Goal: Task Accomplishment & Management: Use online tool/utility

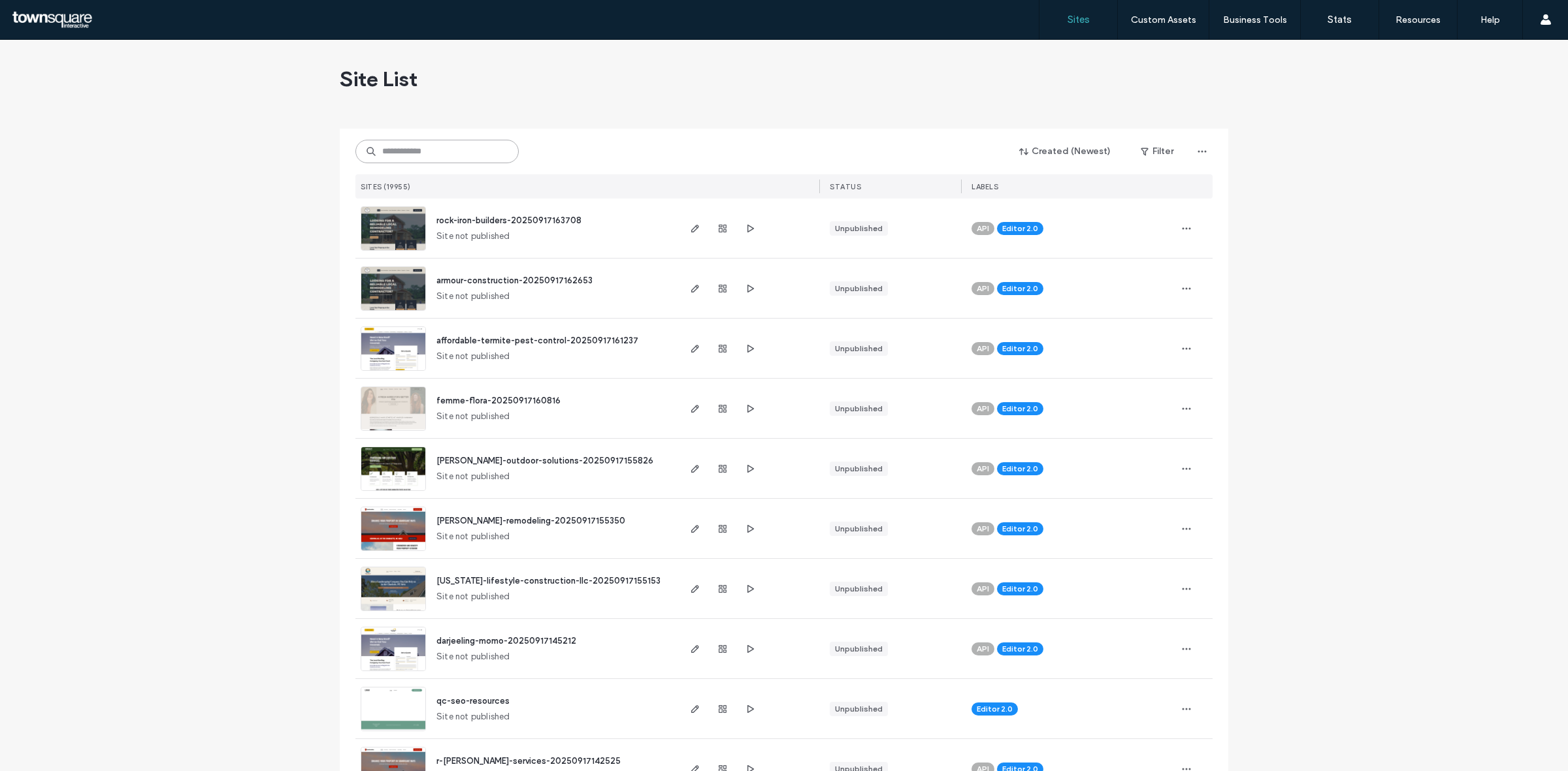
click at [441, 152] on input at bounding box center [437, 151] width 163 height 24
paste input "**********"
type input "**********"
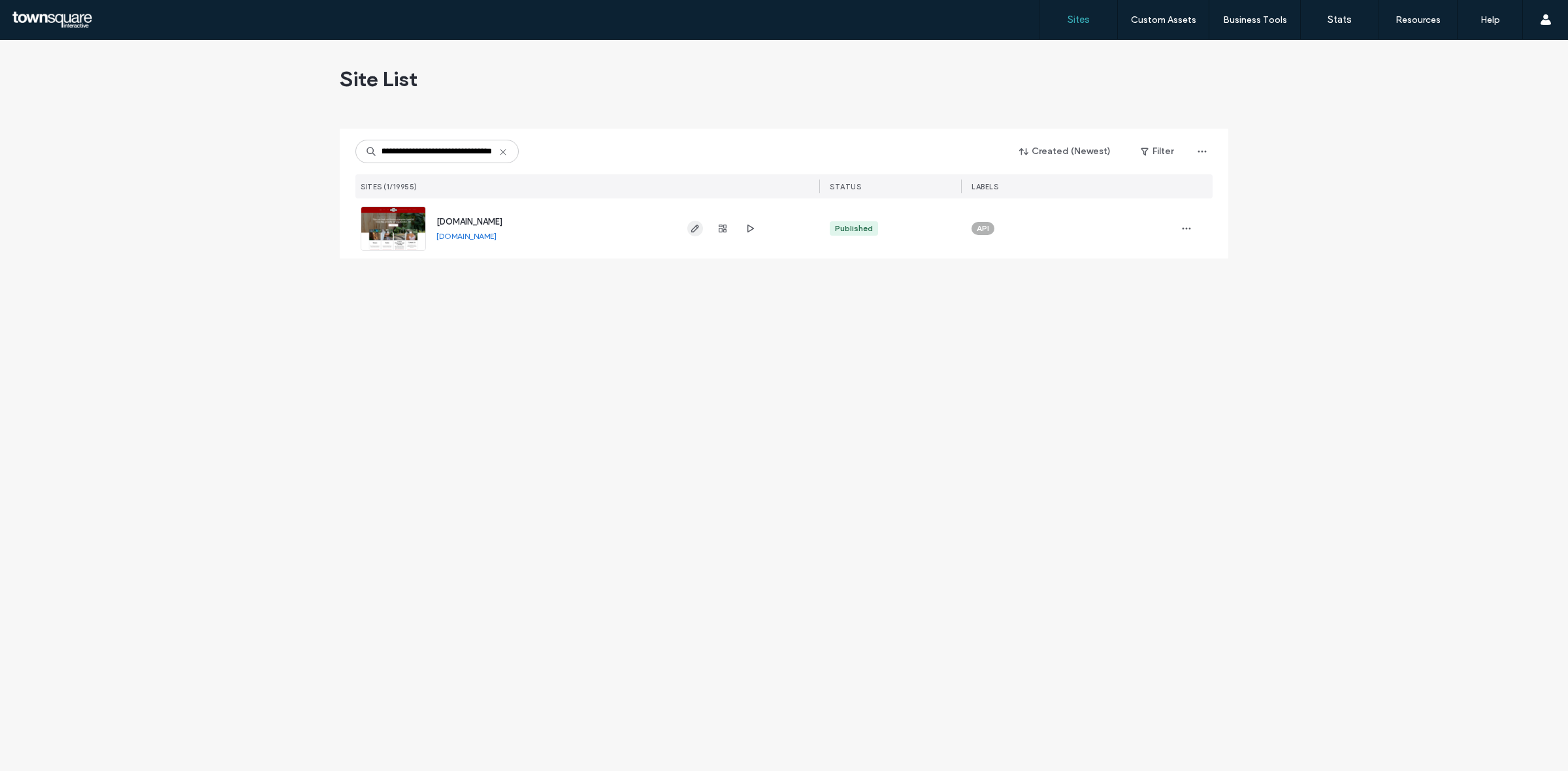
scroll to position [0, 0]
click at [691, 236] on span "button" at bounding box center [695, 228] width 15 height 15
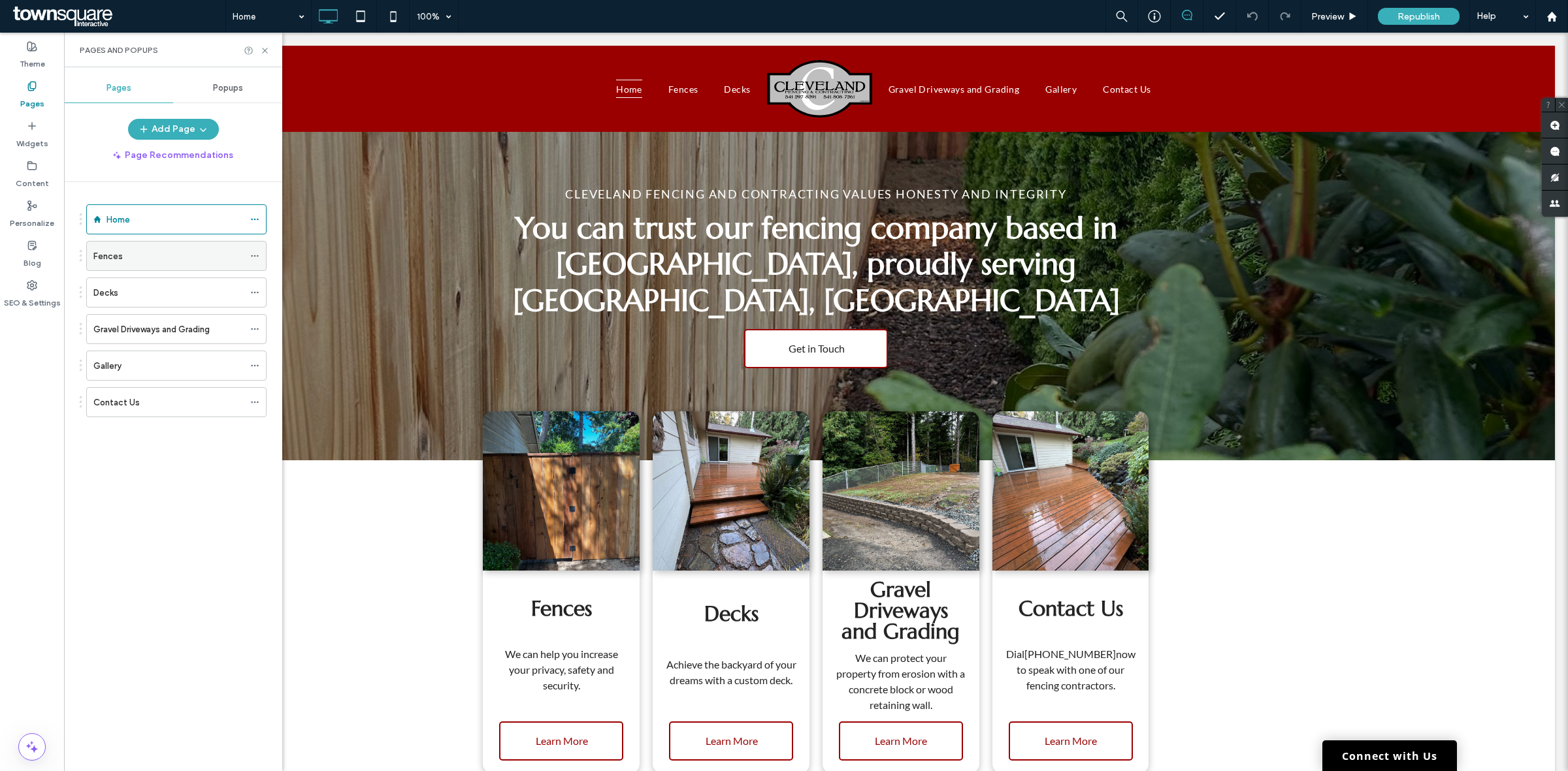
click at [255, 253] on icon at bounding box center [255, 256] width 9 height 9
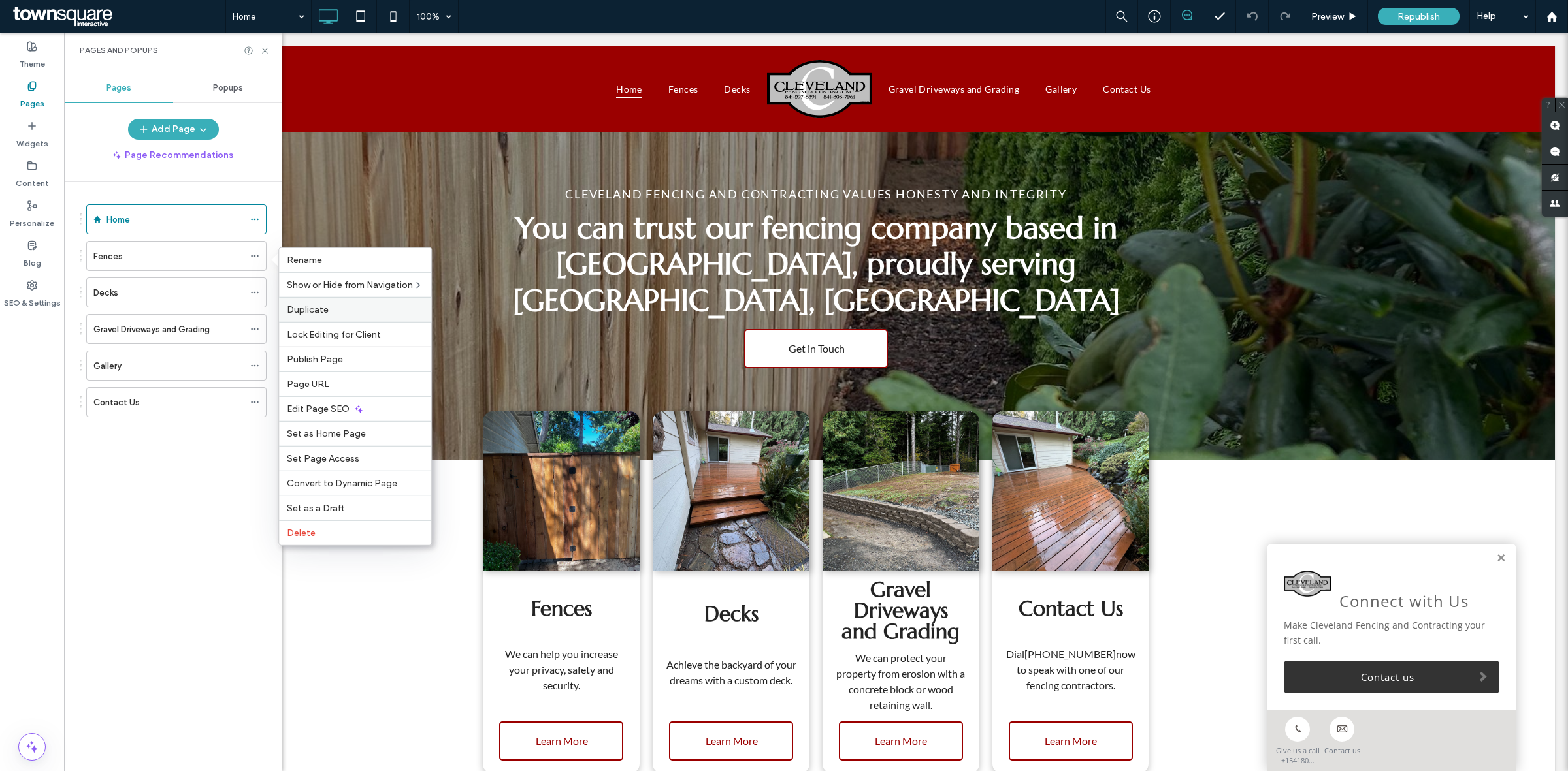
click at [312, 307] on span "Duplicate" at bounding box center [308, 310] width 42 height 11
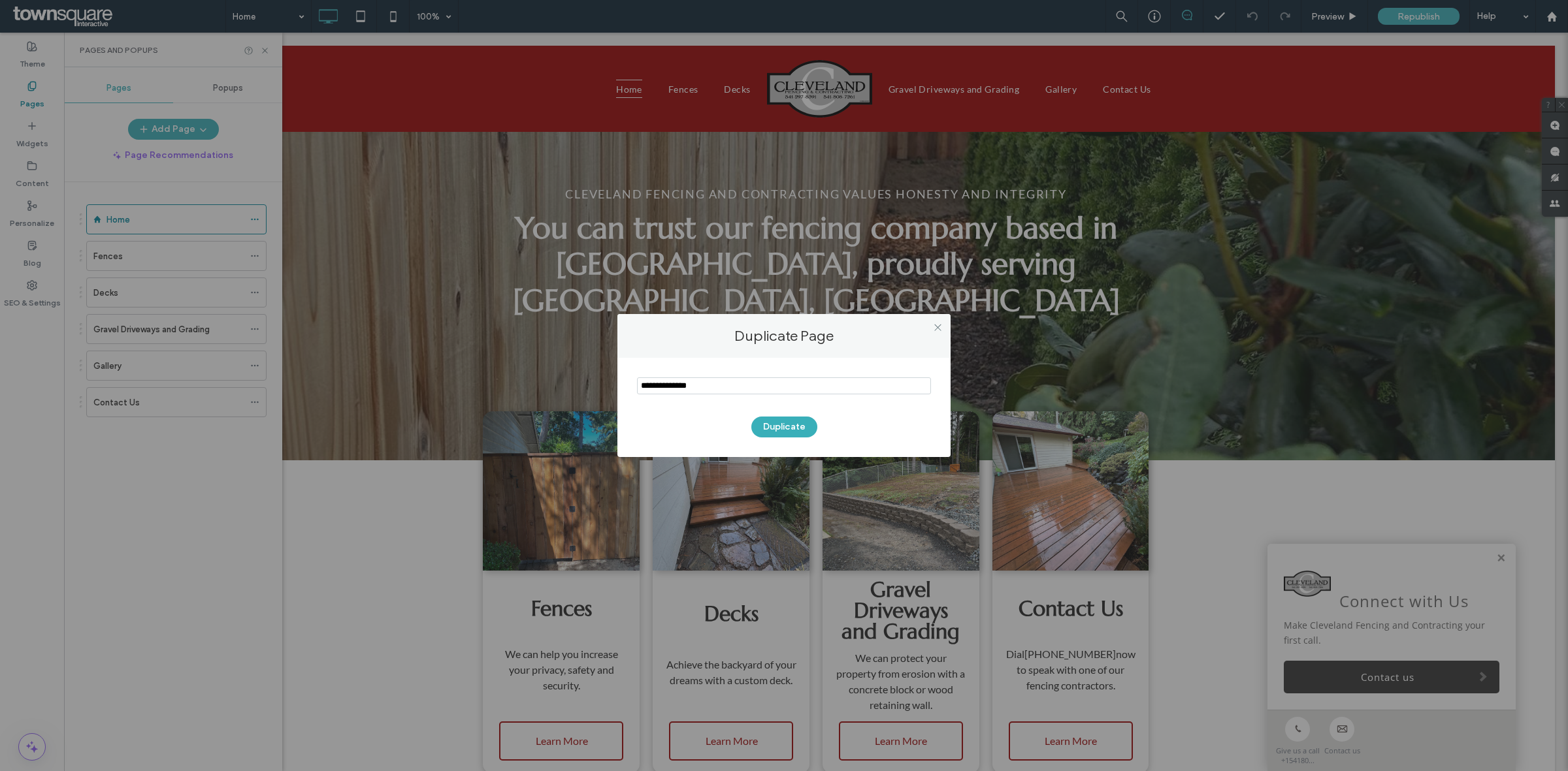
click at [550, 412] on div "Duplicate Page Duplicate" at bounding box center [784, 386] width 1568 height 771
type input "**********"
click at [774, 428] on button "Duplicate" at bounding box center [784, 426] width 66 height 21
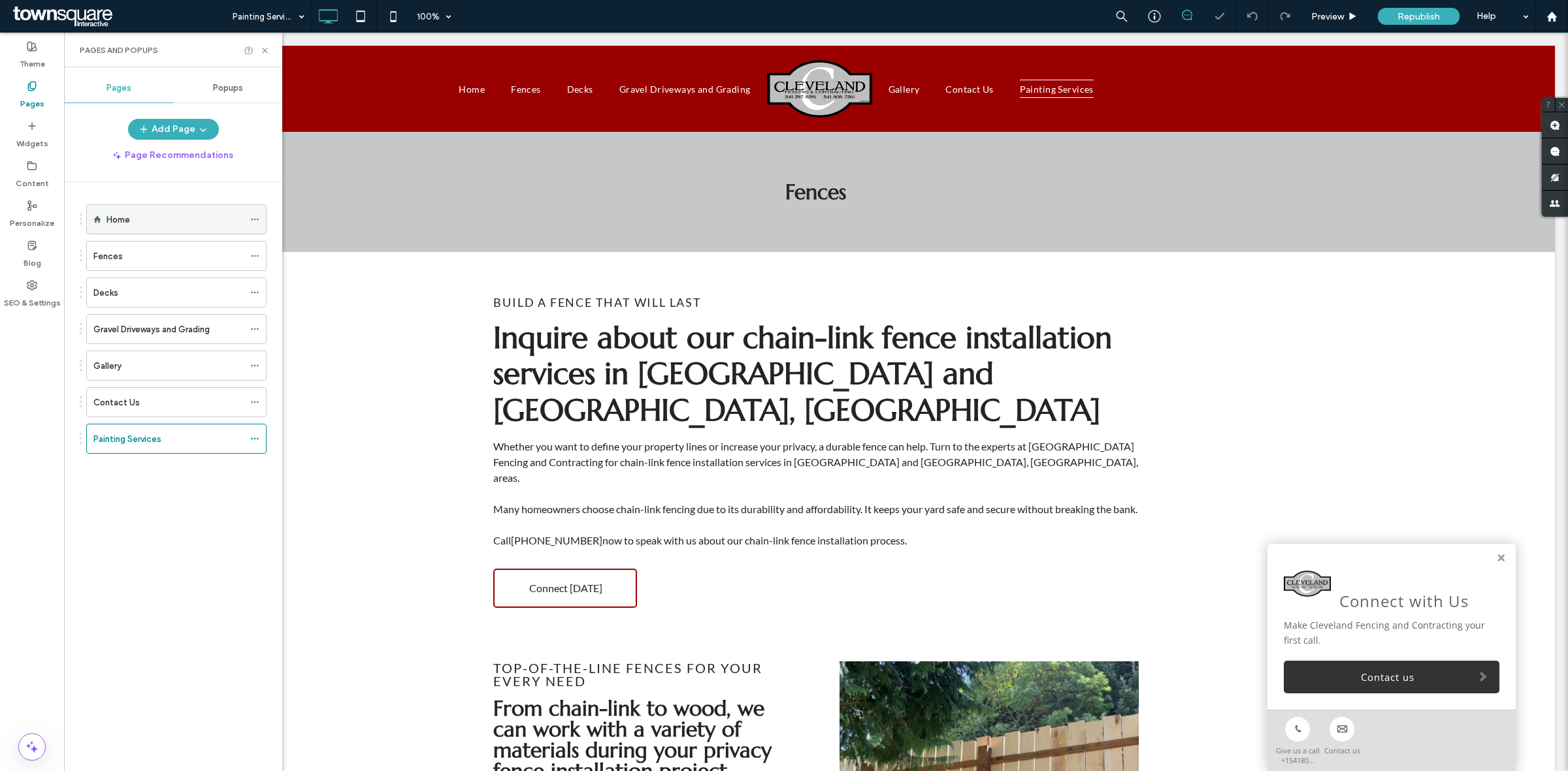
click at [141, 229] on div "Home" at bounding box center [175, 219] width 137 height 29
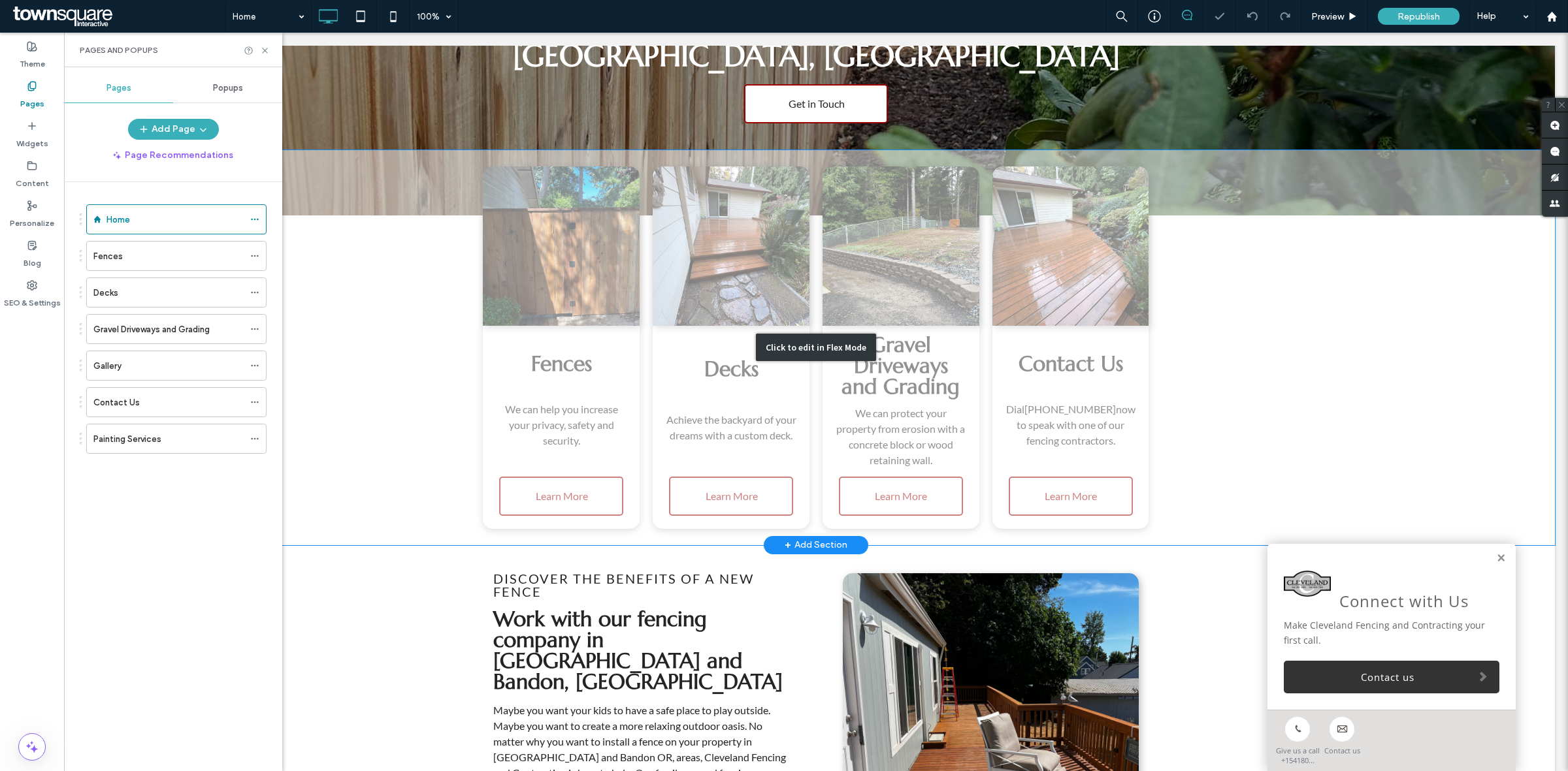
scroll to position [82, 0]
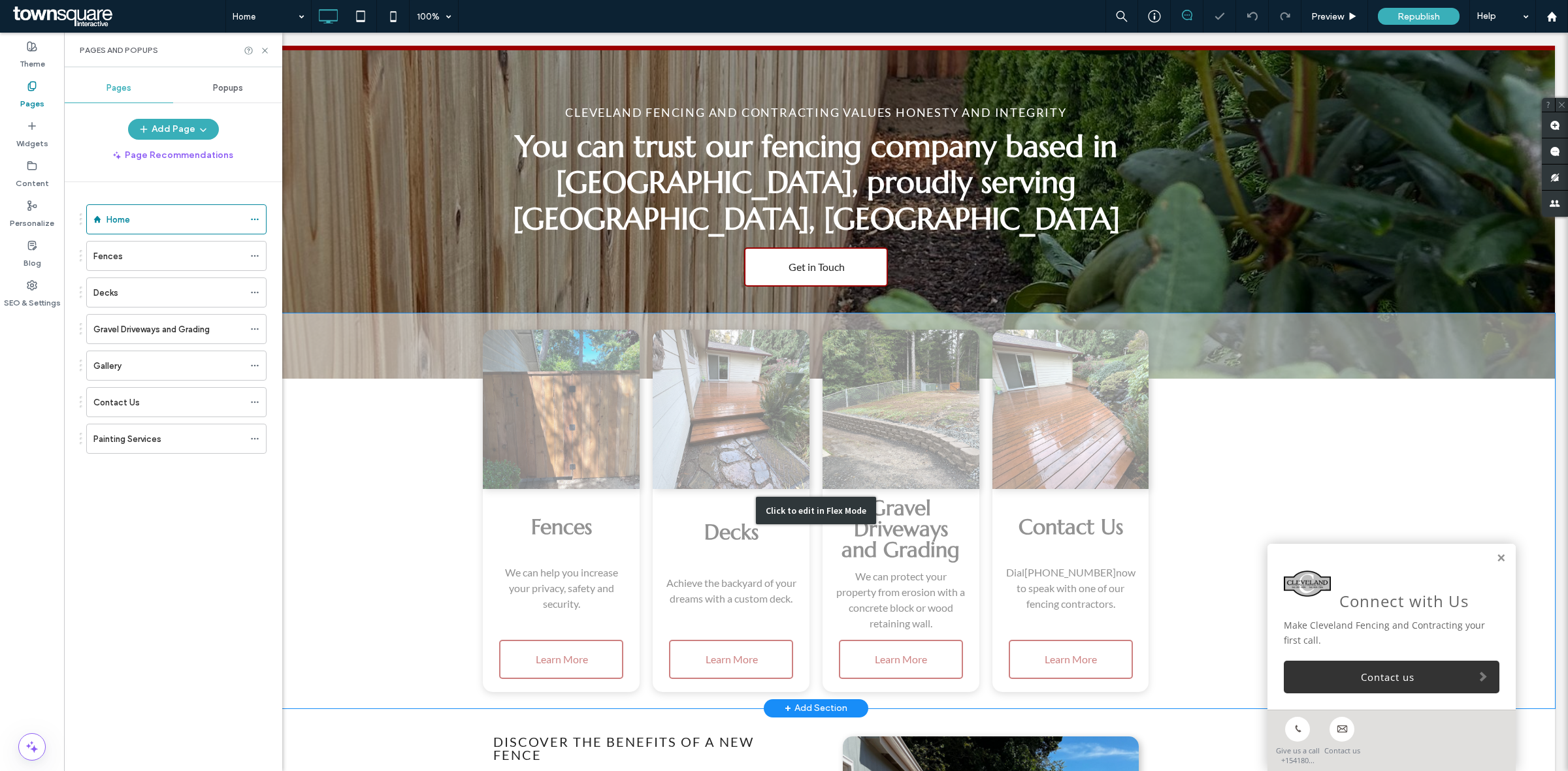
click at [517, 395] on div "Click to edit in Flex Mode" at bounding box center [816, 511] width 1477 height 395
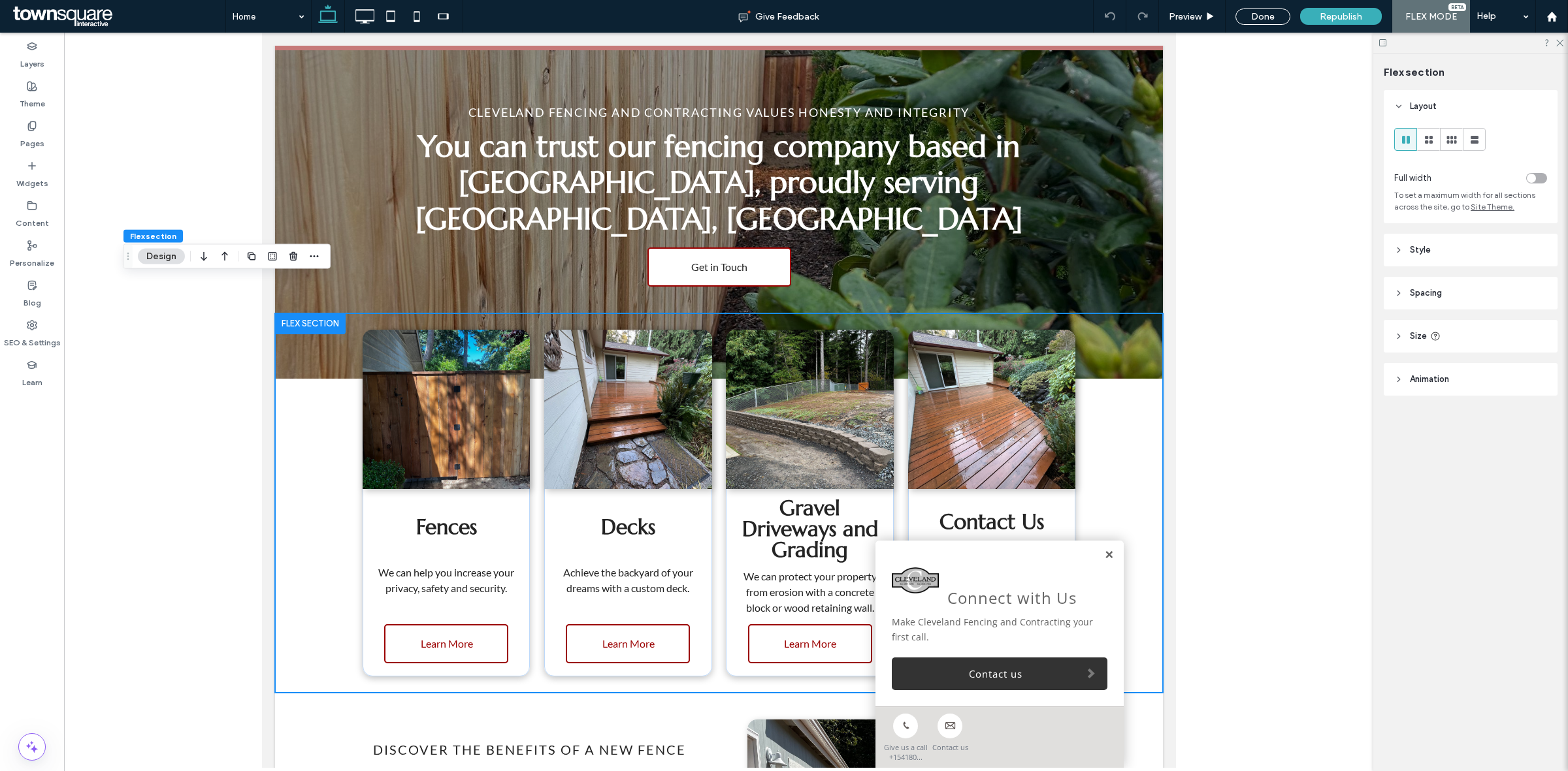
click at [1103, 553] on link at bounding box center [1108, 555] width 10 height 11
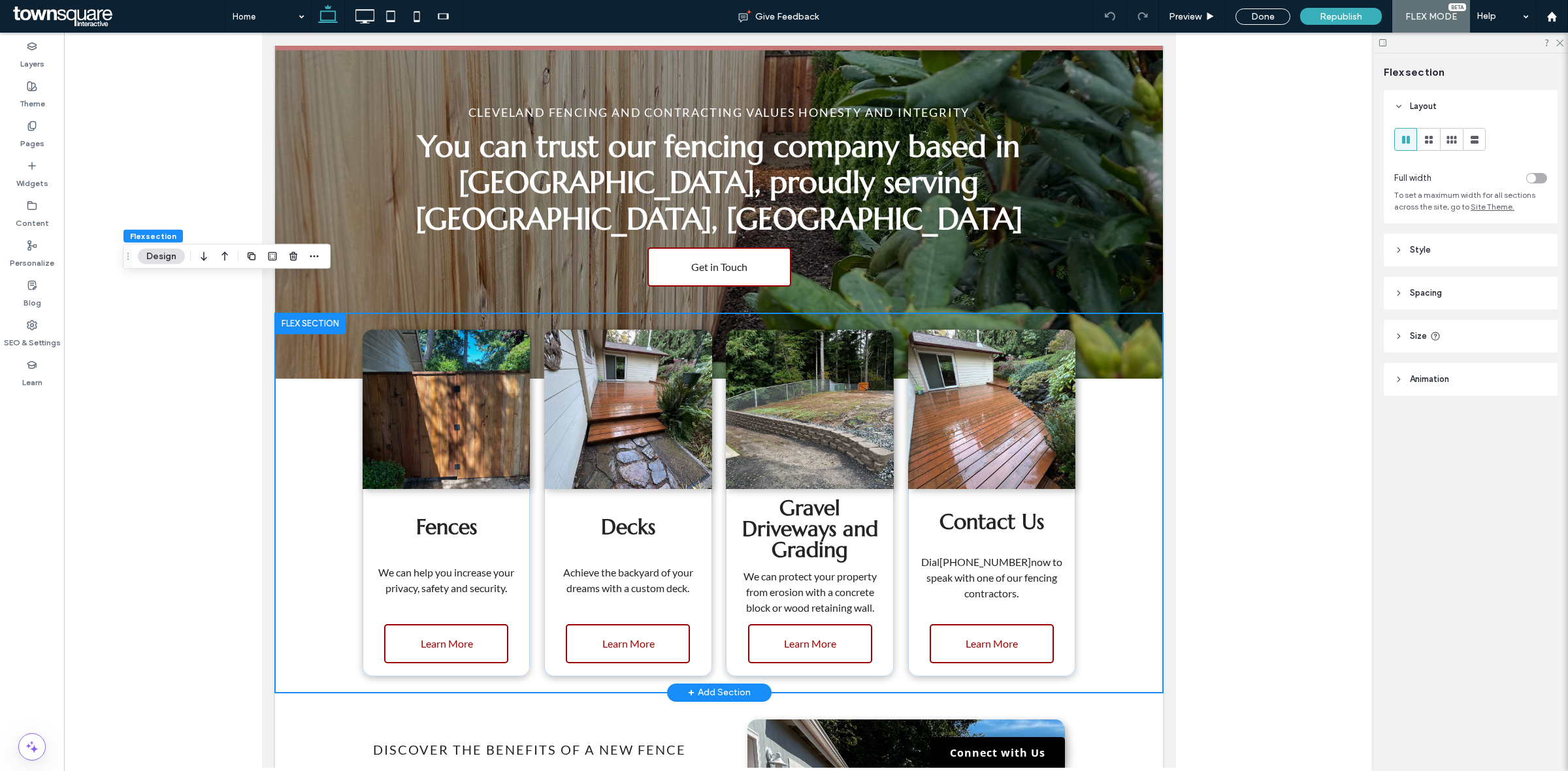
click at [304, 469] on div "Fences We can help you increase your privacy, safety and security. Learn More D…" at bounding box center [717, 503] width 887 height 379
click at [37, 151] on div "Pages" at bounding box center [32, 134] width 64 height 40
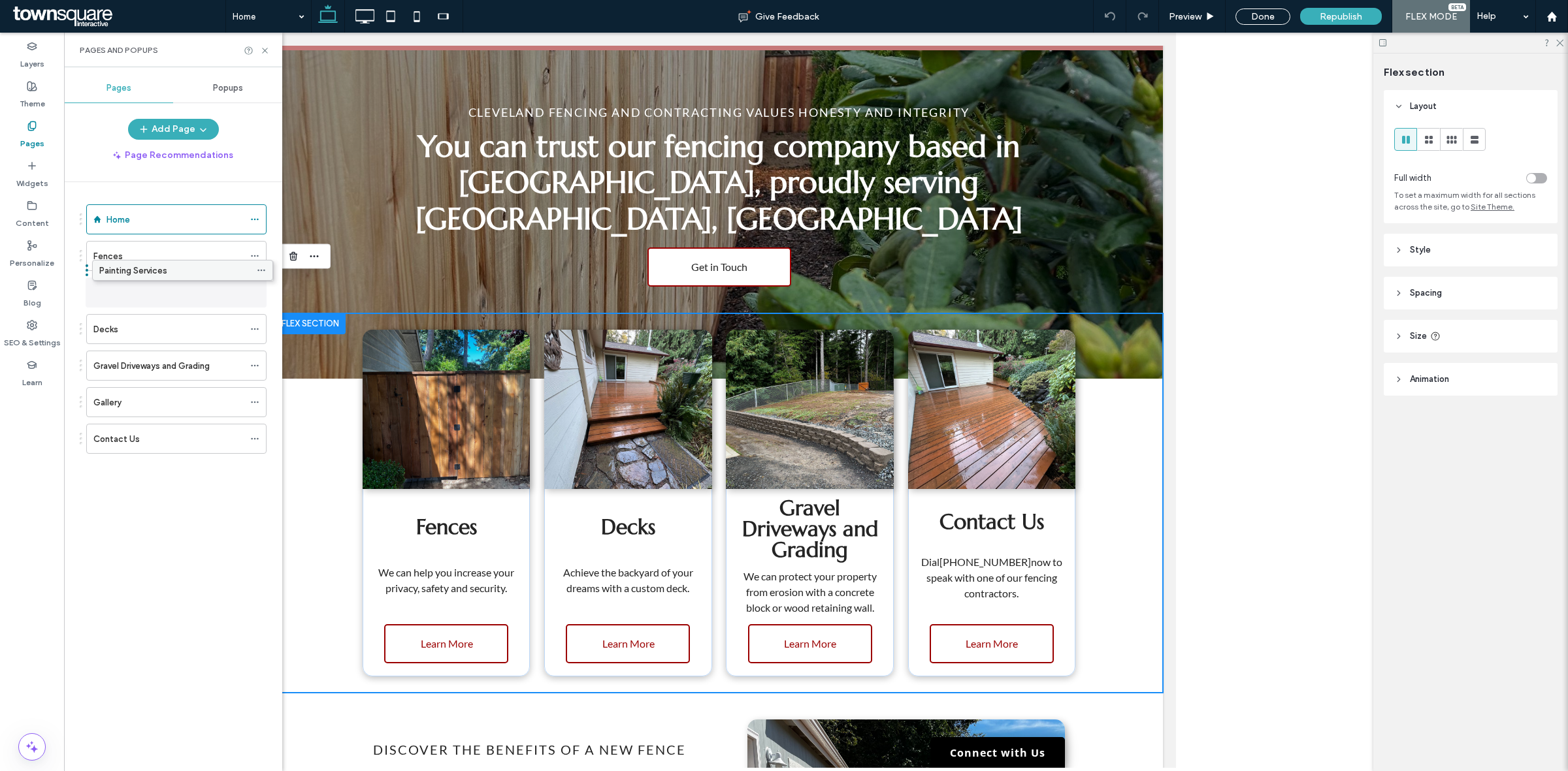
drag, startPoint x: 187, startPoint y: 441, endPoint x: 193, endPoint y: 275, distance: 166.1
drag, startPoint x: 193, startPoint y: 275, endPoint x: 201, endPoint y: 300, distance: 26.2
click at [201, 300] on ol "Home Fences Painting Services Decks Gravel Driveways and Grading Gallery Contac…" at bounding box center [168, 328] width 197 height 249
drag, startPoint x: 198, startPoint y: 293, endPoint x: 202, endPoint y: 333, distance: 40.2
click at [197, 328] on div "Painting Services" at bounding box center [169, 329] width 150 height 13
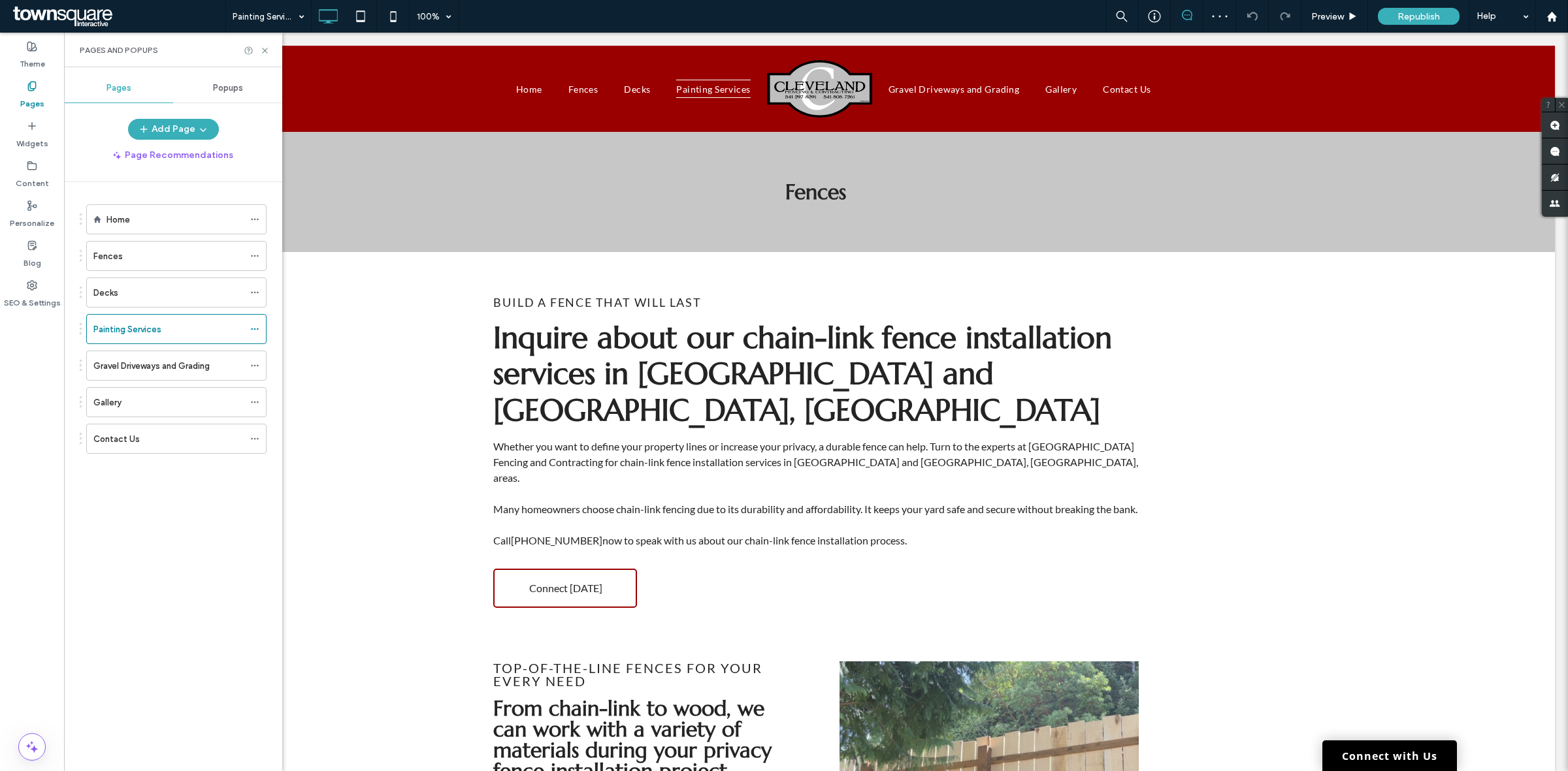
click at [266, 56] on div "Pages and Popups" at bounding box center [173, 50] width 218 height 35
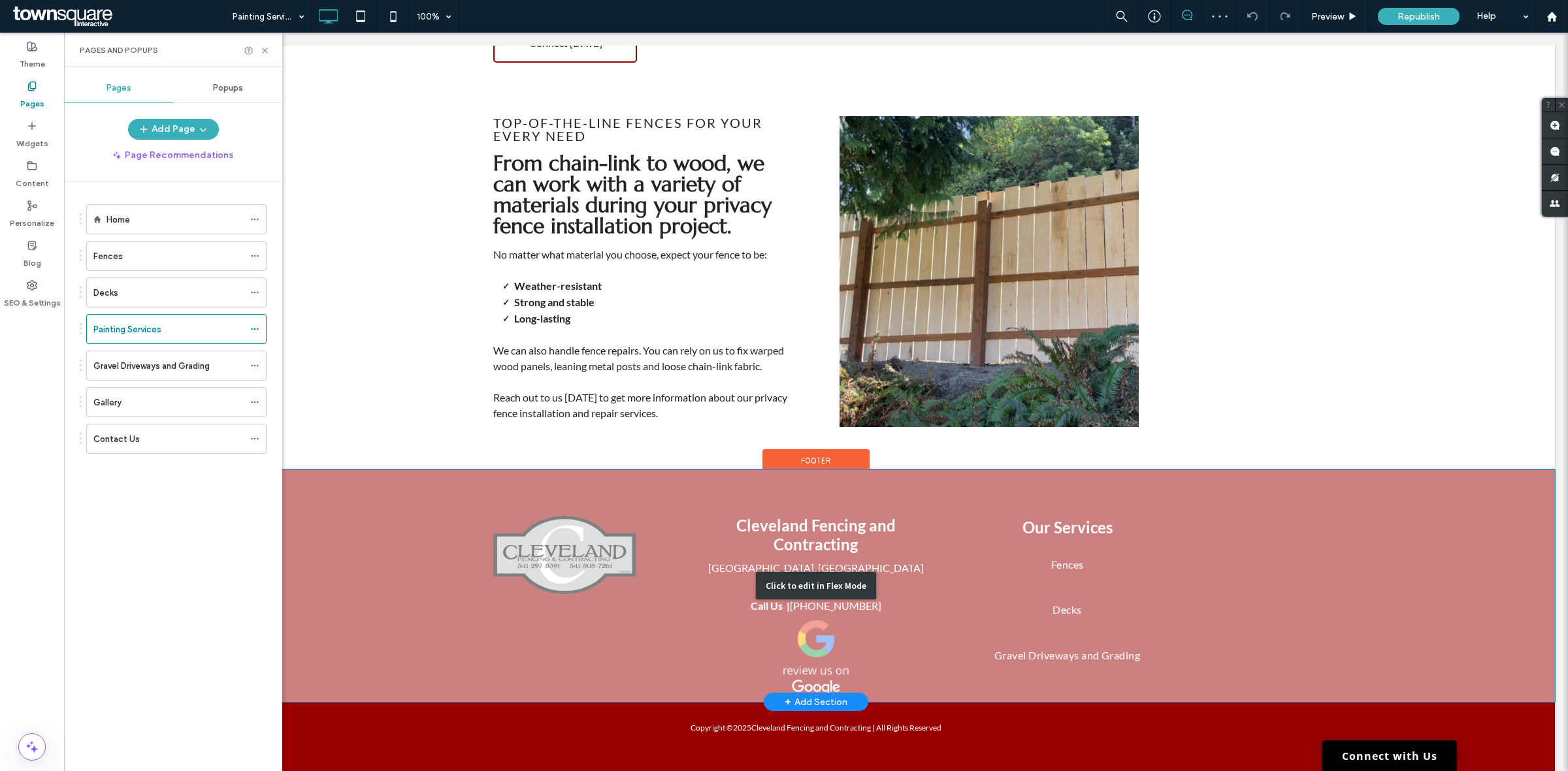
scroll to position [56, 0]
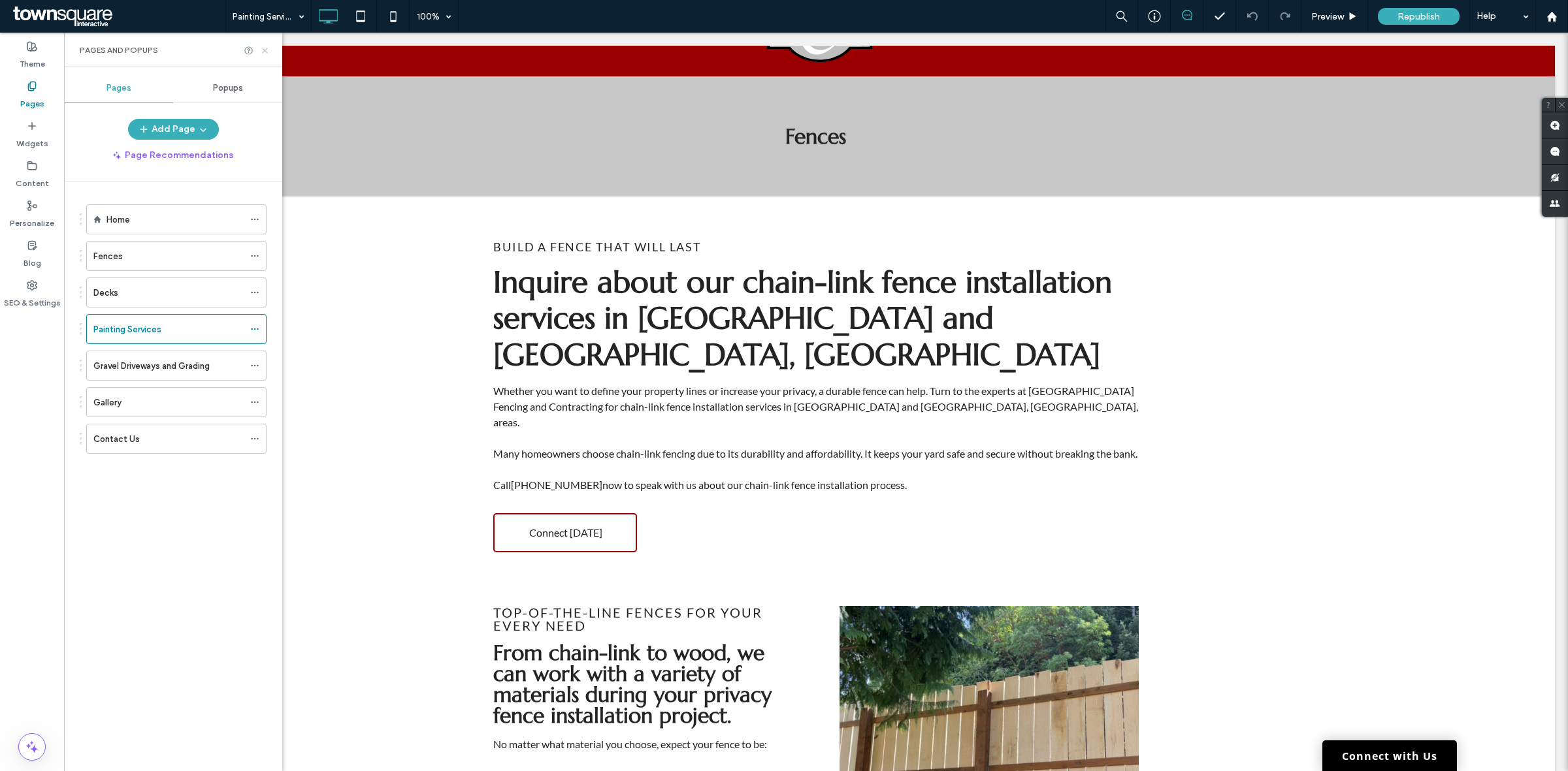
click at [268, 47] on icon at bounding box center [265, 50] width 10 height 10
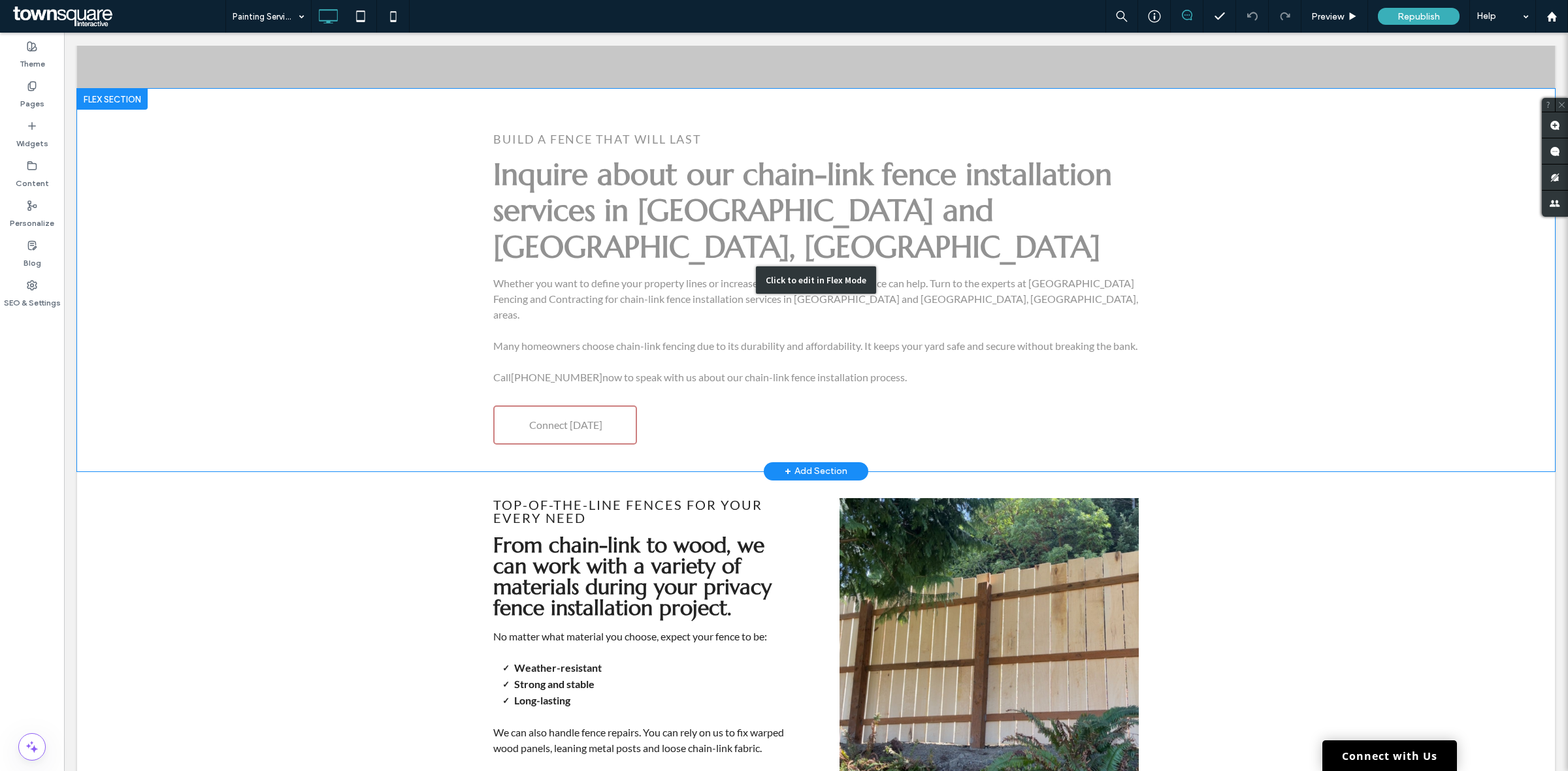
scroll to position [382, 0]
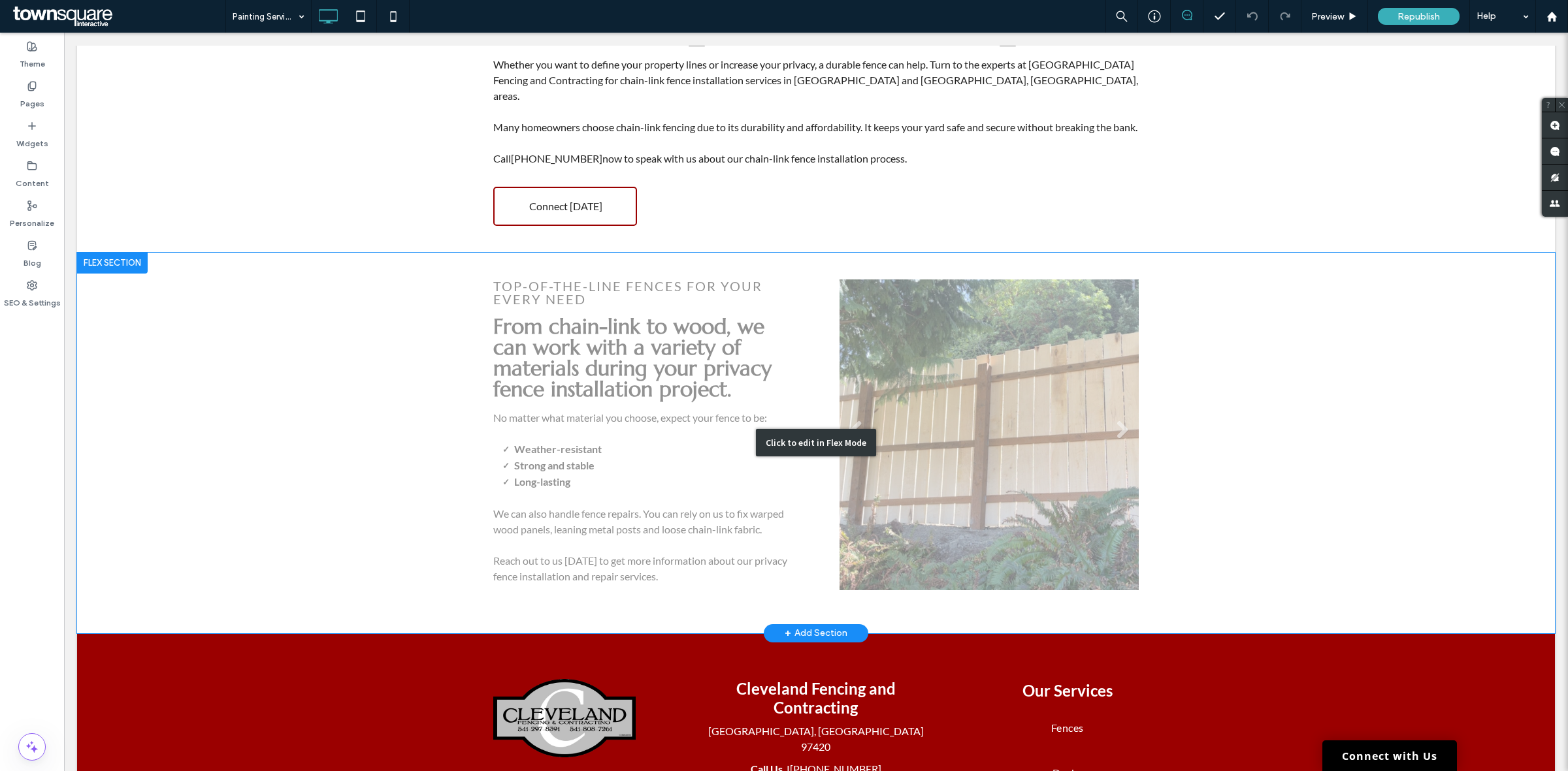
click at [1013, 408] on div "Click to edit in Flex Mode" at bounding box center [816, 443] width 1477 height 381
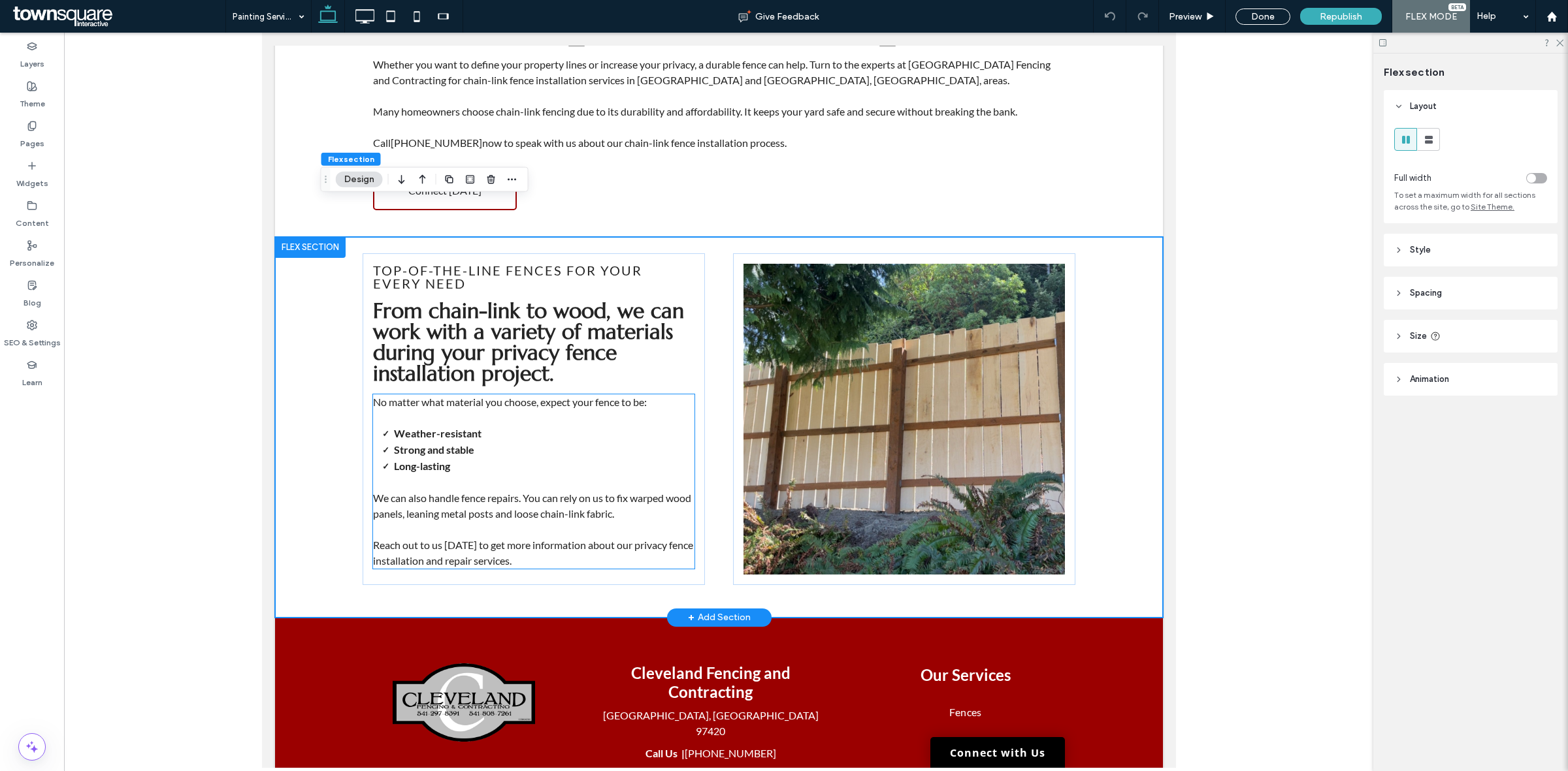
scroll to position [0, 0]
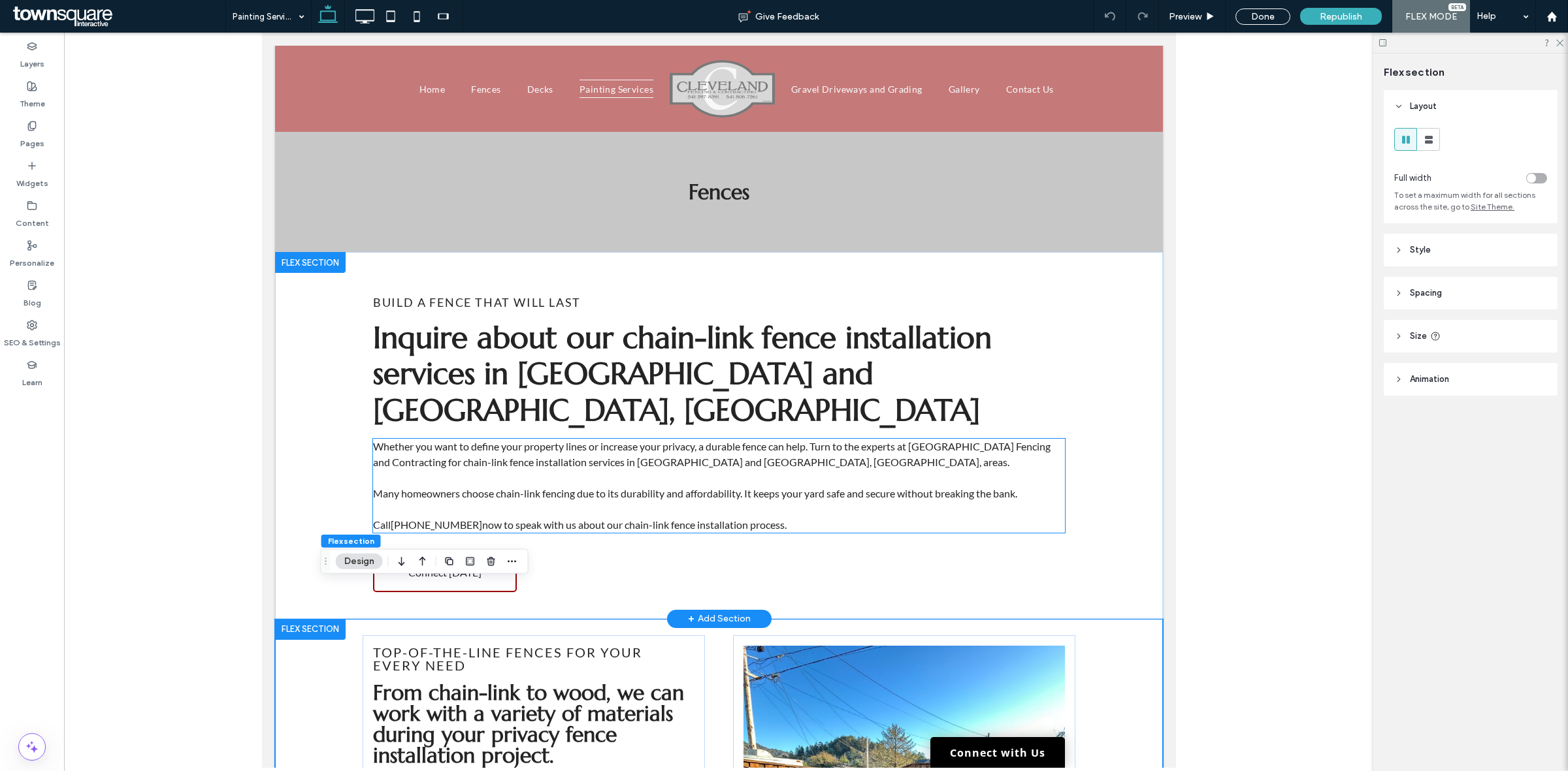
click at [630, 486] on p "Many homeowners choose chain-link fencing due to its durability and affordabili…" at bounding box center [718, 493] width 692 height 15
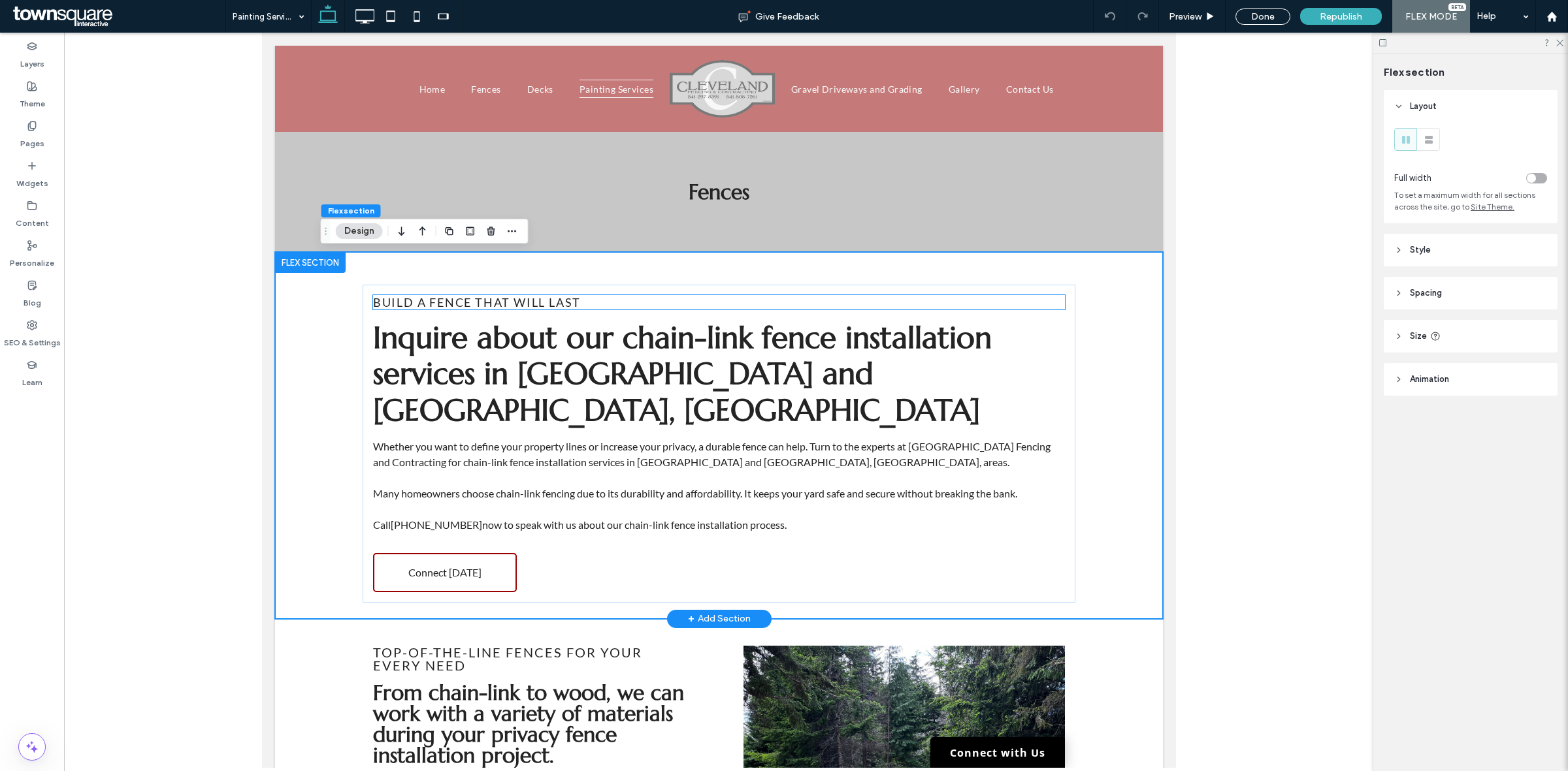
click at [538, 304] on span "Build a fence that will last" at bounding box center [476, 302] width 208 height 14
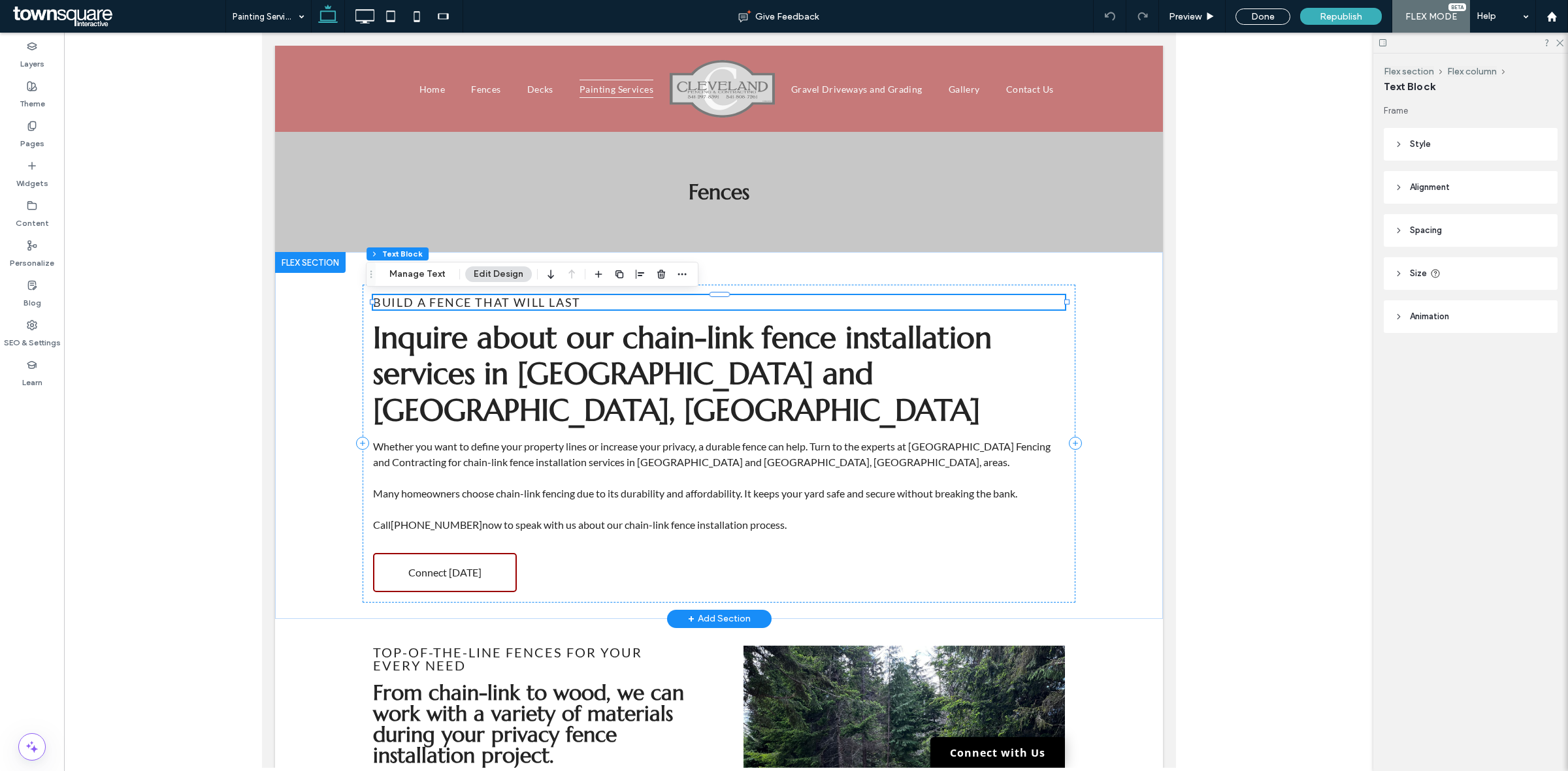
click at [538, 304] on div "Build a fence that will last" at bounding box center [718, 302] width 692 height 14
type input "****"
type input "**"
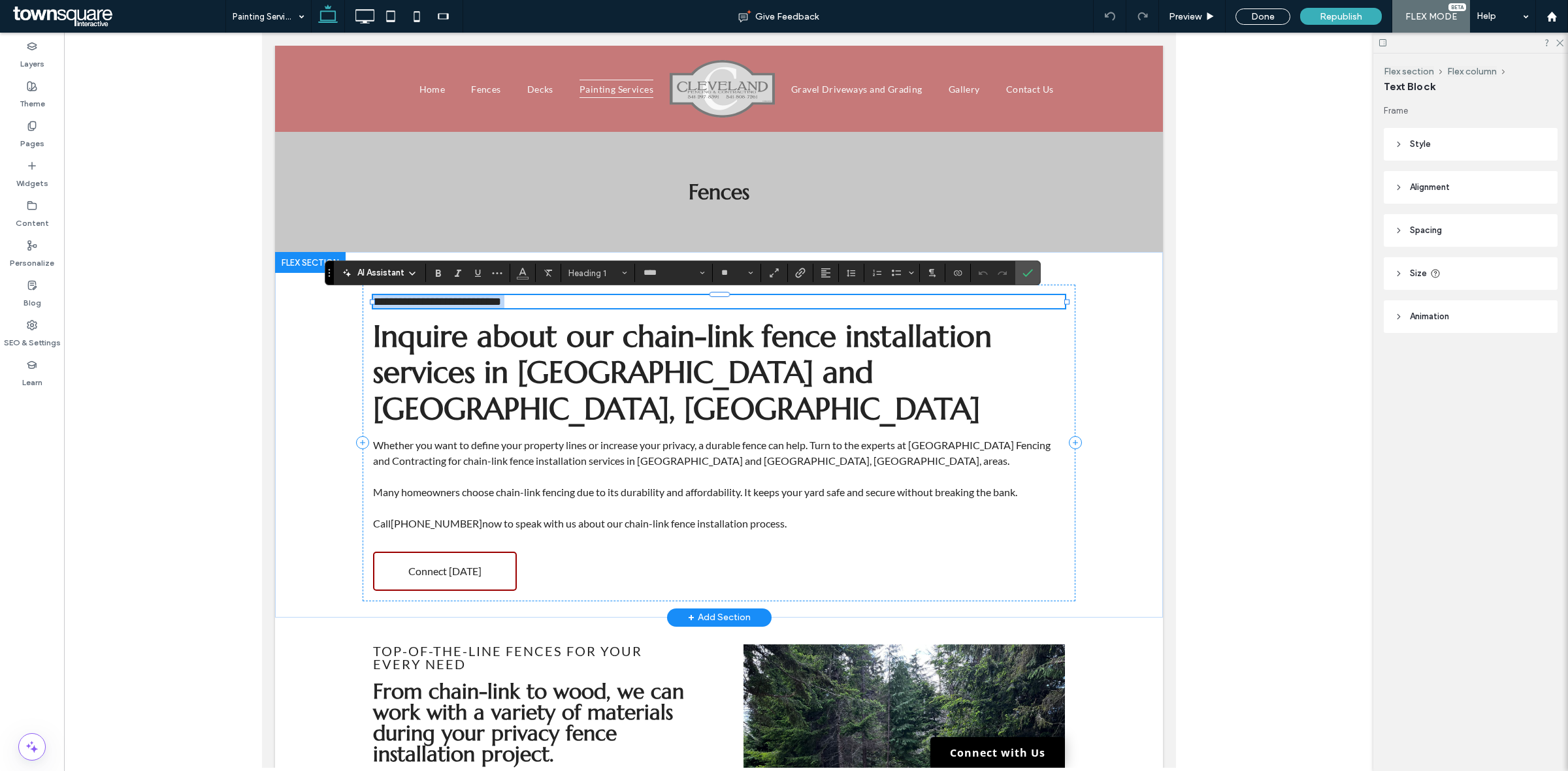
paste div
type input "*********"
type input "**"
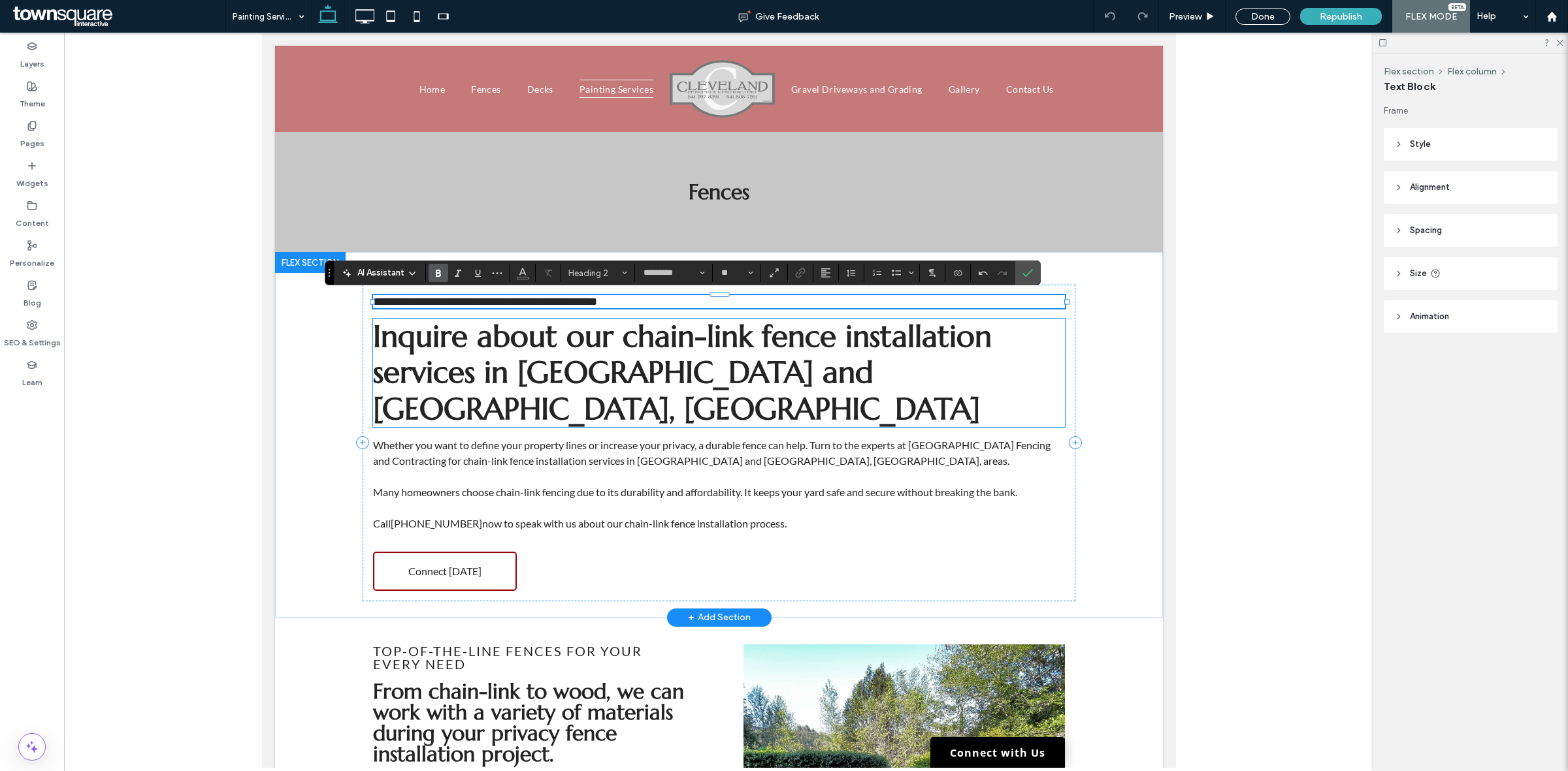
click at [634, 353] on span "Inquire about our chain-link fence installation services in Coos Bay and Bandon…" at bounding box center [681, 372] width 619 height 109
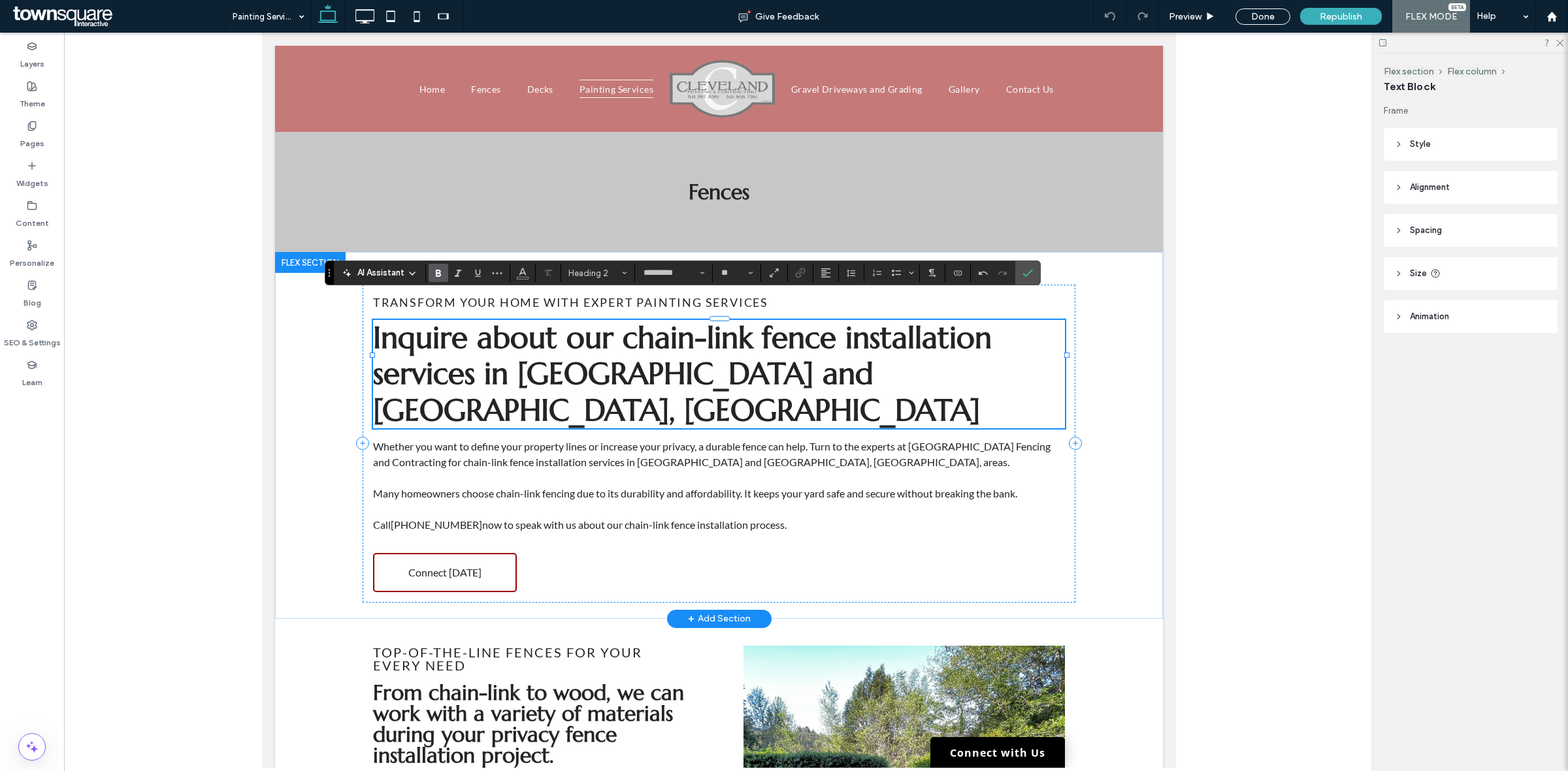
click at [634, 353] on div "Inquire about our chain-link fence installation services in Coos Bay and Bandon…" at bounding box center [718, 373] width 692 height 108
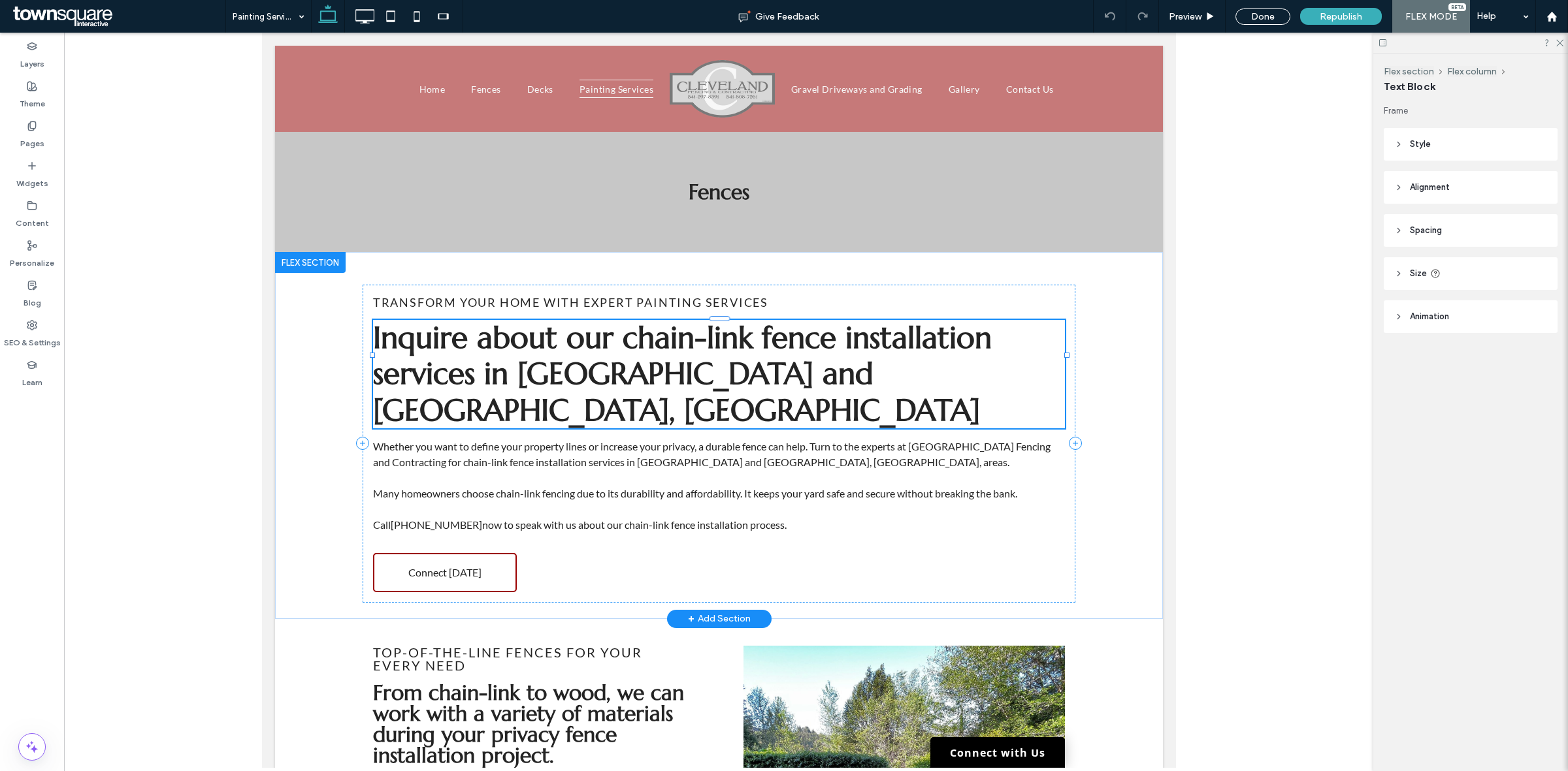
type input "*********"
type input "**"
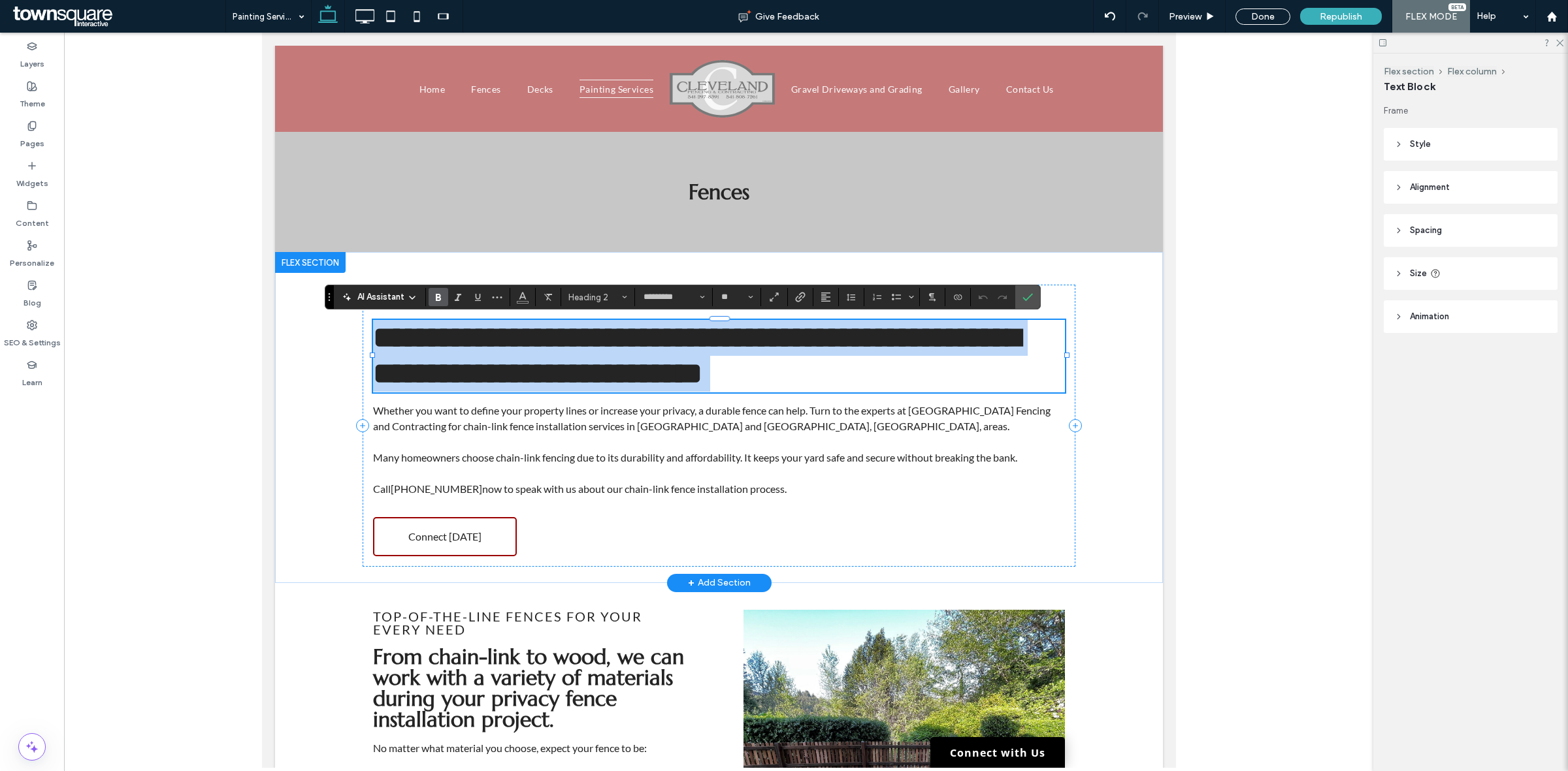
paste div
type input "****"
type input "**"
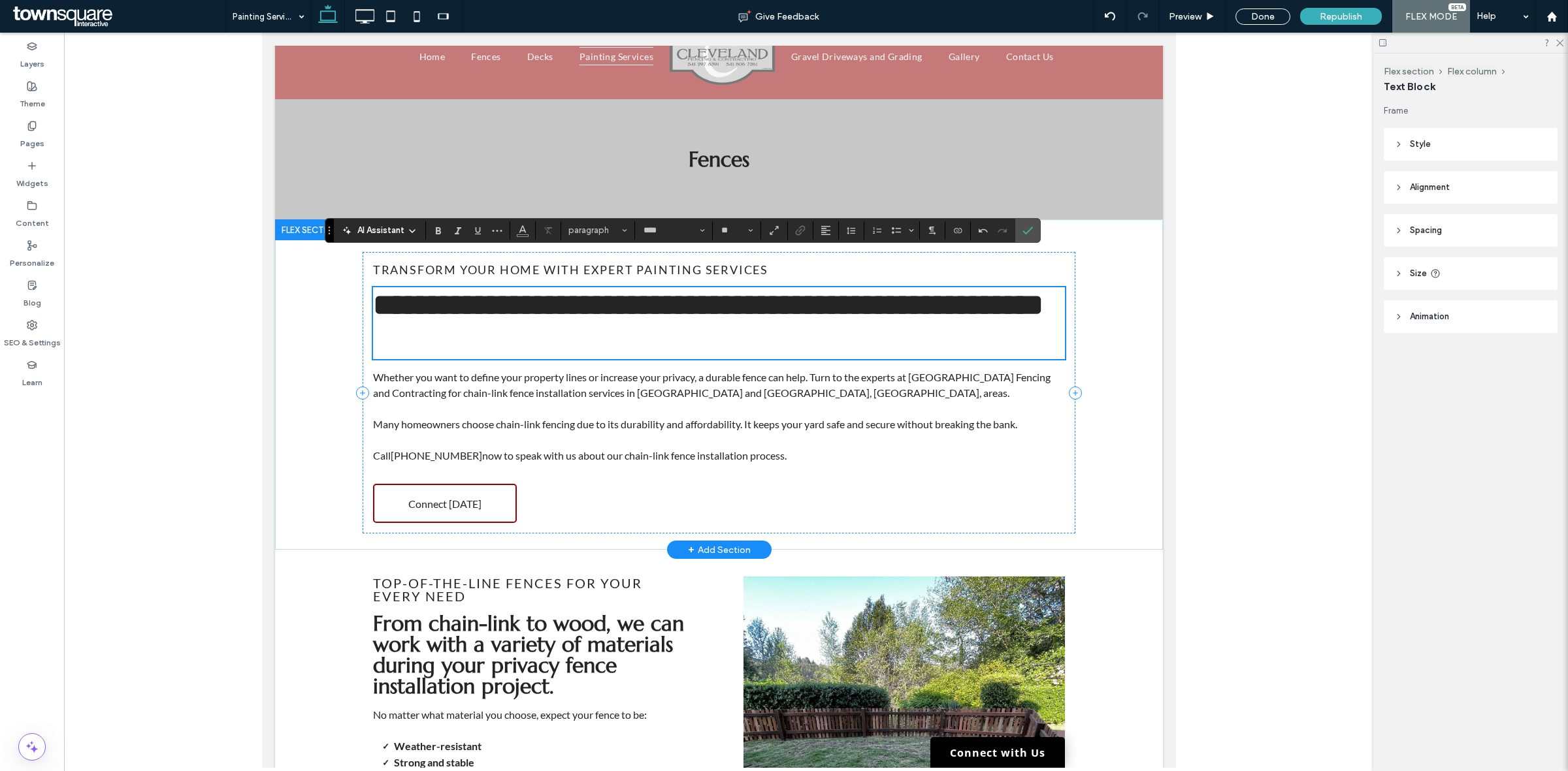
scroll to position [82, 0]
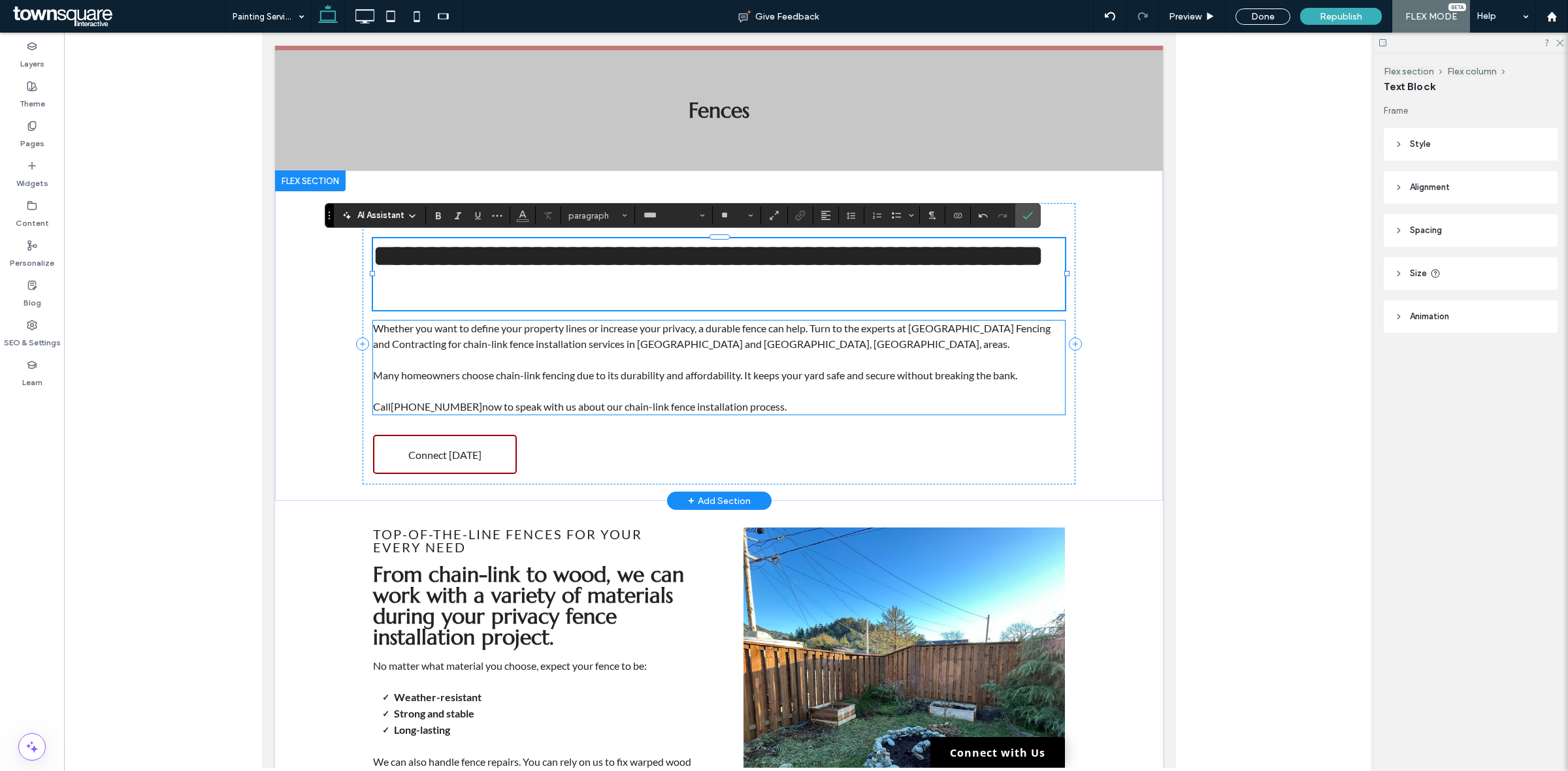
click at [787, 353] on p at bounding box center [718, 359] width 692 height 15
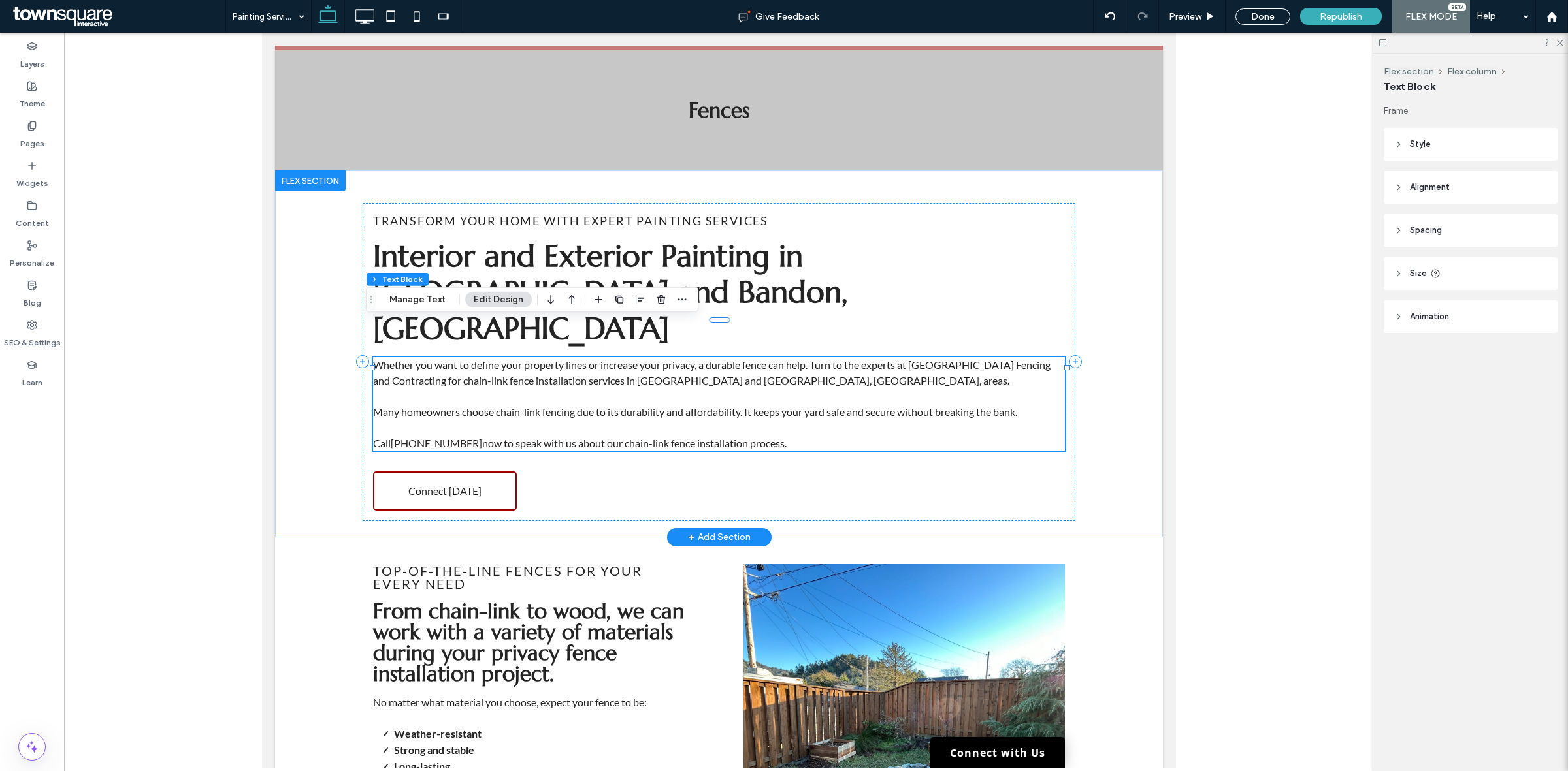
click at [787, 357] on div "Whether you want to define your property lines or increase your privacy, a dura…" at bounding box center [718, 404] width 692 height 94
type input "****"
type input "**"
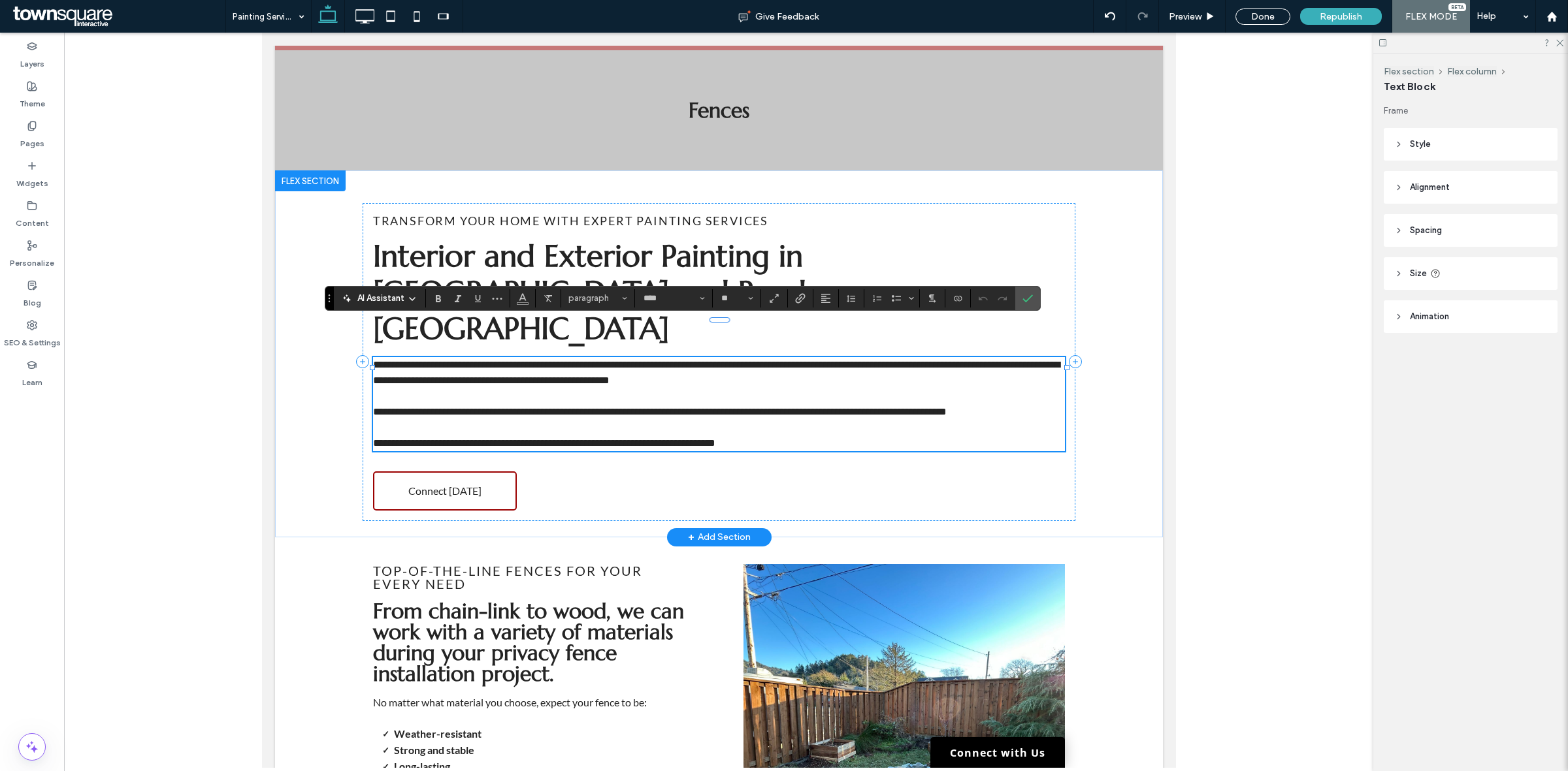
paste div
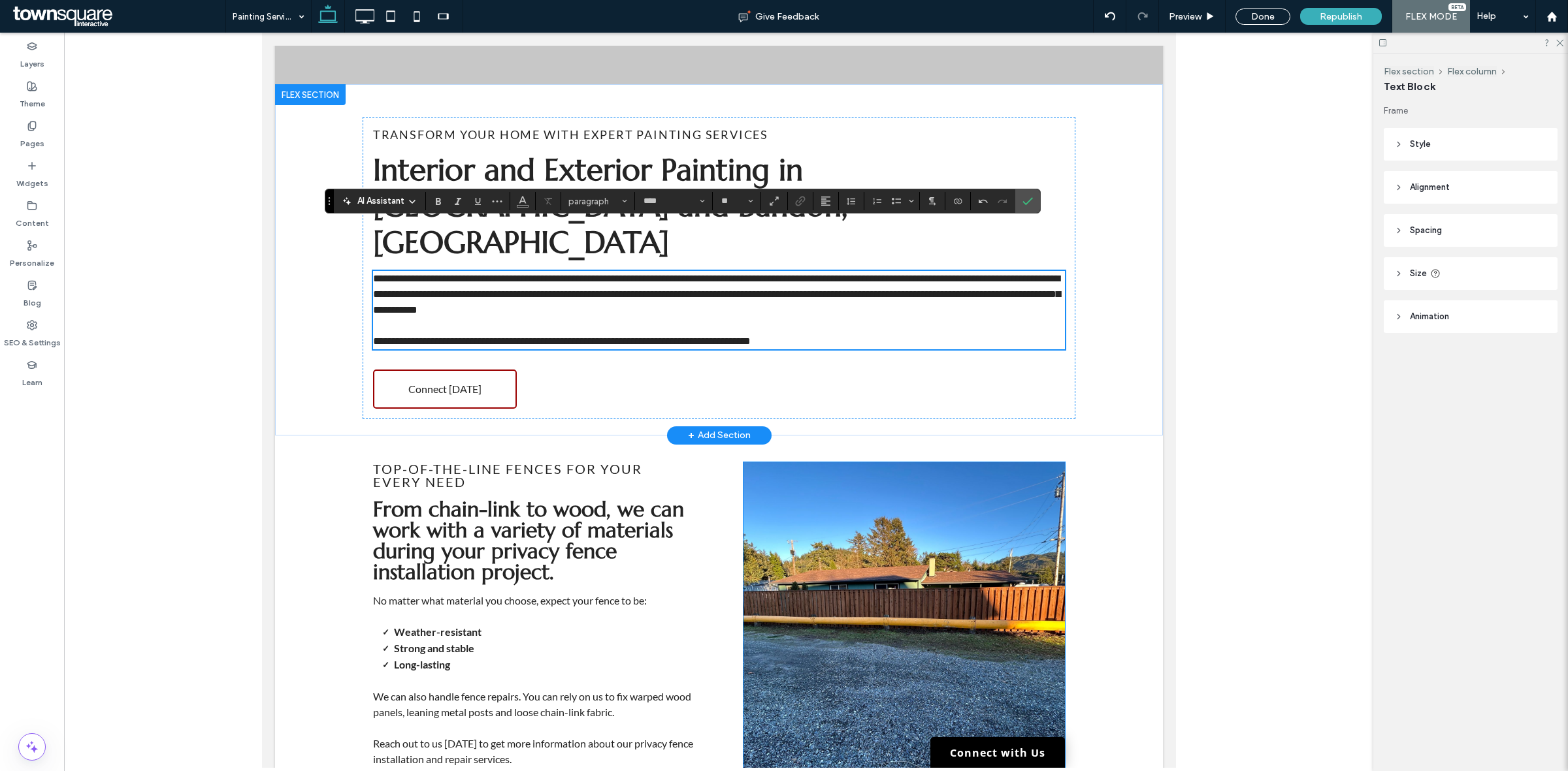
scroll to position [163, 0]
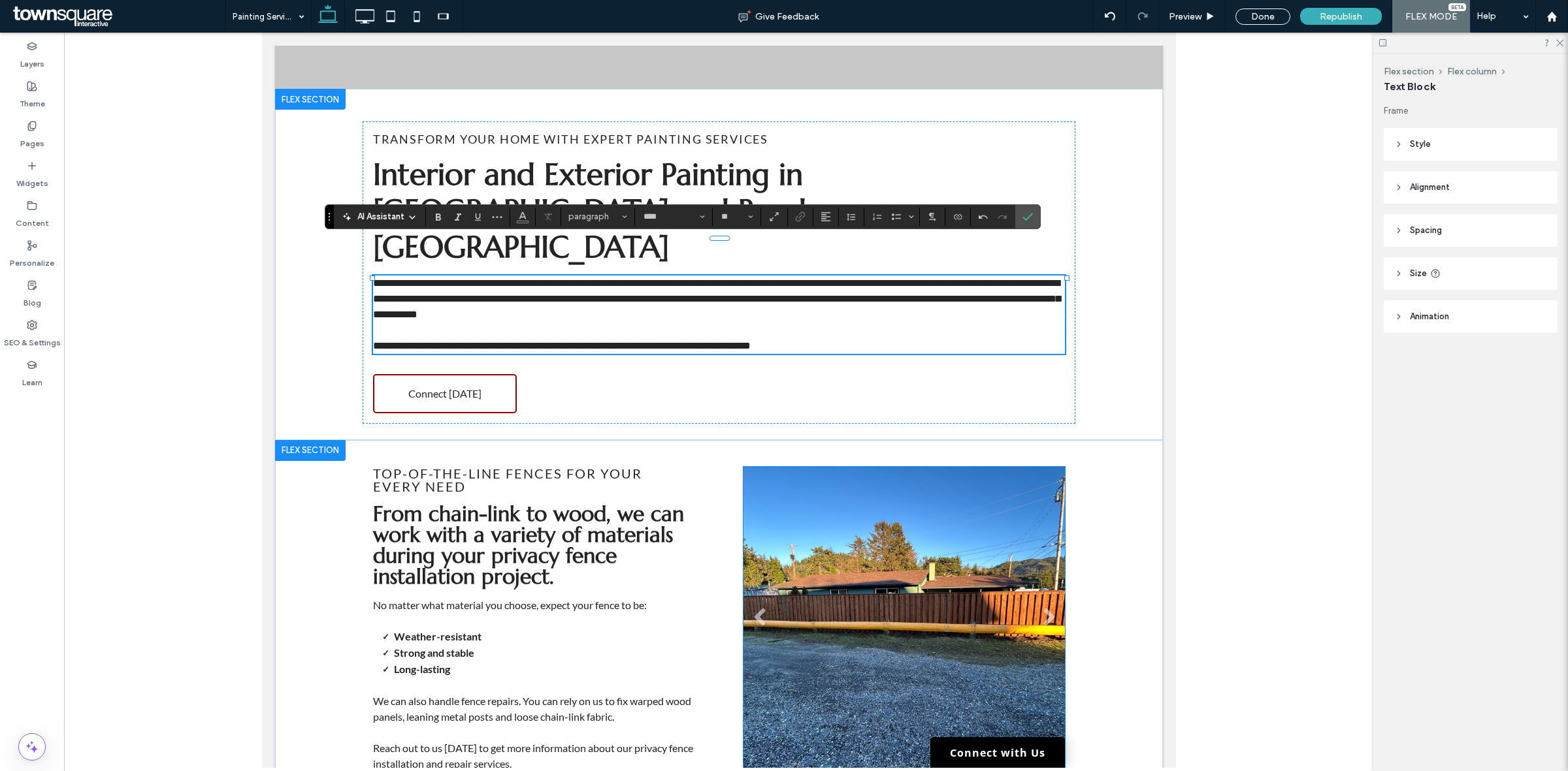
click at [954, 582] on li "Slide title Write your caption here Button" at bounding box center [904, 622] width 321 height 311
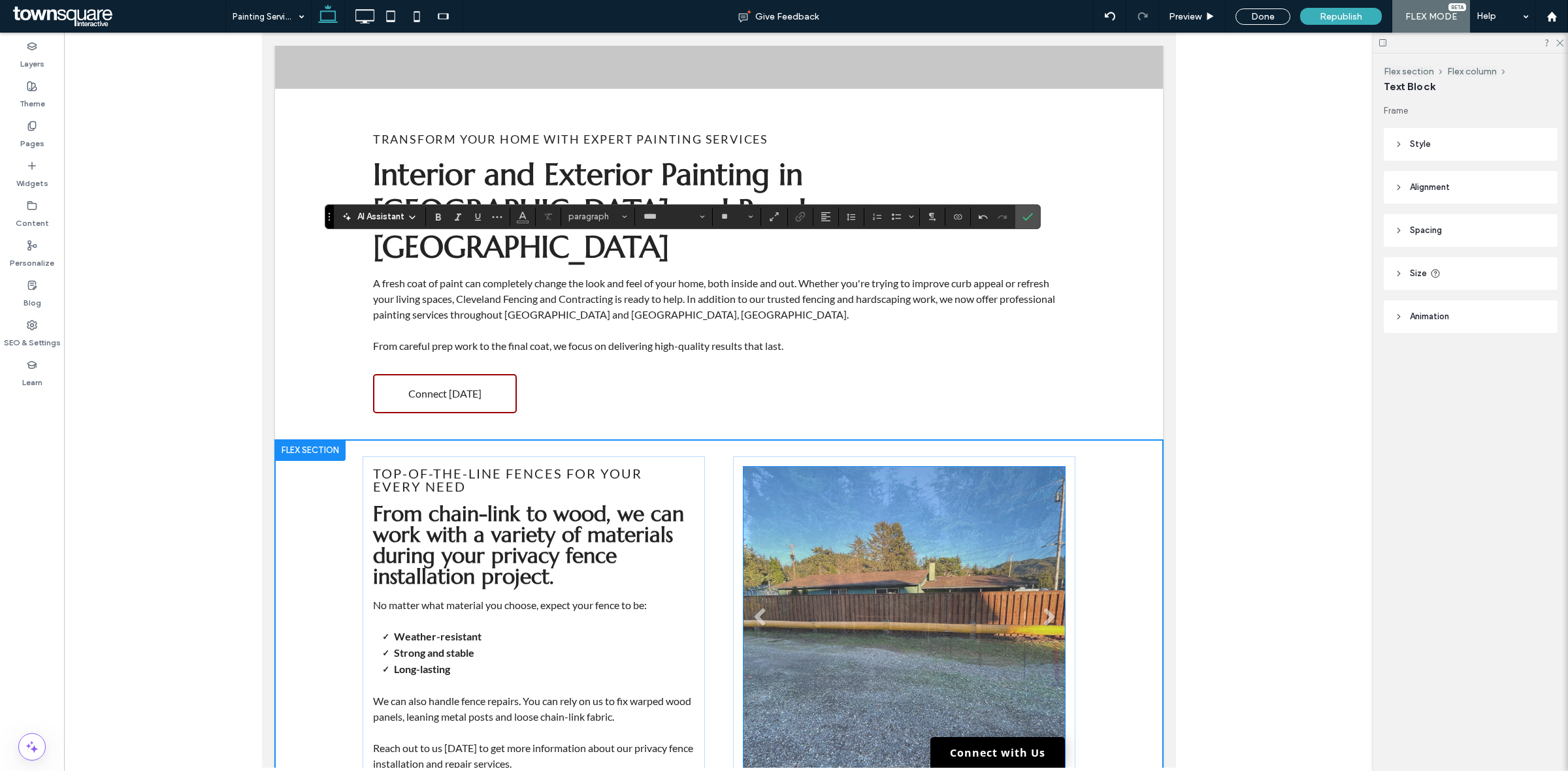
scroll to position [179, 0]
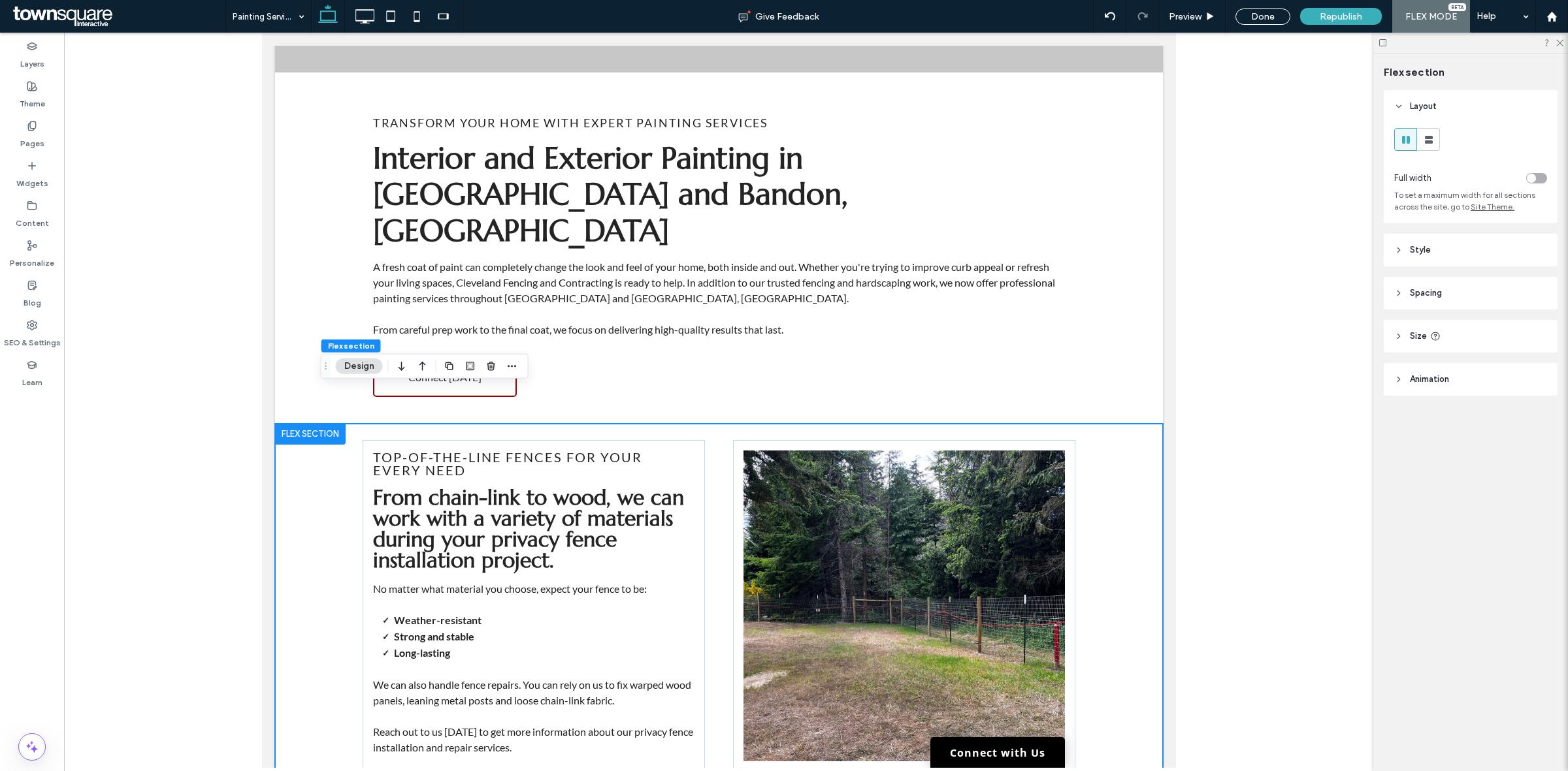
click at [1124, 448] on div "Top-of-the-line fences for your every need From chain-link to wood, we can work…" at bounding box center [717, 614] width 887 height 381
click at [491, 367] on icon "button" at bounding box center [491, 367] width 11 height 11
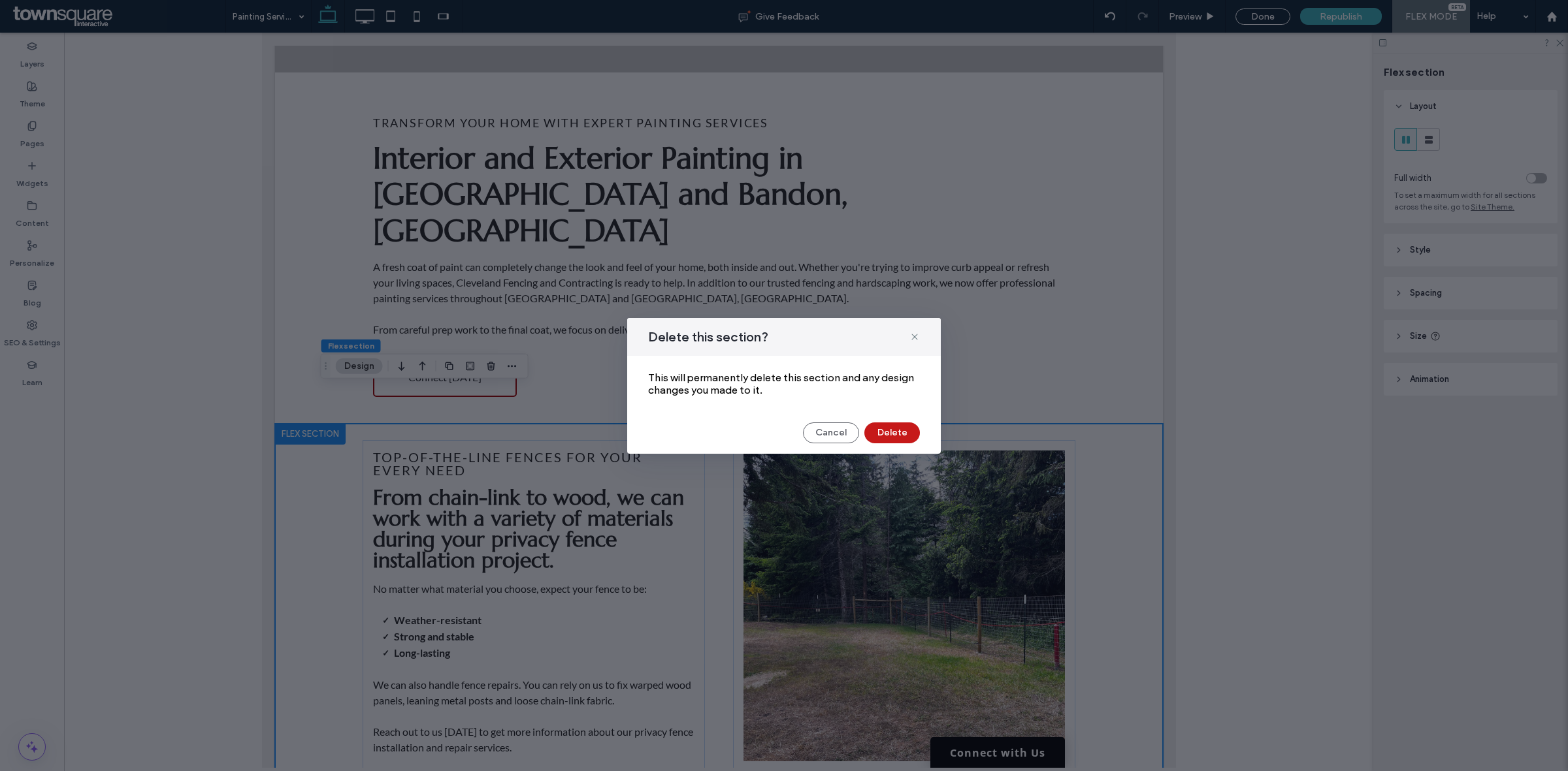
click at [902, 435] on button "Delete" at bounding box center [891, 433] width 56 height 21
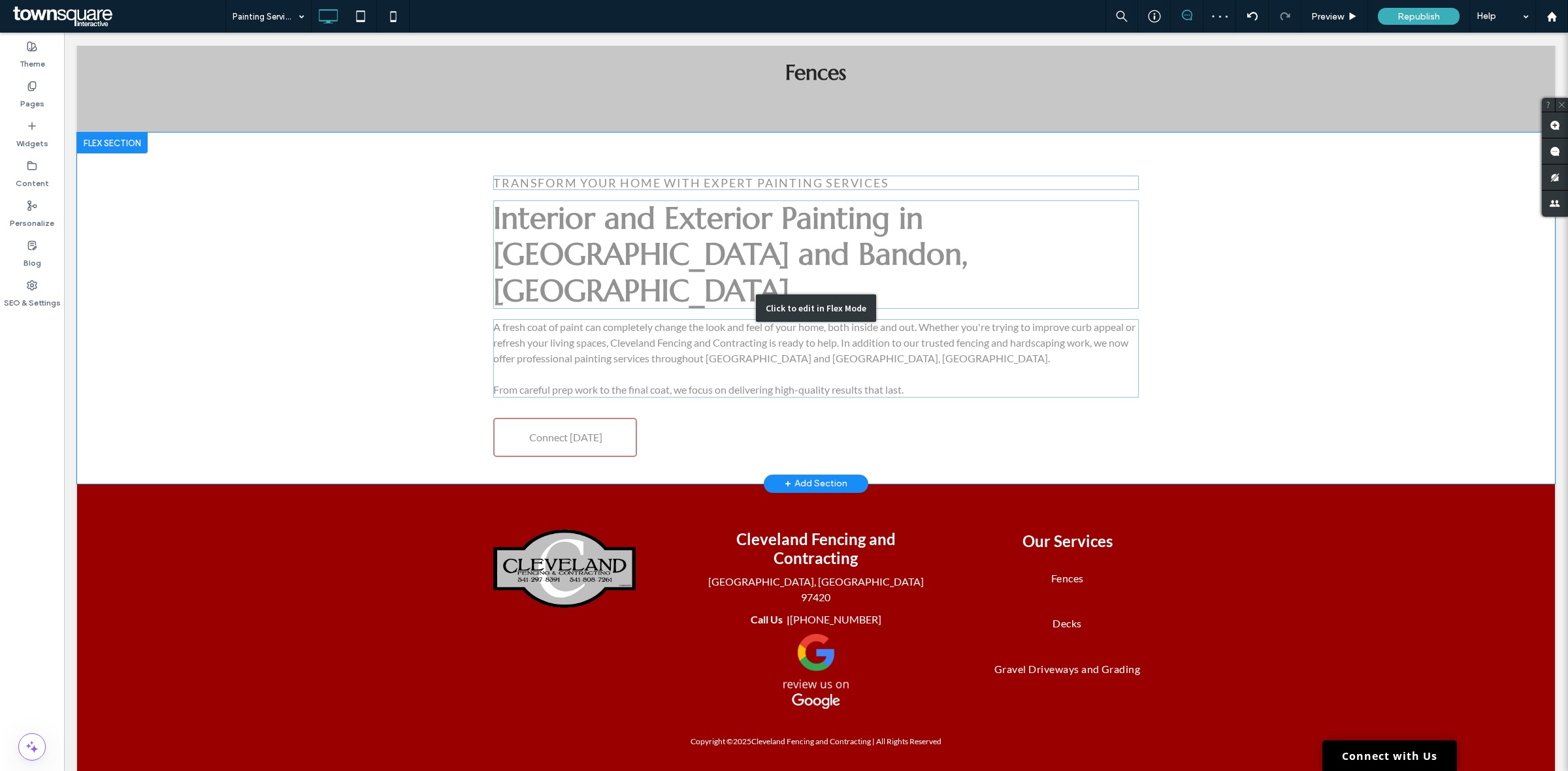
scroll to position [0, 0]
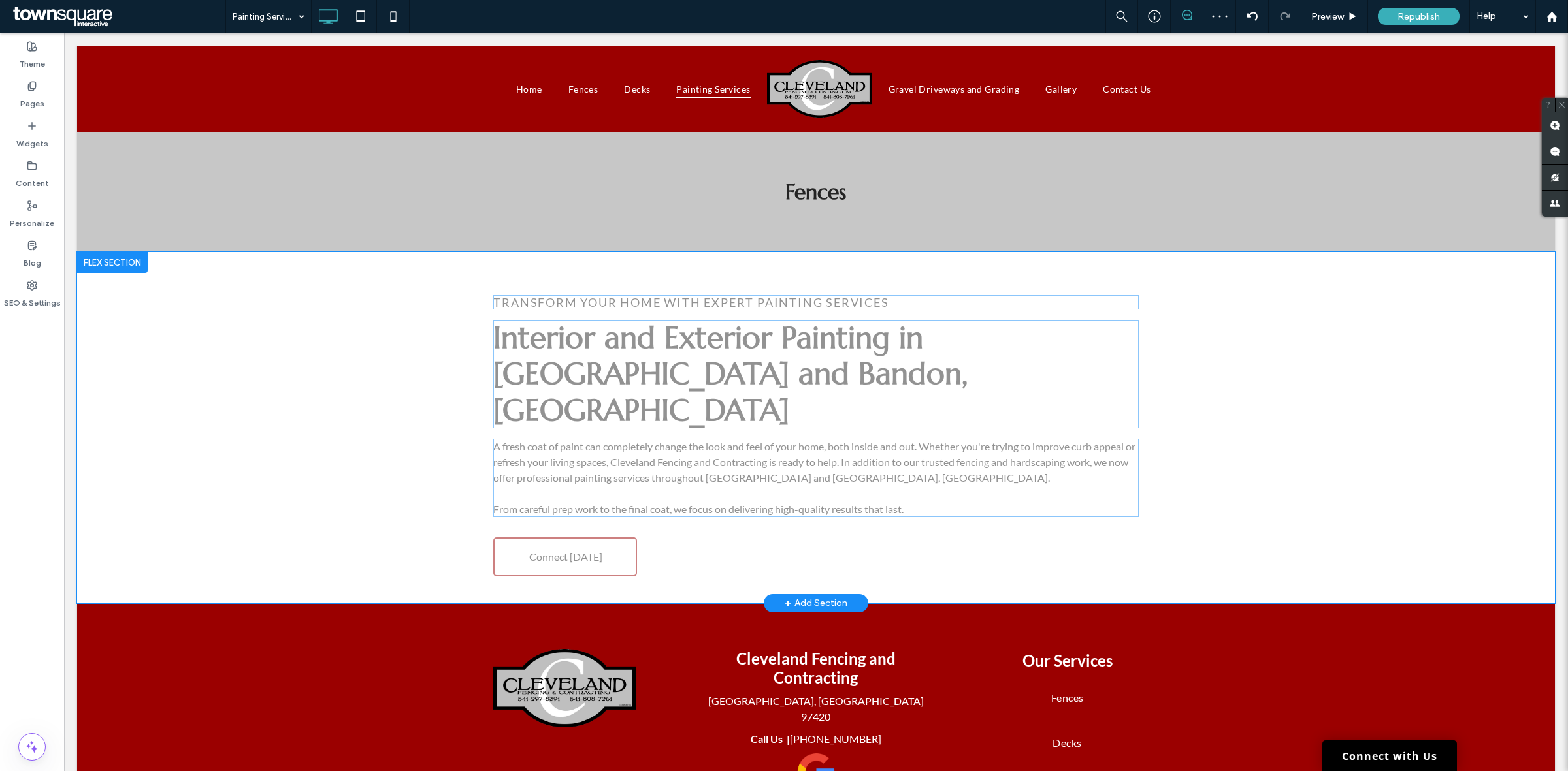
click at [823, 596] on div "+ Add Section" at bounding box center [816, 603] width 62 height 14
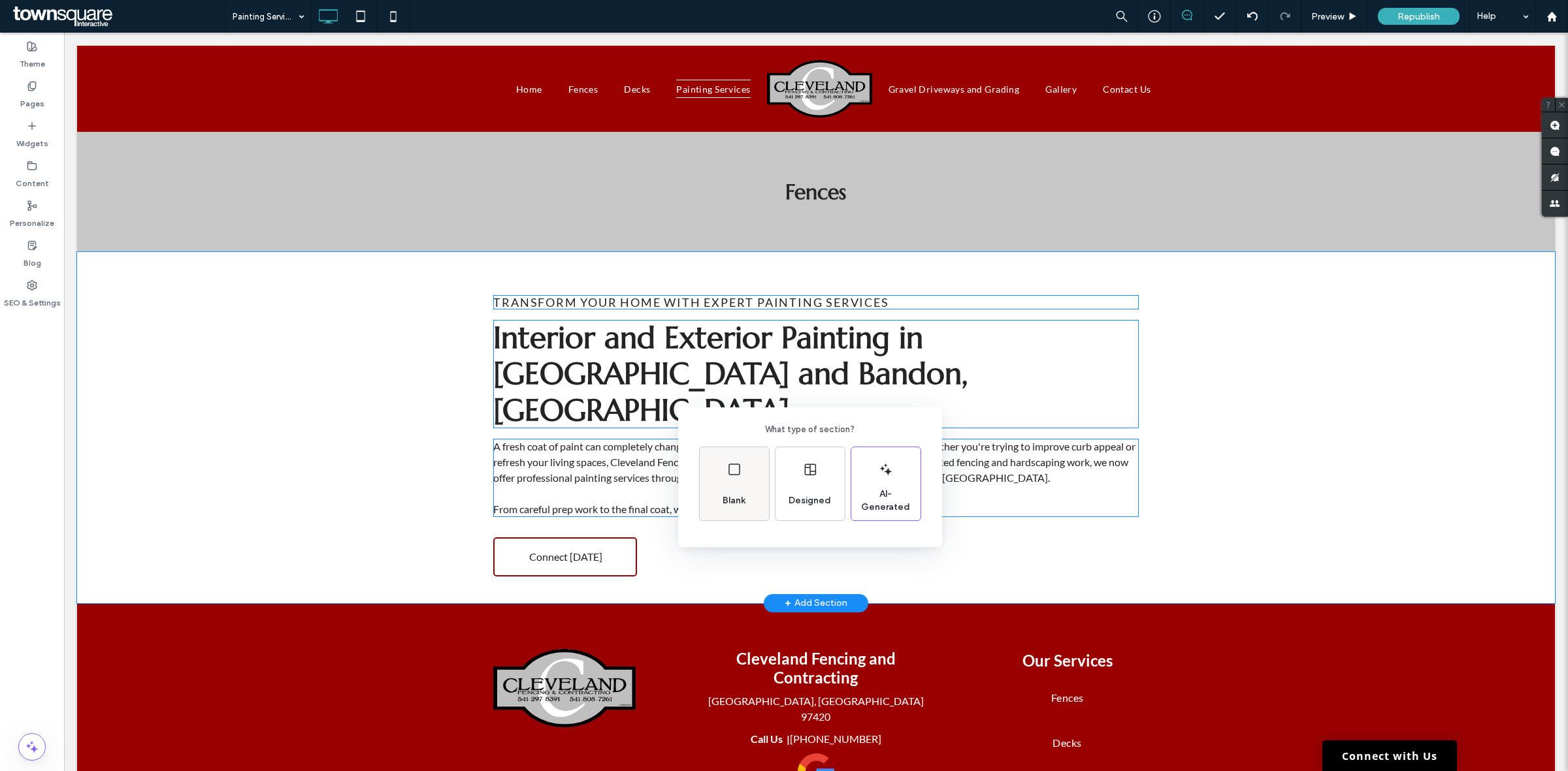
click at [732, 475] on icon at bounding box center [734, 469] width 15 height 15
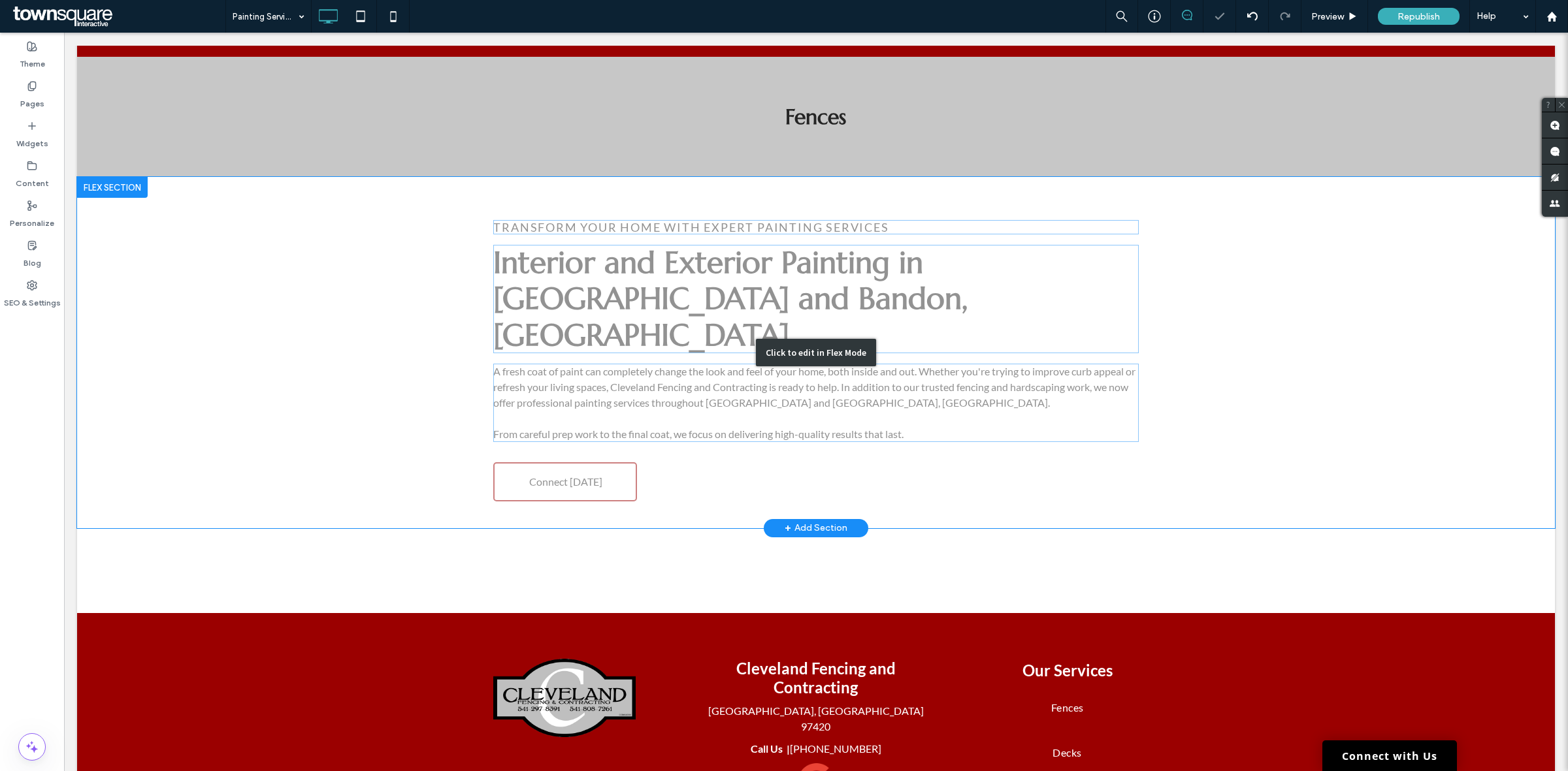
scroll to position [218, 0]
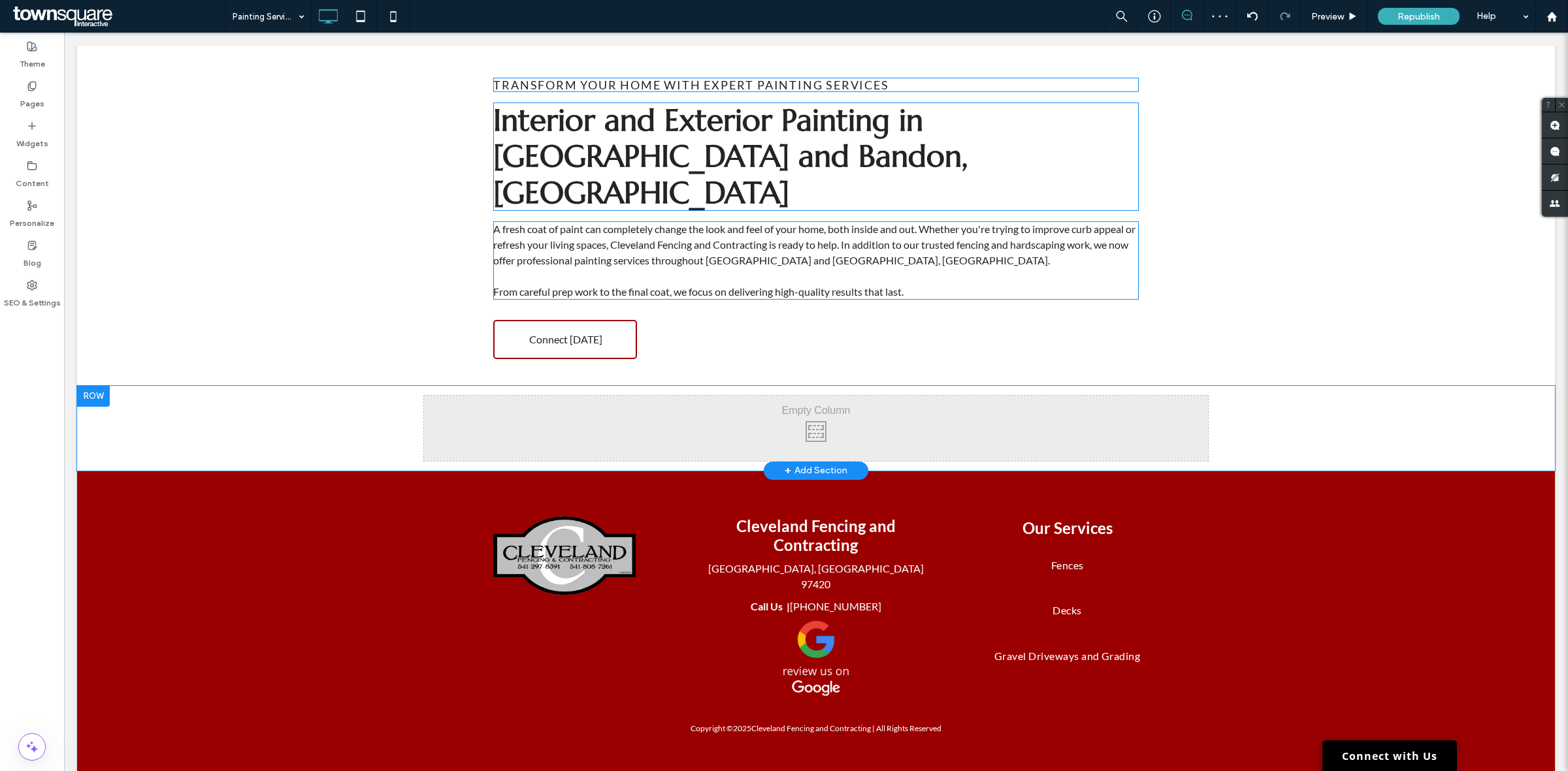
click at [753, 397] on div "Click To Paste Click To Paste" at bounding box center [816, 428] width 784 height 65
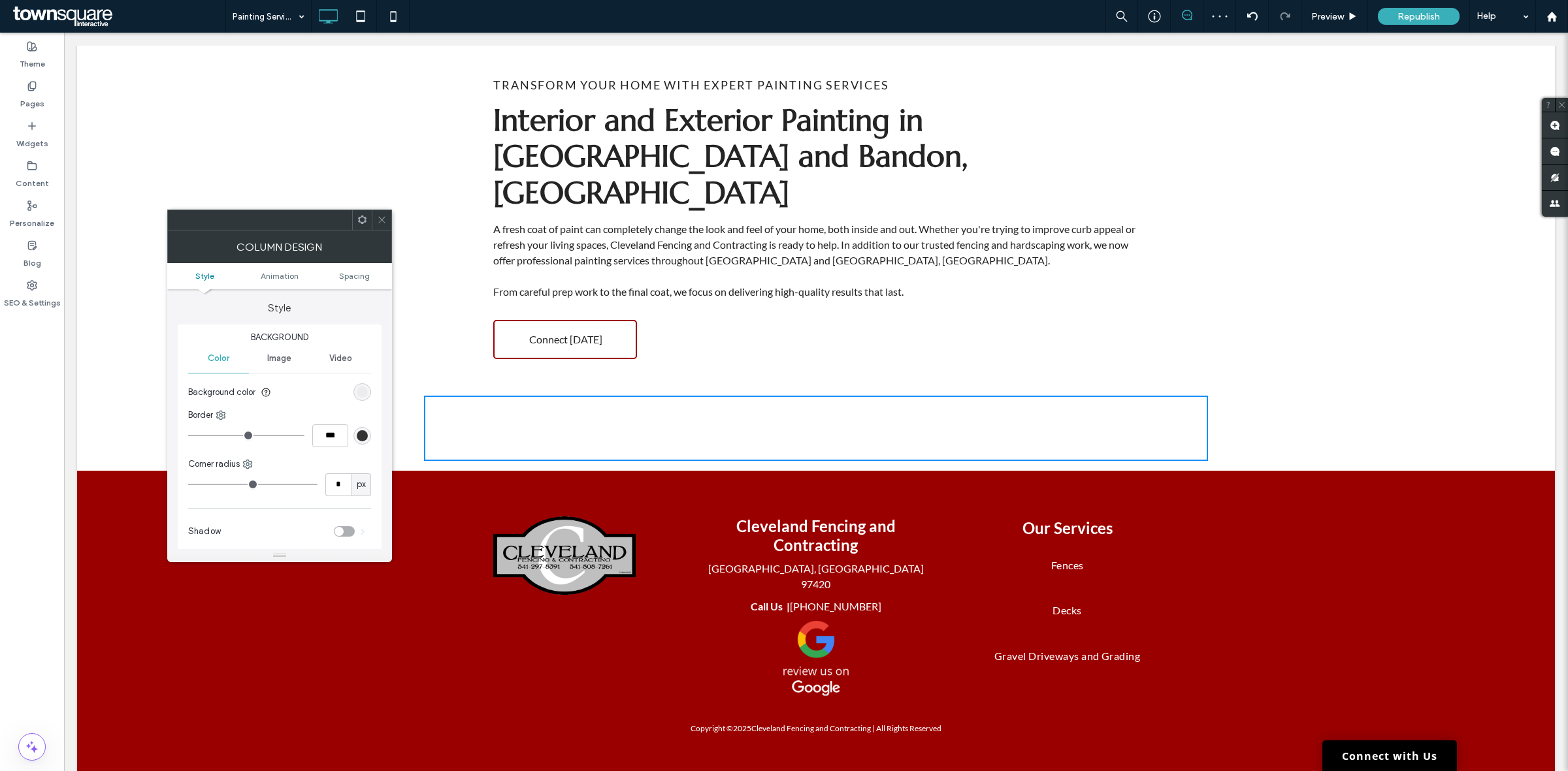
click at [376, 213] on div at bounding box center [381, 220] width 19 height 19
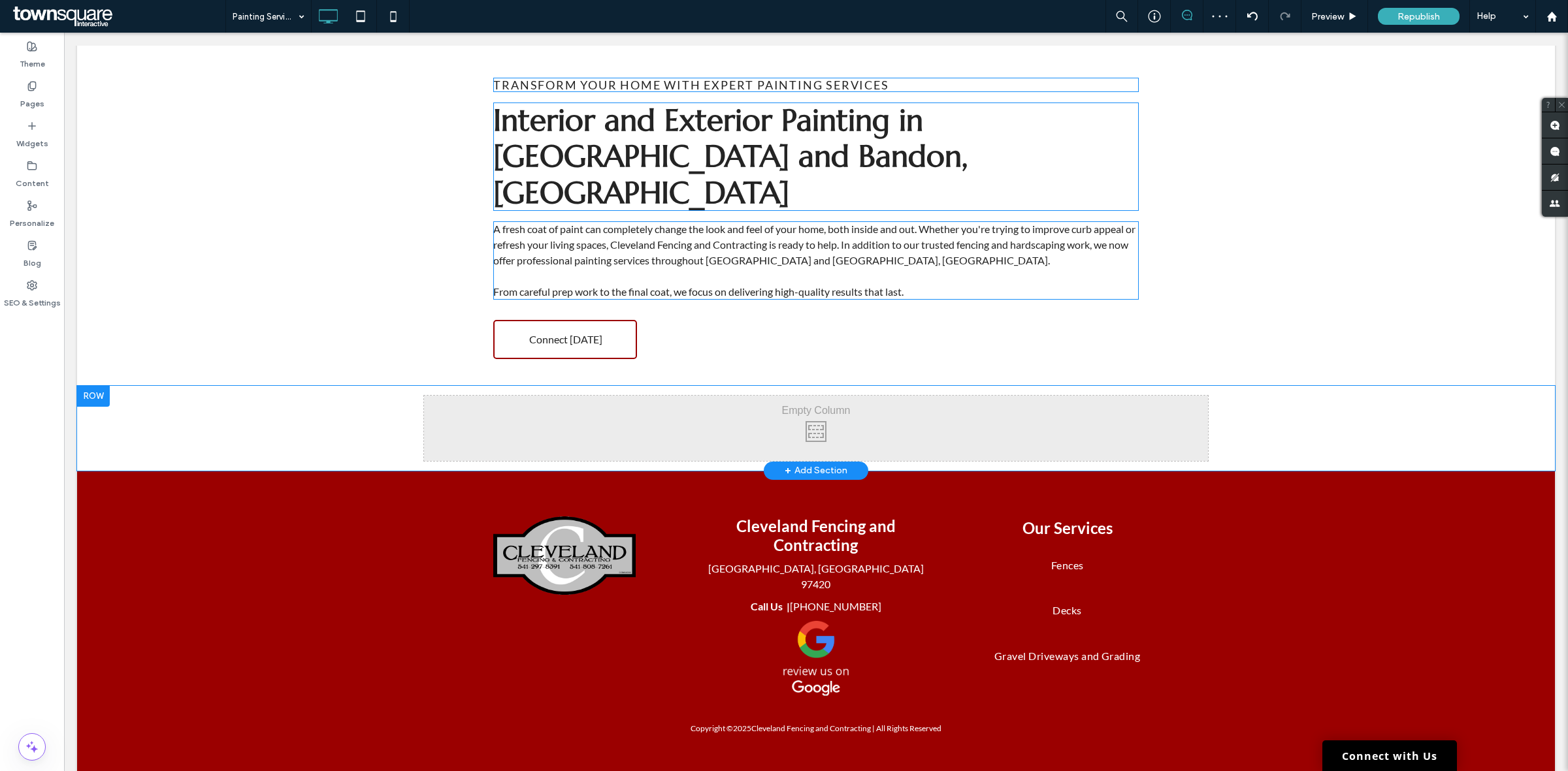
click at [308, 386] on div "Click To Paste Click To Paste Row + Add Section" at bounding box center [816, 428] width 1477 height 85
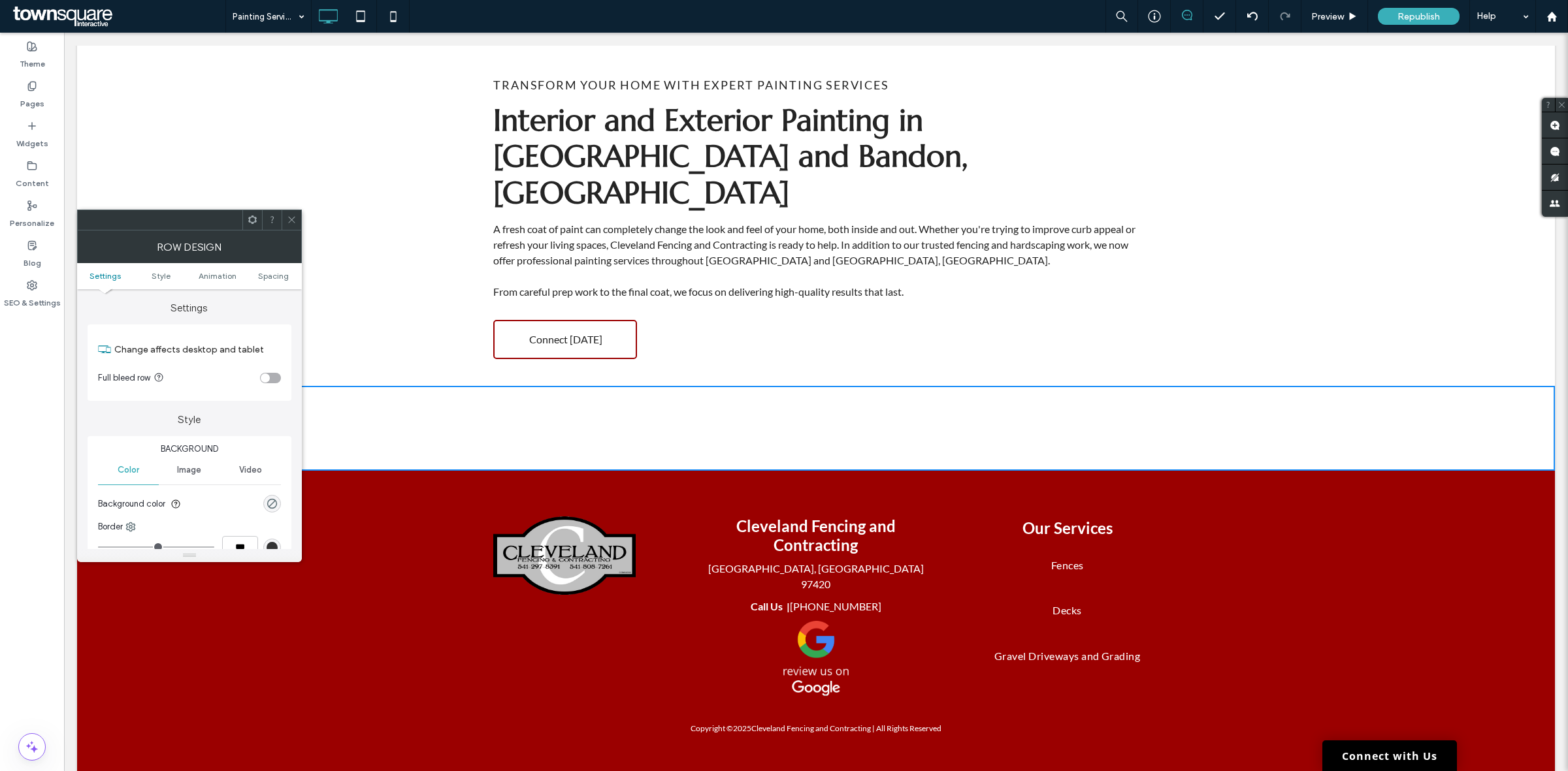
drag, startPoint x: 295, startPoint y: 223, endPoint x: 267, endPoint y: 225, distance: 28.1
click at [295, 223] on icon at bounding box center [292, 220] width 10 height 10
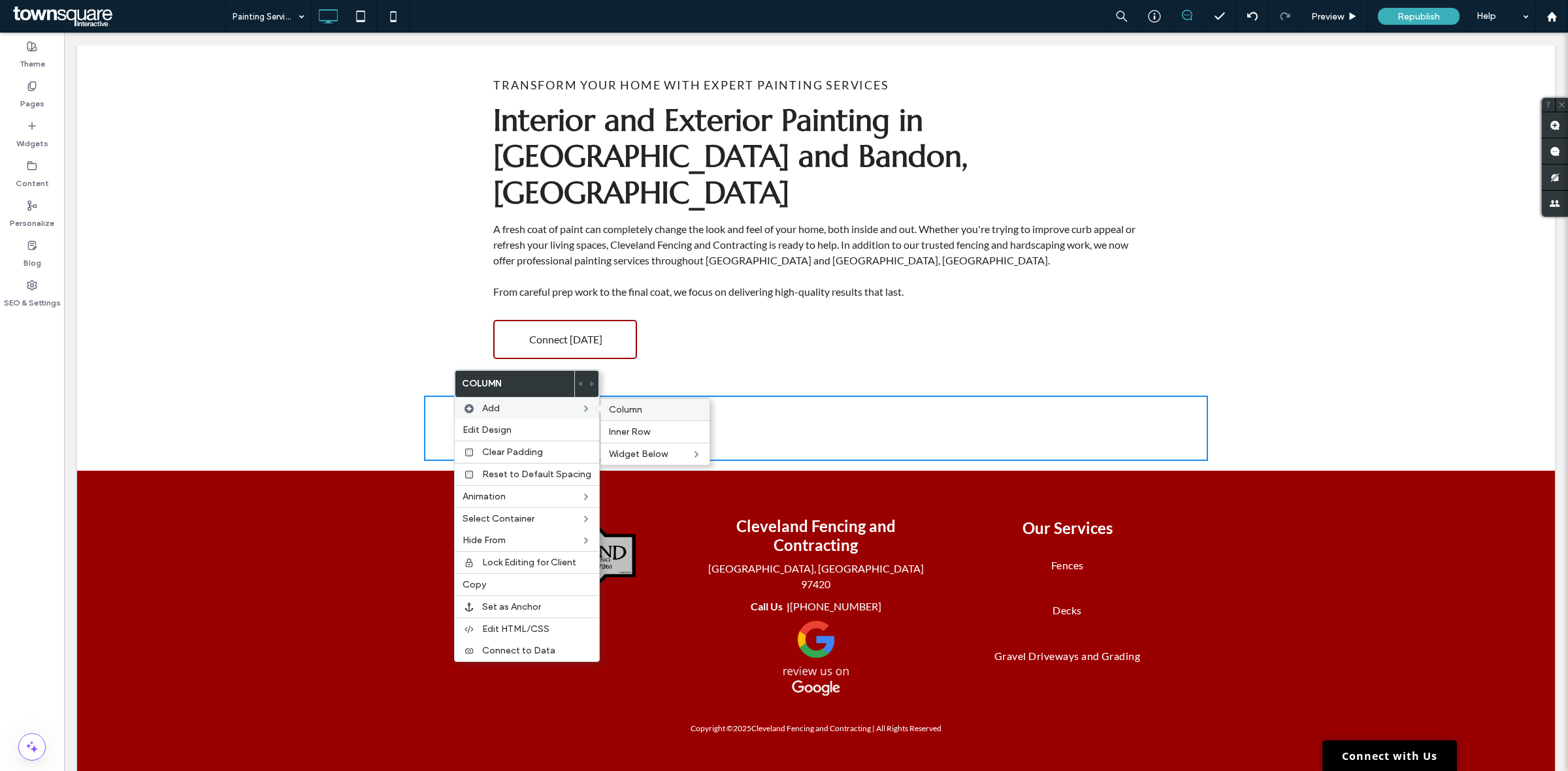
click at [638, 410] on span "Column" at bounding box center [625, 410] width 34 height 11
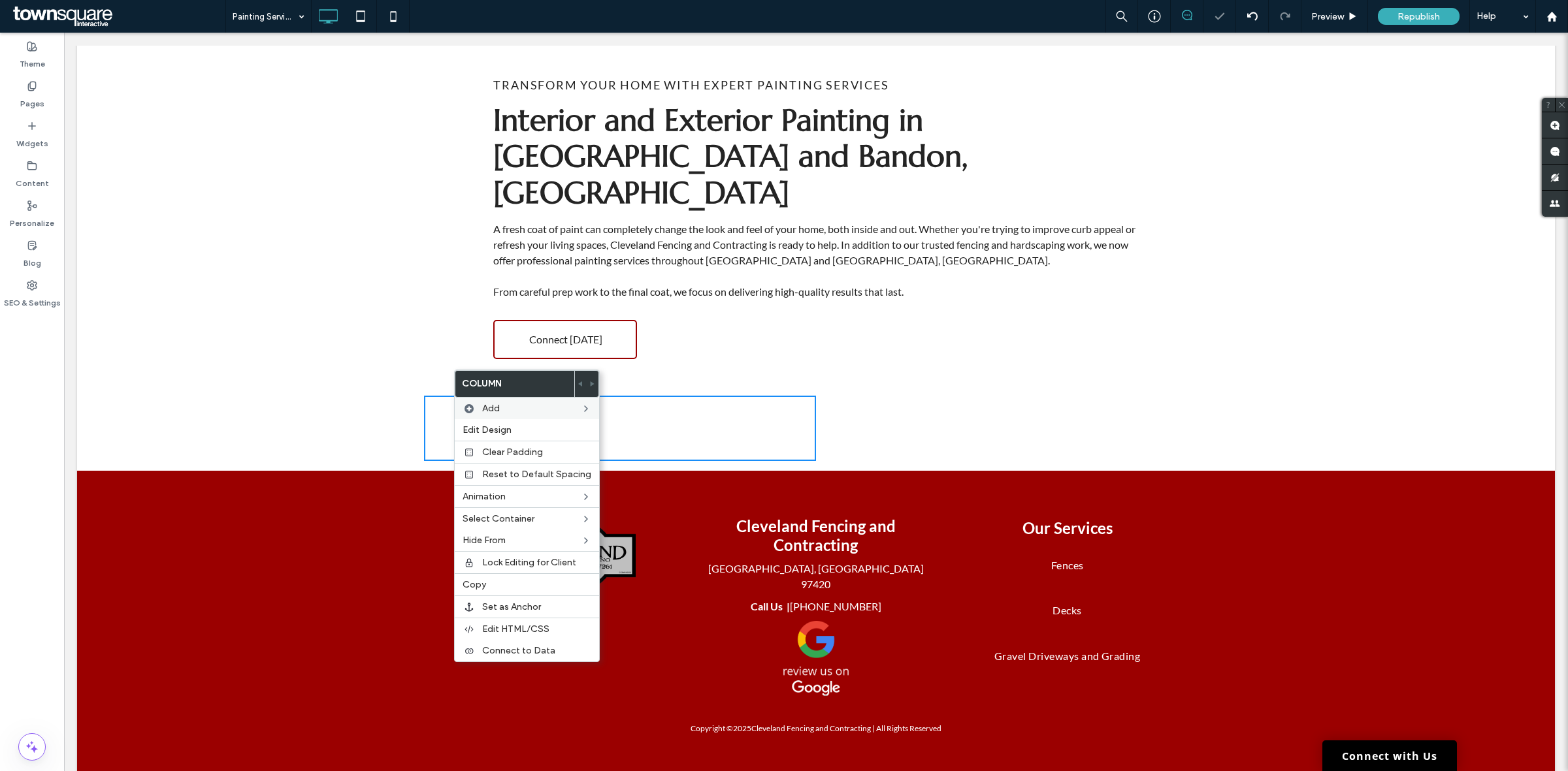
click at [965, 396] on div "Click To Paste Click To Paste" at bounding box center [1011, 428] width 392 height 65
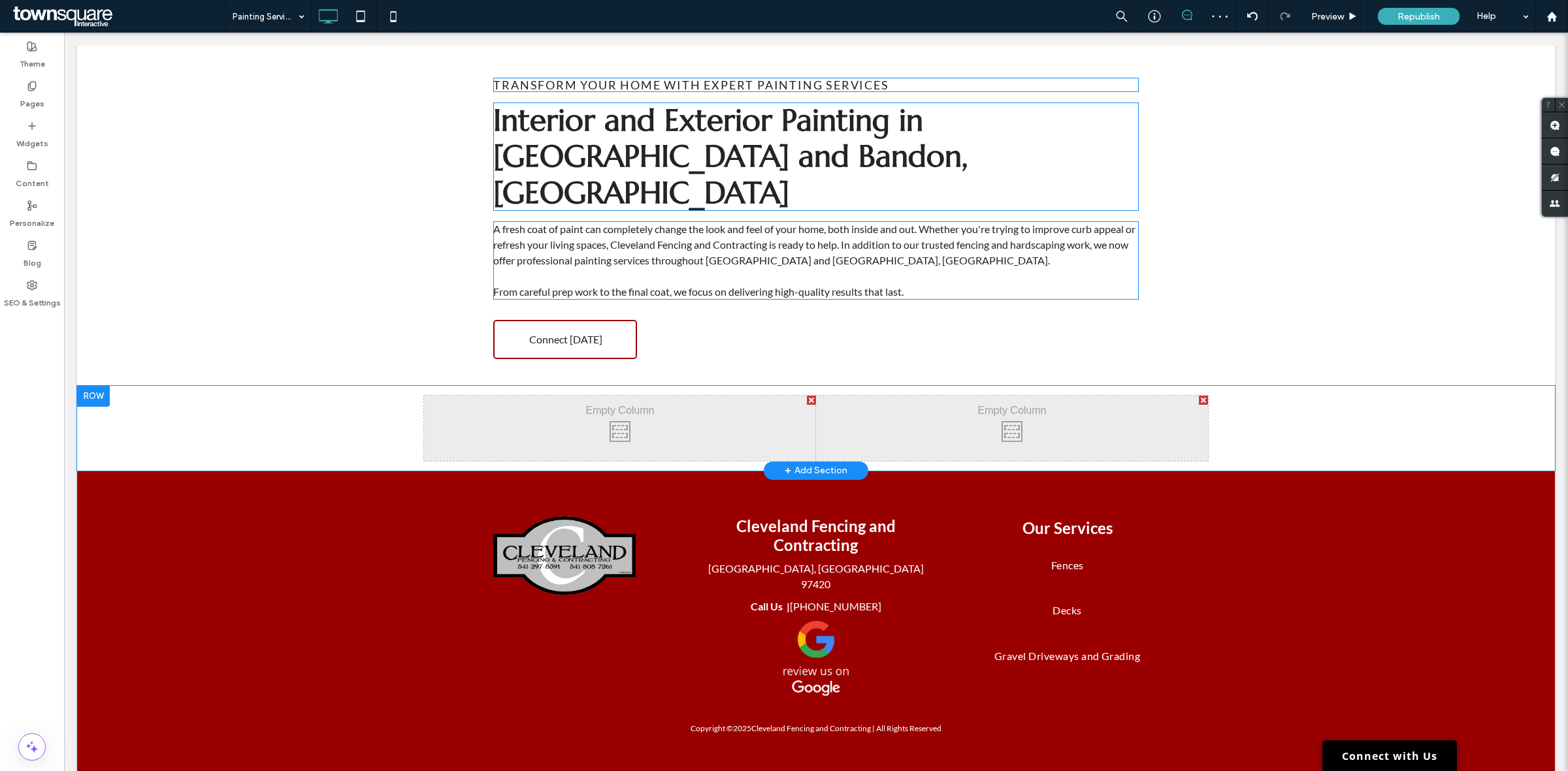
click at [1333, 386] on div "Click To Paste Click To Paste Click To Paste Click To Paste Row + Add Section" at bounding box center [816, 428] width 1477 height 85
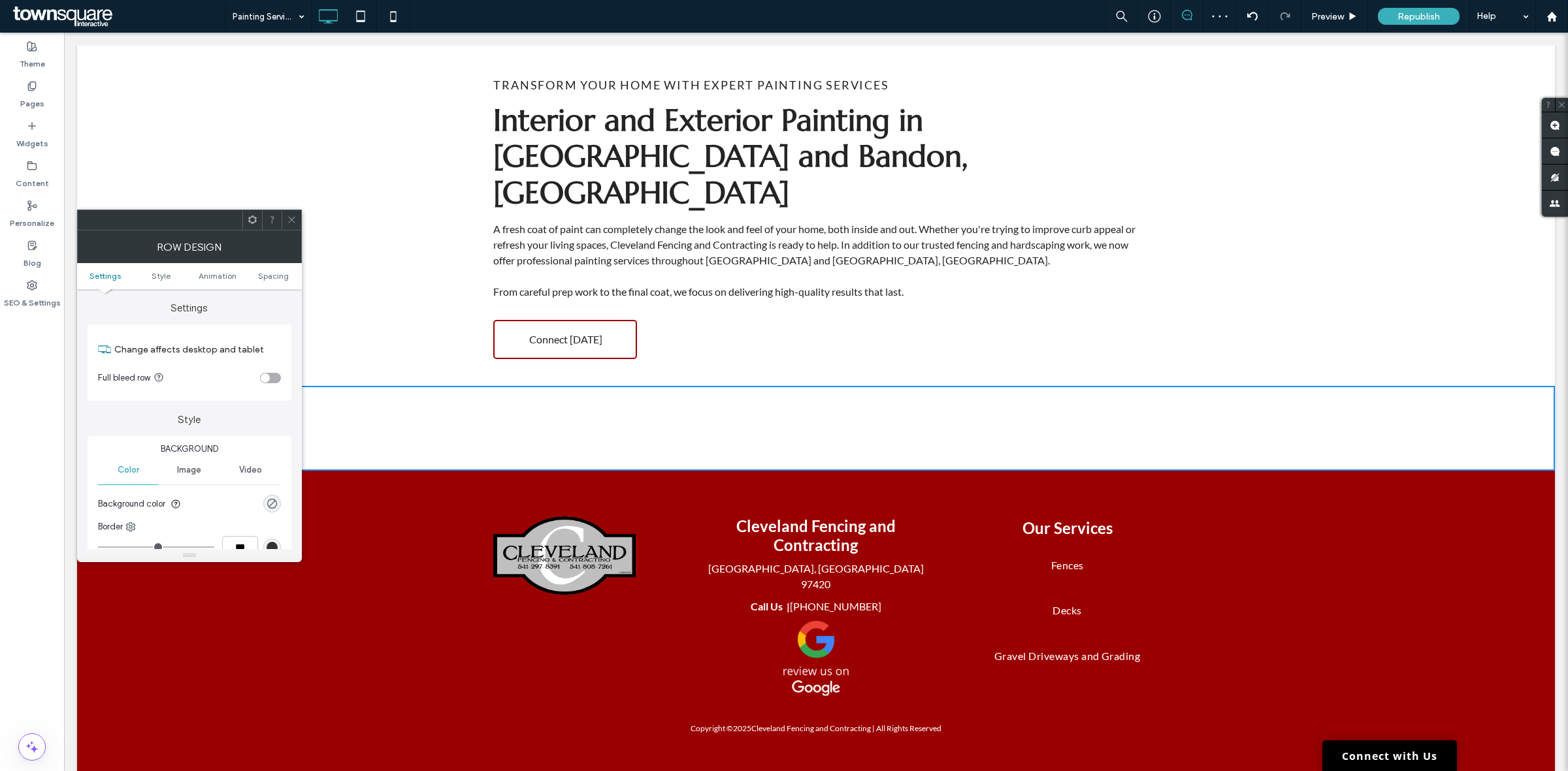
click at [253, 224] on icon at bounding box center [253, 220] width 10 height 10
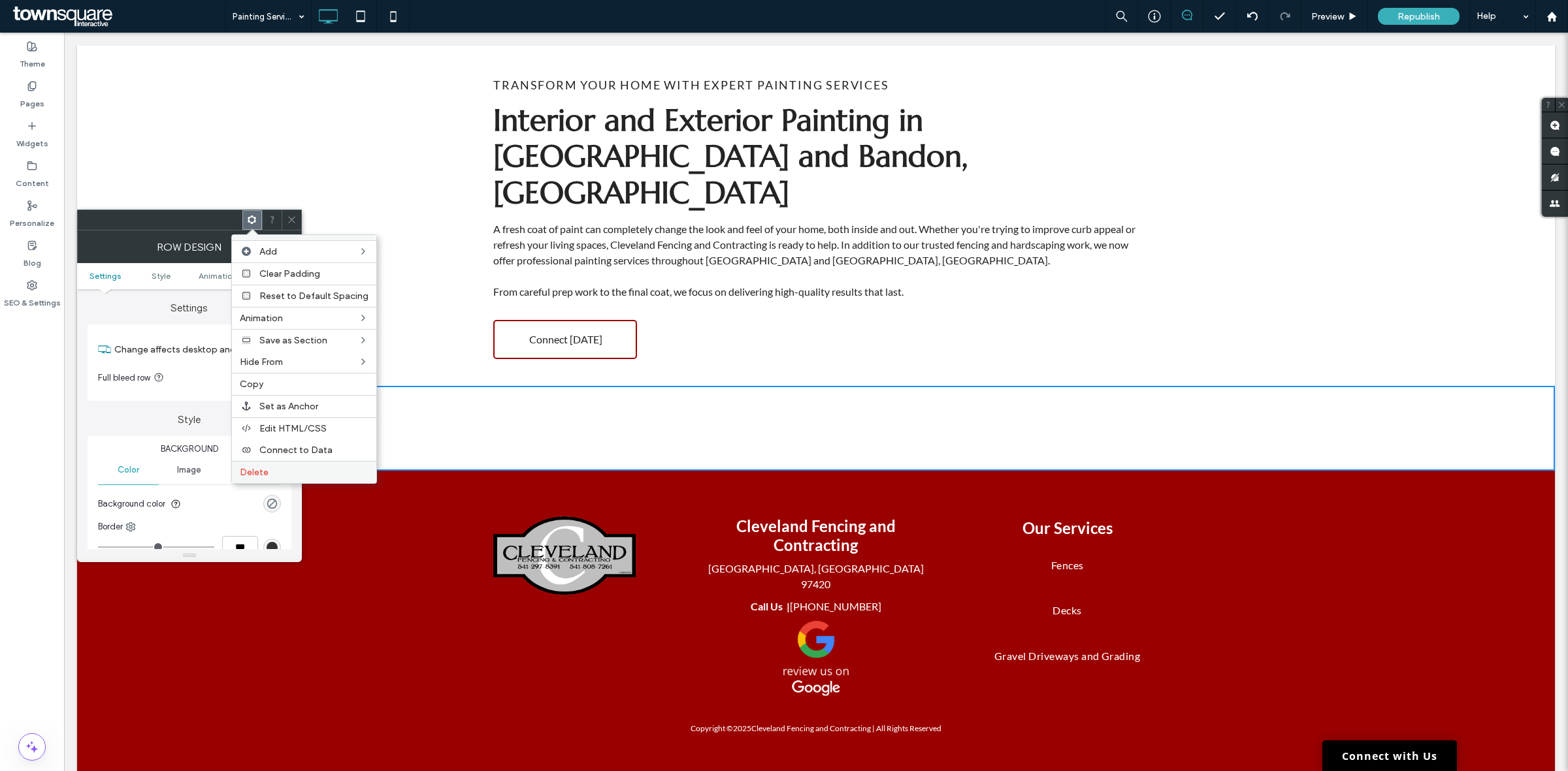
click at [312, 473] on label "Delete" at bounding box center [304, 472] width 129 height 11
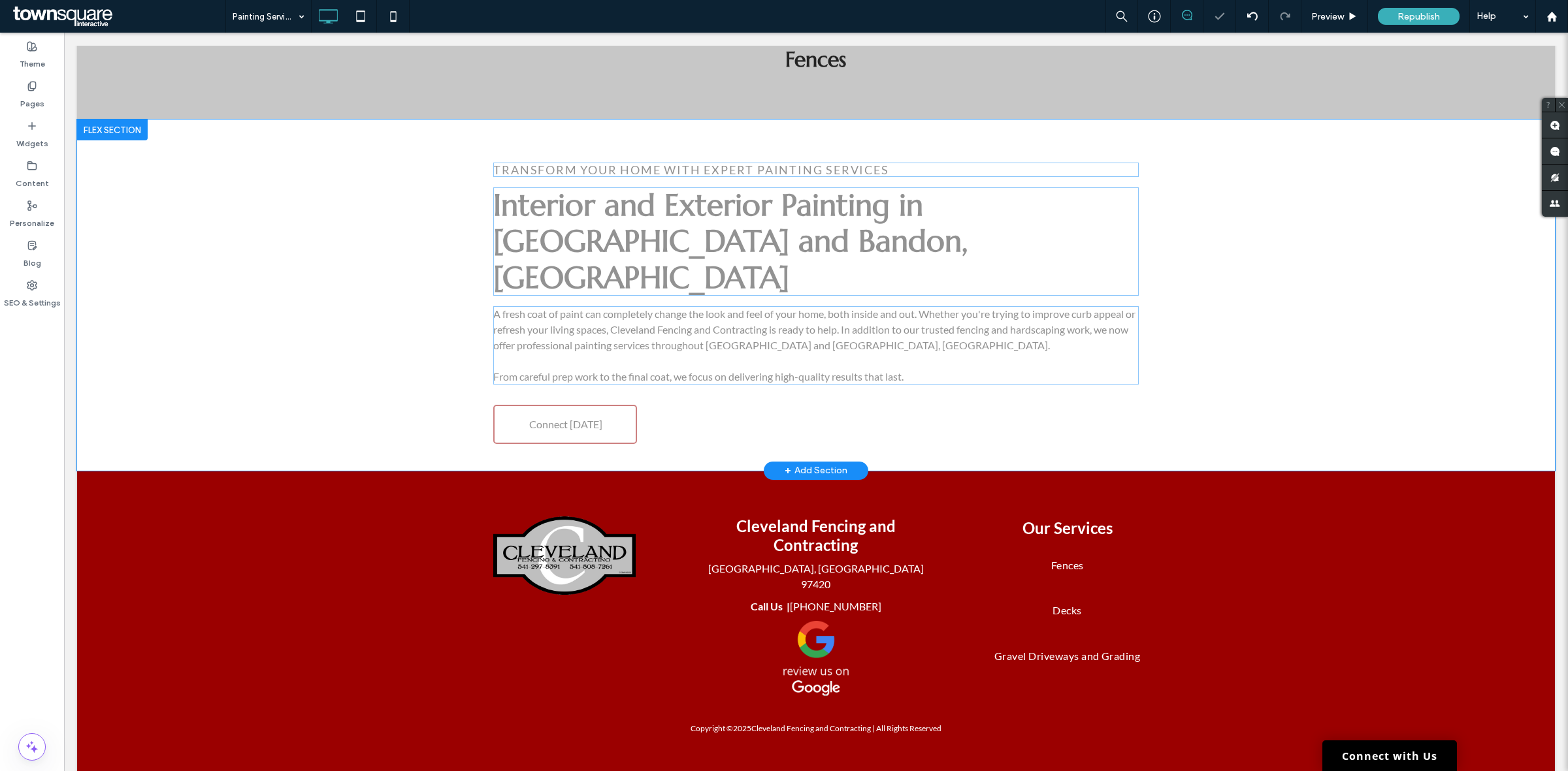
click at [818, 463] on div "+ Add Section" at bounding box center [816, 470] width 62 height 14
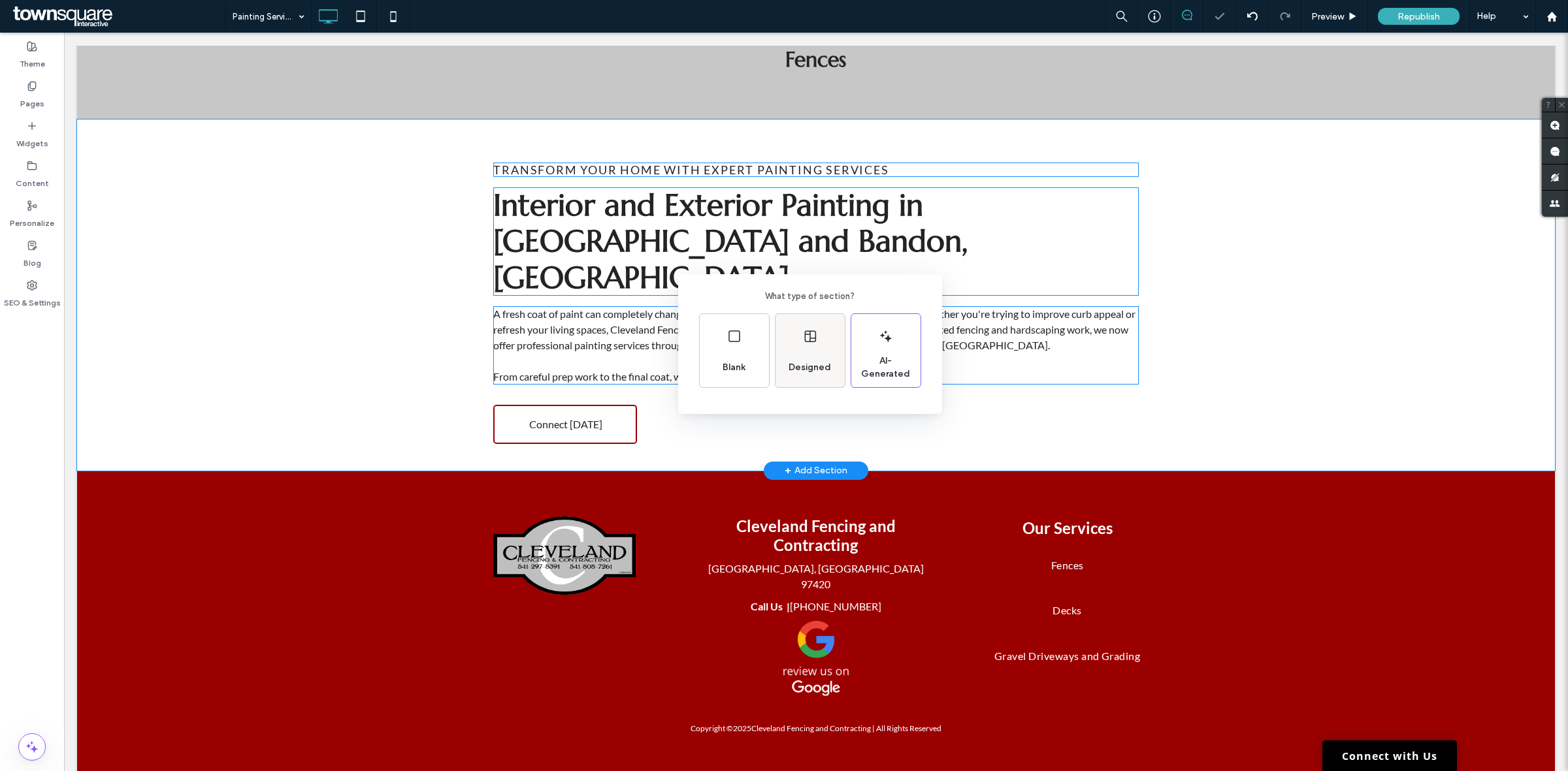
click at [811, 369] on span "Designed" at bounding box center [810, 367] width 53 height 13
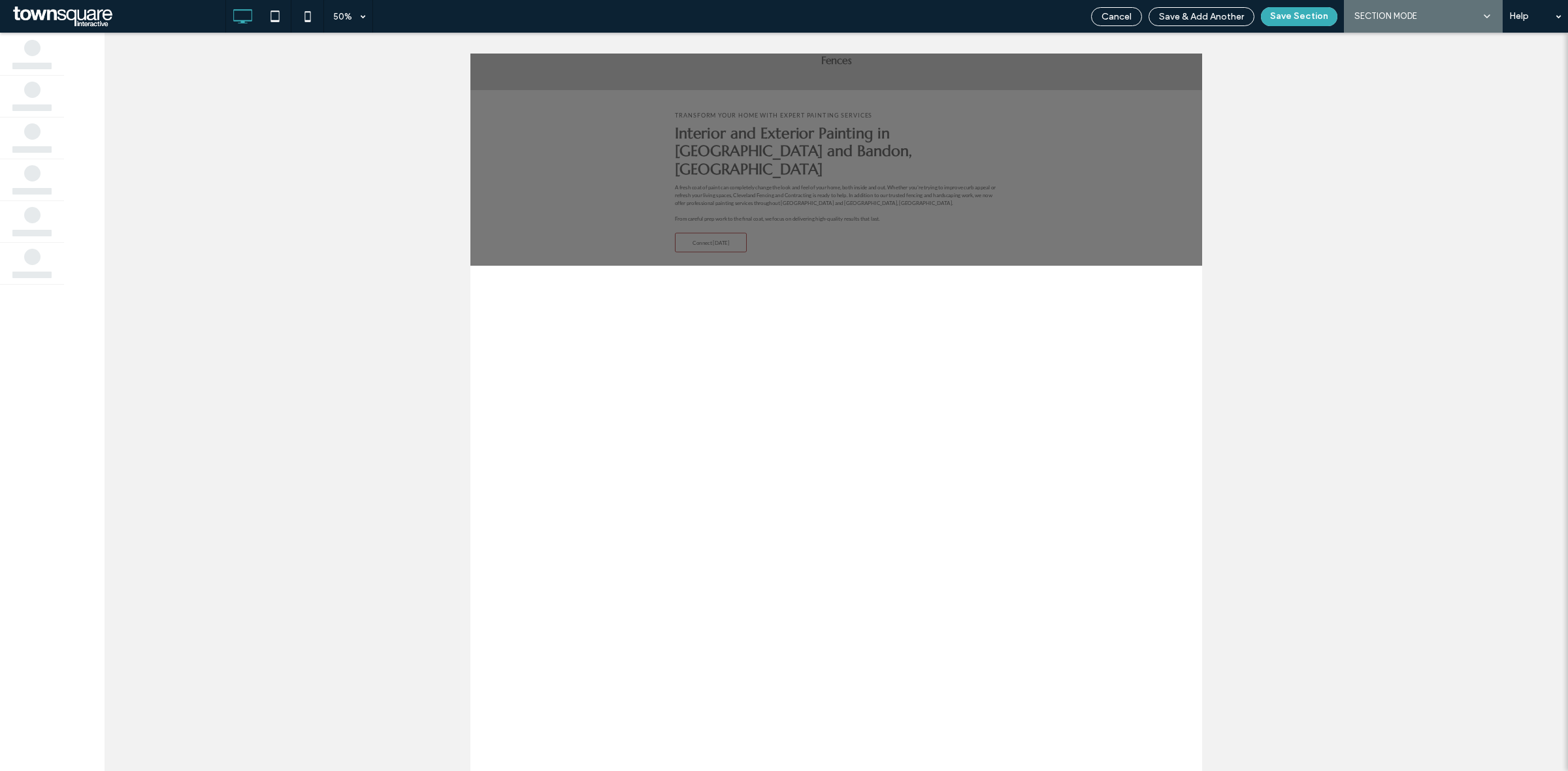
scroll to position [0, 0]
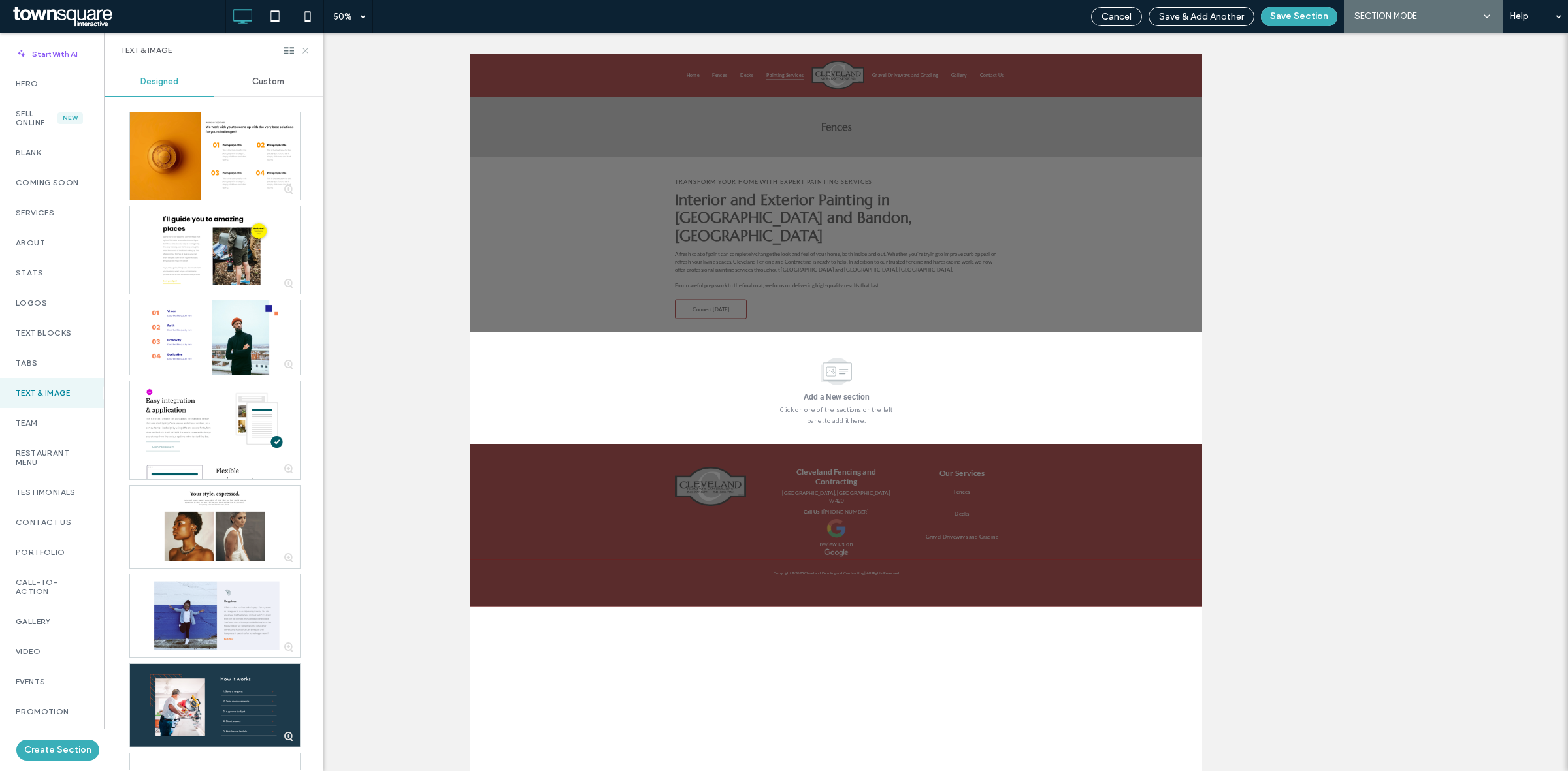
drag, startPoint x: 309, startPoint y: 49, endPoint x: 292, endPoint y: 122, distance: 75.0
click at [309, 49] on icon at bounding box center [305, 50] width 10 height 10
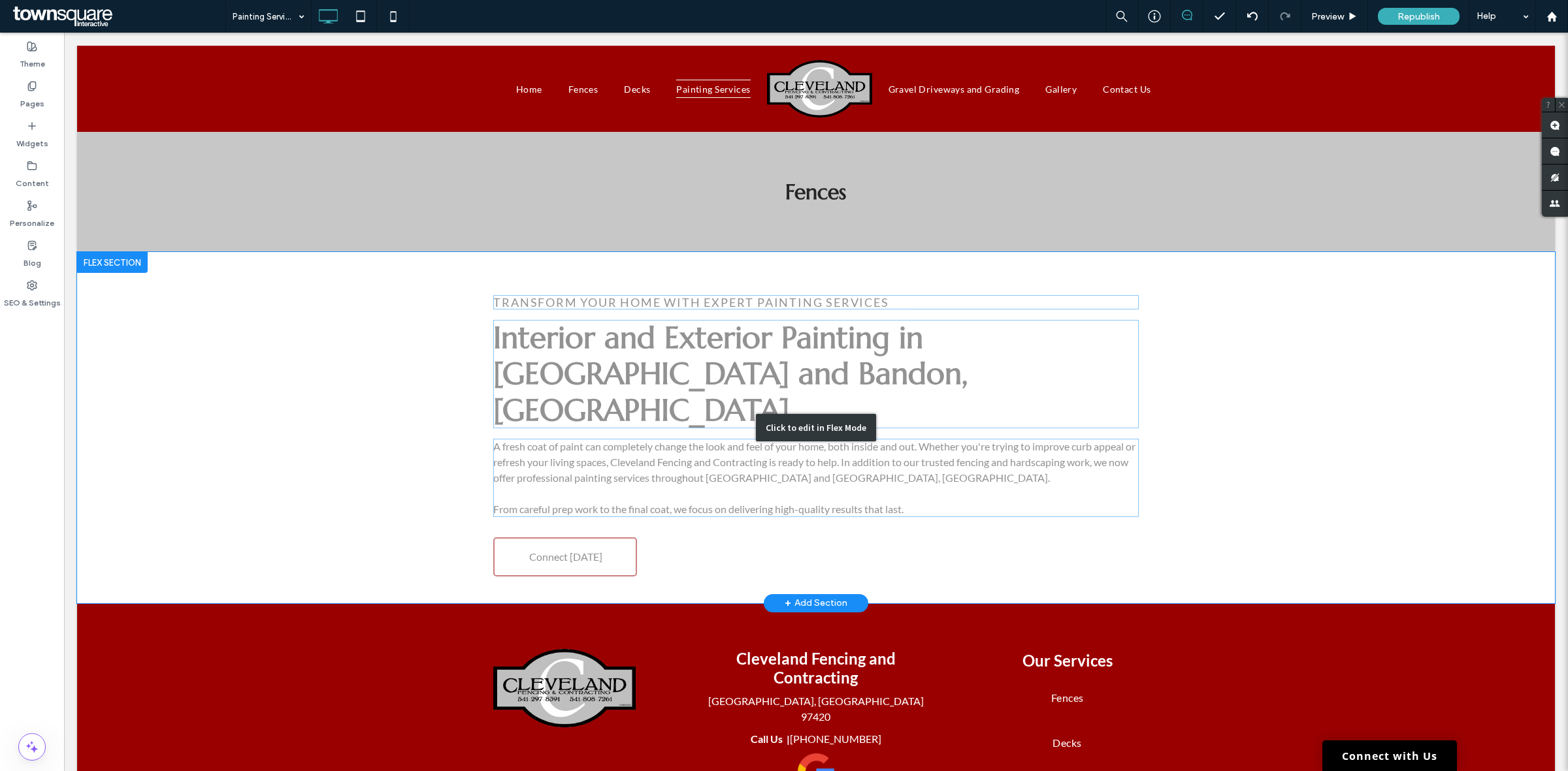
click at [243, 350] on div "Click to edit in Flex Mode" at bounding box center [816, 427] width 1477 height 351
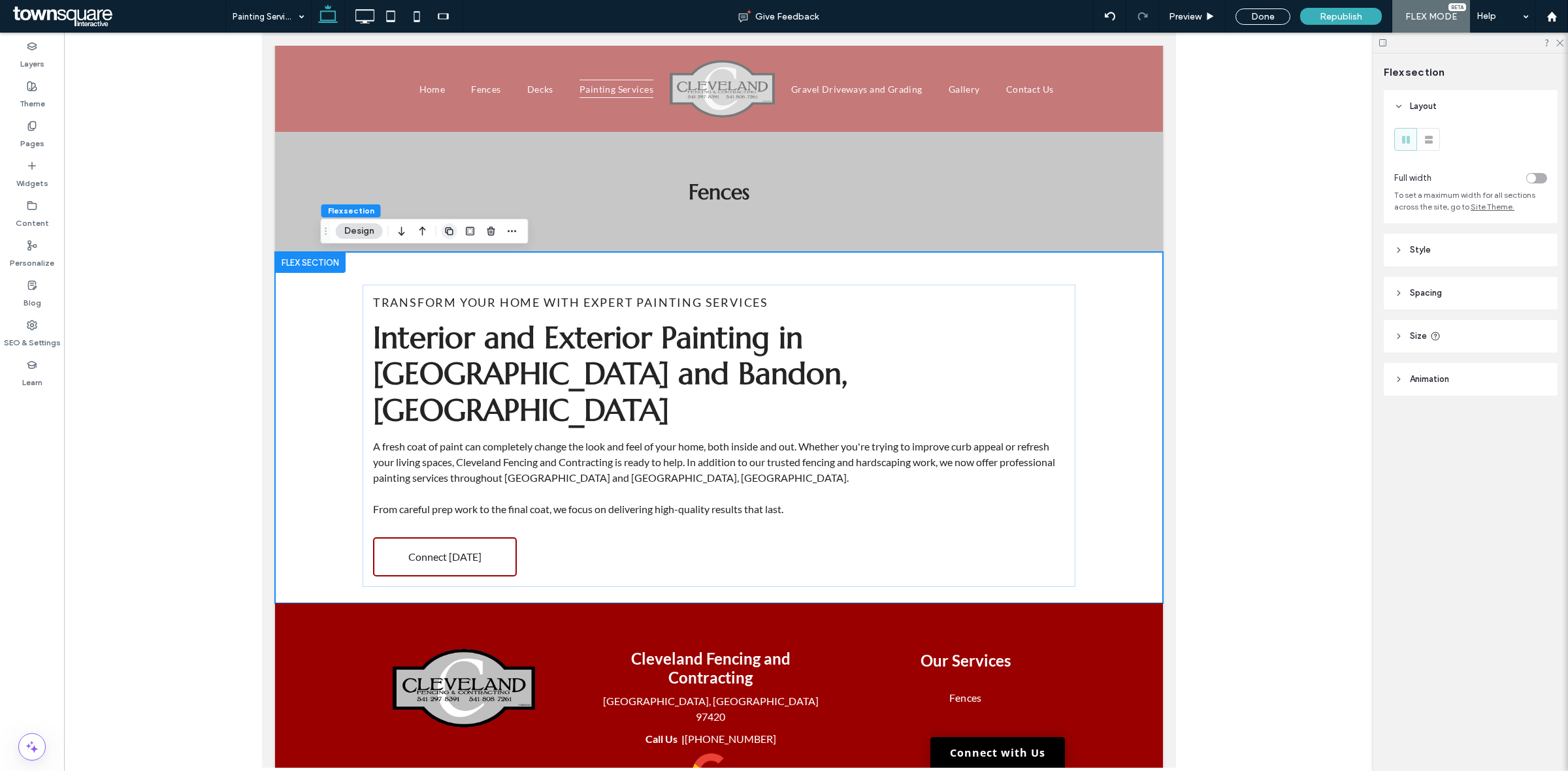
click at [454, 230] on icon "button" at bounding box center [449, 231] width 11 height 11
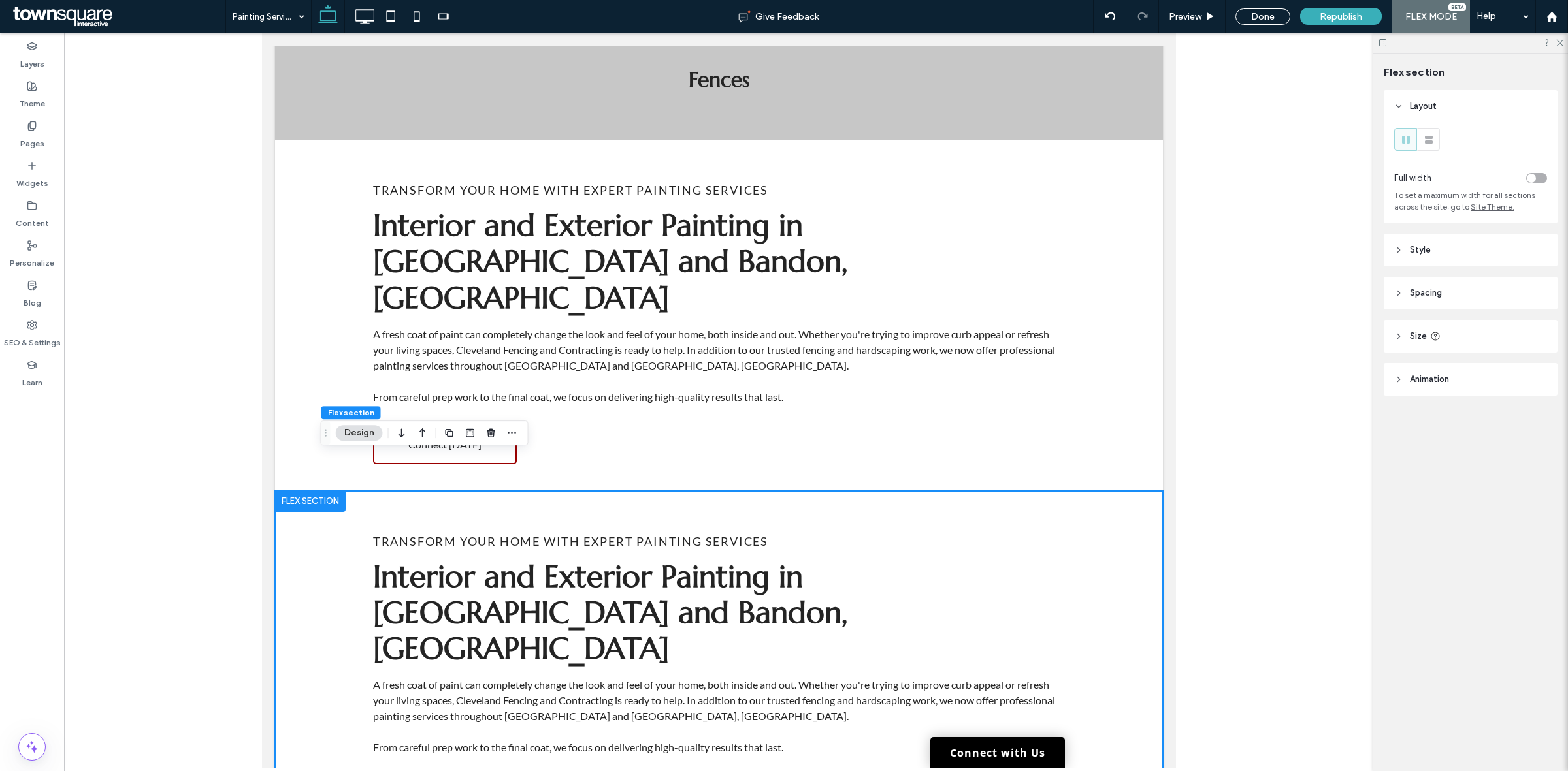
scroll to position [194, 0]
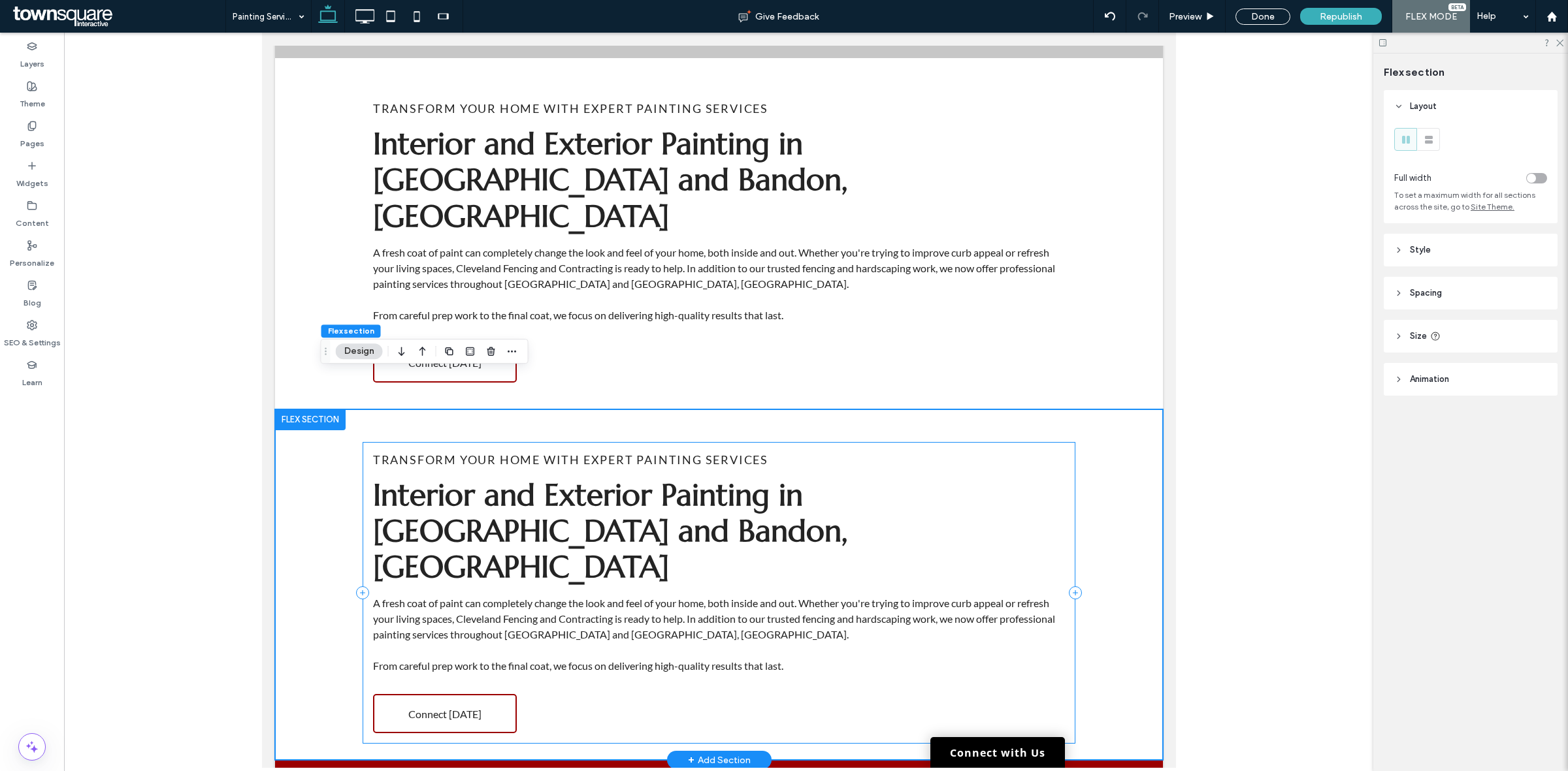
click at [1034, 642] on div "Transform Your Home With Expert Painting Services Interior and Exterior Paintin…" at bounding box center [718, 593] width 713 height 302
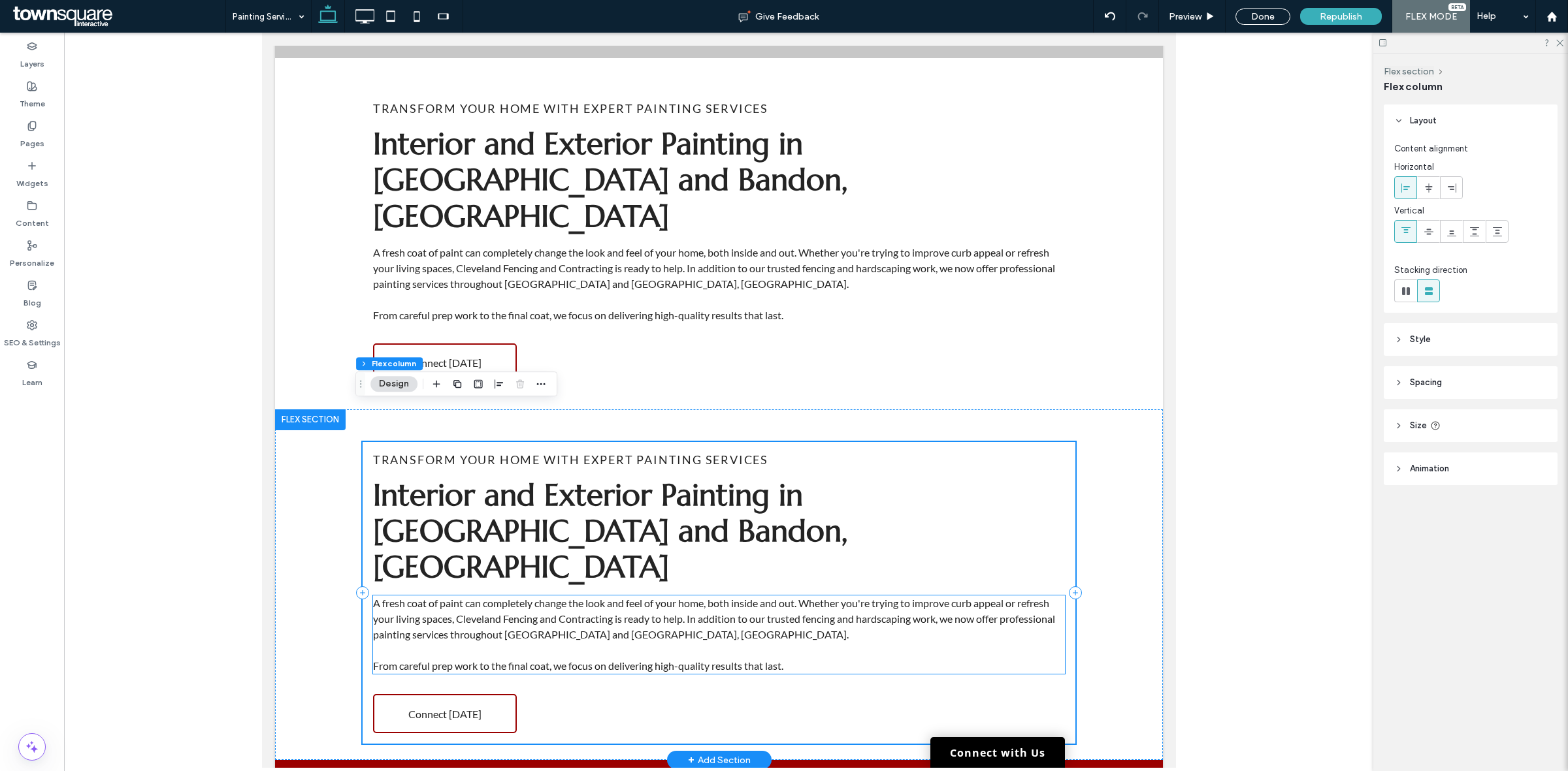
click at [891, 597] on span "A fresh coat of paint can completely change the look and feel of your home, bot…" at bounding box center [713, 619] width 682 height 44
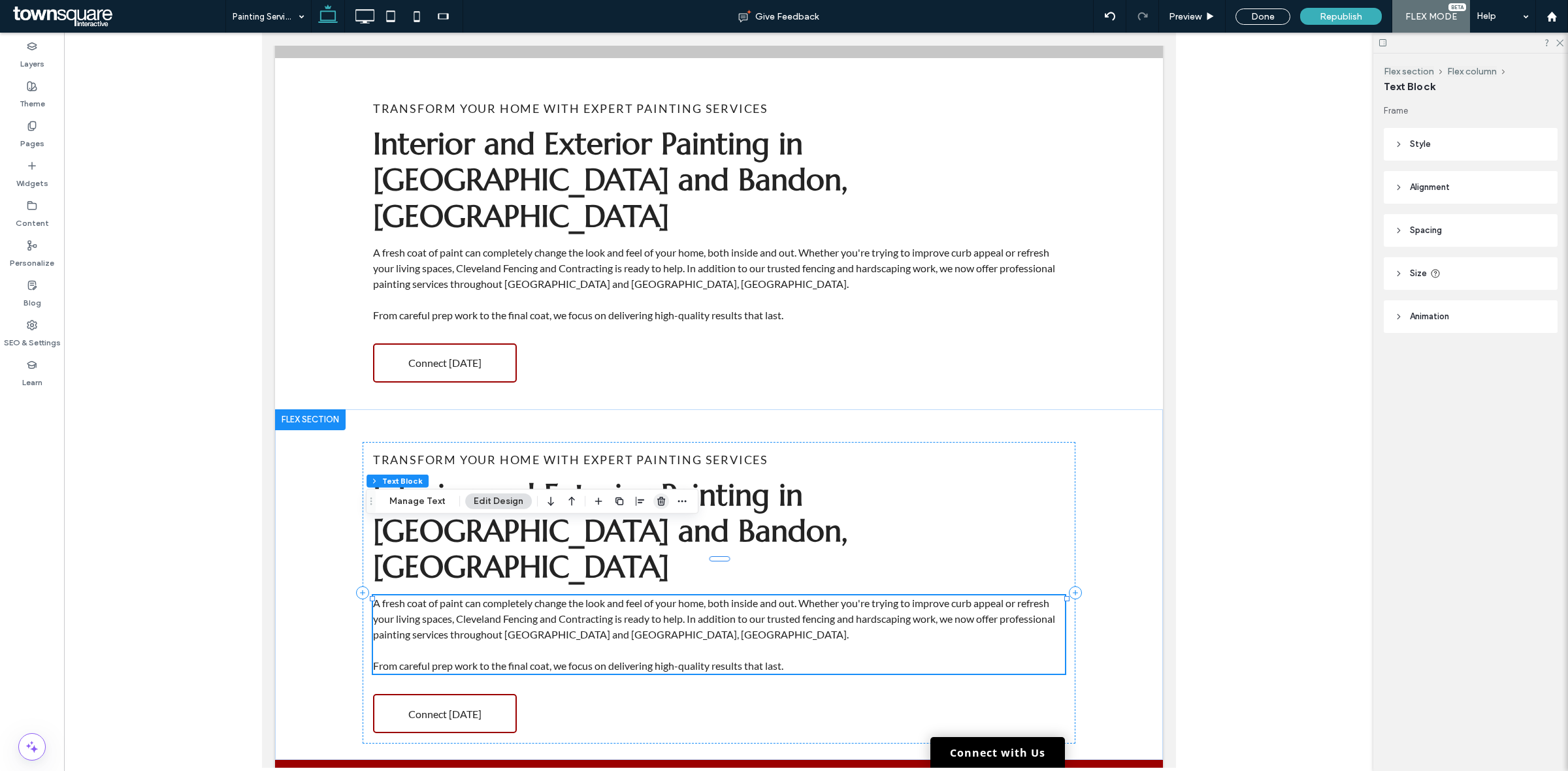
click at [656, 501] on icon "button" at bounding box center [661, 502] width 11 height 11
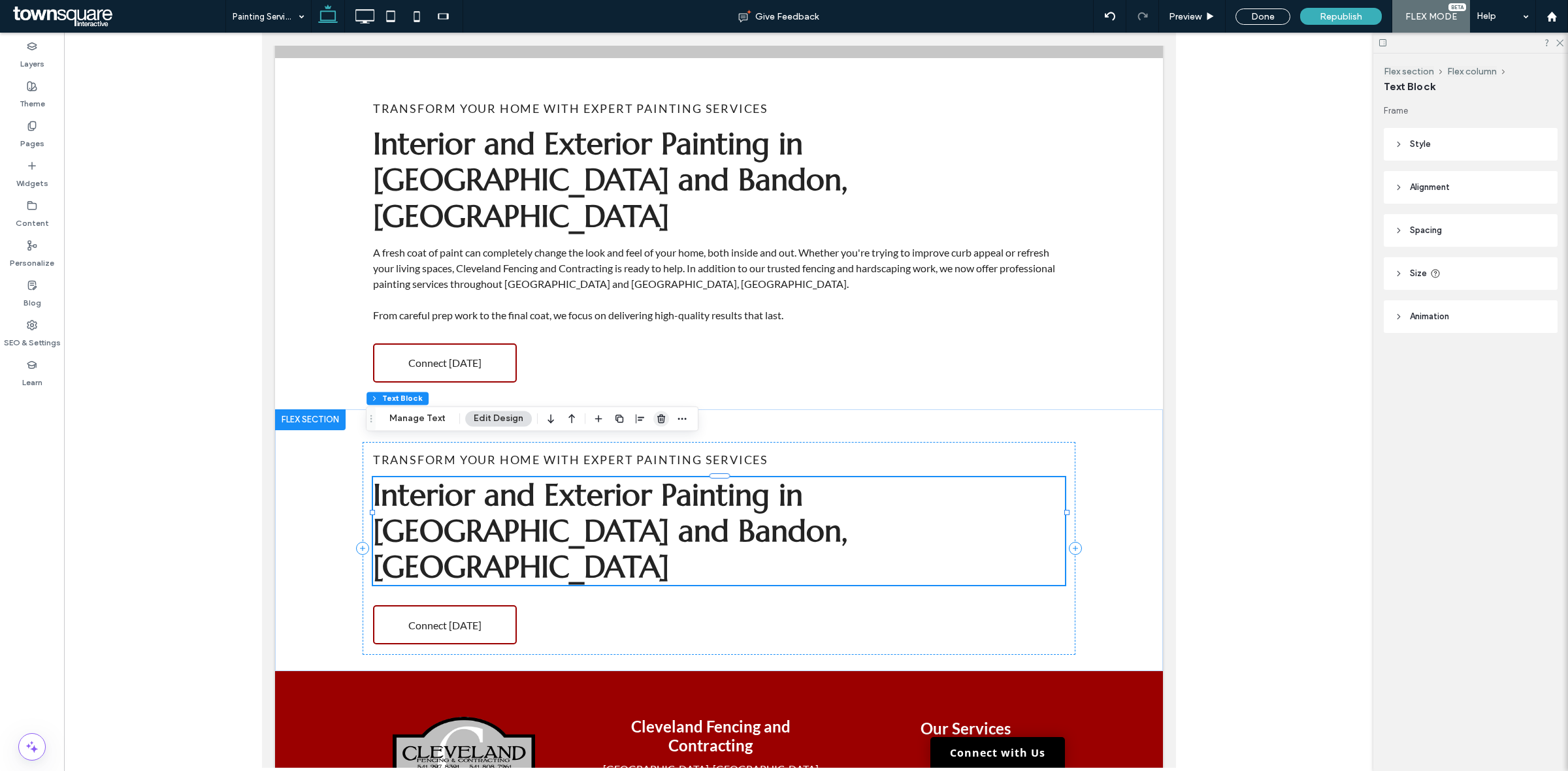
drag, startPoint x: 654, startPoint y: 416, endPoint x: 369, endPoint y: 402, distance: 285.3
click at [656, 416] on icon "button" at bounding box center [661, 418] width 11 height 11
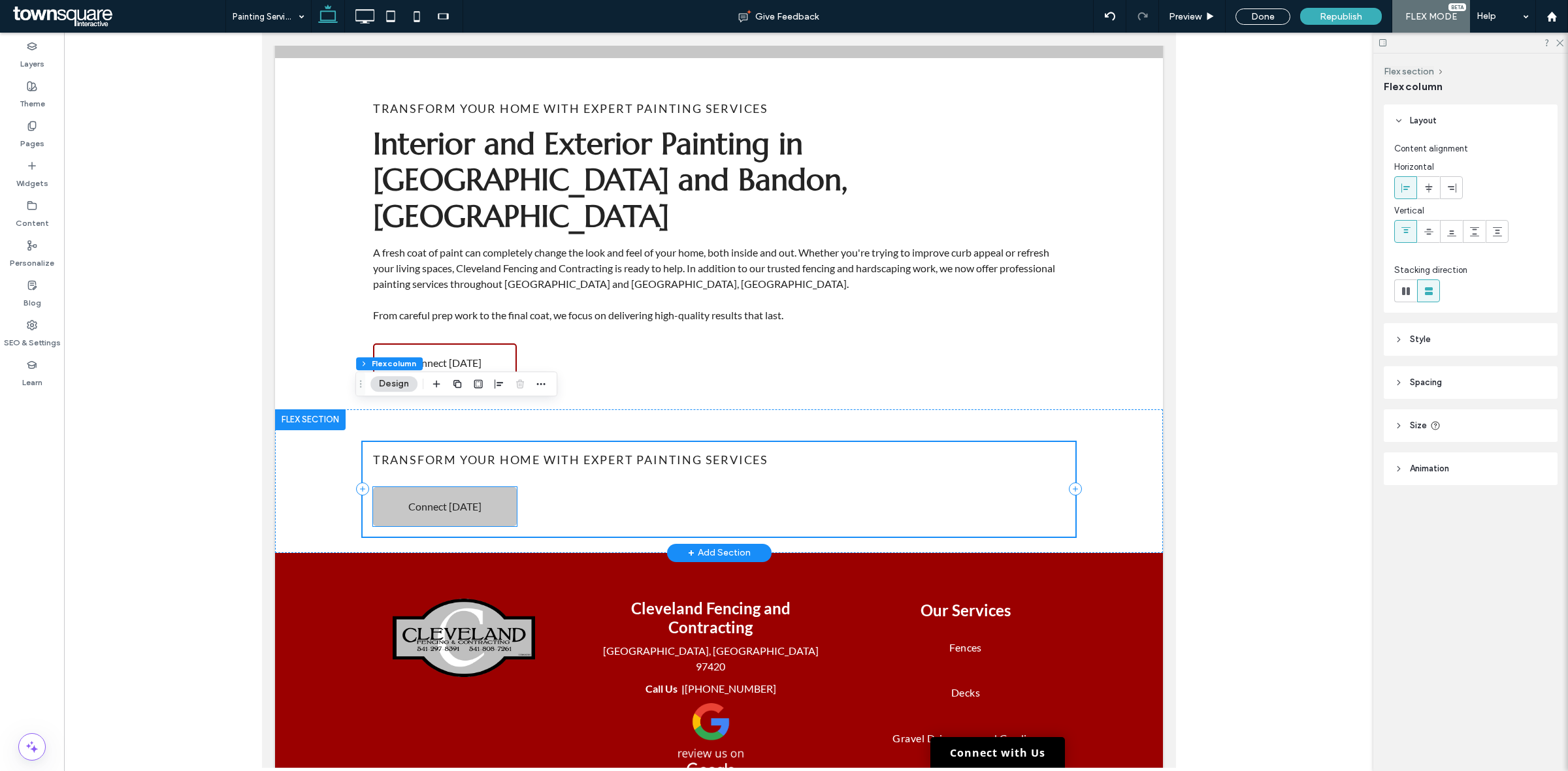
click at [497, 487] on link "Connect Today" at bounding box center [444, 506] width 144 height 39
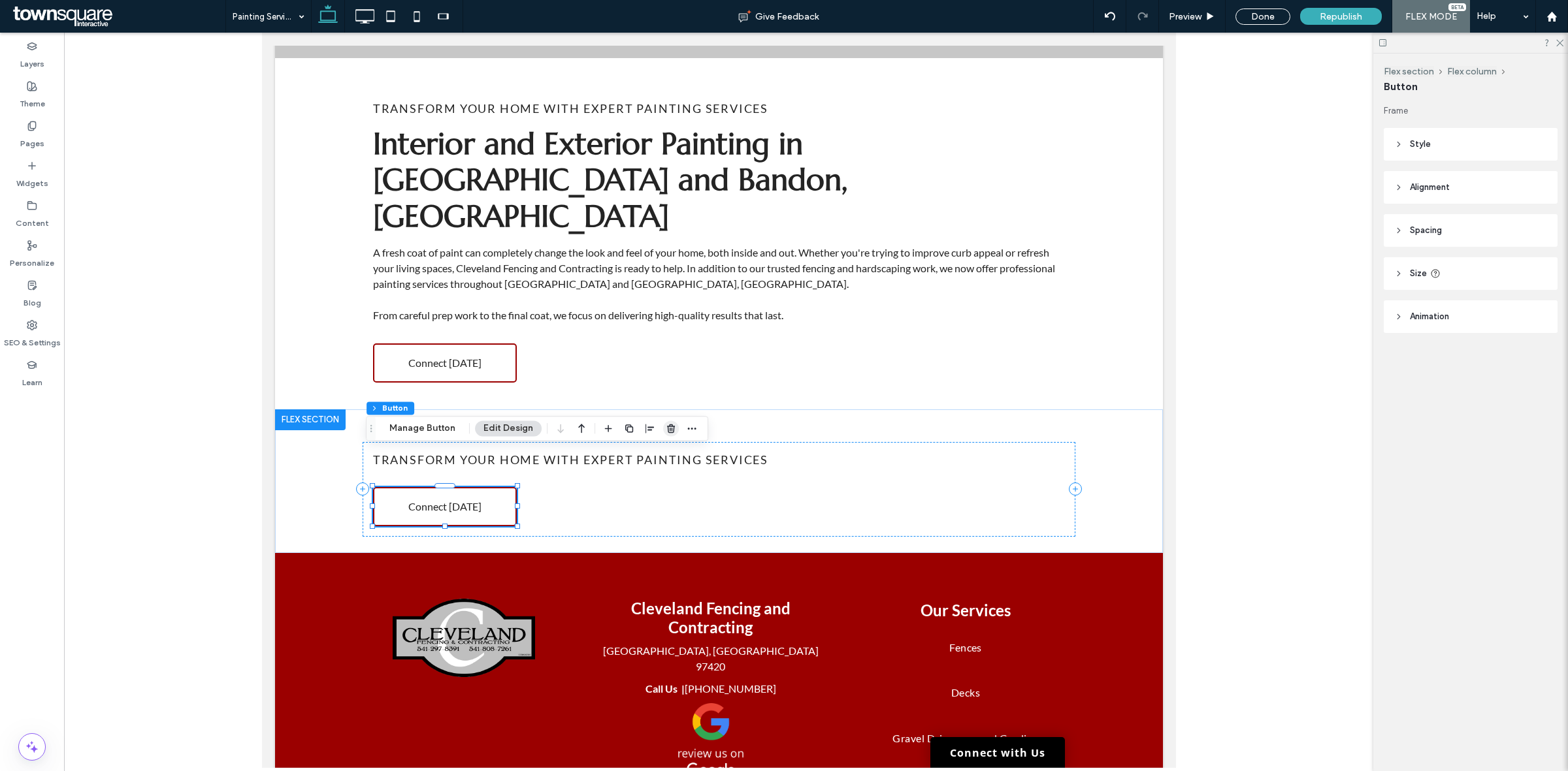
click at [666, 426] on icon "button" at bounding box center [671, 428] width 11 height 11
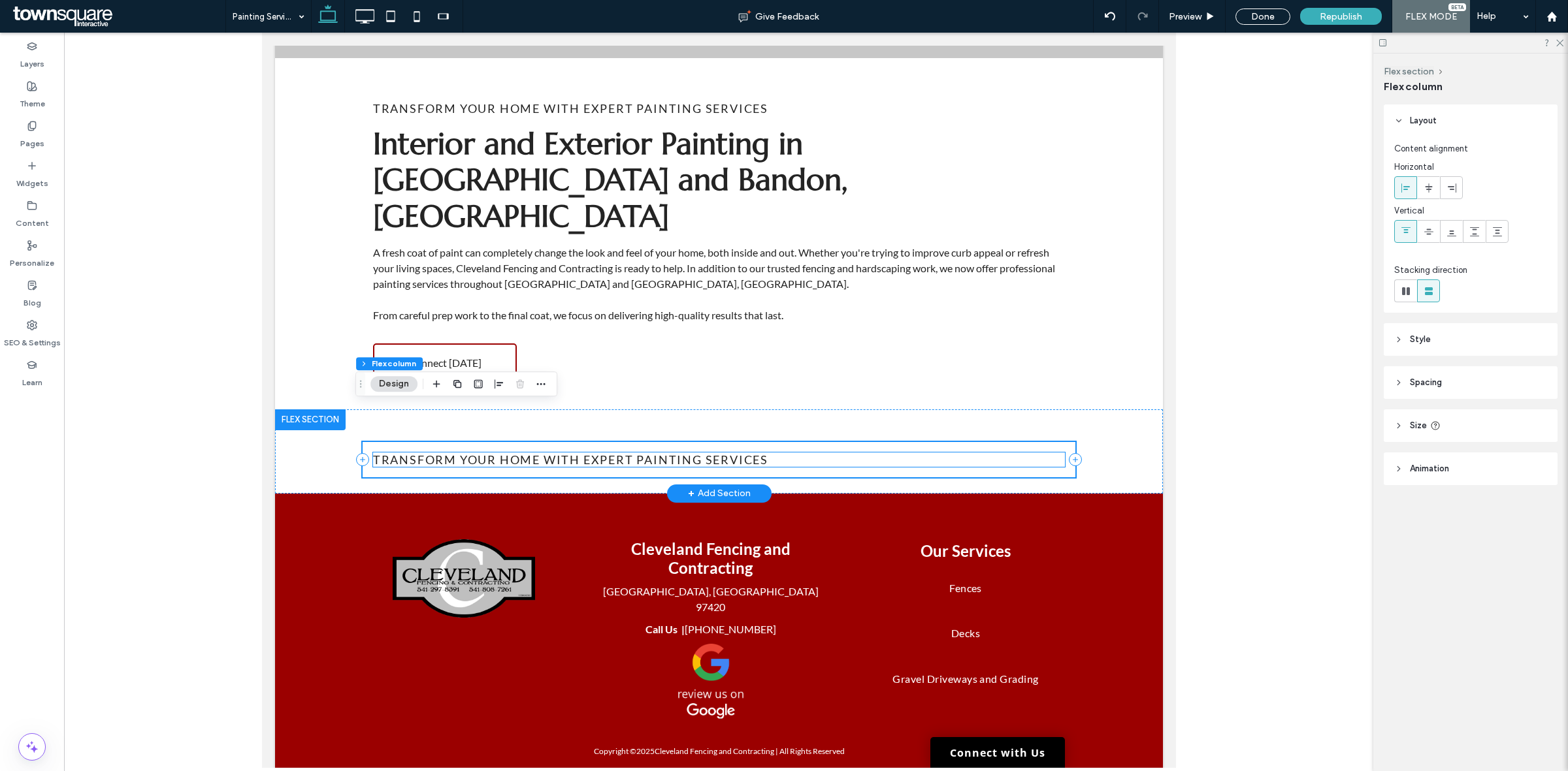
click at [679, 453] on span "Transform Your Home With Expert Painting Services" at bounding box center [570, 459] width 395 height 14
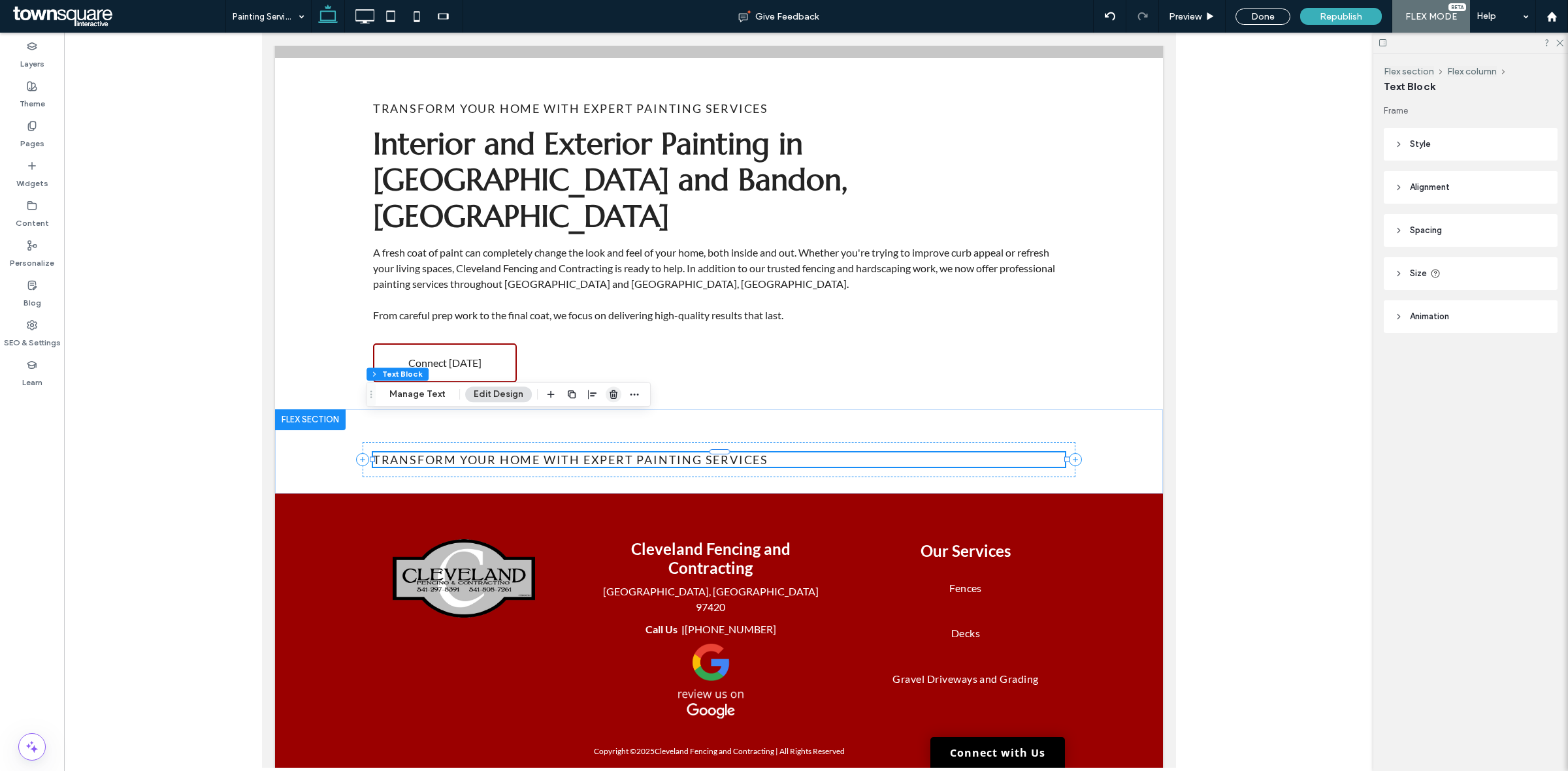
drag, startPoint x: 609, startPoint y: 394, endPoint x: 366, endPoint y: 365, distance: 244.7
click at [609, 394] on icon "button" at bounding box center [613, 394] width 11 height 11
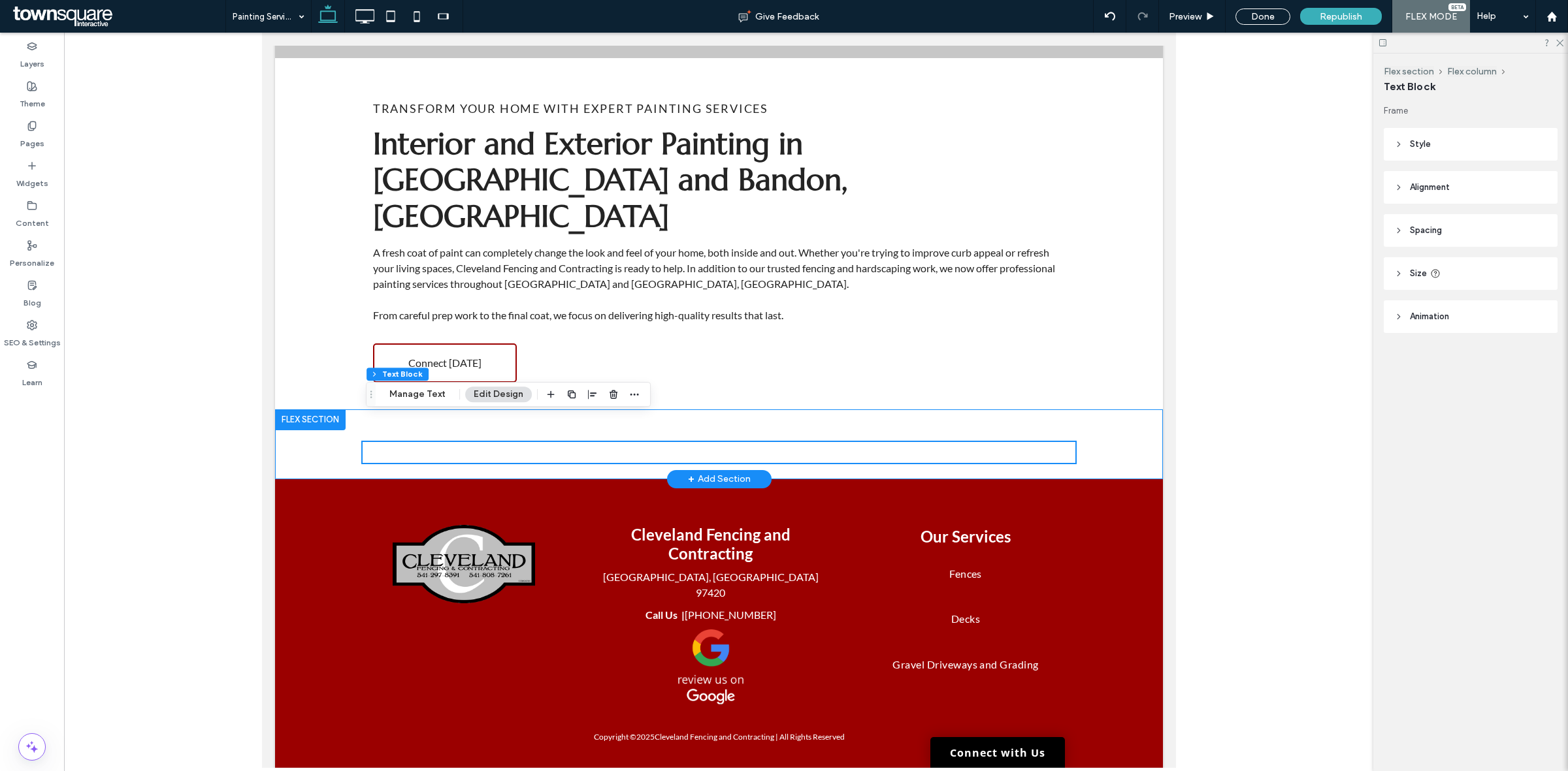
scroll to position [193, 0]
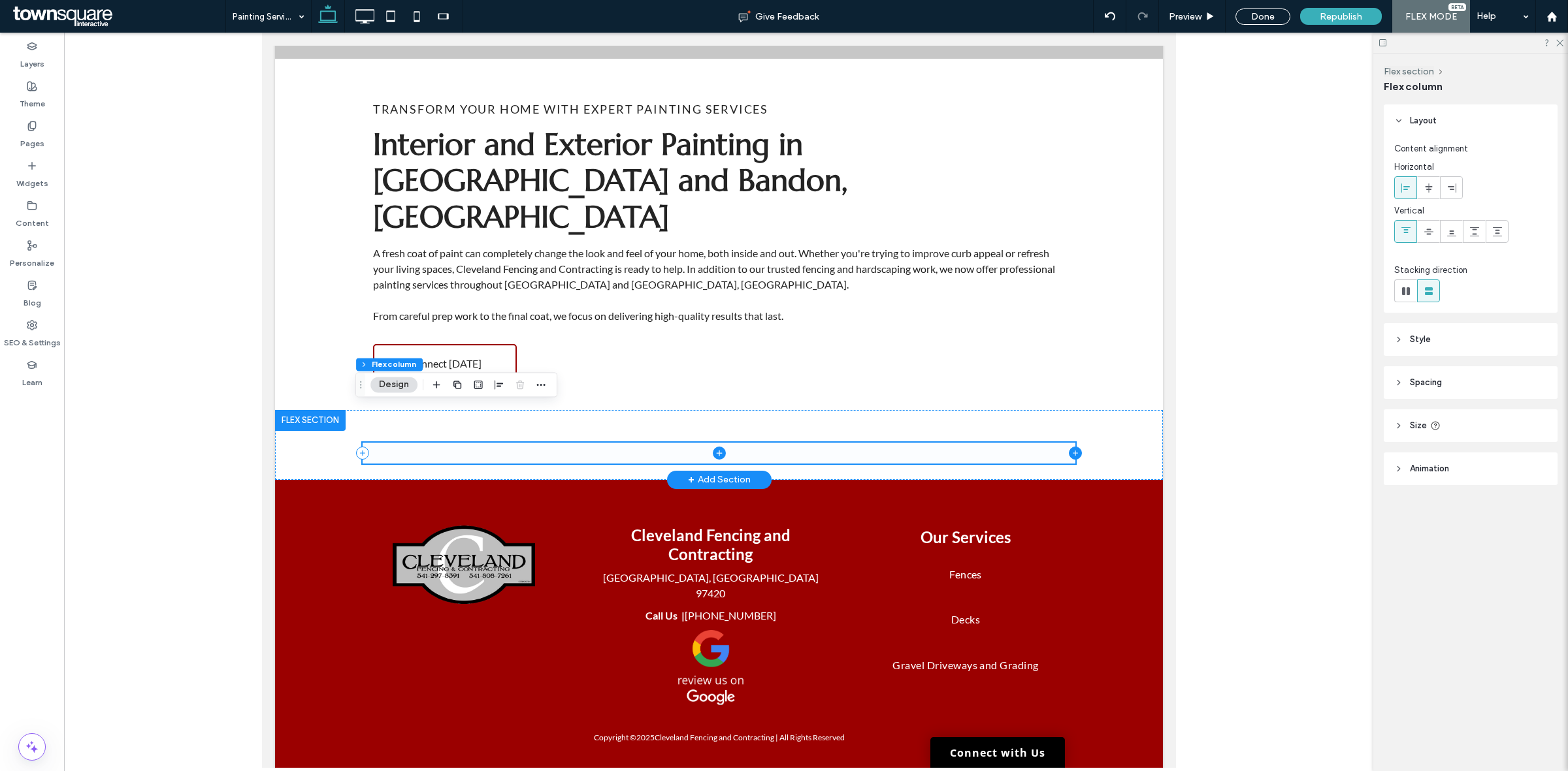
click at [1070, 447] on icon at bounding box center [1074, 453] width 13 height 13
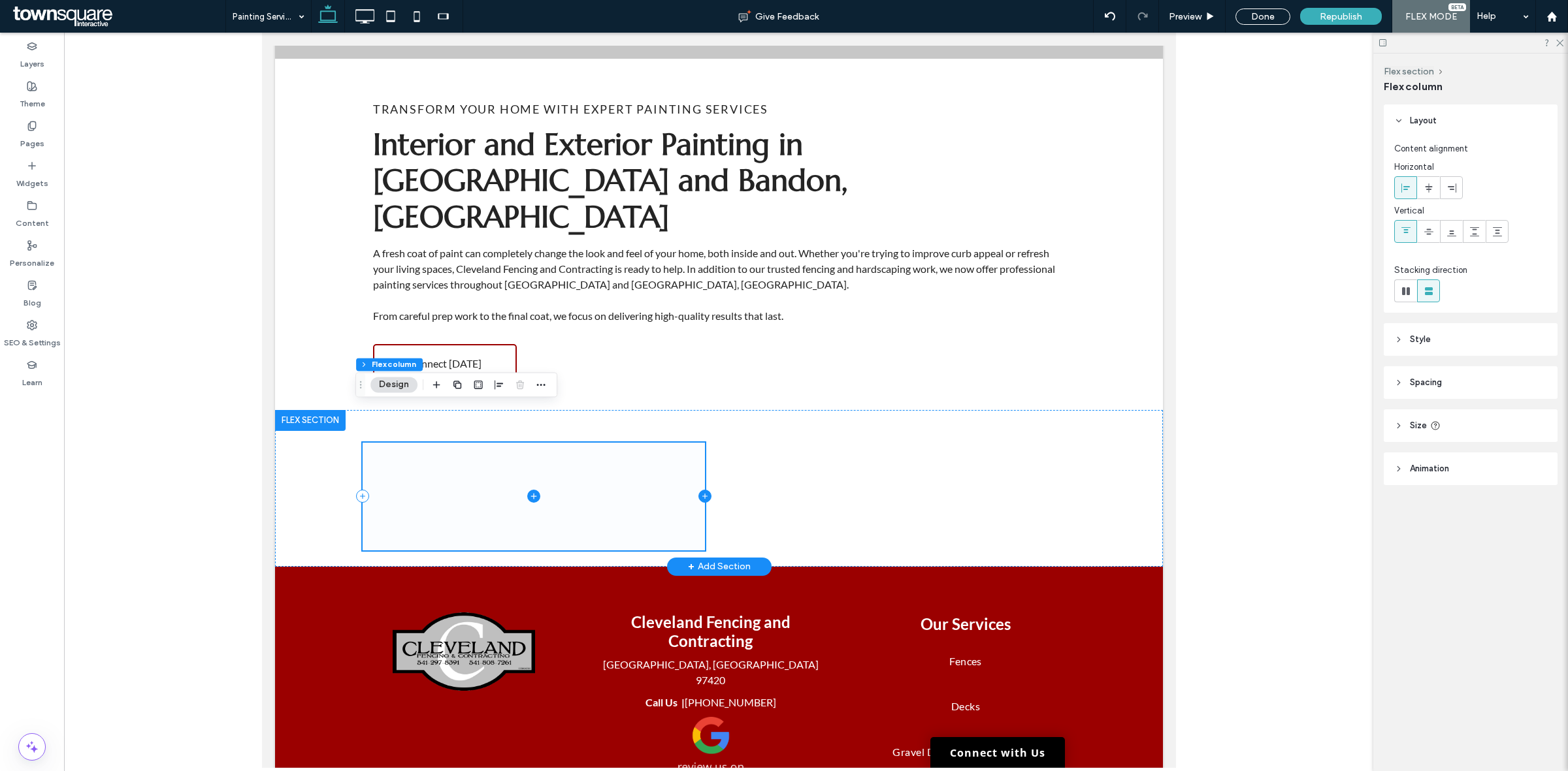
scroll to position [194, 0]
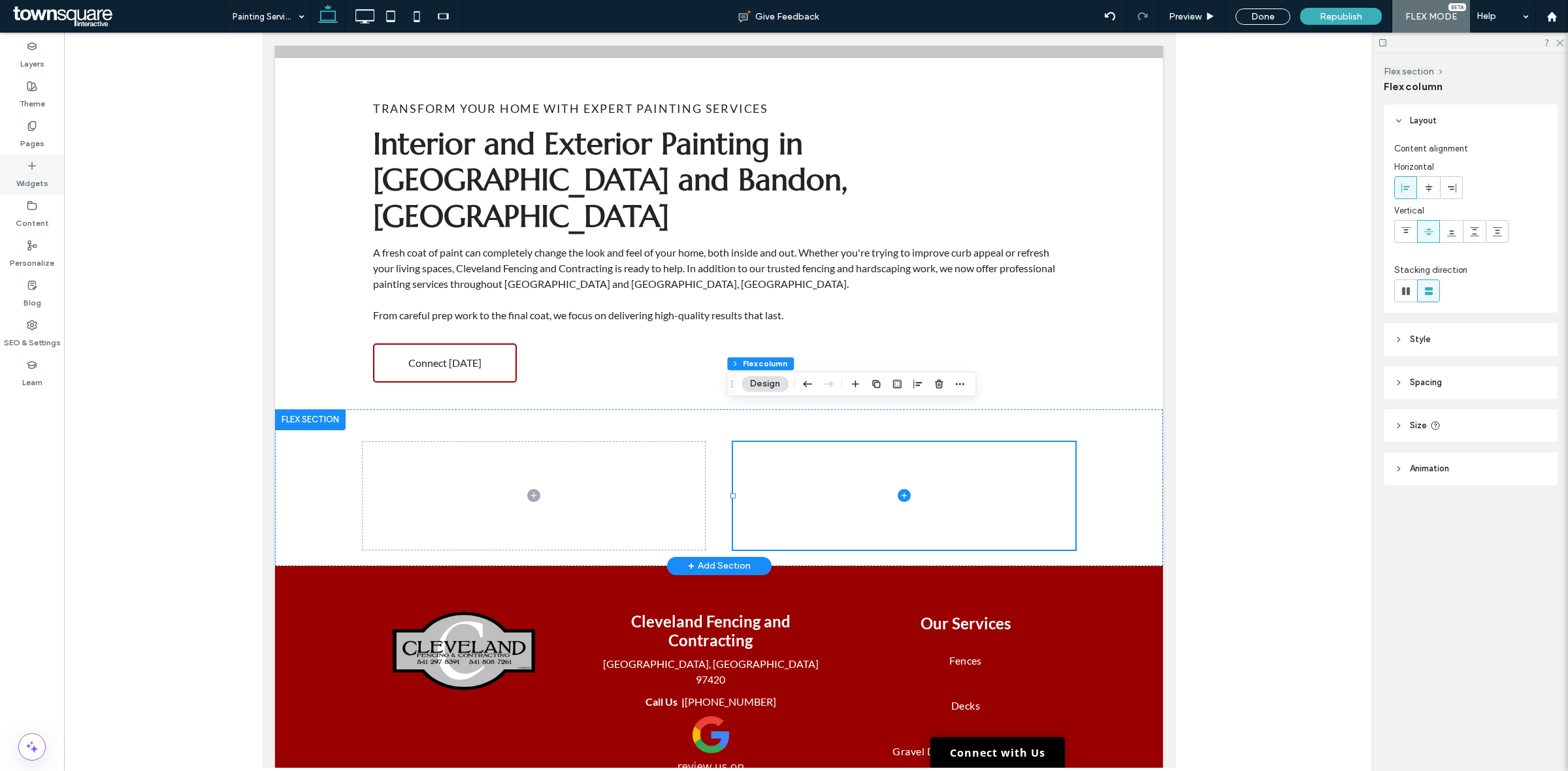
click at [21, 171] on label "Widgets" at bounding box center [32, 180] width 32 height 18
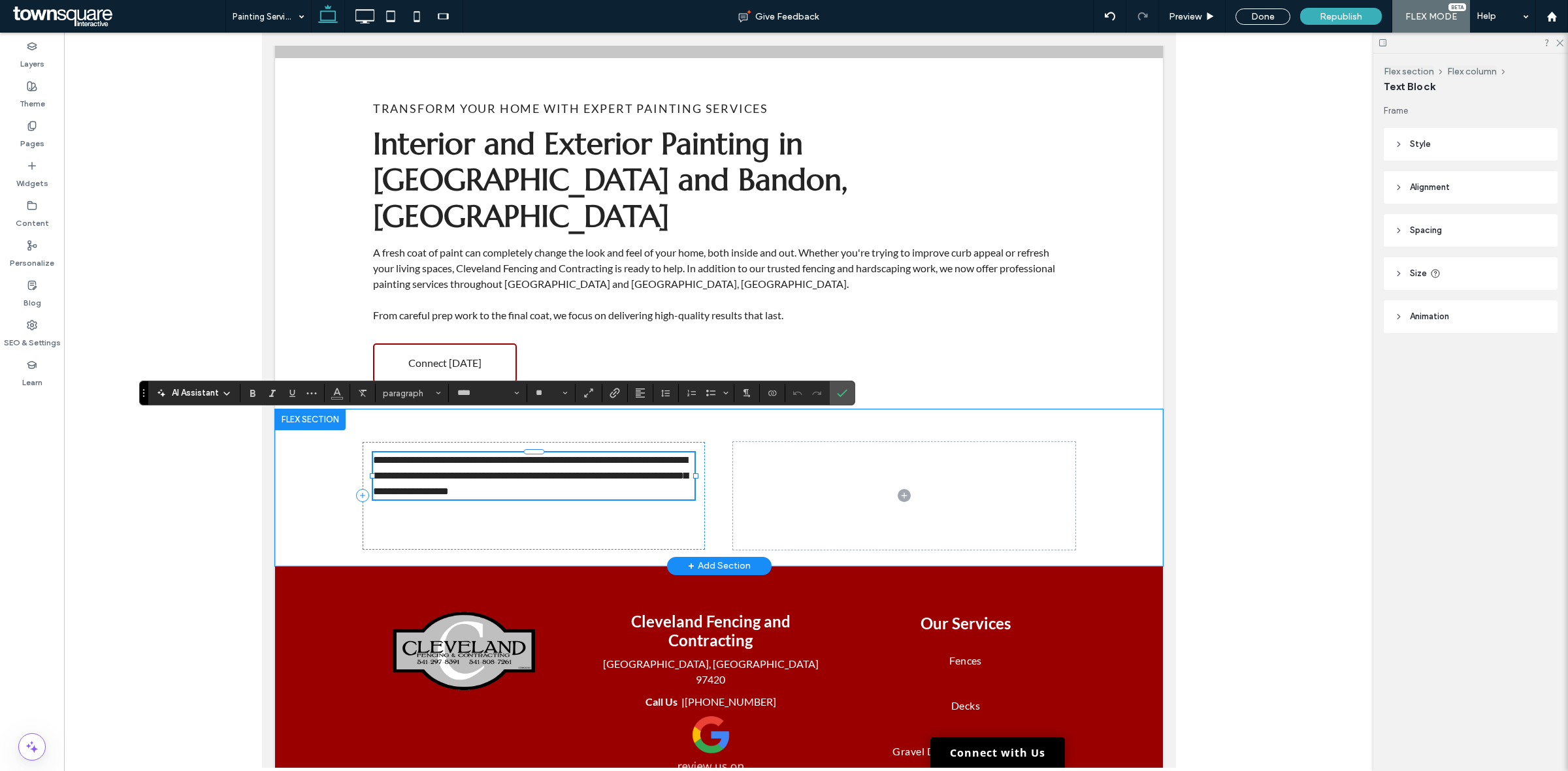
click at [507, 455] on span "**********" at bounding box center [529, 475] width 315 height 41
click at [523, 461] on p "**********" at bounding box center [533, 476] width 321 height 47
drag, startPoint x: 532, startPoint y: 451, endPoint x: 296, endPoint y: 376, distance: 247.6
click at [296, 410] on div "**********" at bounding box center [717, 488] width 887 height 156
paste div
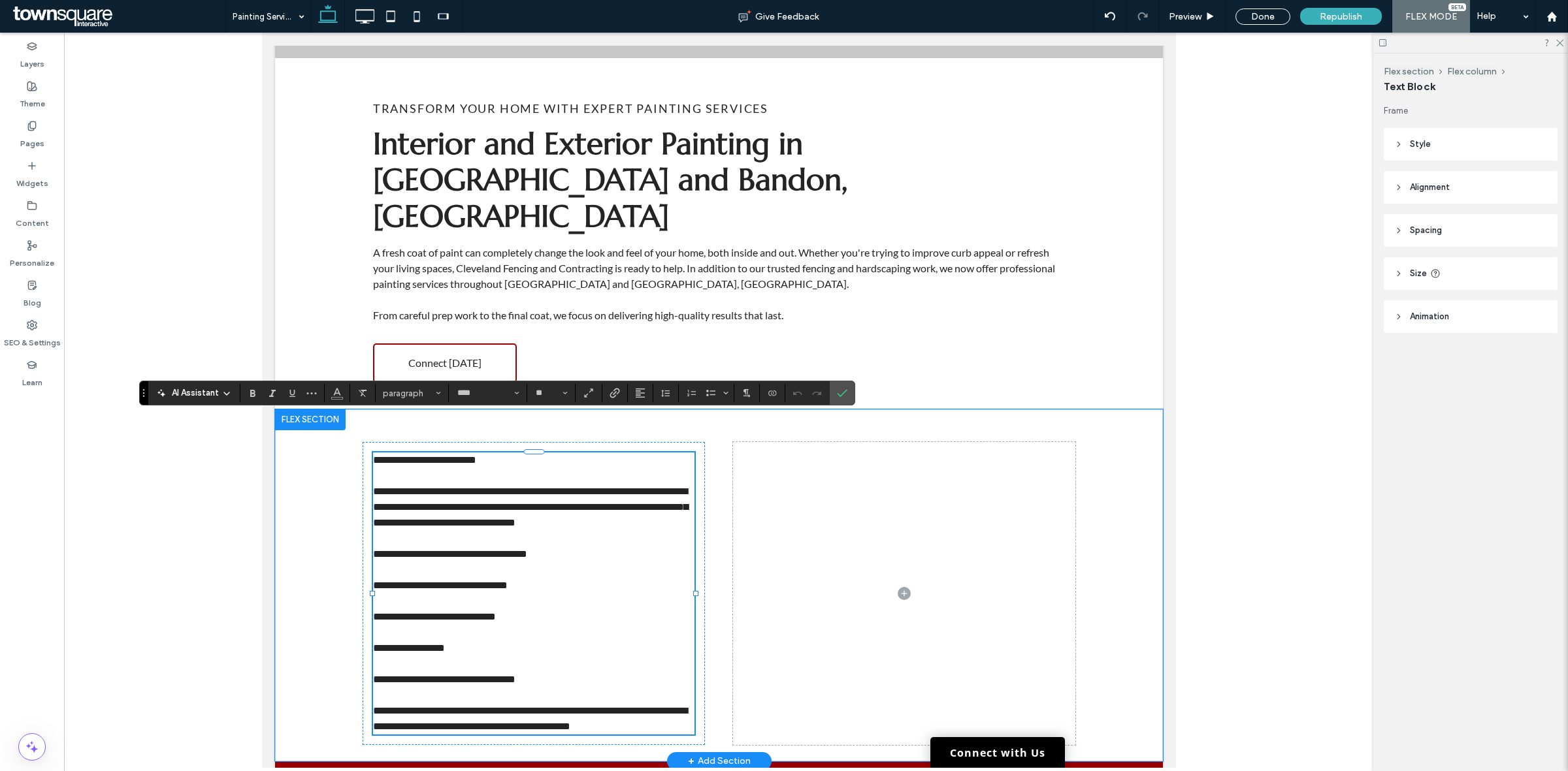
scroll to position [170, 0]
drag, startPoint x: 834, startPoint y: 393, endPoint x: 572, endPoint y: 361, distance: 263.9
click at [834, 393] on label "Confirm" at bounding box center [842, 393] width 19 height 24
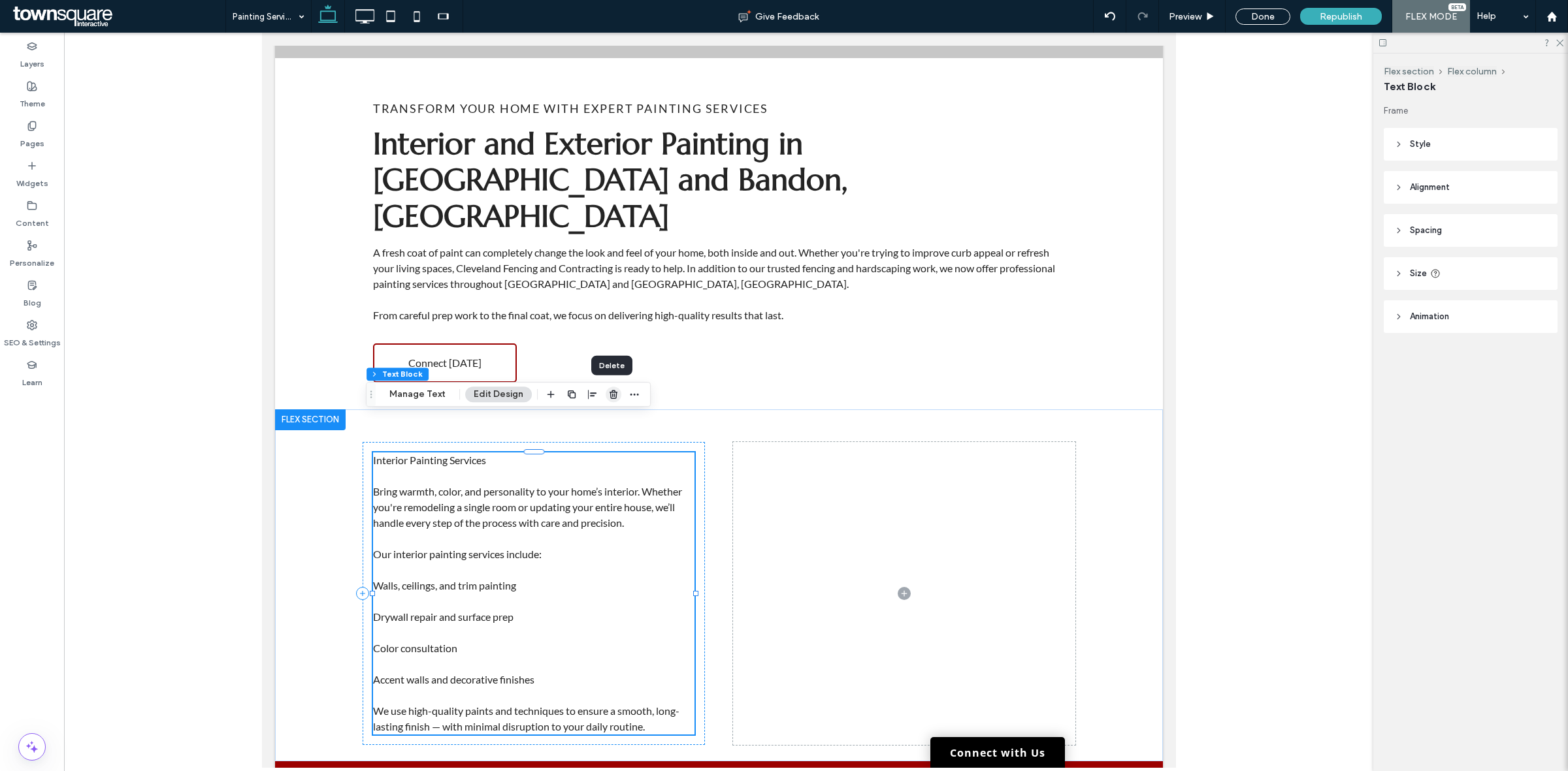
drag, startPoint x: 605, startPoint y: 386, endPoint x: 639, endPoint y: 396, distance: 35.4
click at [605, 387] on span "button" at bounding box center [613, 394] width 15 height 15
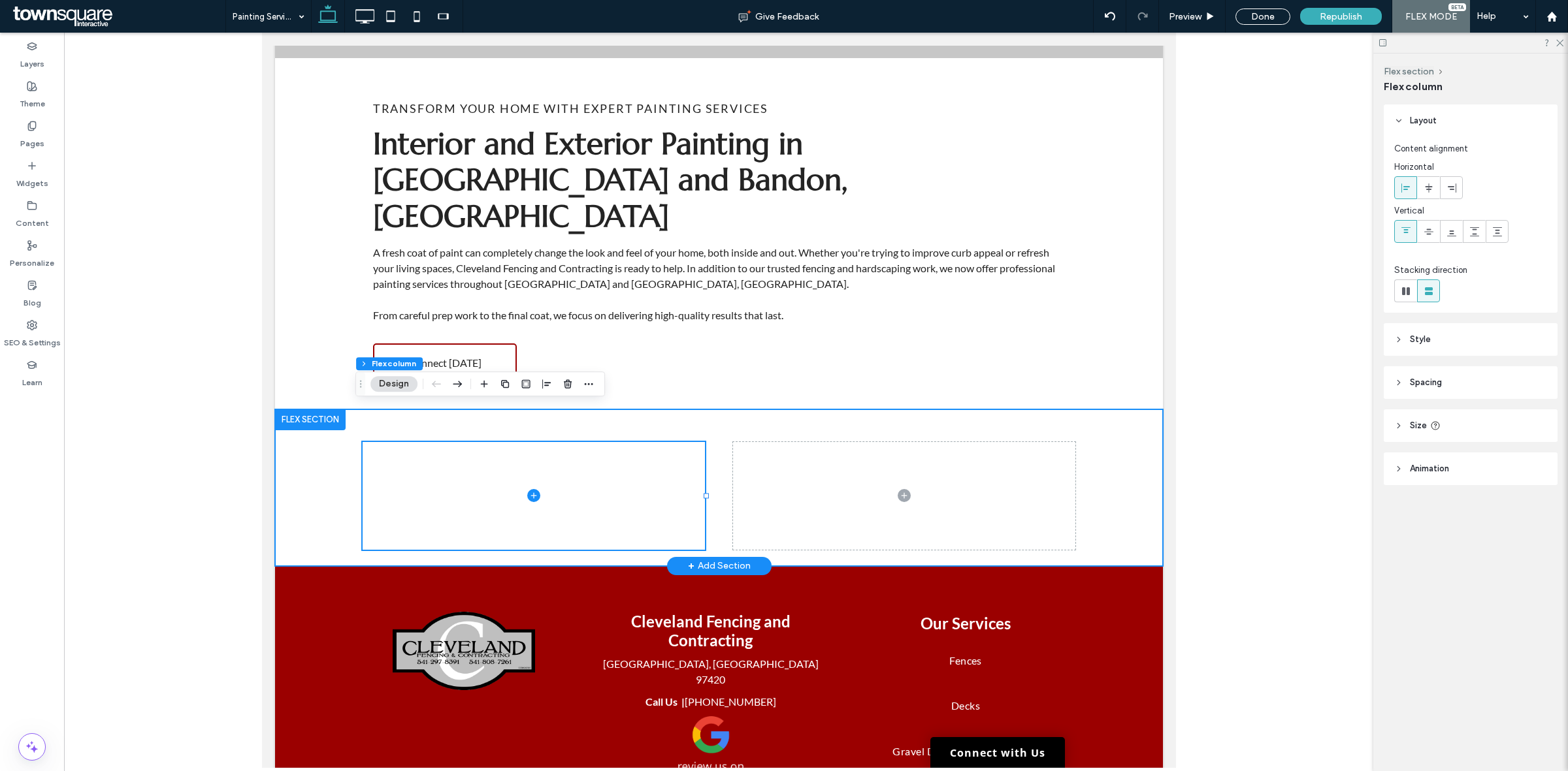
click at [1132, 447] on div at bounding box center [717, 488] width 887 height 156
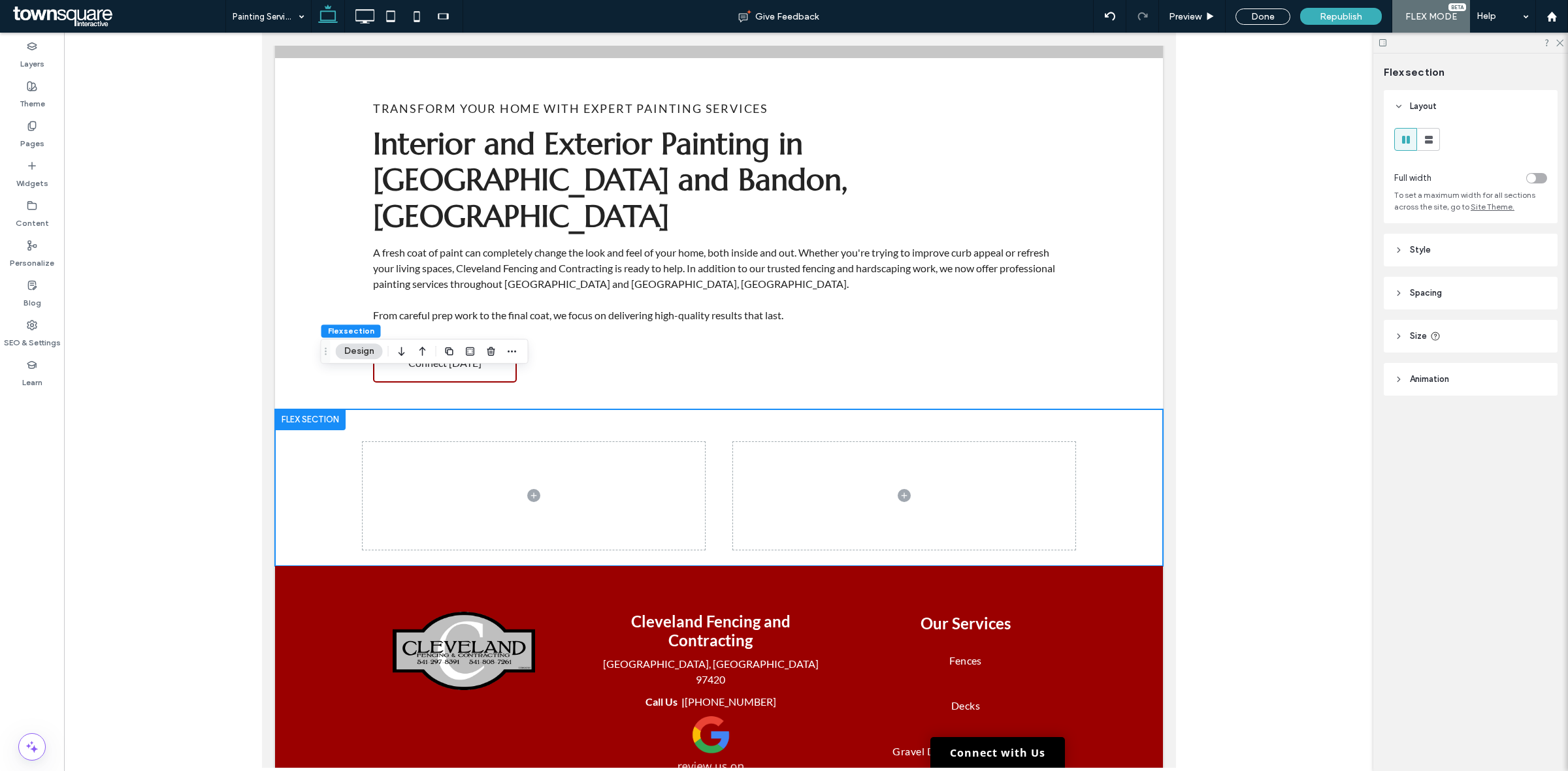
click at [490, 361] on div at bounding box center [491, 351] width 15 height 24
click at [490, 353] on use "button" at bounding box center [490, 351] width 8 height 9
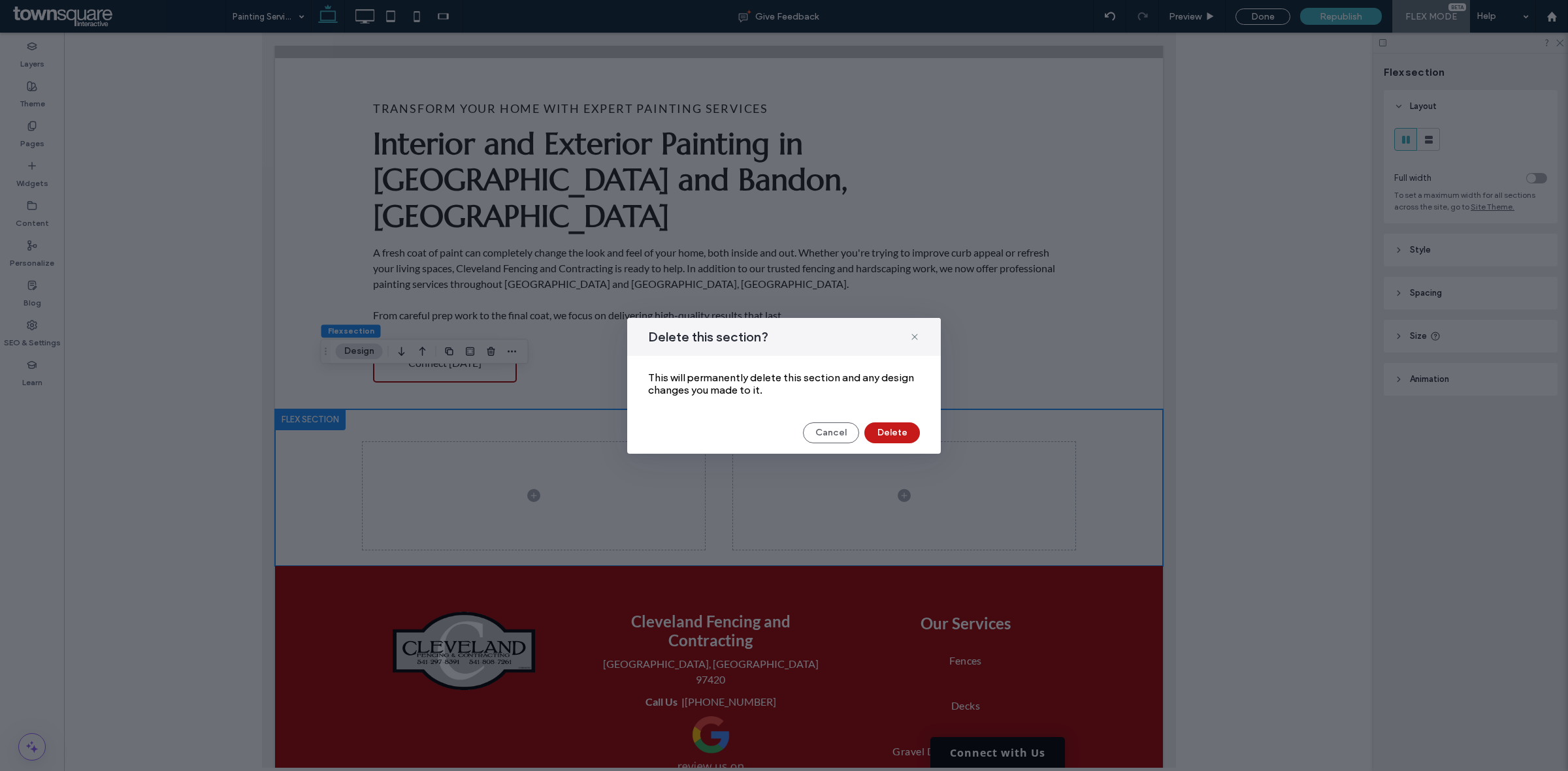
click at [905, 426] on button "Delete" at bounding box center [891, 433] width 56 height 21
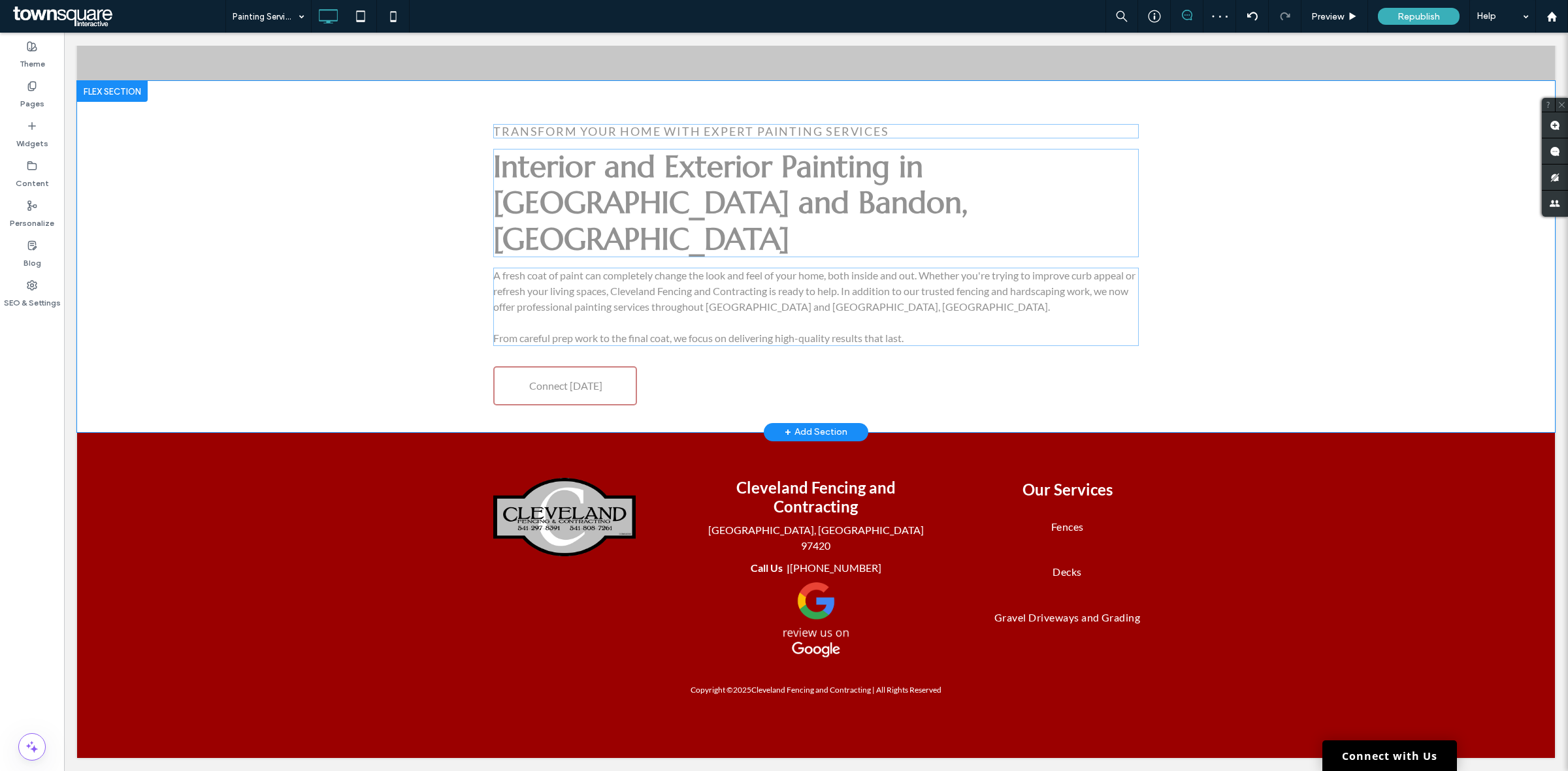
scroll to position [120, 0]
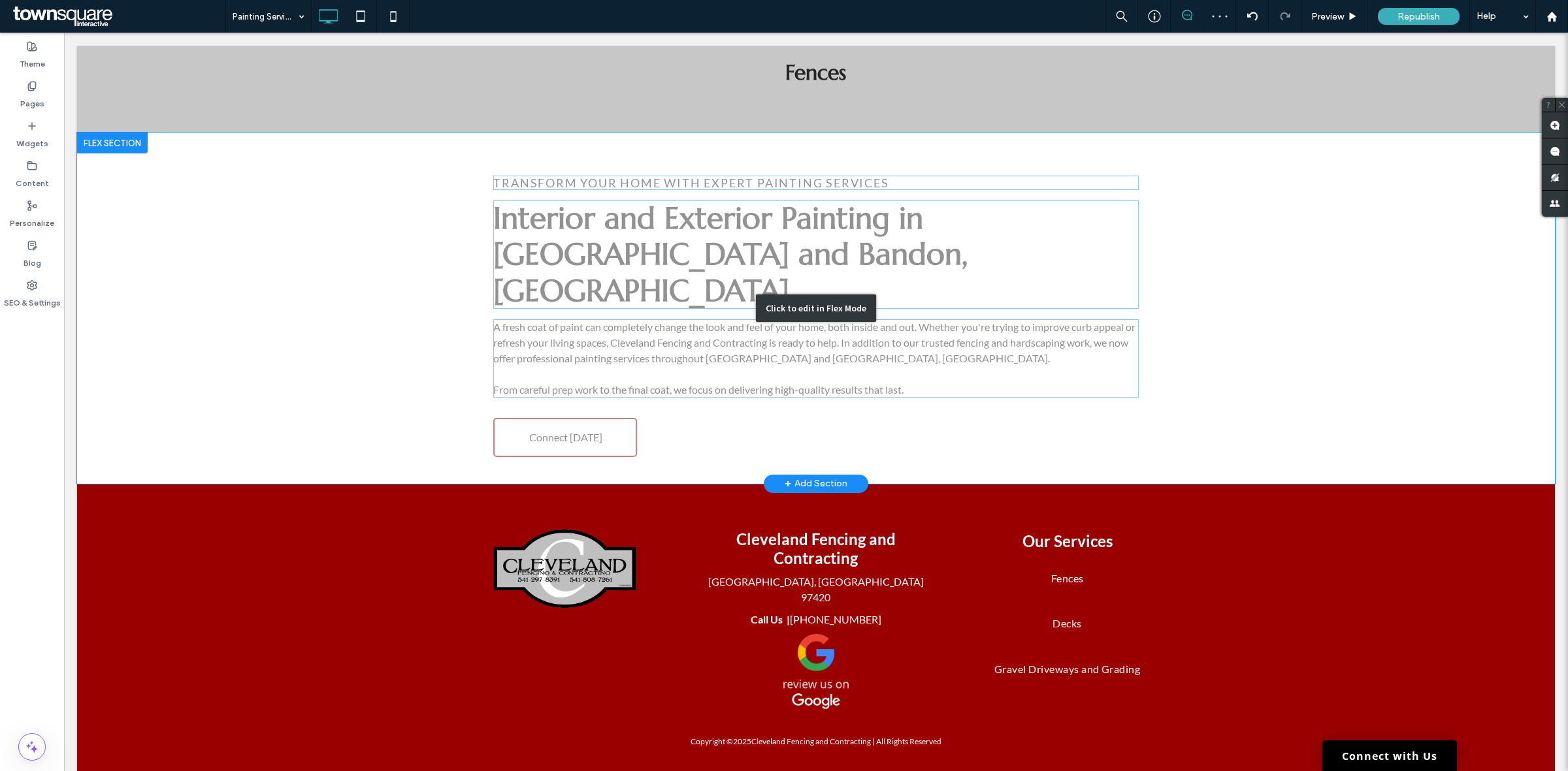
drag, startPoint x: 1316, startPoint y: 245, endPoint x: 1308, endPoint y: 247, distance: 8.2
click at [1309, 247] on div "Click to edit in Flex Mode" at bounding box center [816, 308] width 1477 height 351
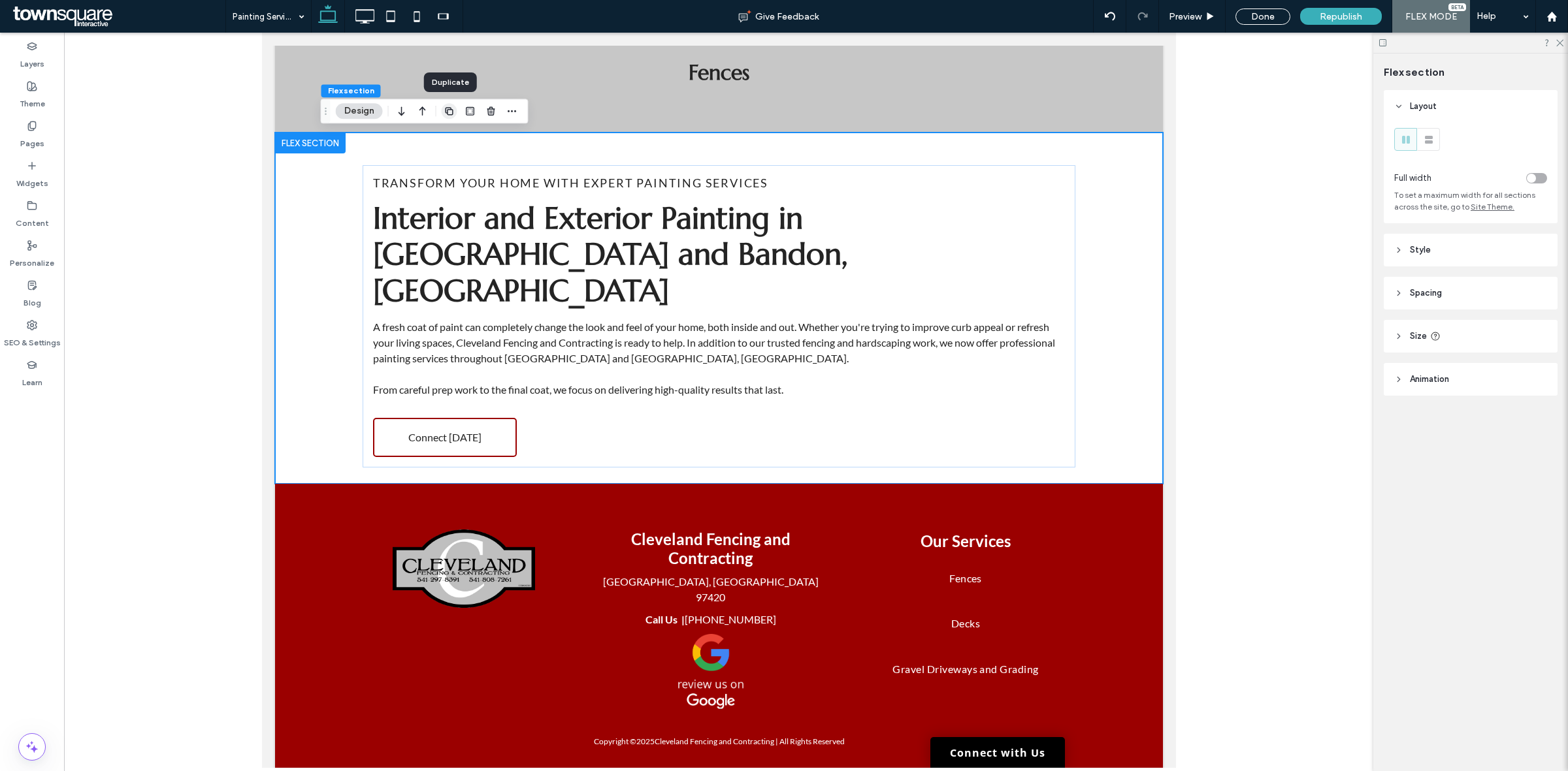
click at [449, 107] on use "button" at bounding box center [449, 111] width 8 height 8
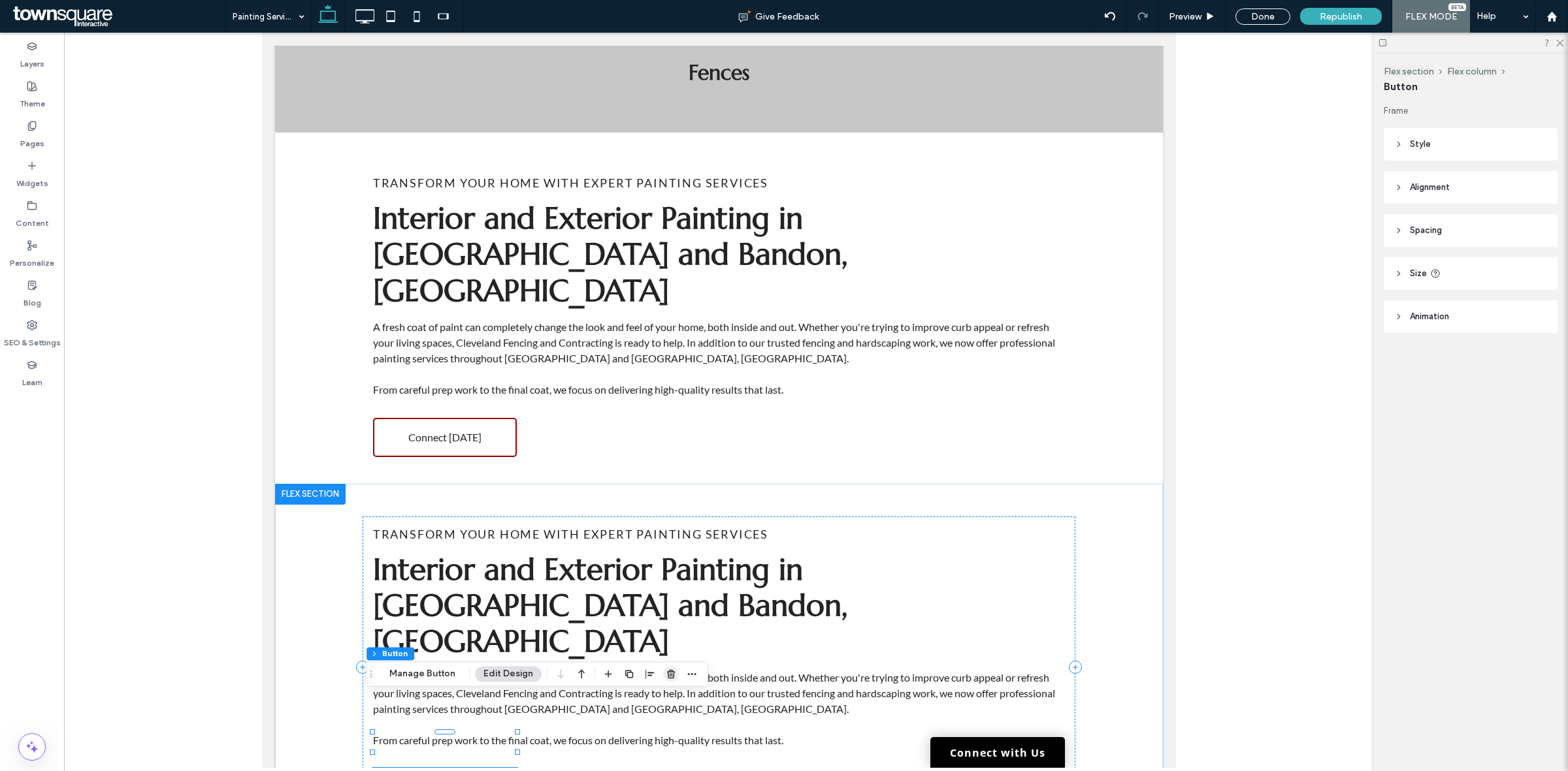
drag, startPoint x: 411, startPoint y: 637, endPoint x: 672, endPoint y: 672, distance: 263.3
click at [672, 672] on icon "button" at bounding box center [671, 674] width 11 height 11
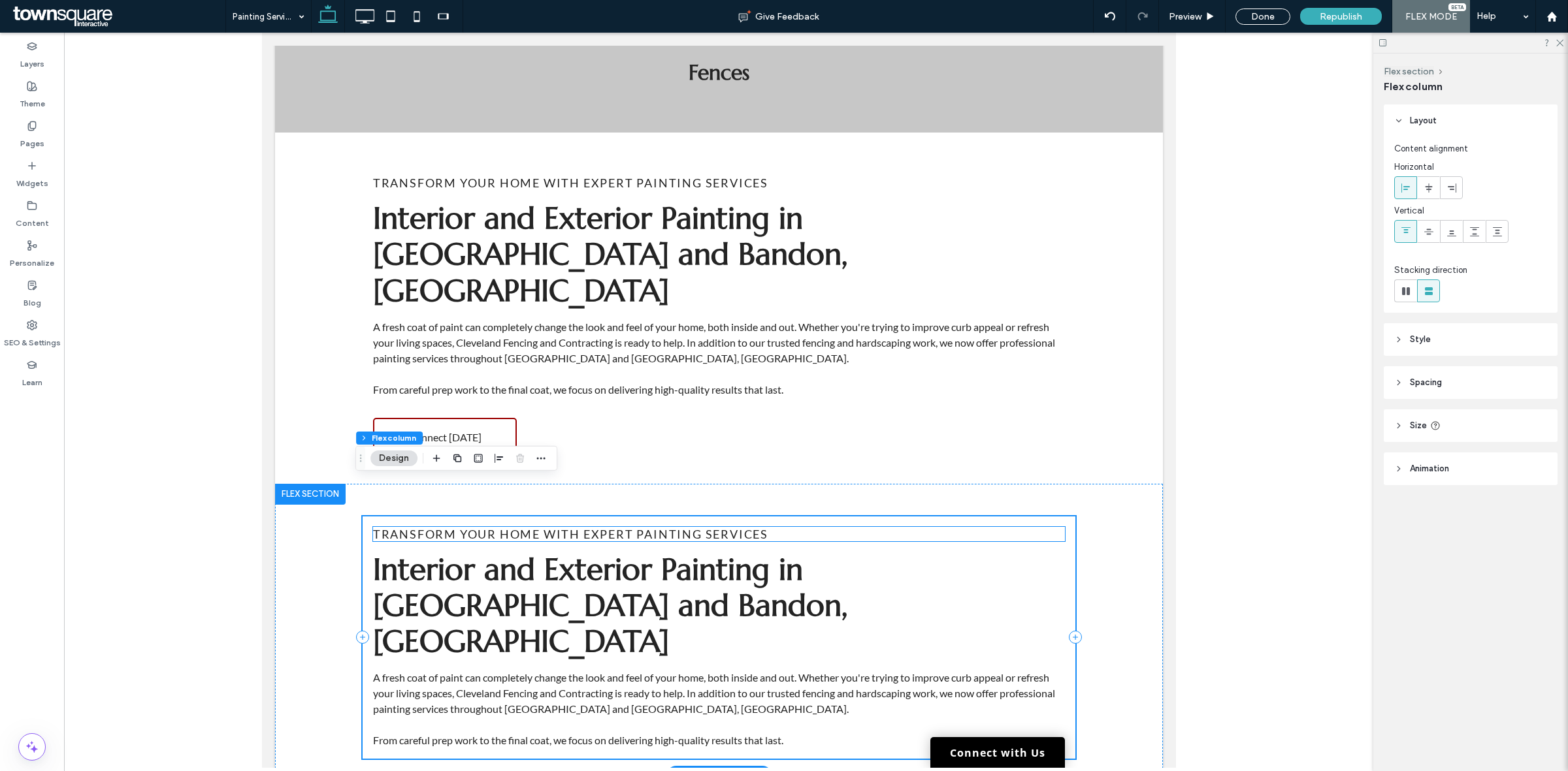
click at [742, 527] on span "Transform Your Home With Expert Painting Services" at bounding box center [570, 534] width 395 height 14
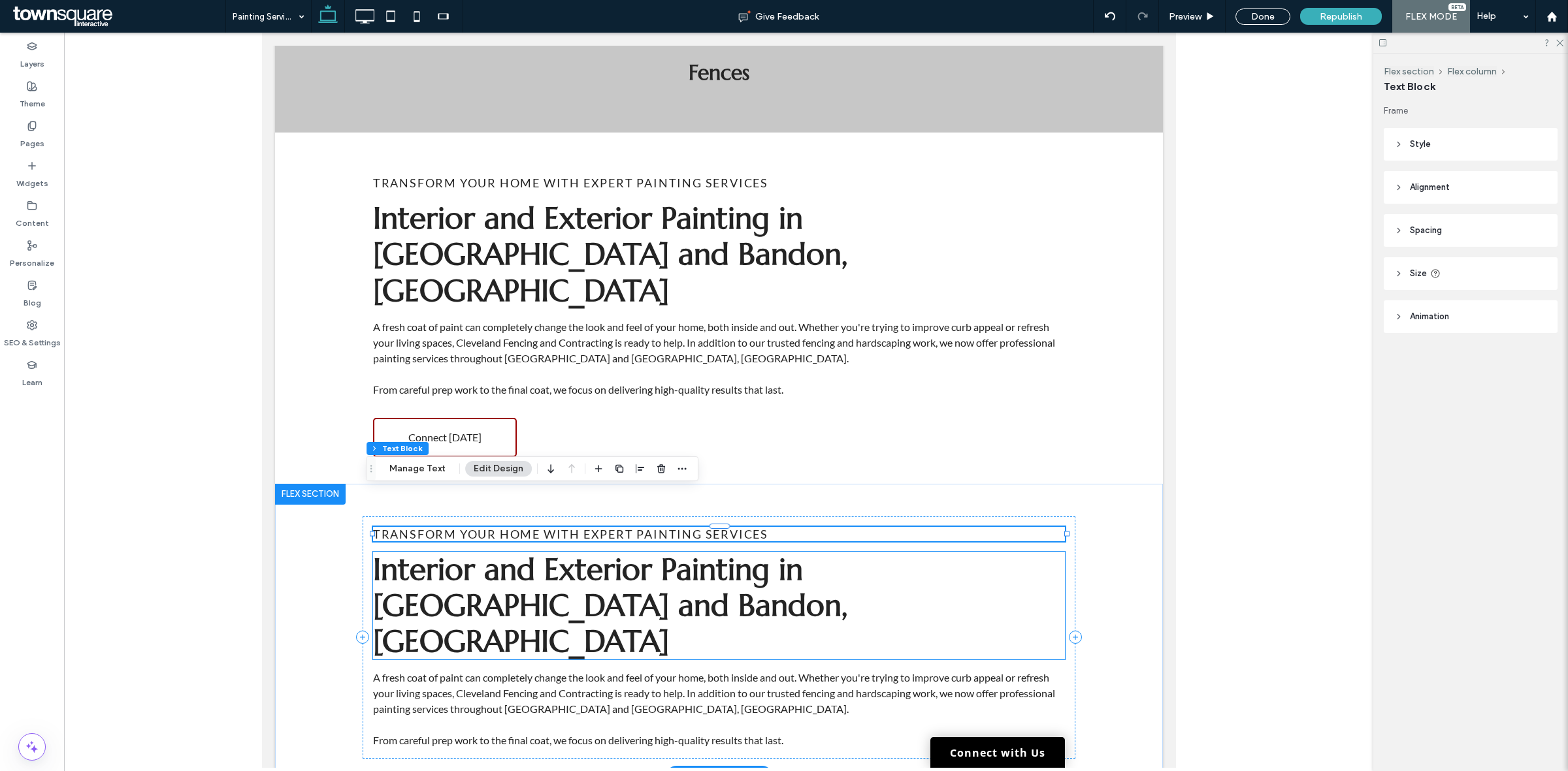
click at [685, 551] on span "Interior and Exterior Painting in Coos Bay and Bandon, OR" at bounding box center [609, 605] width 474 height 109
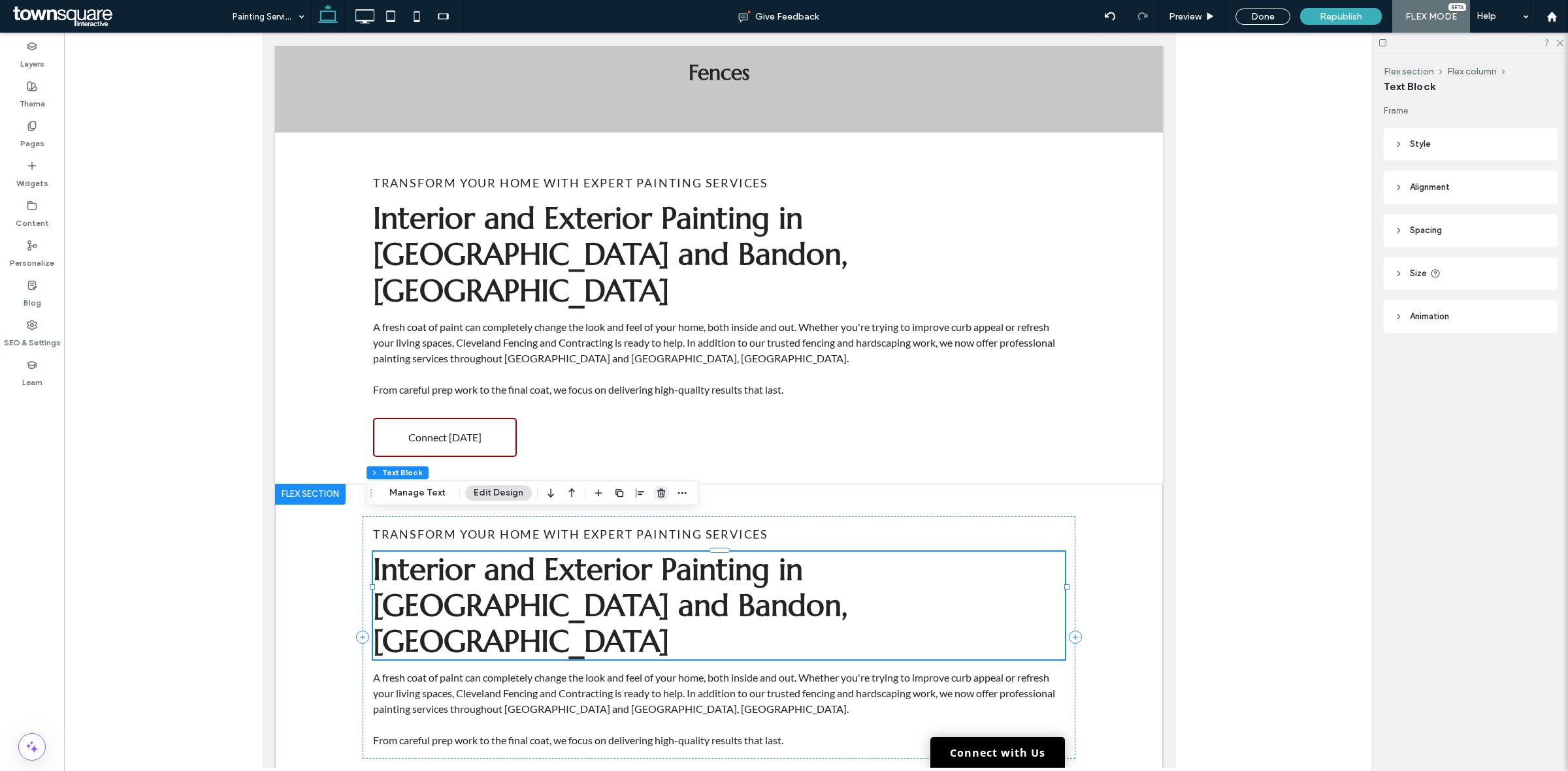
click at [664, 490] on icon "button" at bounding box center [661, 493] width 11 height 11
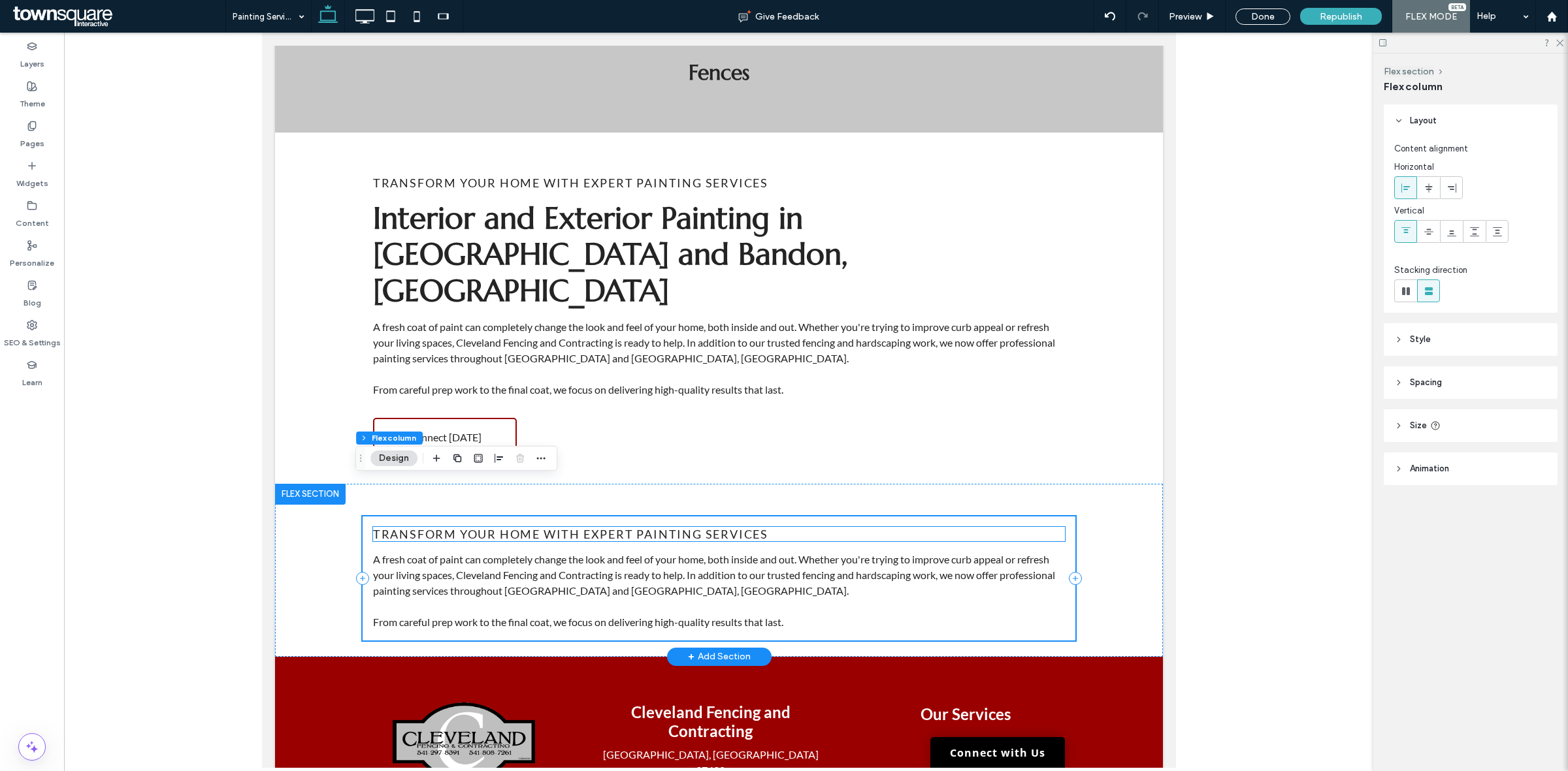
click at [454, 527] on span "Transform Your Home With Expert Painting Services" at bounding box center [570, 534] width 395 height 14
click at [454, 540] on div at bounding box center [719, 540] width 693 height 1
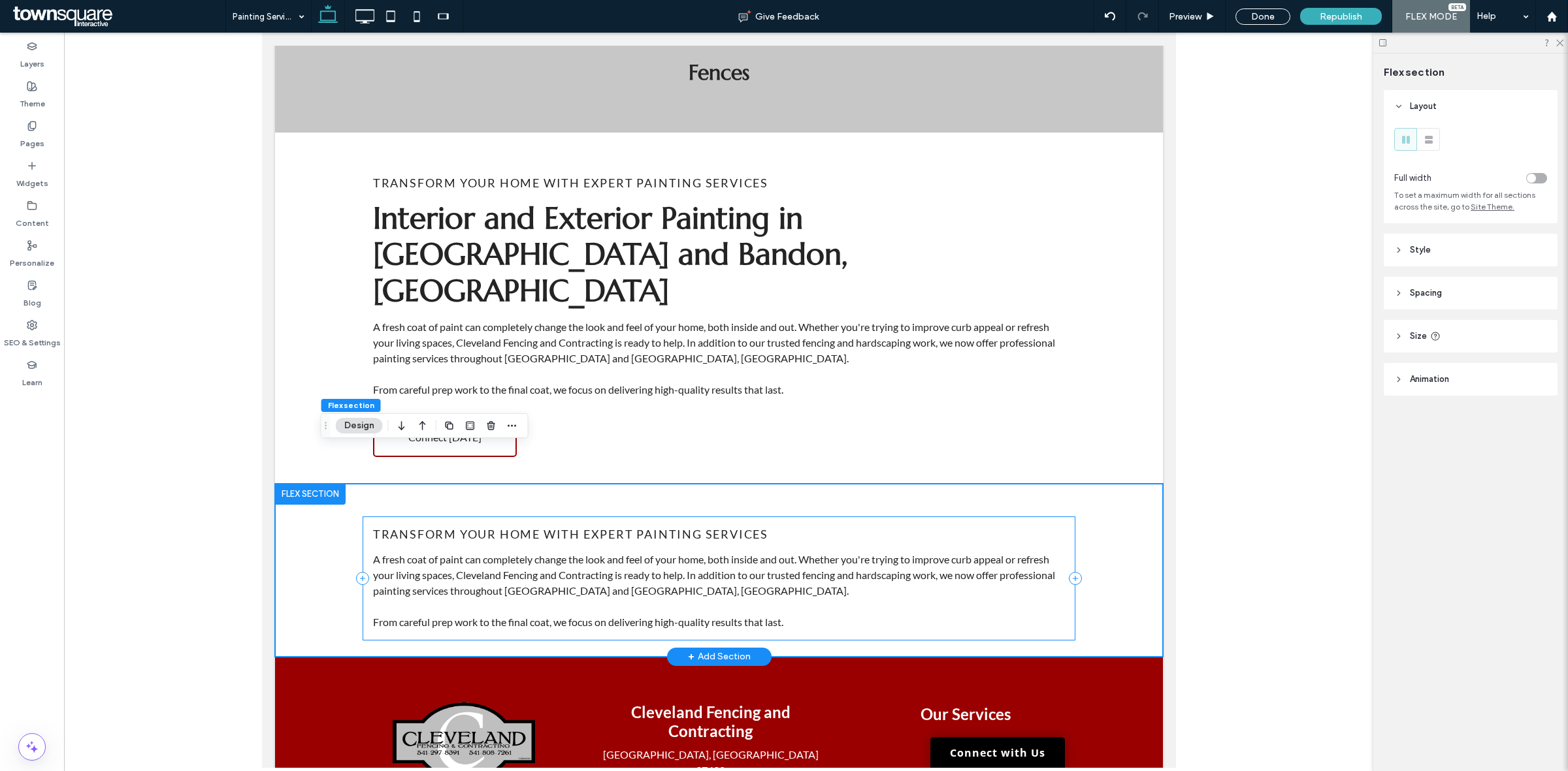
click at [734, 516] on div "Transform Your Home With Expert Painting Services A fresh coat of paint can com…" at bounding box center [718, 578] width 713 height 124
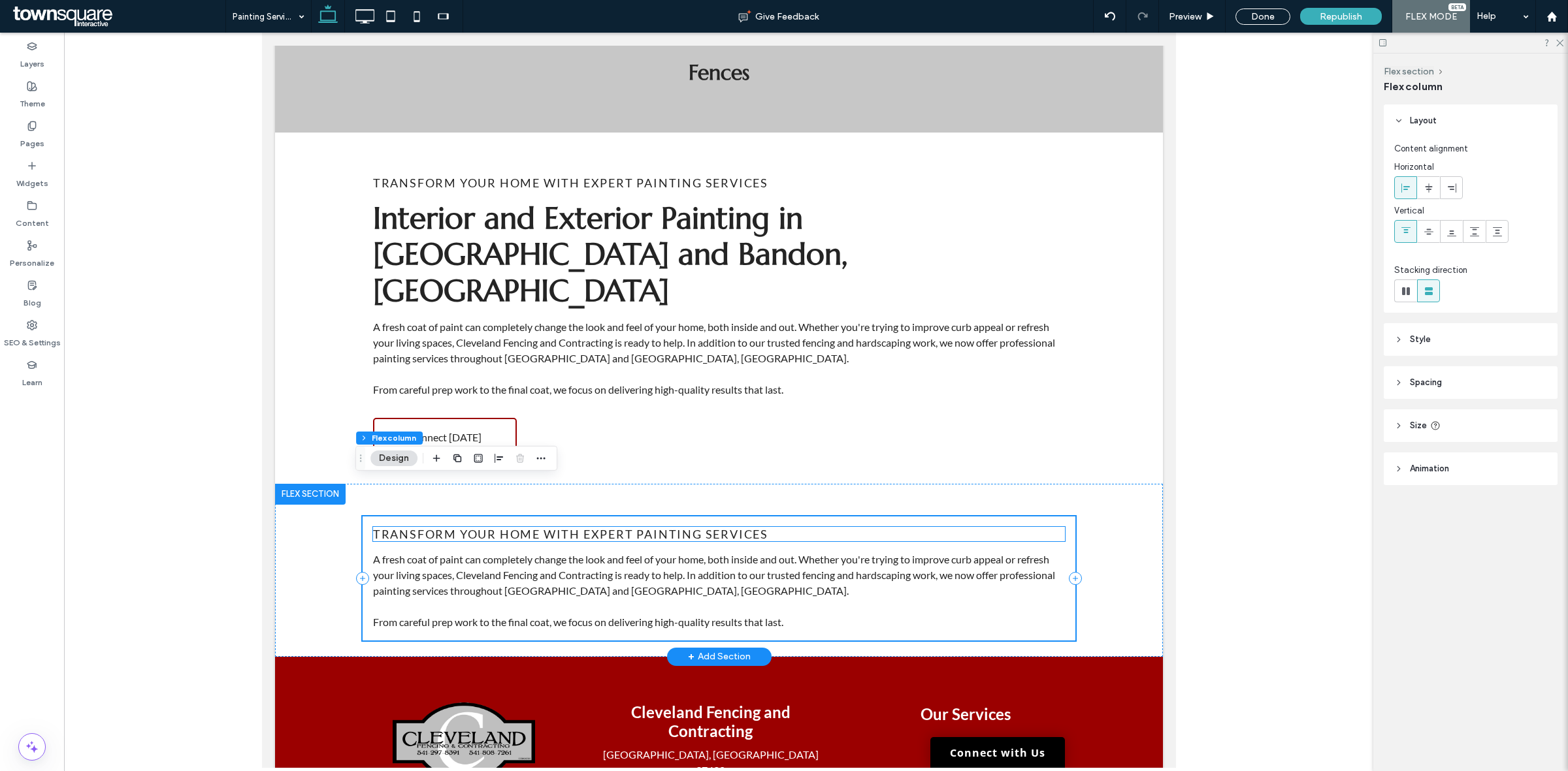
click at [739, 527] on span "Transform Your Home With Expert Painting Services" at bounding box center [570, 534] width 395 height 14
click at [739, 527] on div "Transform Your Home With Expert Painting Services" at bounding box center [718, 534] width 692 height 14
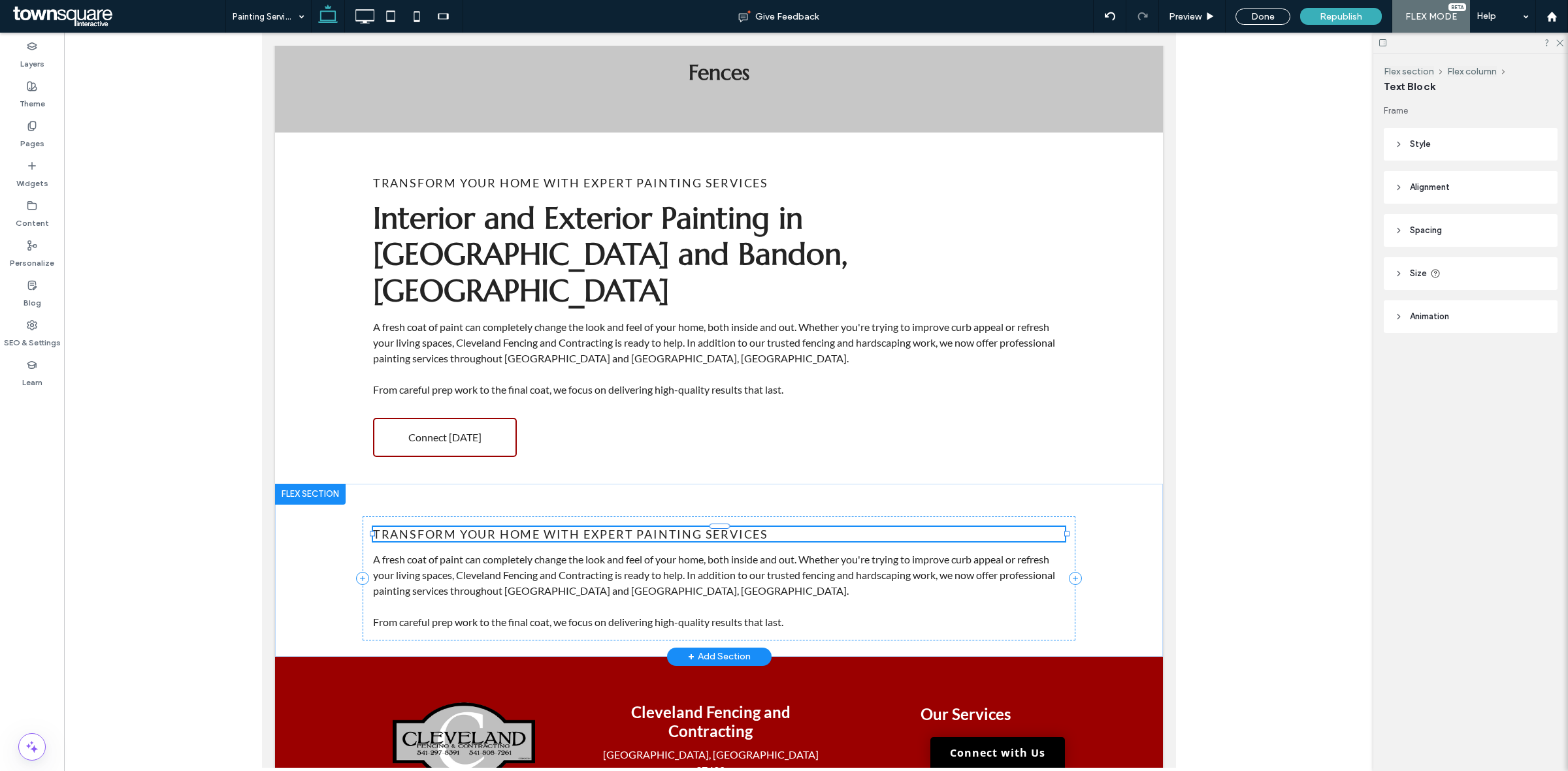
type input "****"
type input "**"
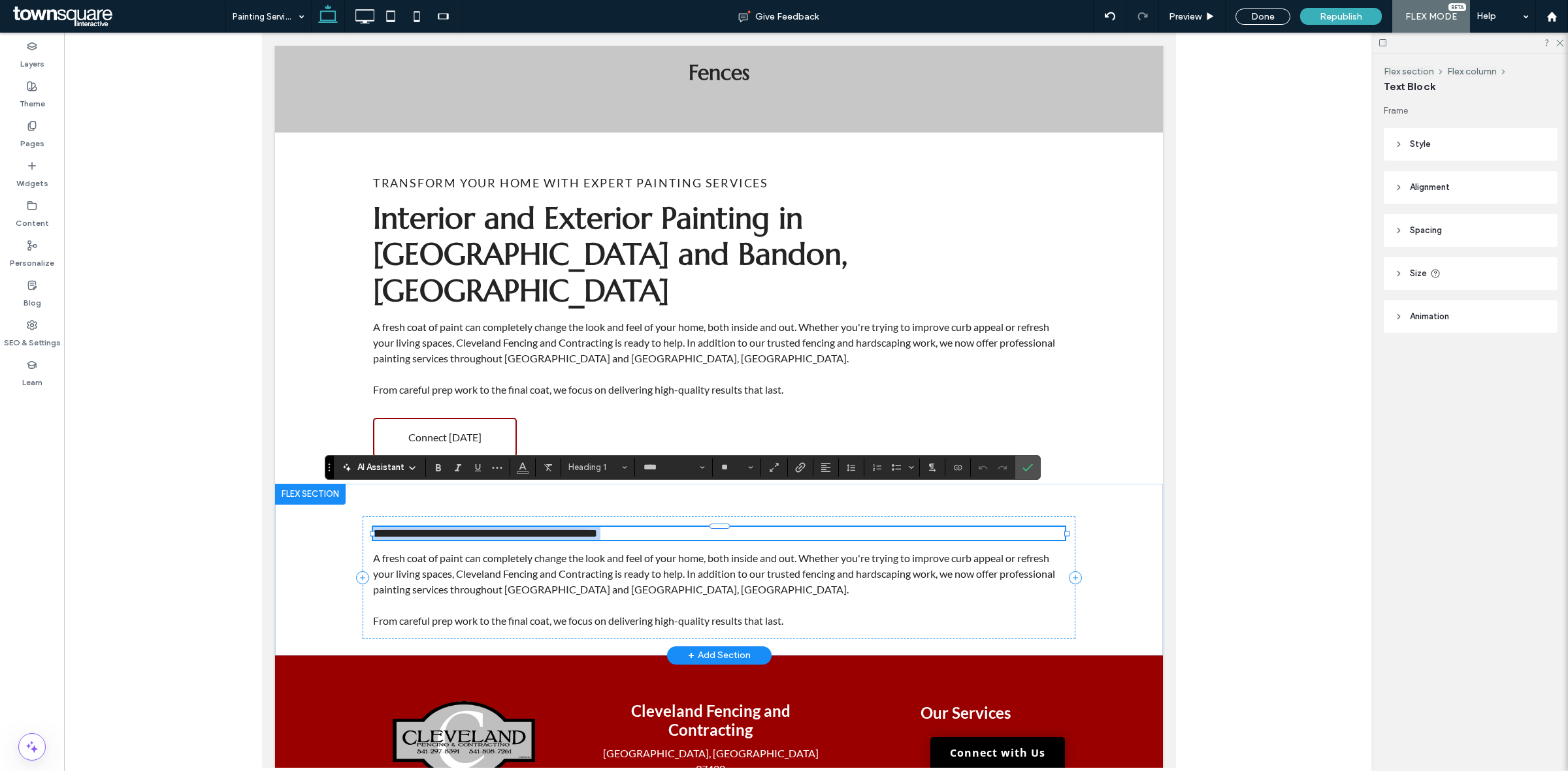
paste div
type input "**"
drag, startPoint x: 553, startPoint y: 523, endPoint x: 564, endPoint y: 531, distance: 13.6
click at [553, 552] on span "A fresh coat of paint can completely change the look and feel of your home, bot…" at bounding box center [713, 574] width 682 height 44
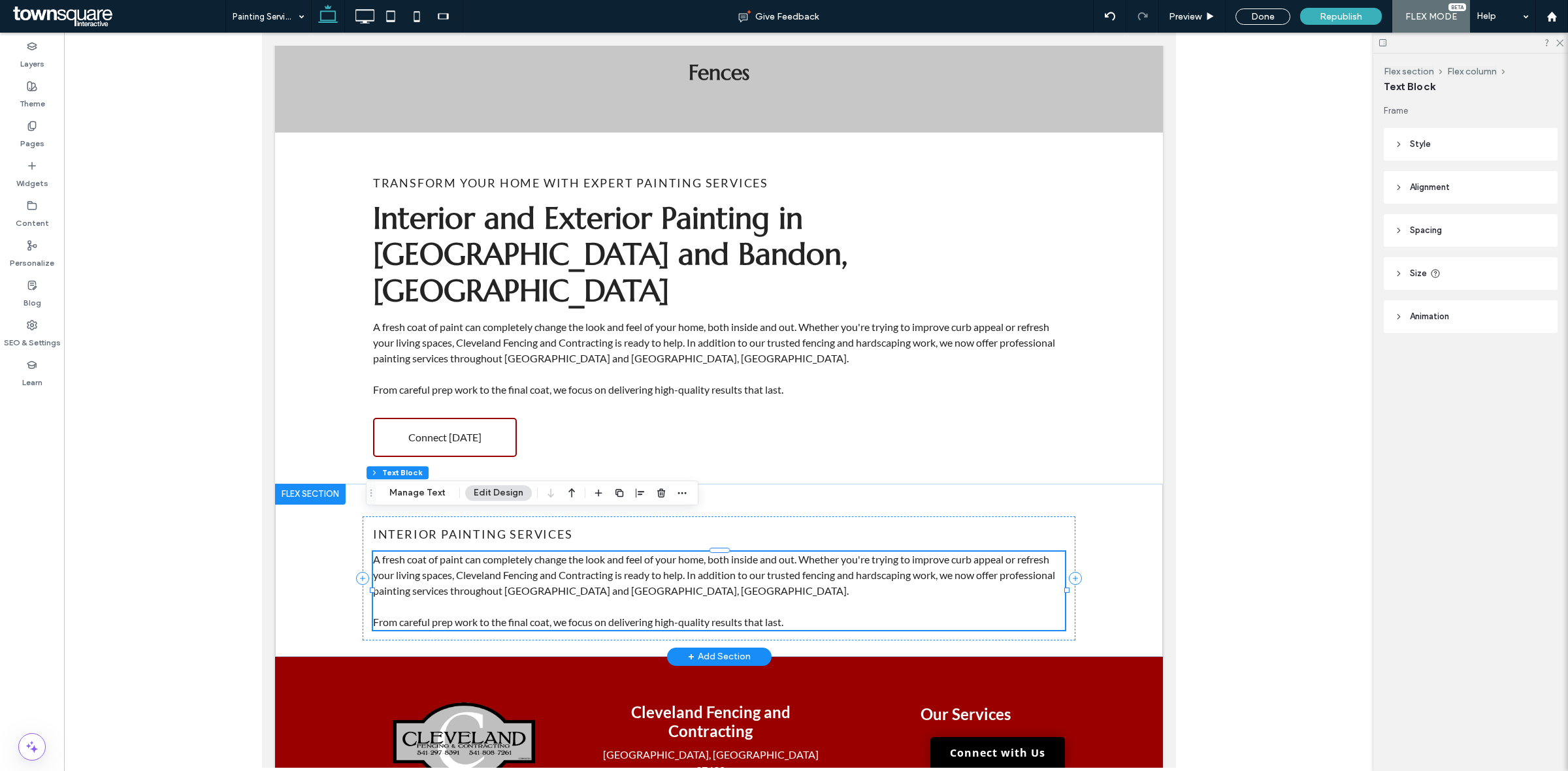
click at [564, 553] on span "A fresh coat of paint can completely change the look and feel of your home, bot…" at bounding box center [713, 575] width 682 height 44
type input "****"
type input "**"
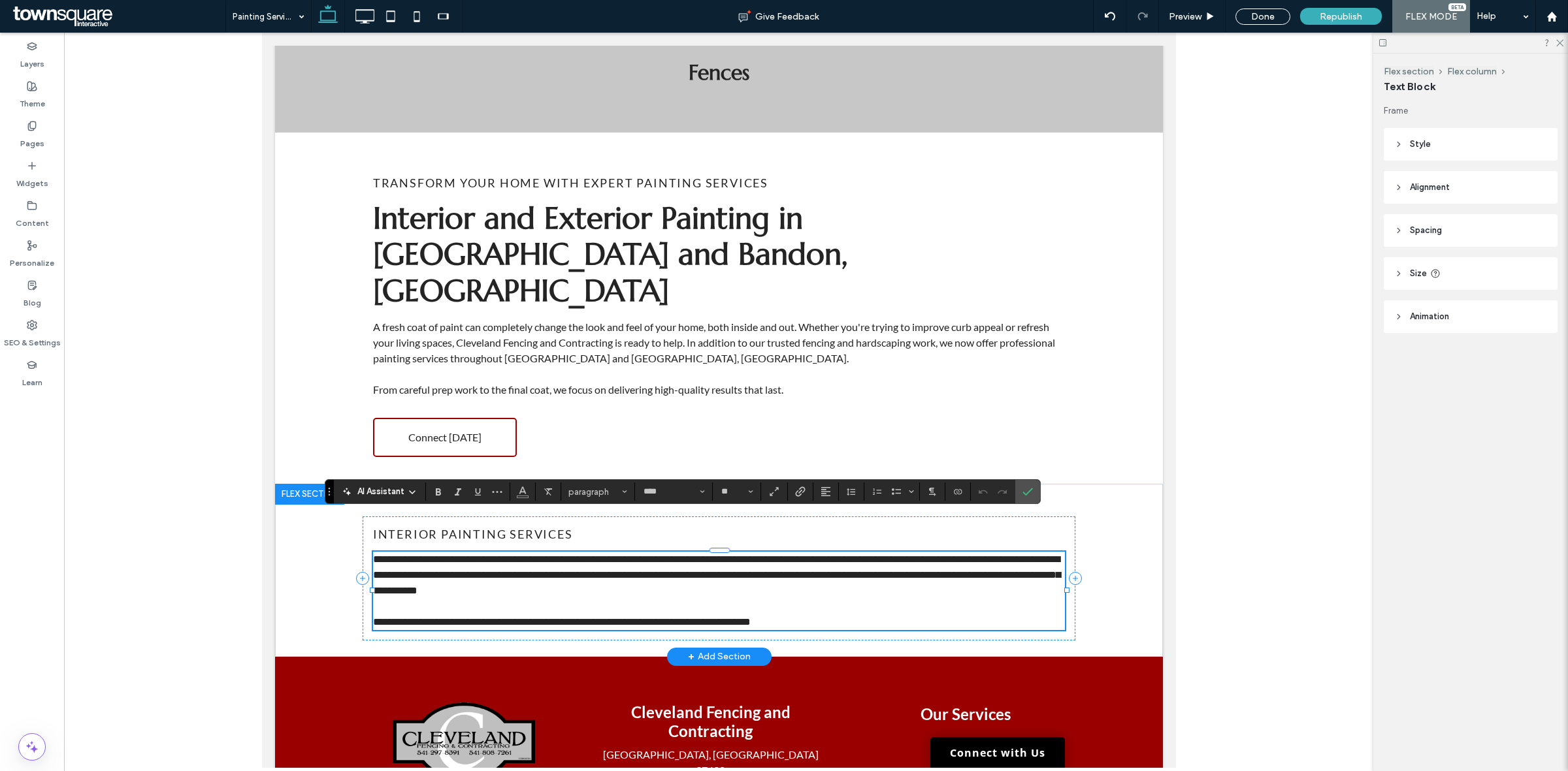
paste div
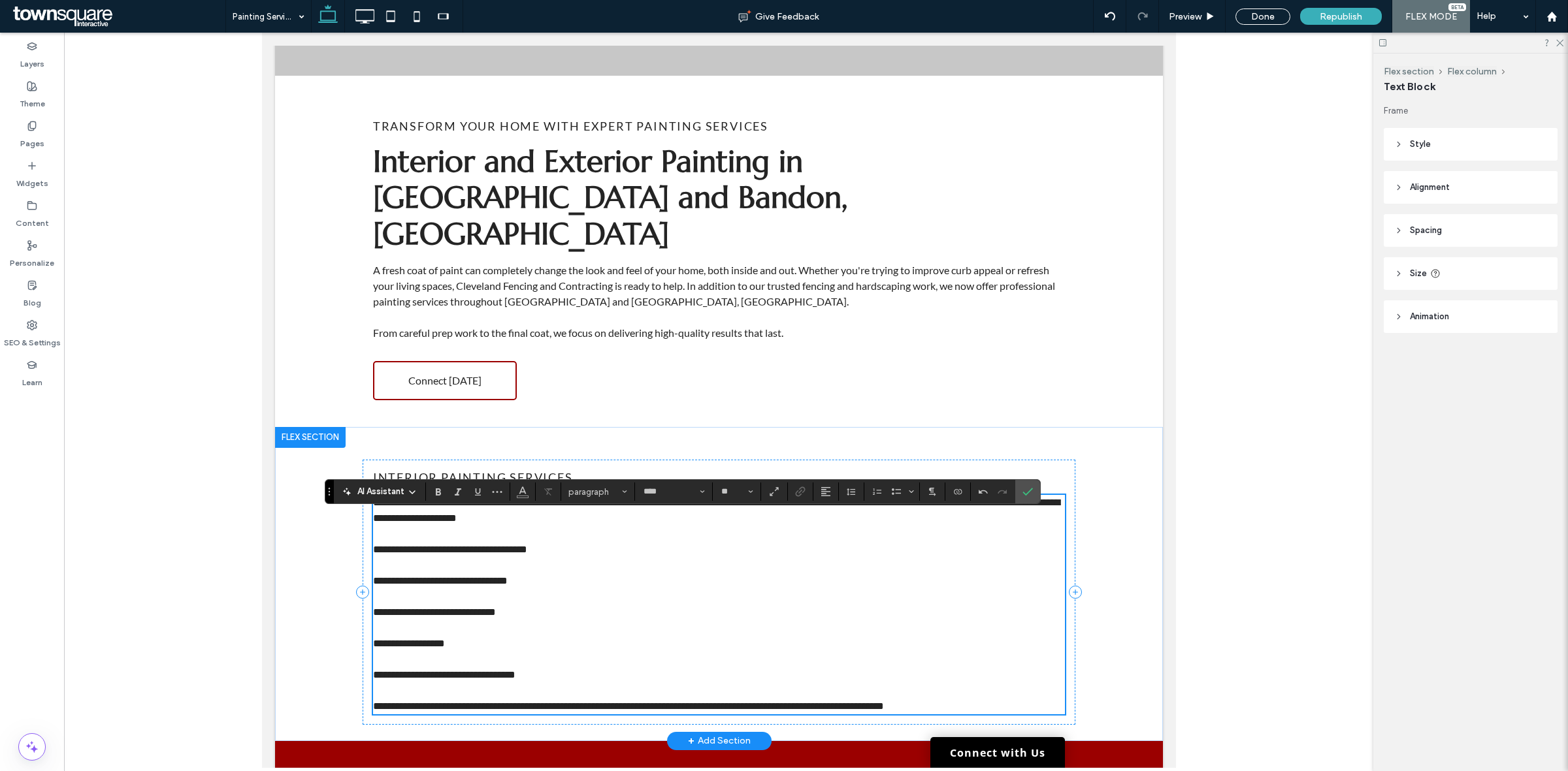
scroll to position [201, 0]
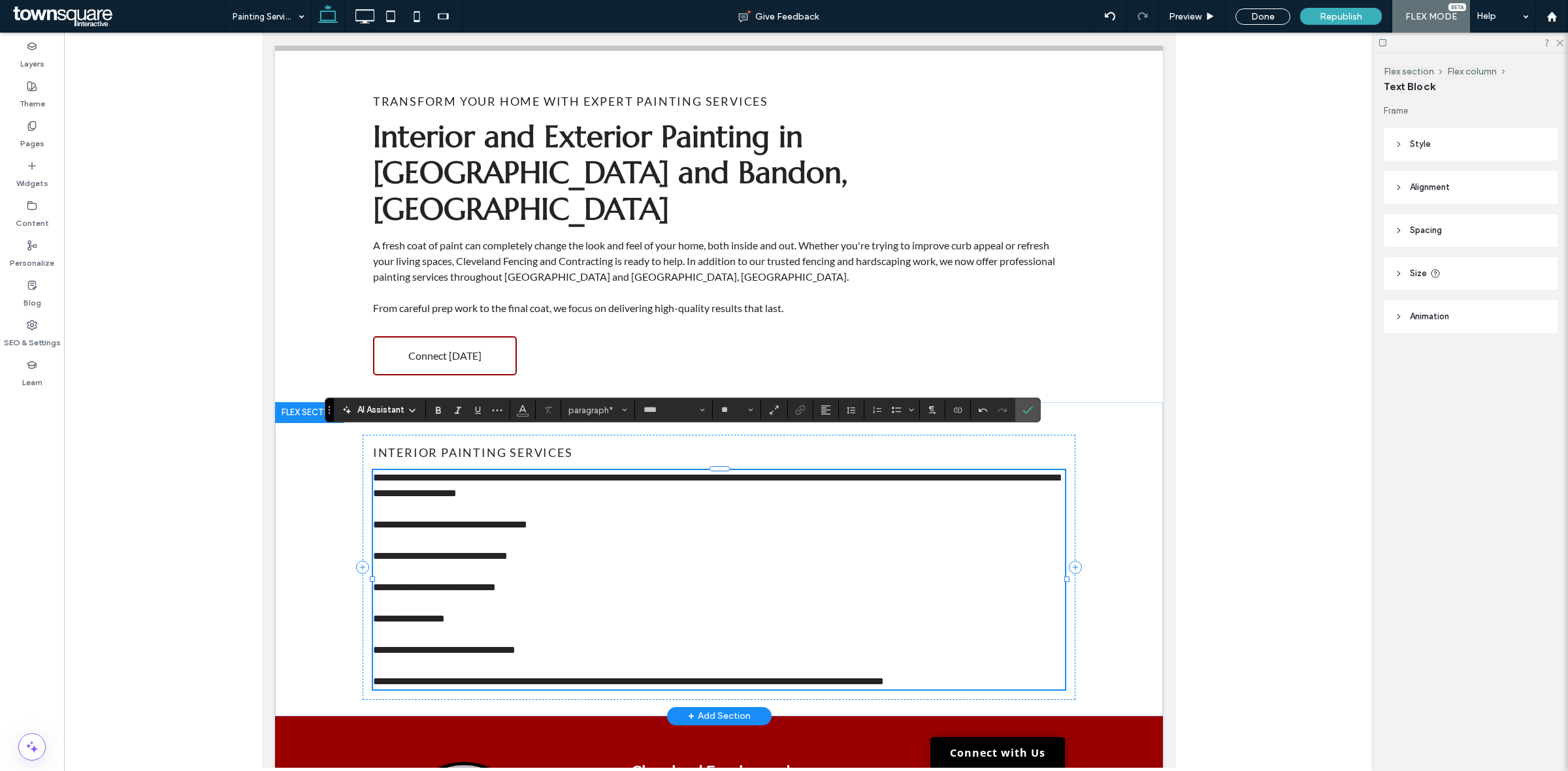
click at [742, 676] on span "**********" at bounding box center [627, 681] width 511 height 10
drag, startPoint x: 572, startPoint y: 592, endPoint x: 365, endPoint y: 490, distance: 230.8
click at [362, 500] on div "**********" at bounding box center [718, 568] width 713 height 265
click at [372, 486] on div at bounding box center [372, 579] width 1 height 220
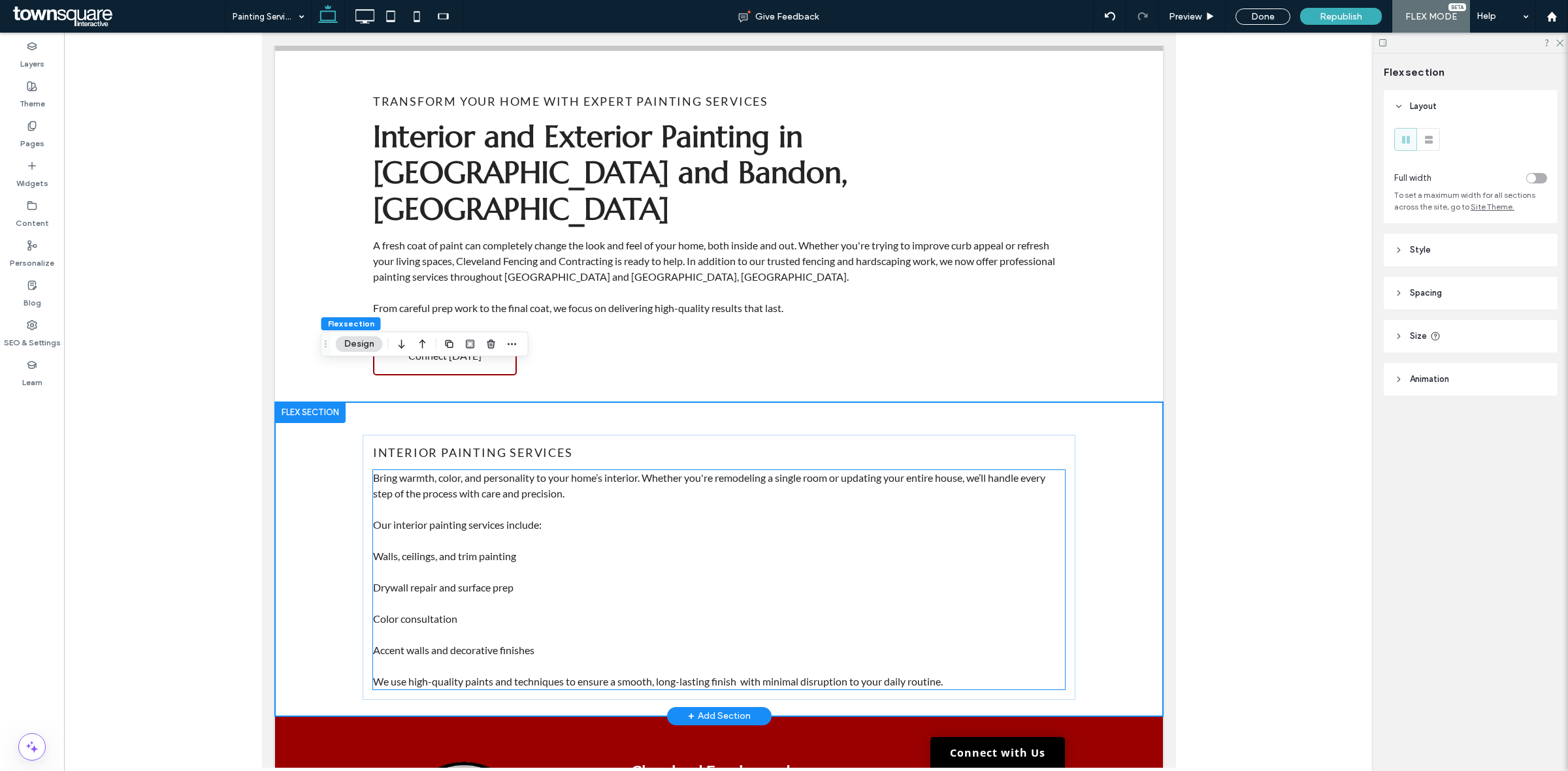
click at [372, 518] on span "Our interior painting services include:" at bounding box center [456, 525] width 169 height 12
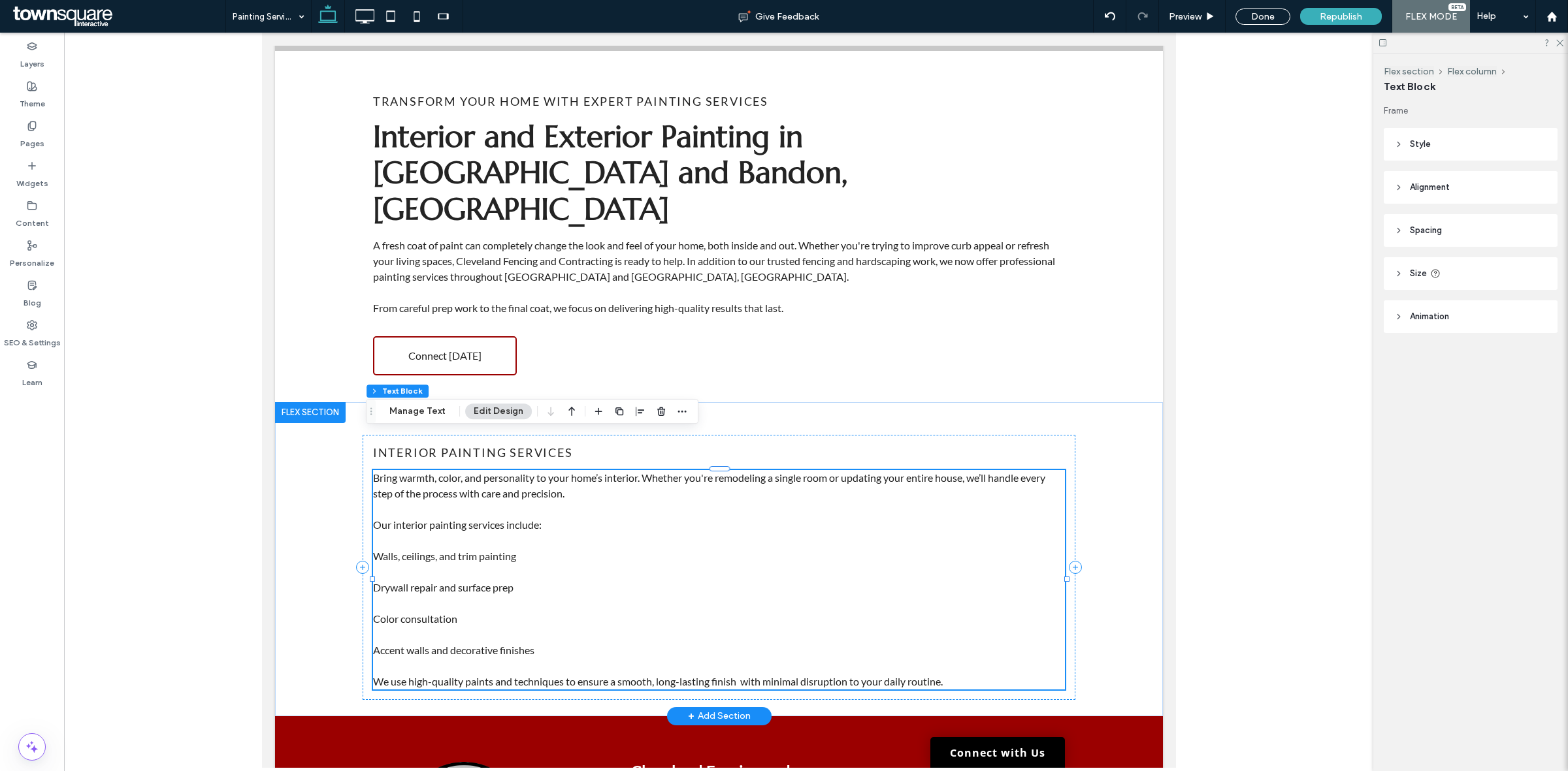
click at [443, 550] on span "Walls, ceilings, and trim painting" at bounding box center [443, 556] width 143 height 12
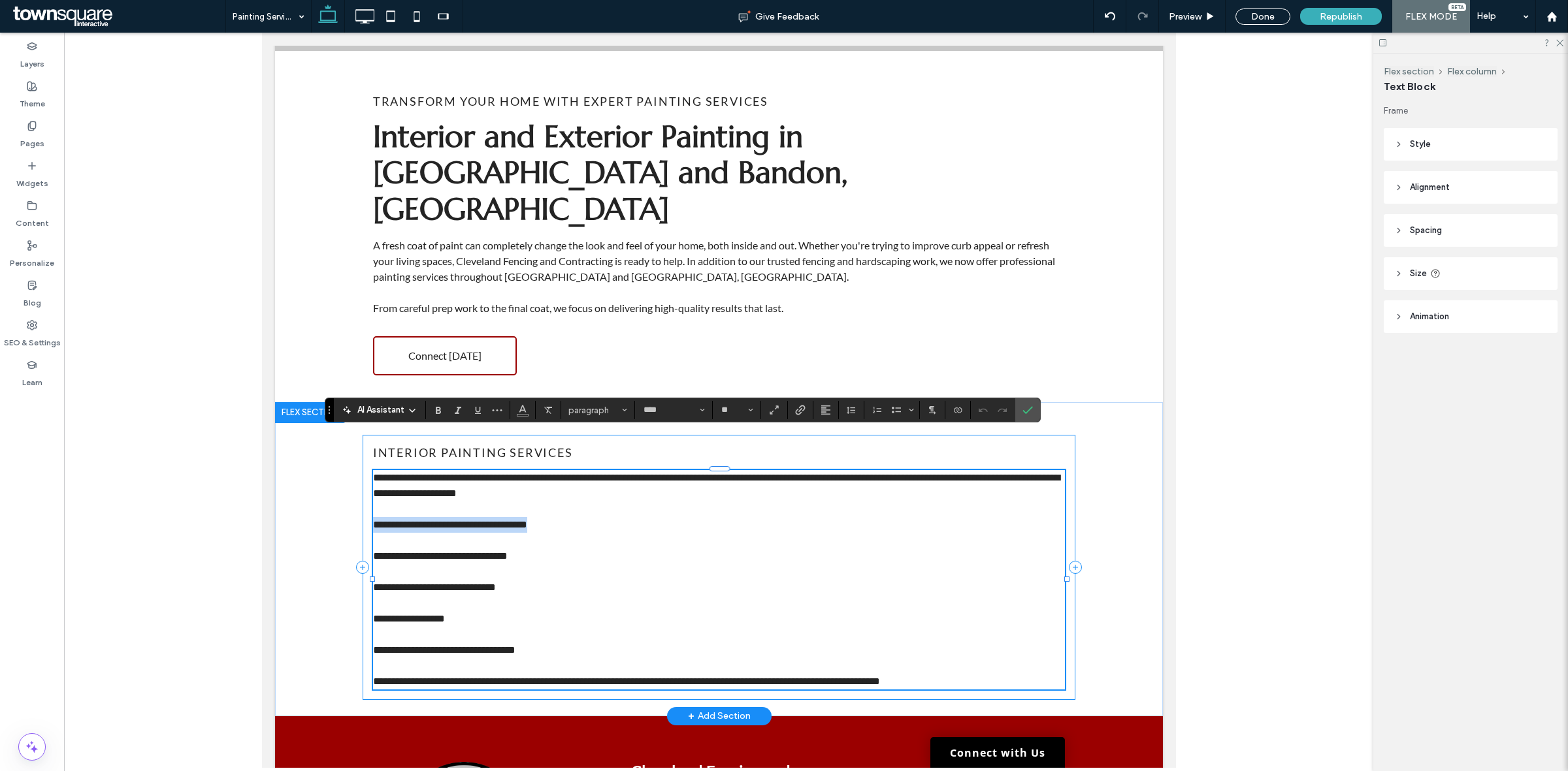
drag, startPoint x: 541, startPoint y: 491, endPoint x: 365, endPoint y: 484, distance: 176.1
click at [365, 484] on div "**********" at bounding box center [718, 568] width 713 height 265
click at [436, 405] on icon "Bold" at bounding box center [439, 410] width 11 height 11
drag, startPoint x: 545, startPoint y: 625, endPoint x: 388, endPoint y: 533, distance: 182.0
click at [382, 559] on div "**********" at bounding box center [718, 580] width 692 height 220
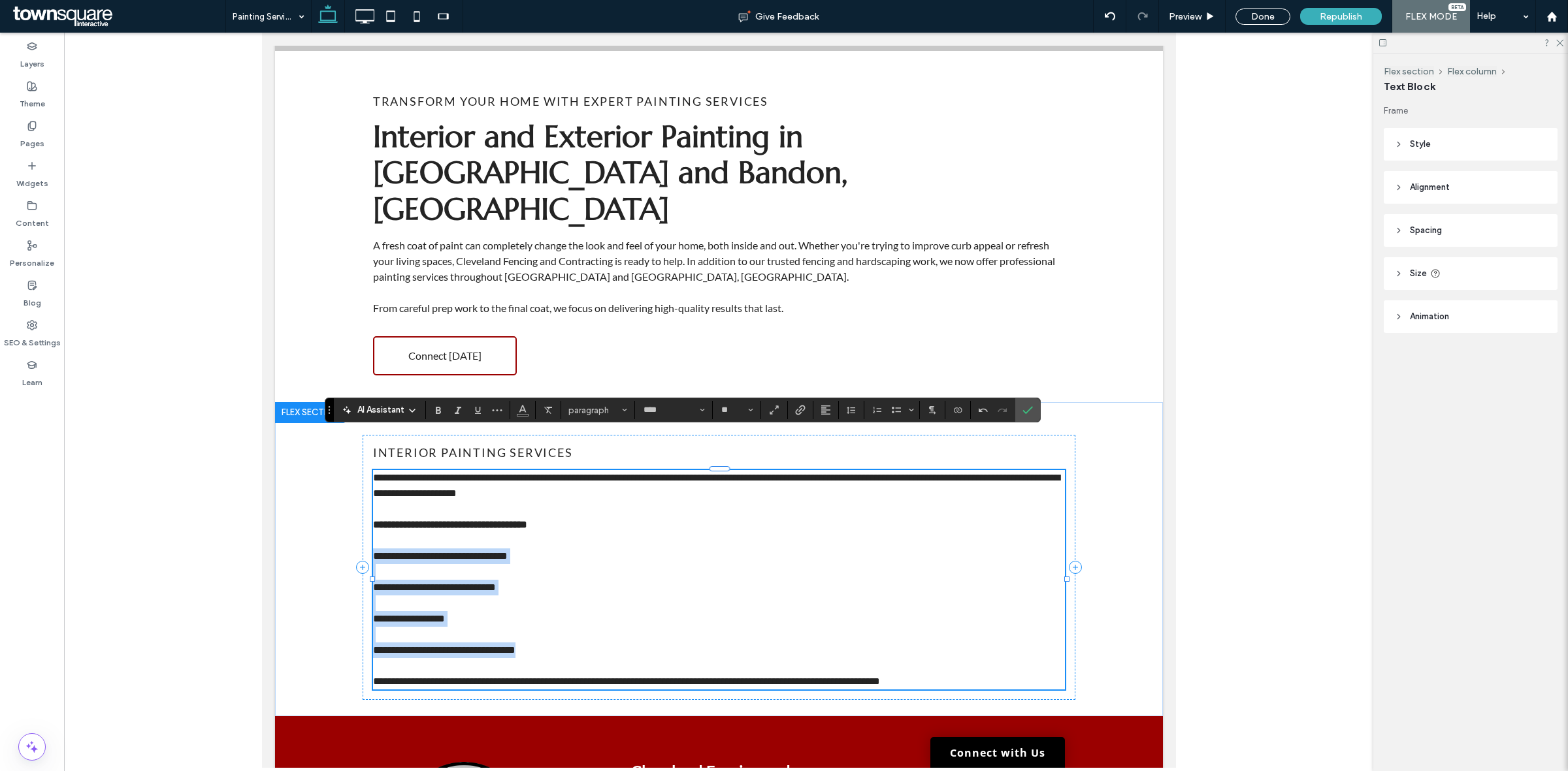
drag, startPoint x: 366, startPoint y: 514, endPoint x: 567, endPoint y: 619, distance: 226.8
click at [567, 619] on div "**********" at bounding box center [718, 580] width 692 height 220
click at [896, 414] on icon "Bulleted List" at bounding box center [896, 410] width 11 height 11
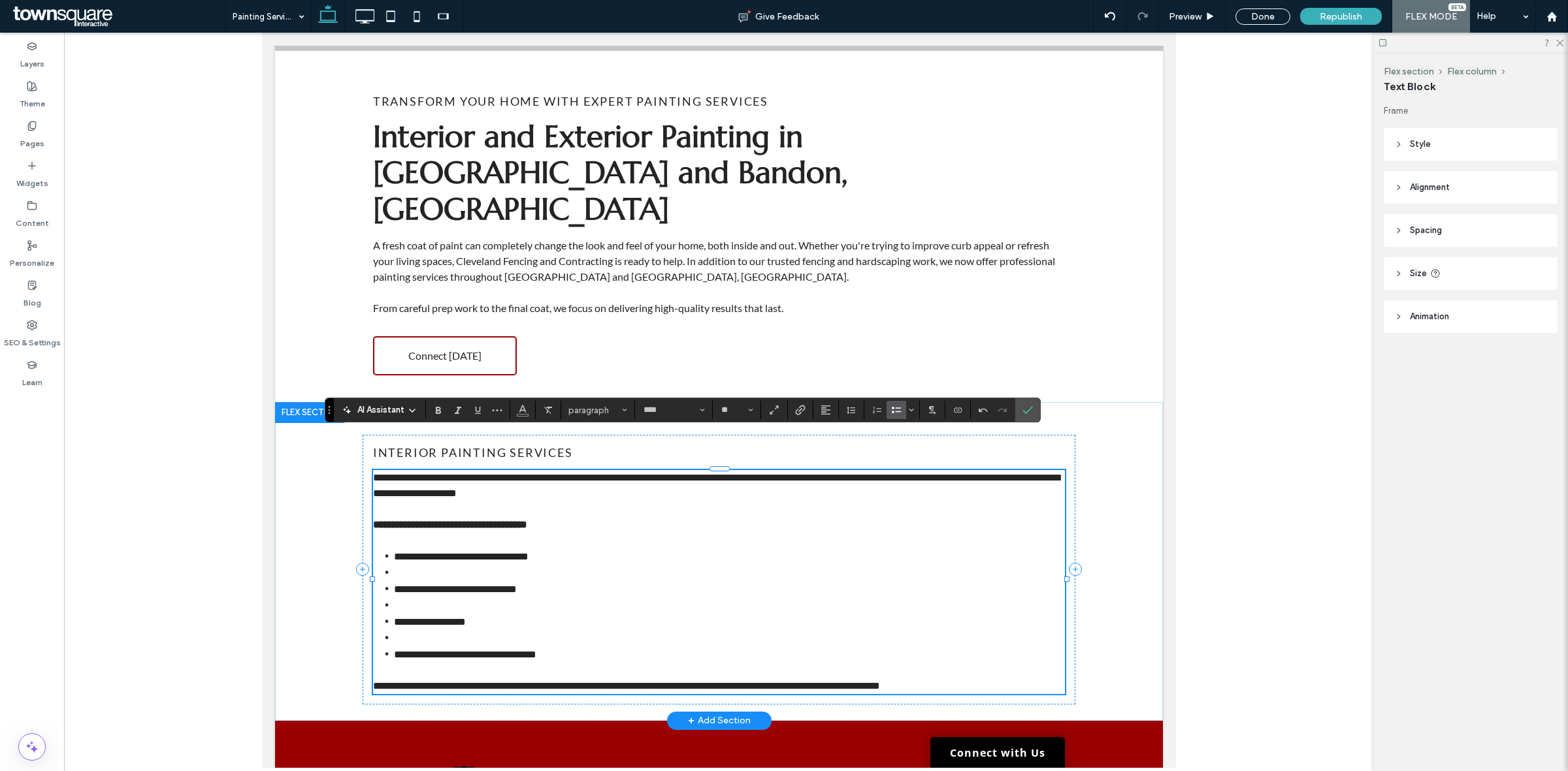
click at [393, 565] on li at bounding box center [728, 573] width 671 height 16
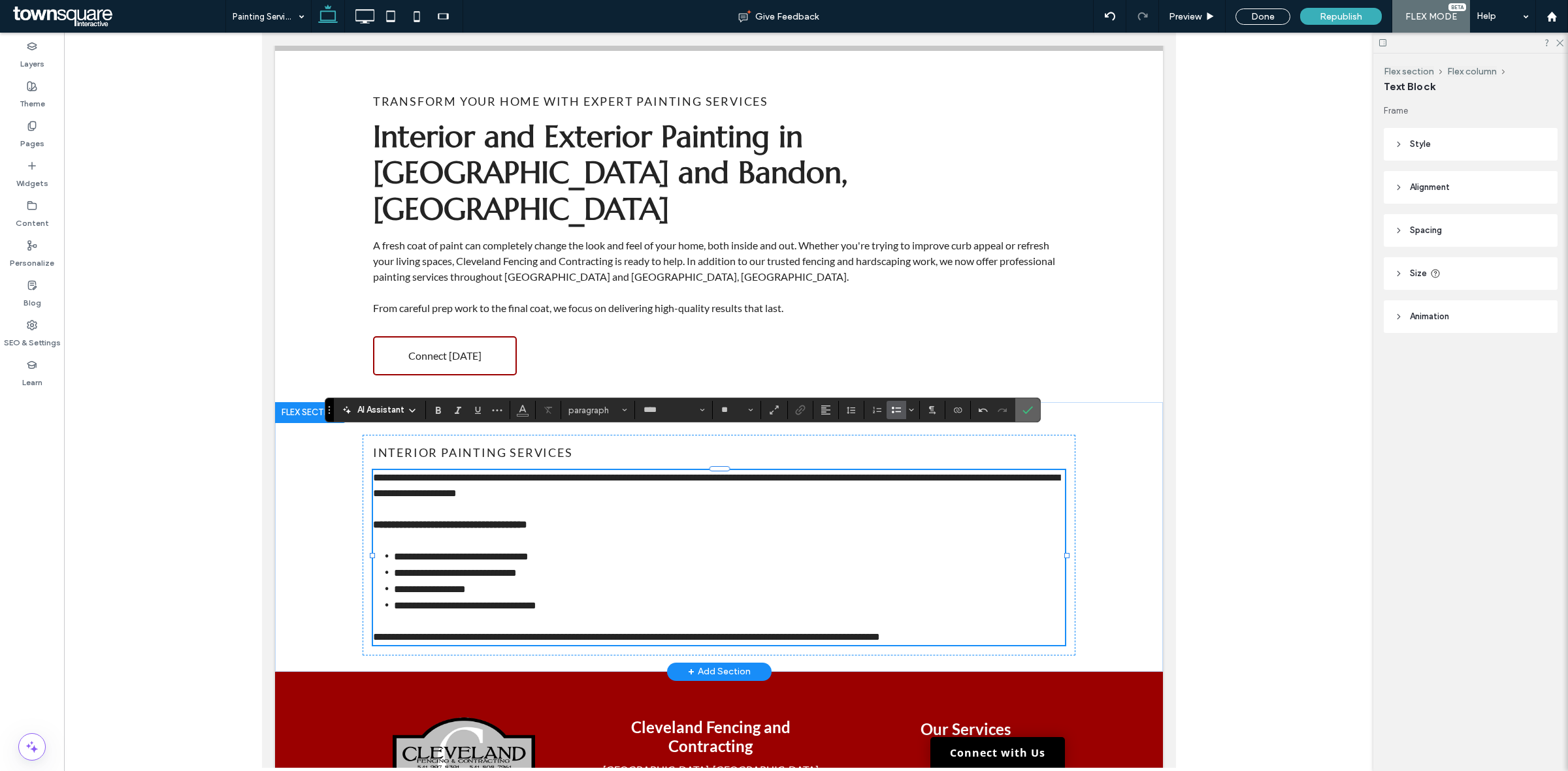
click at [1031, 403] on span "Confirm" at bounding box center [1028, 410] width 11 height 22
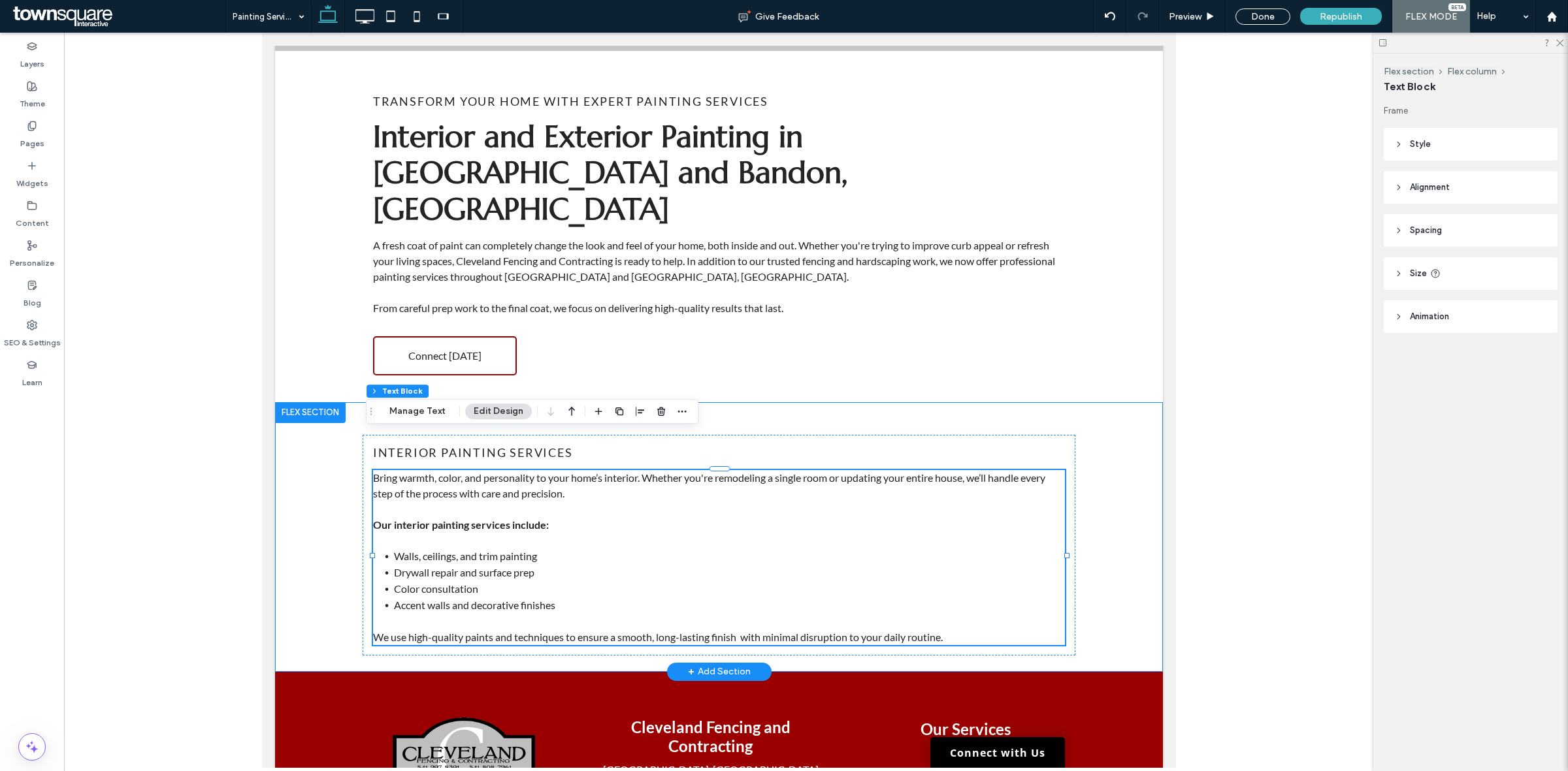
click at [1117, 455] on div "Interior Painting Services Bring warmth, color, and personality to your home’s …" at bounding box center [717, 537] width 887 height 270
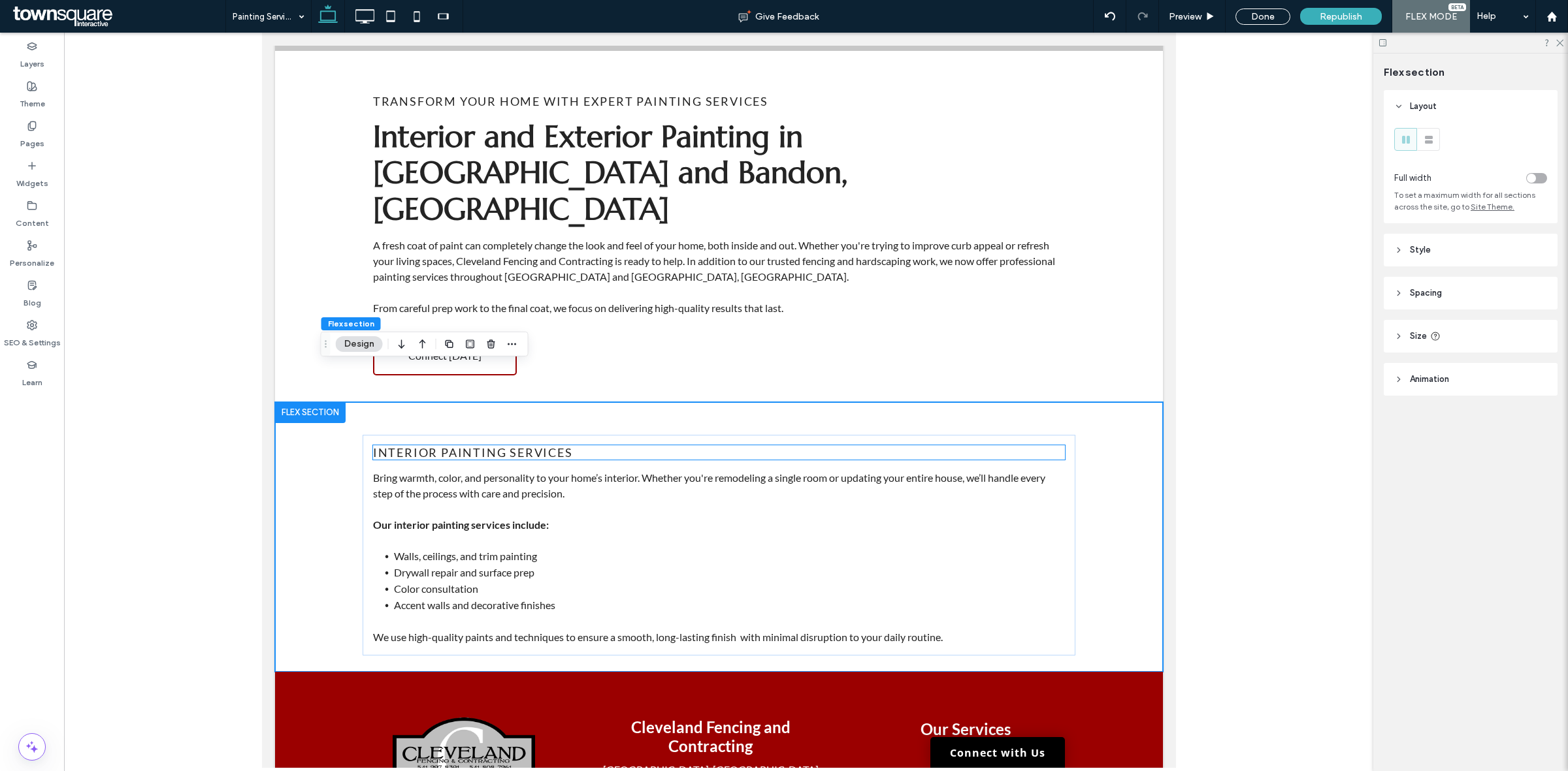
click at [527, 445] on span "Interior Painting Services" at bounding box center [472, 452] width 200 height 14
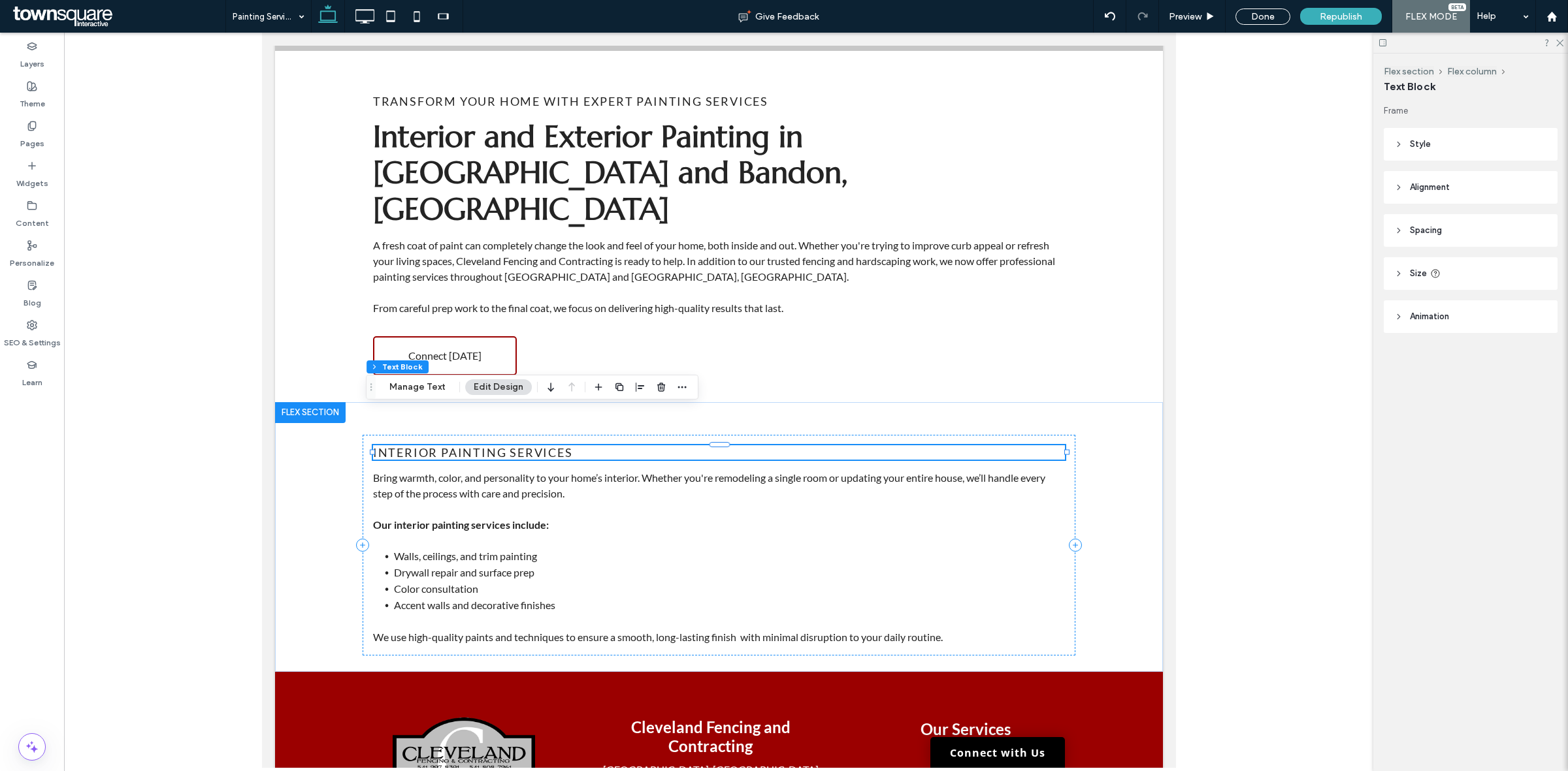
click at [527, 445] on div "Interior Painting Services" at bounding box center [718, 452] width 692 height 14
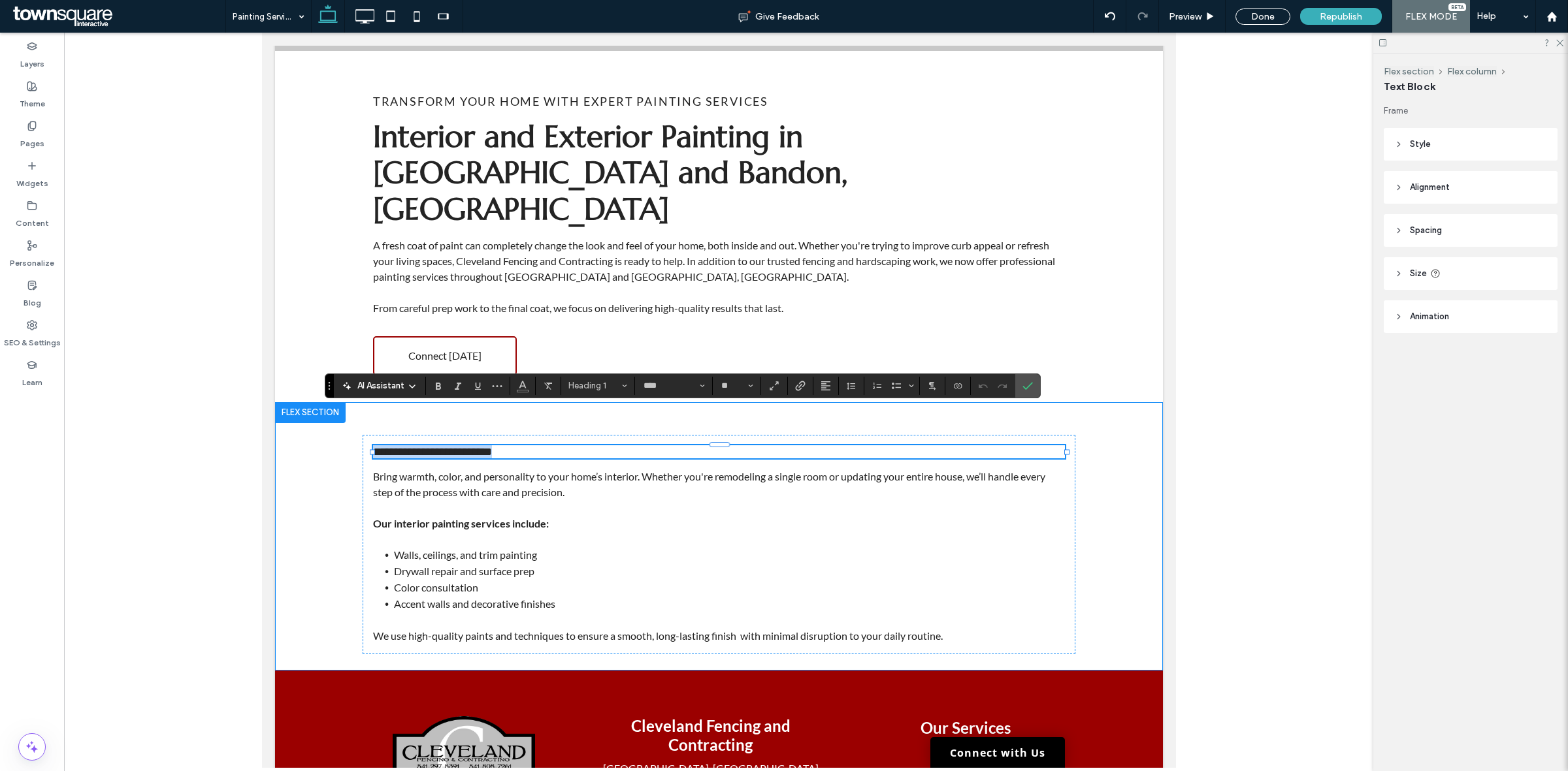
drag, startPoint x: 583, startPoint y: 409, endPoint x: 335, endPoint y: 423, distance: 248.4
click at [335, 423] on div "**********" at bounding box center [718, 537] width 784 height 269
click at [441, 390] on icon "Bold" at bounding box center [439, 386] width 11 height 11
click at [1123, 478] on div "**********" at bounding box center [717, 537] width 887 height 269
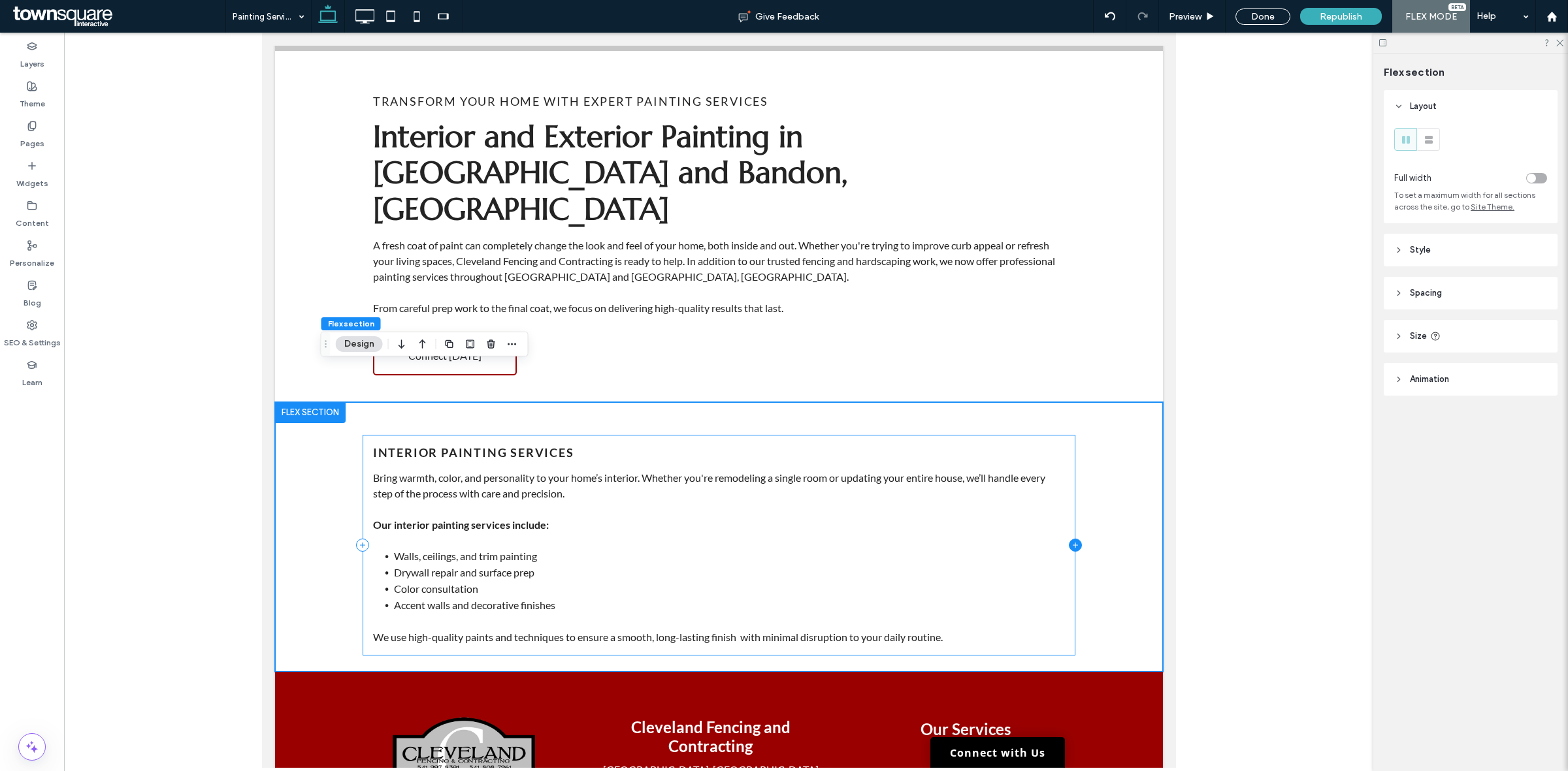
click at [1072, 545] on icon at bounding box center [1075, 545] width 5 height 1
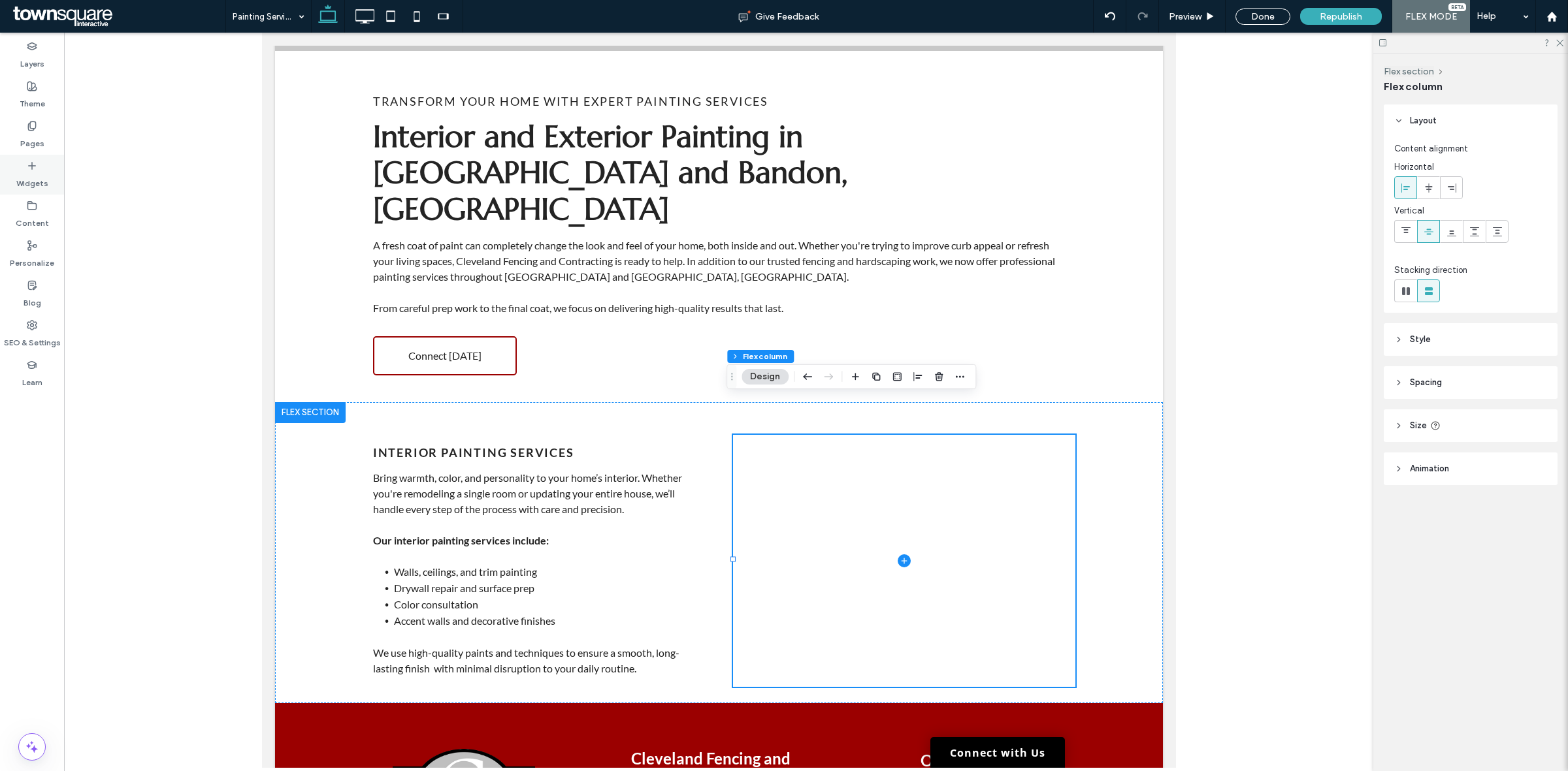
click at [39, 179] on label "Widgets" at bounding box center [32, 180] width 32 height 18
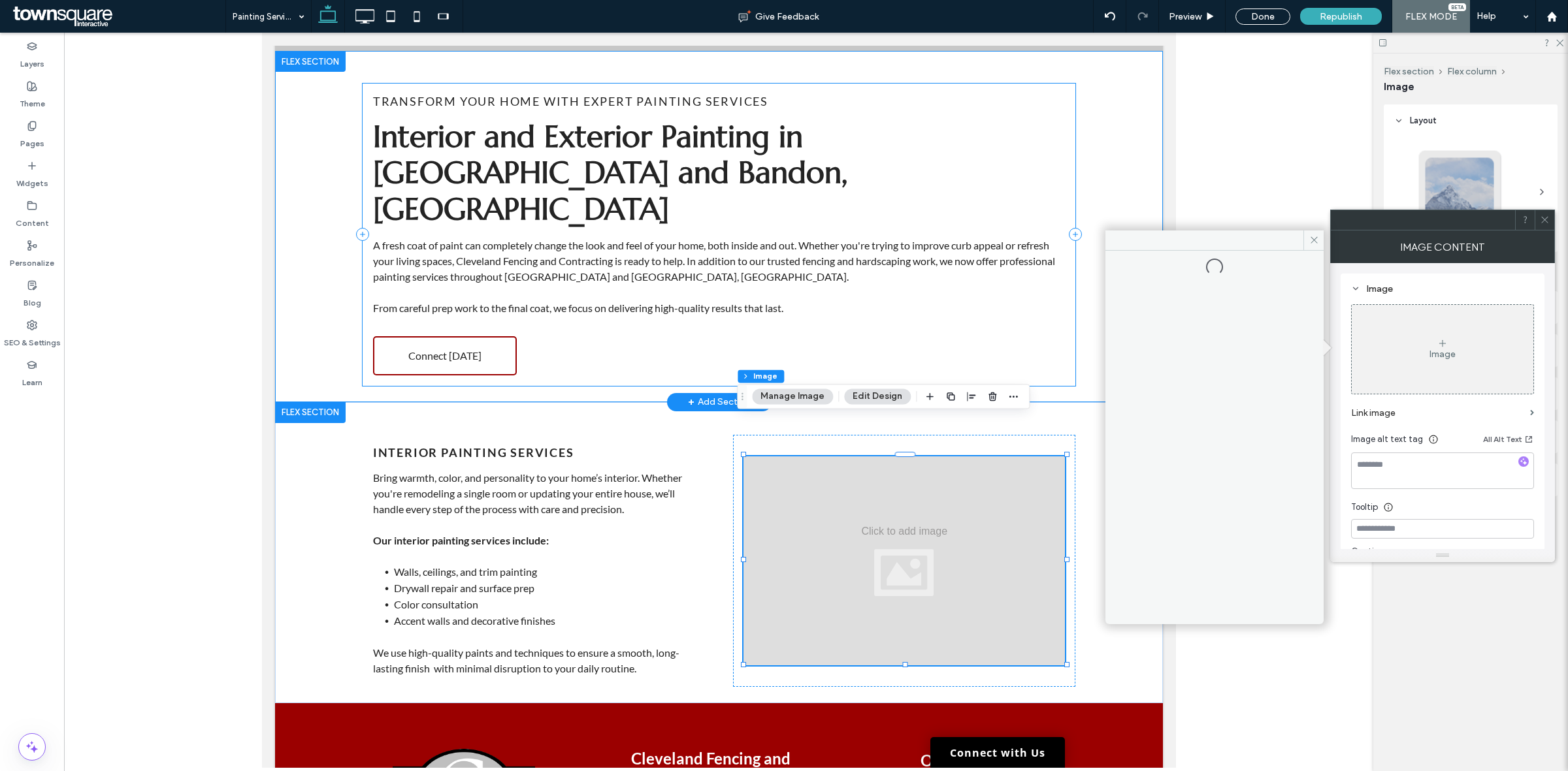
type input "**"
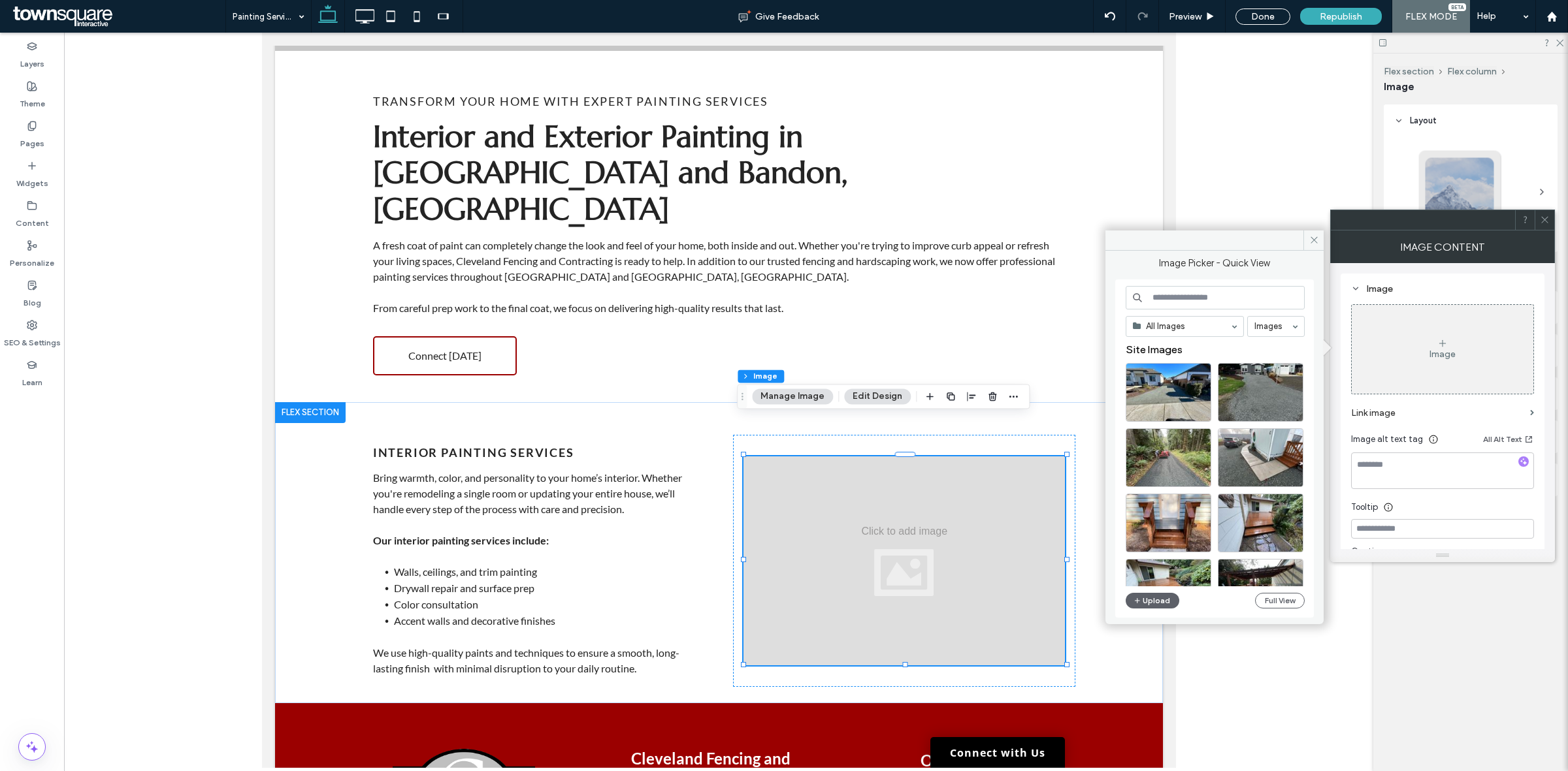
click at [1199, 289] on input at bounding box center [1215, 298] width 179 height 24
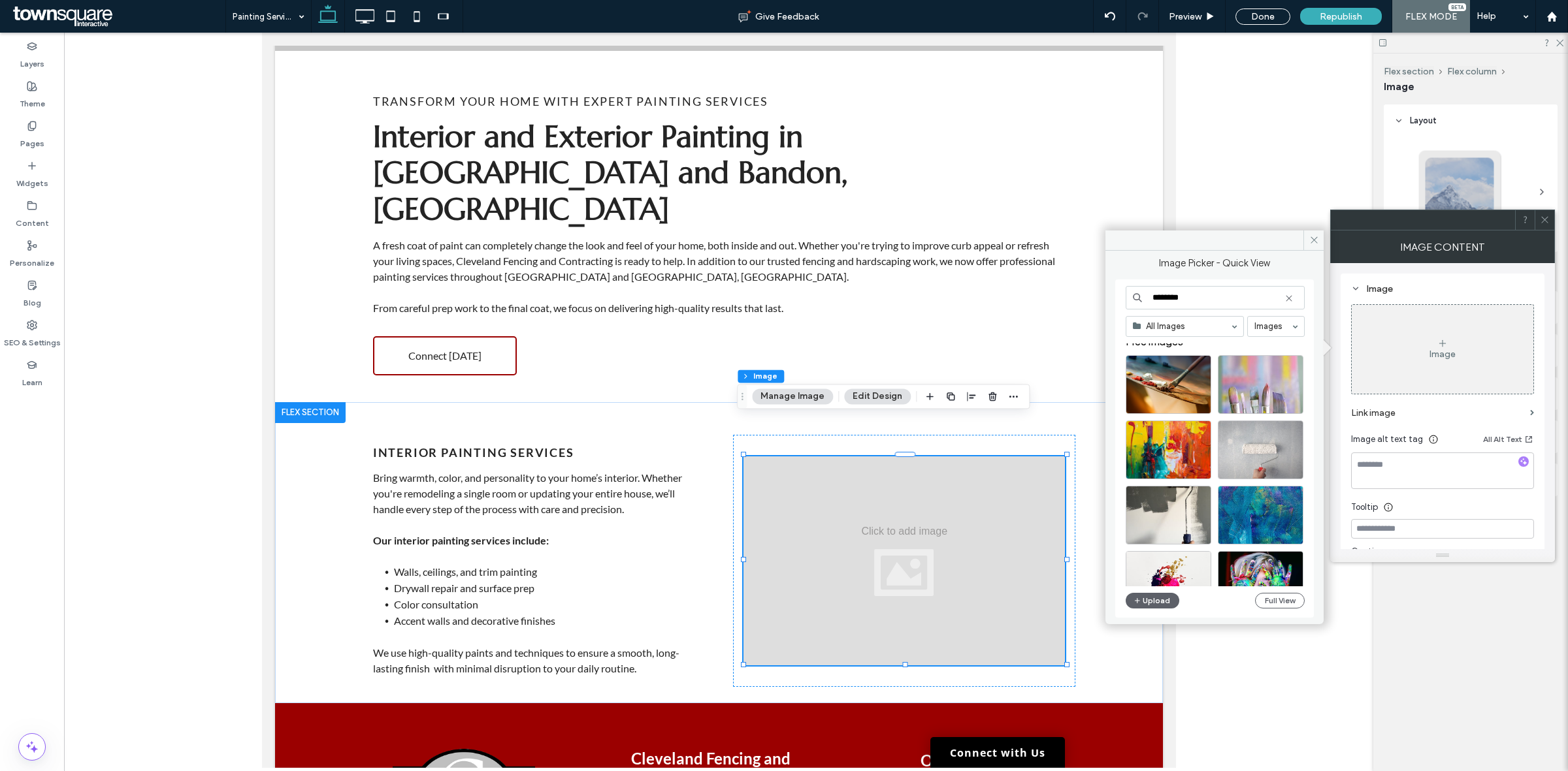
scroll to position [0, 0]
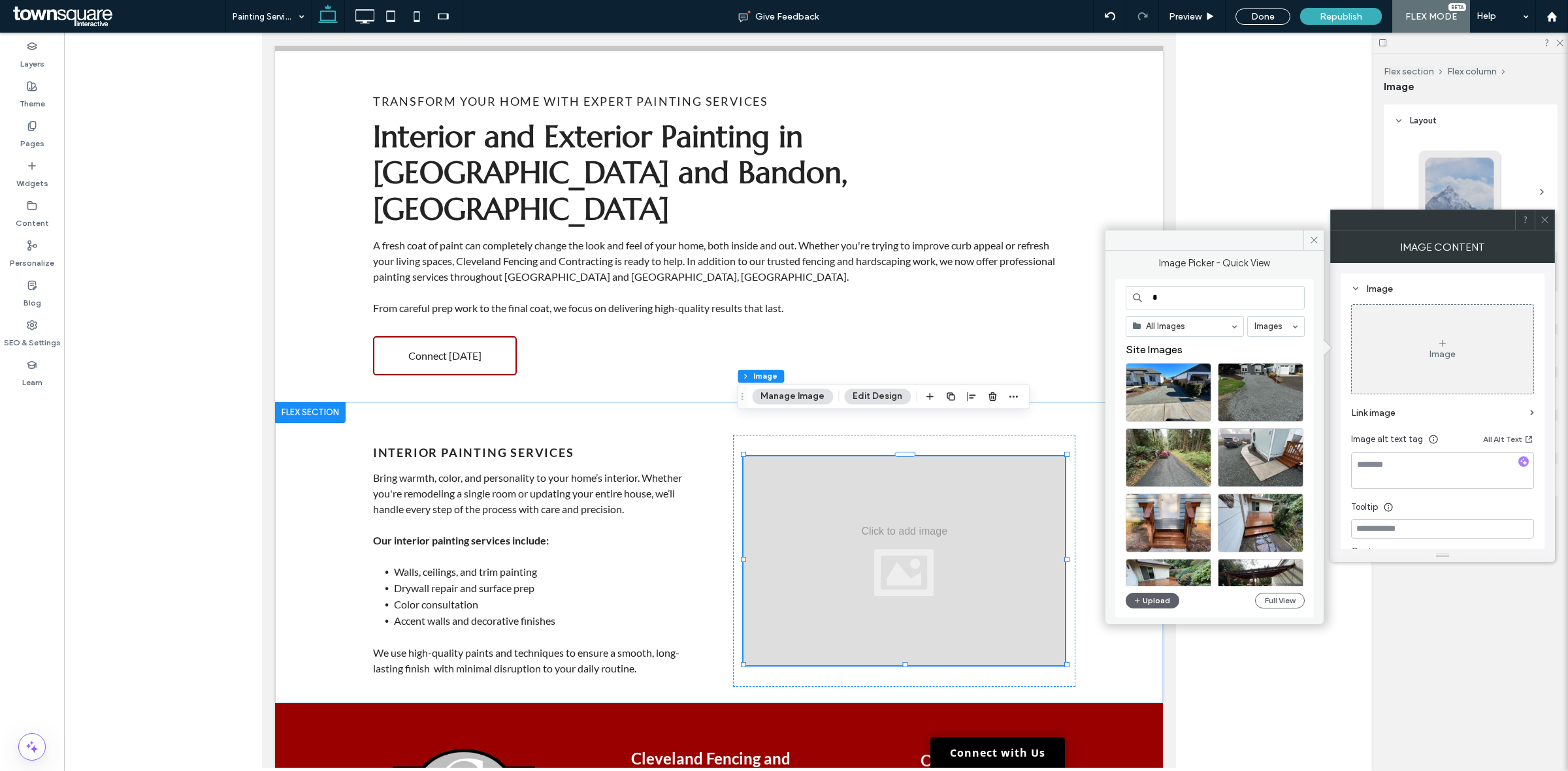
type input "*"
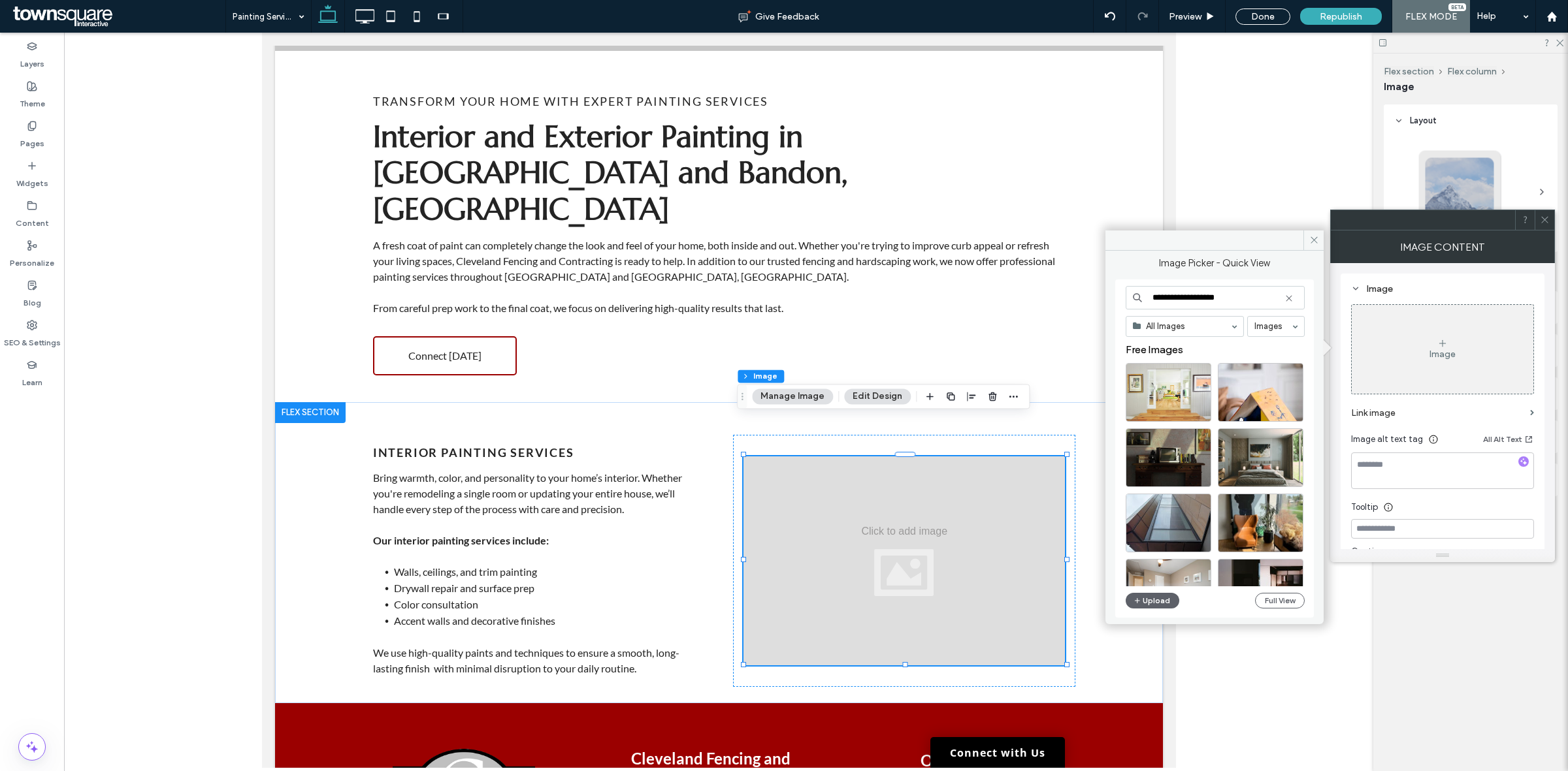
type input "**********"
click at [1261, 698] on div at bounding box center [718, 400] width 1309 height 735
click at [1169, 387] on div "Select" at bounding box center [1168, 393] width 85 height 59
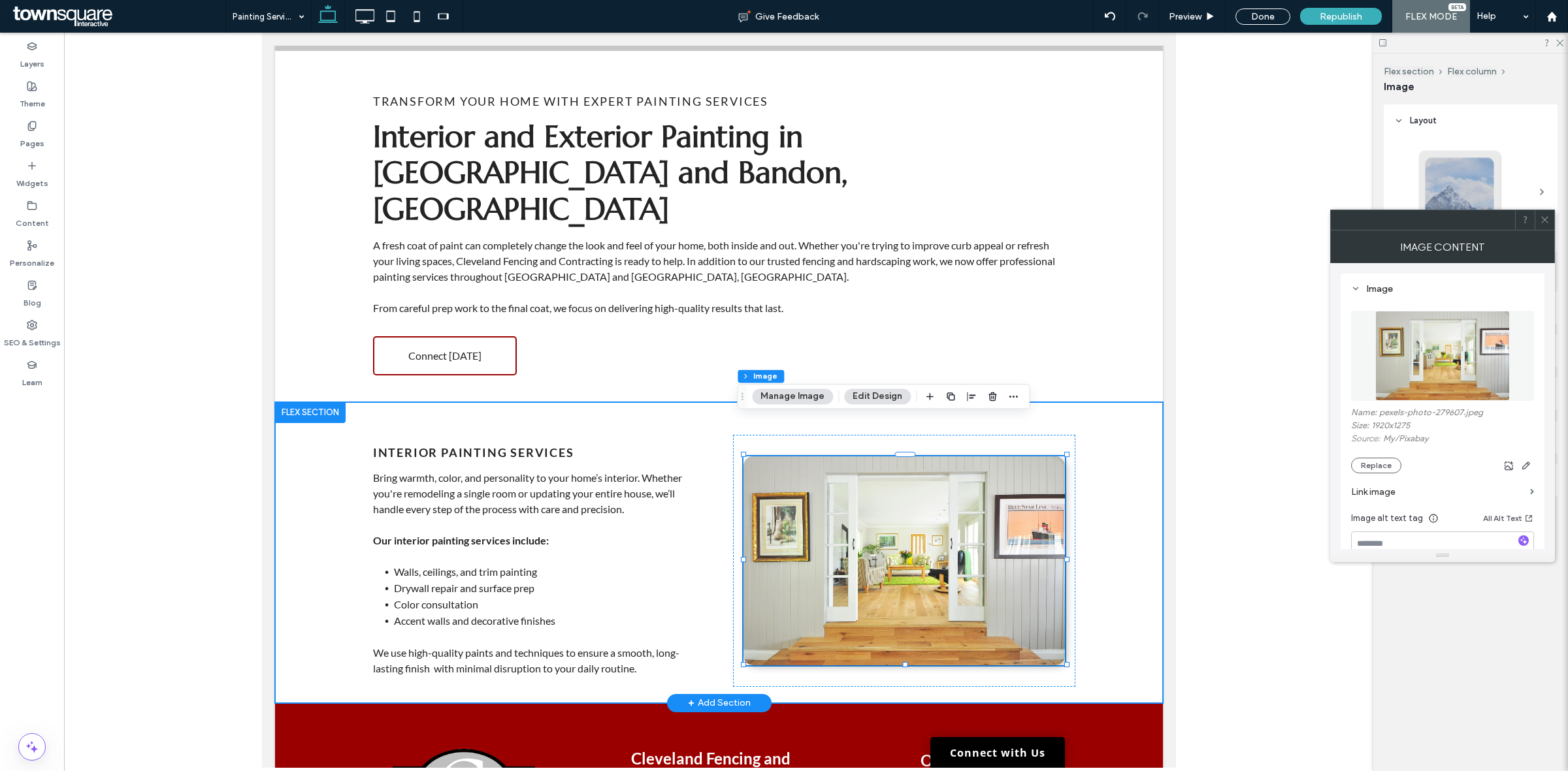
click at [1134, 576] on div "Interior Painting Services Bring warmth, color, and personality to your home’s …" at bounding box center [717, 553] width 887 height 301
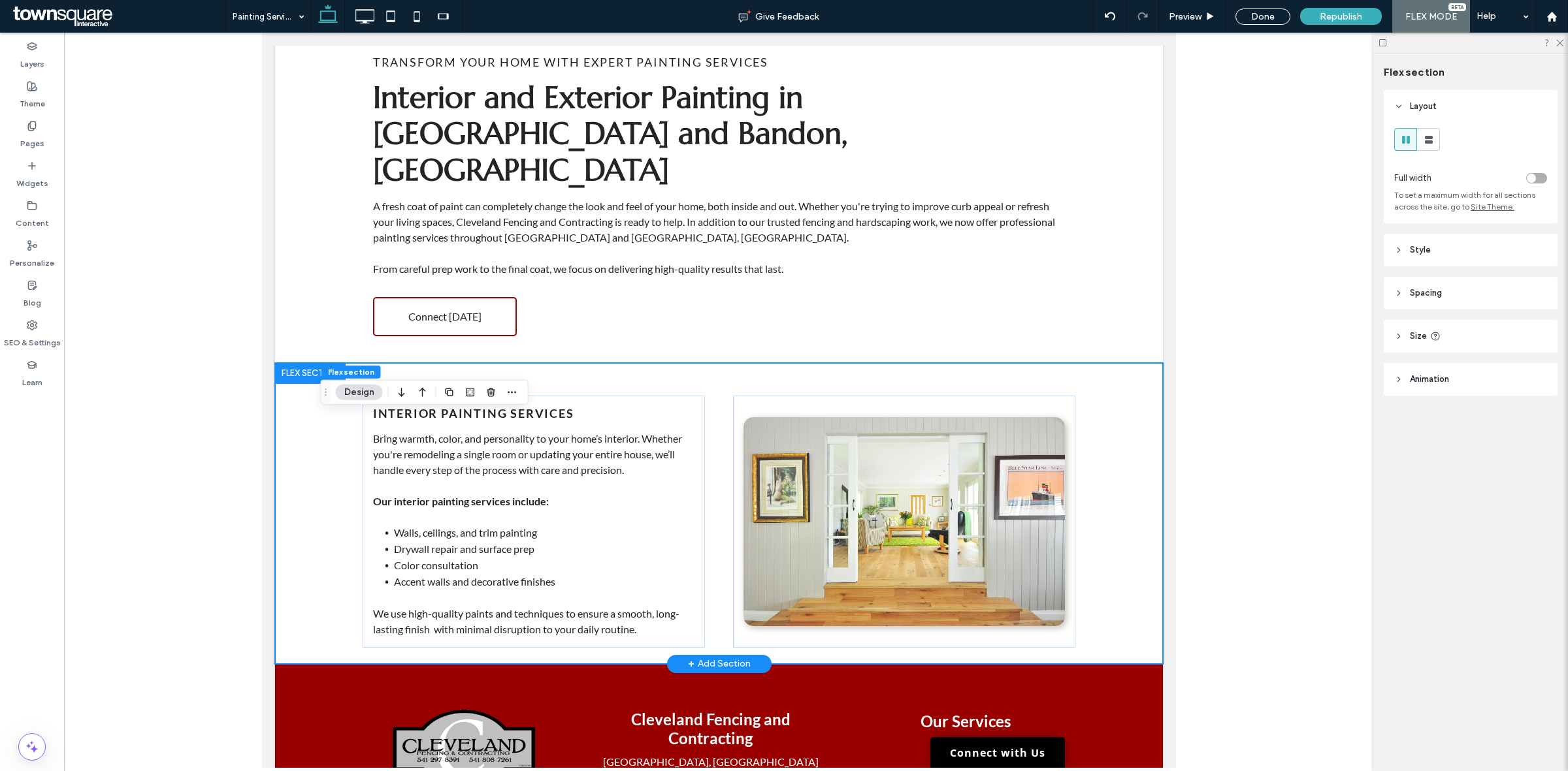
scroll to position [408, 0]
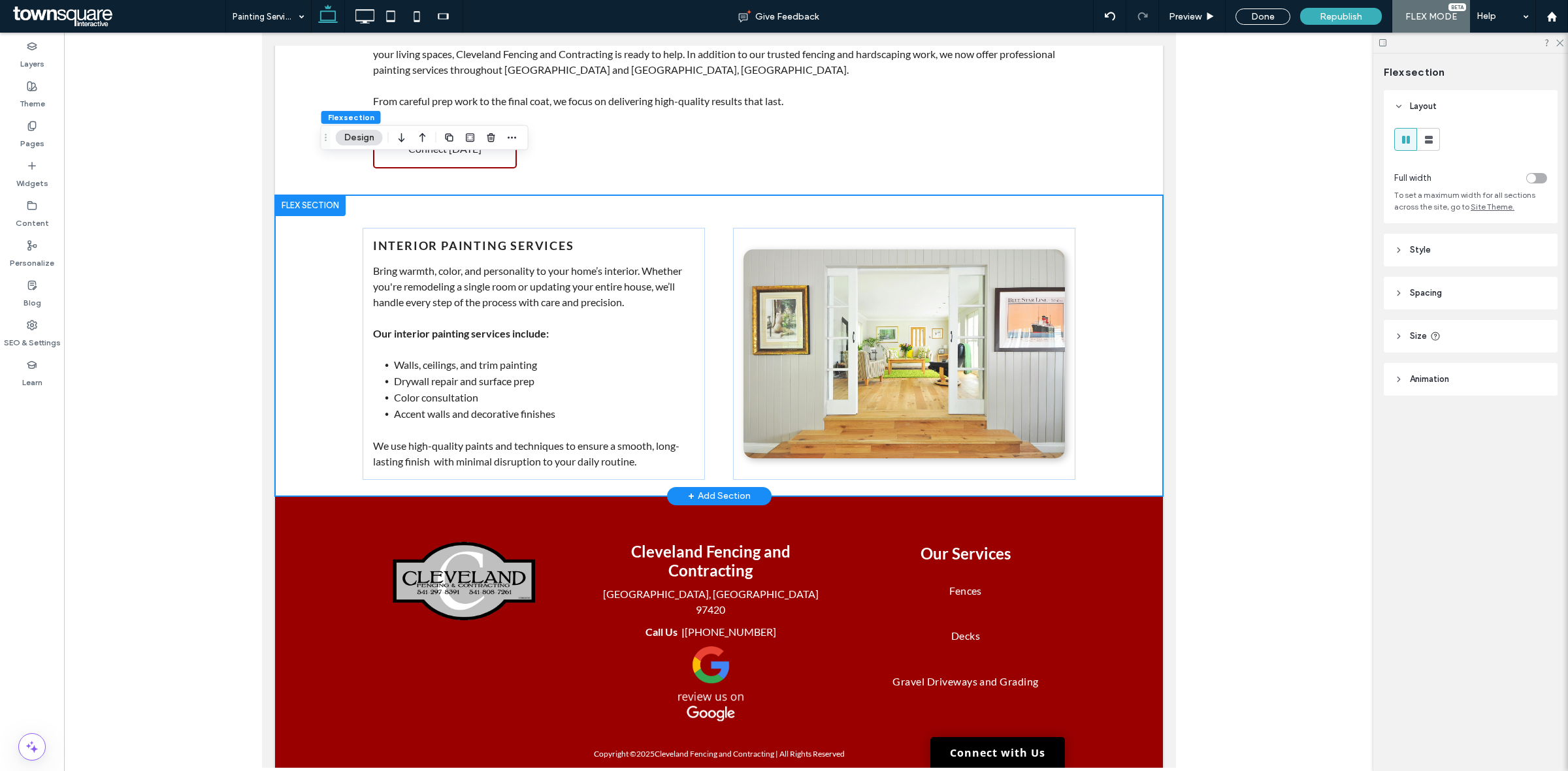
click at [729, 489] on div "+ Add Section" at bounding box center [718, 496] width 62 height 14
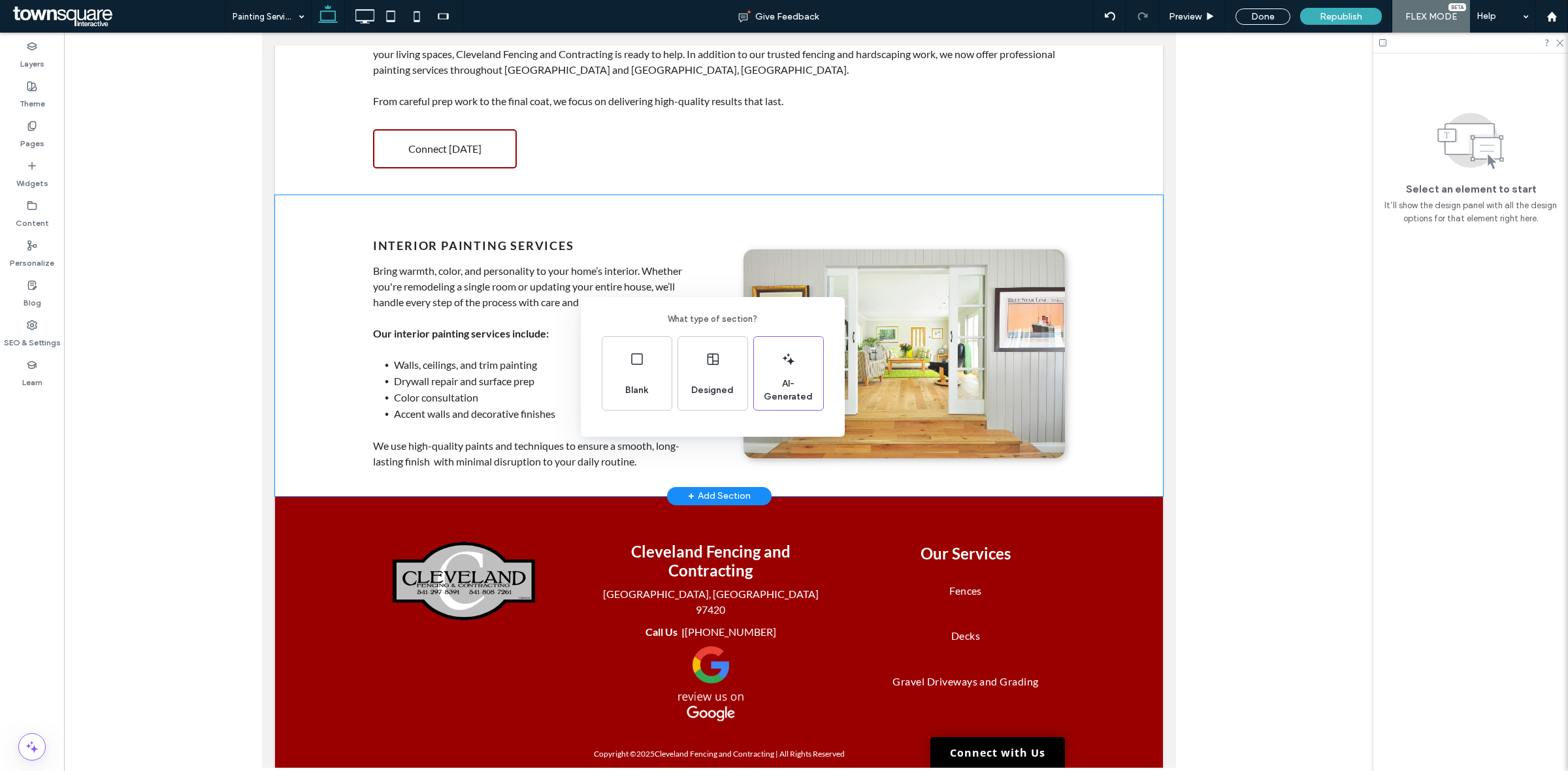
click at [1101, 359] on div "What type of section? Blank Designed AI-Generated" at bounding box center [784, 418] width 1568 height 835
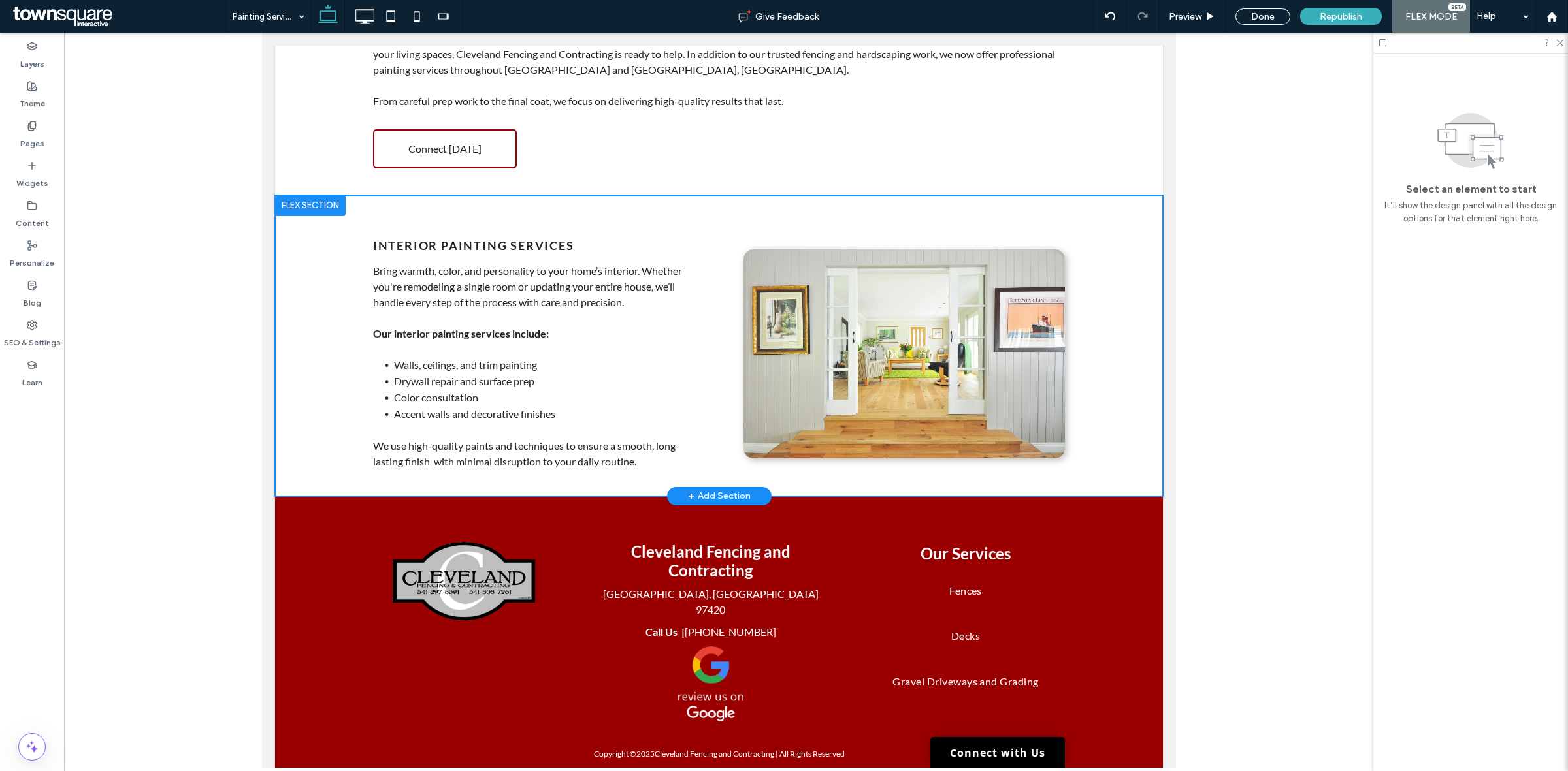
click at [1104, 216] on div "Interior Painting Services Bring warmth, color, and personality to your home’s …" at bounding box center [717, 346] width 887 height 301
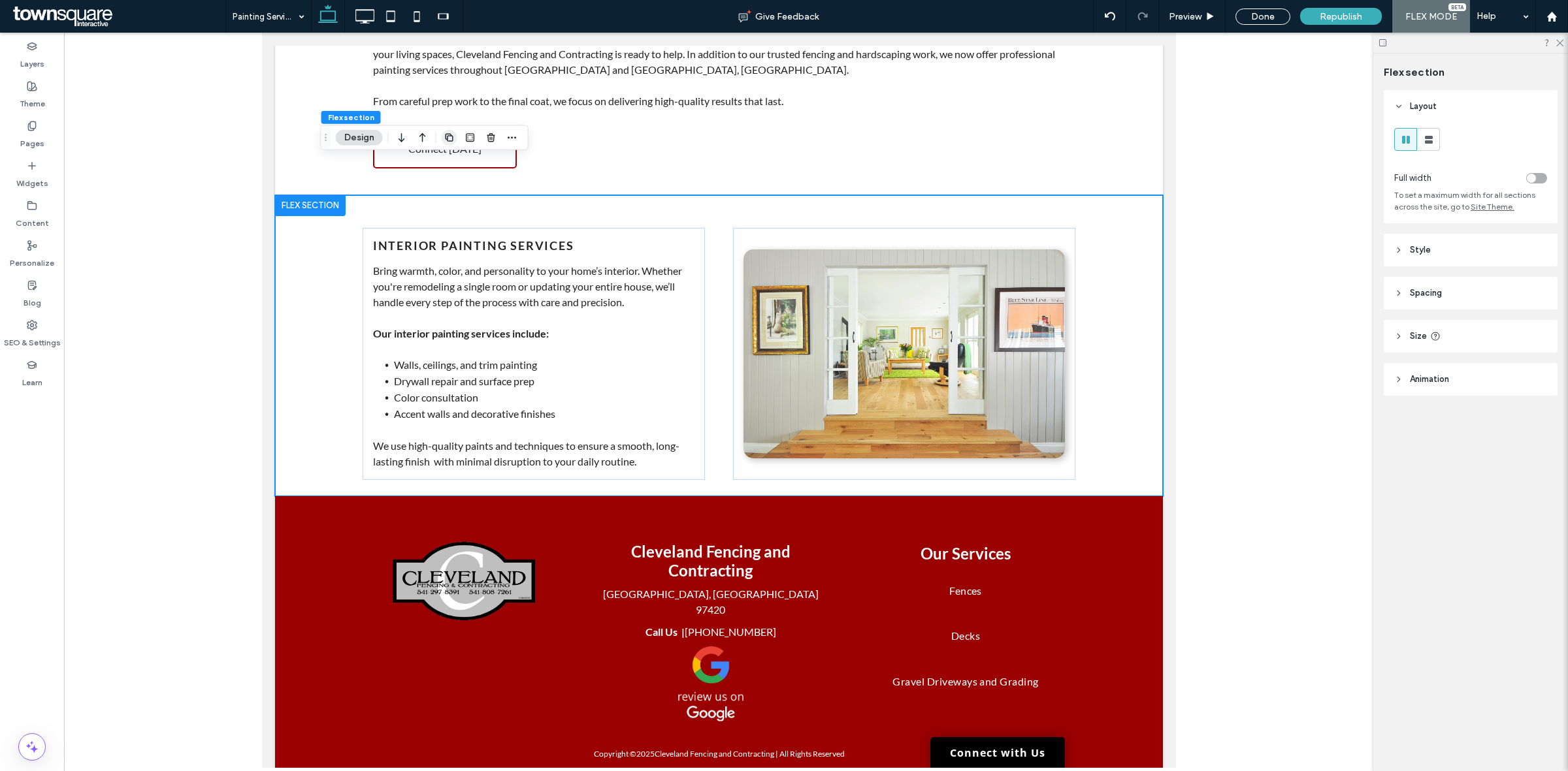
click at [451, 134] on use "button" at bounding box center [449, 138] width 8 height 8
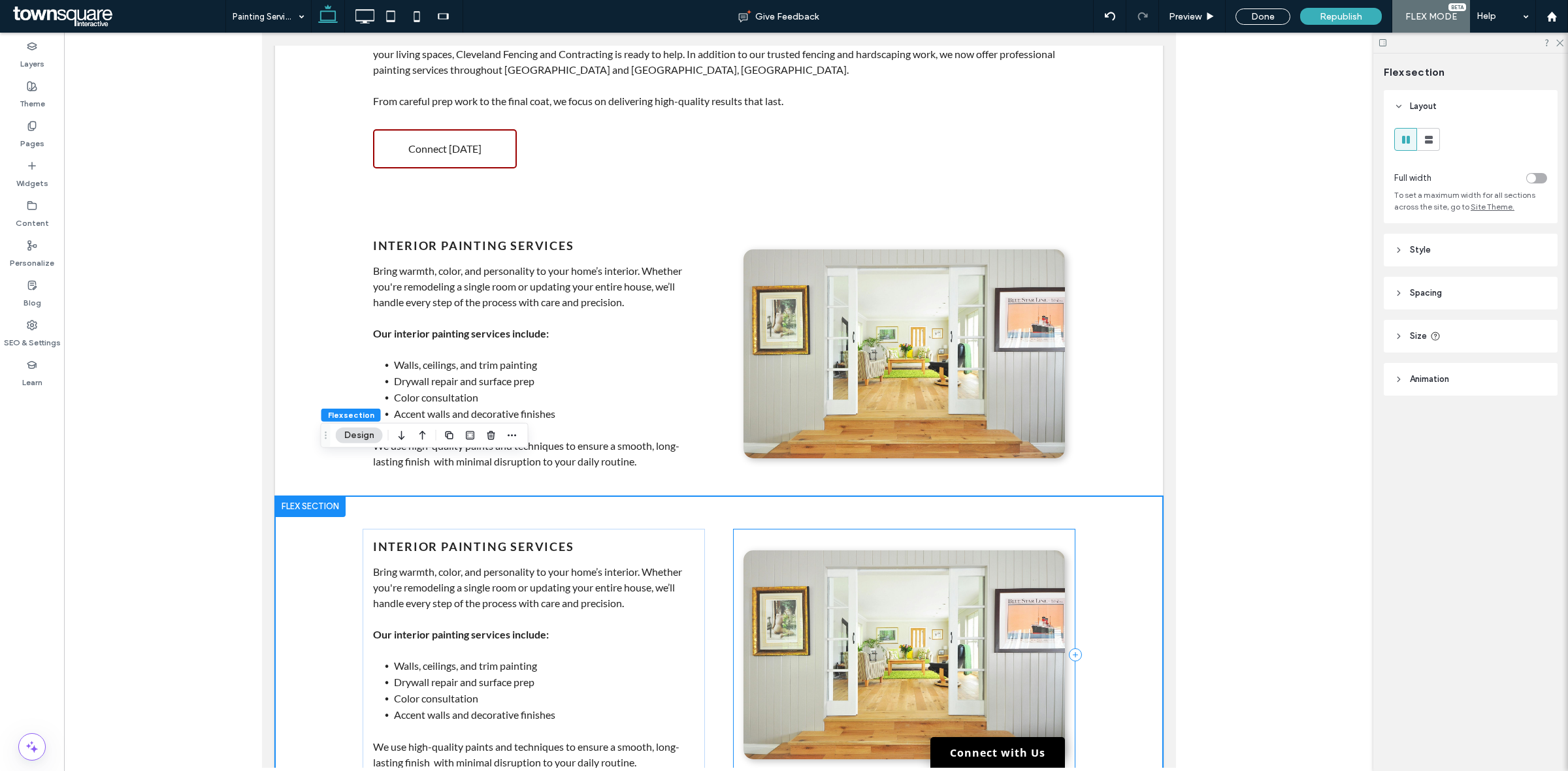
click at [801, 529] on div at bounding box center [903, 655] width 342 height 252
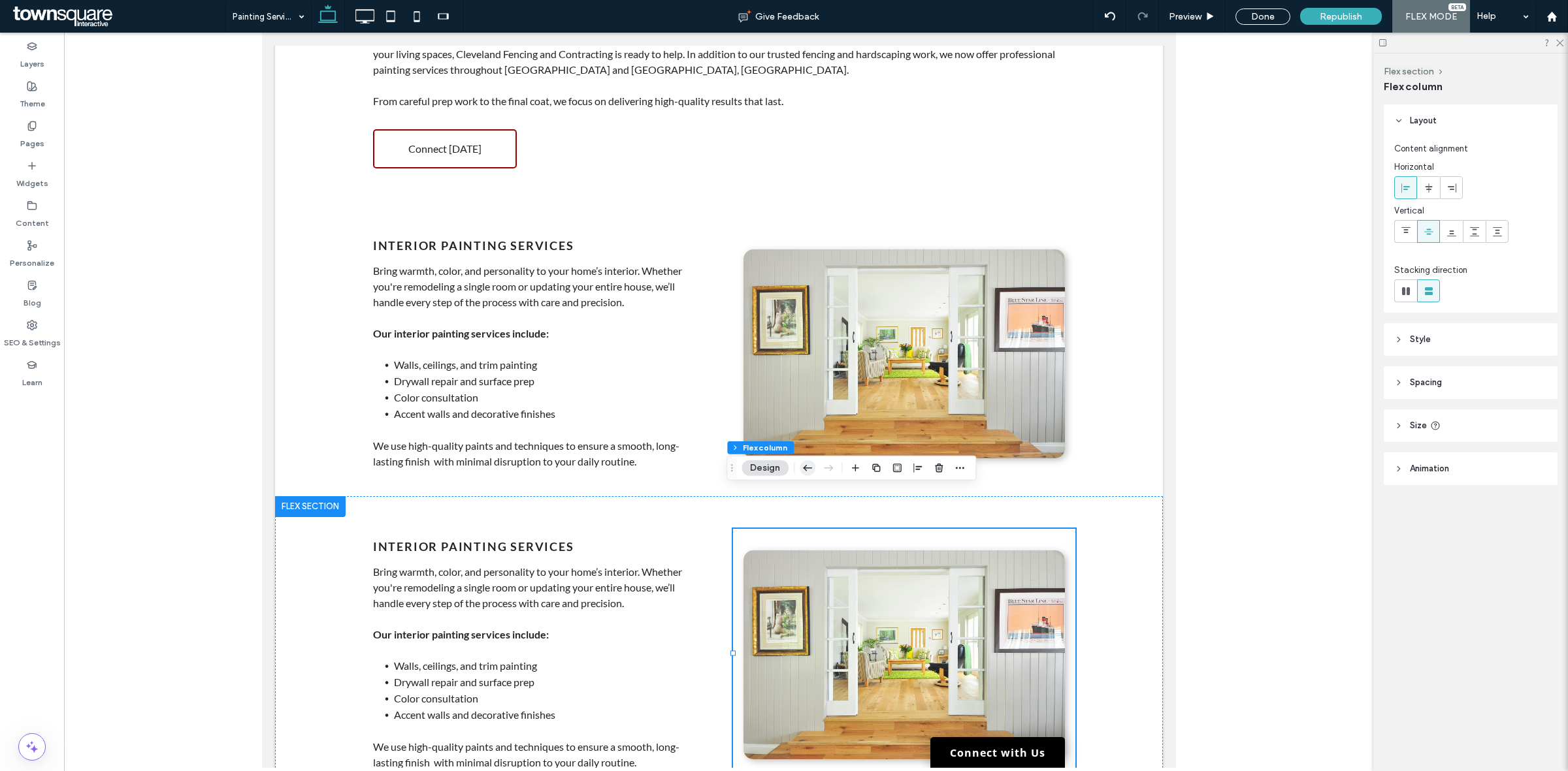
click at [808, 467] on icon "button" at bounding box center [807, 468] width 15 height 24
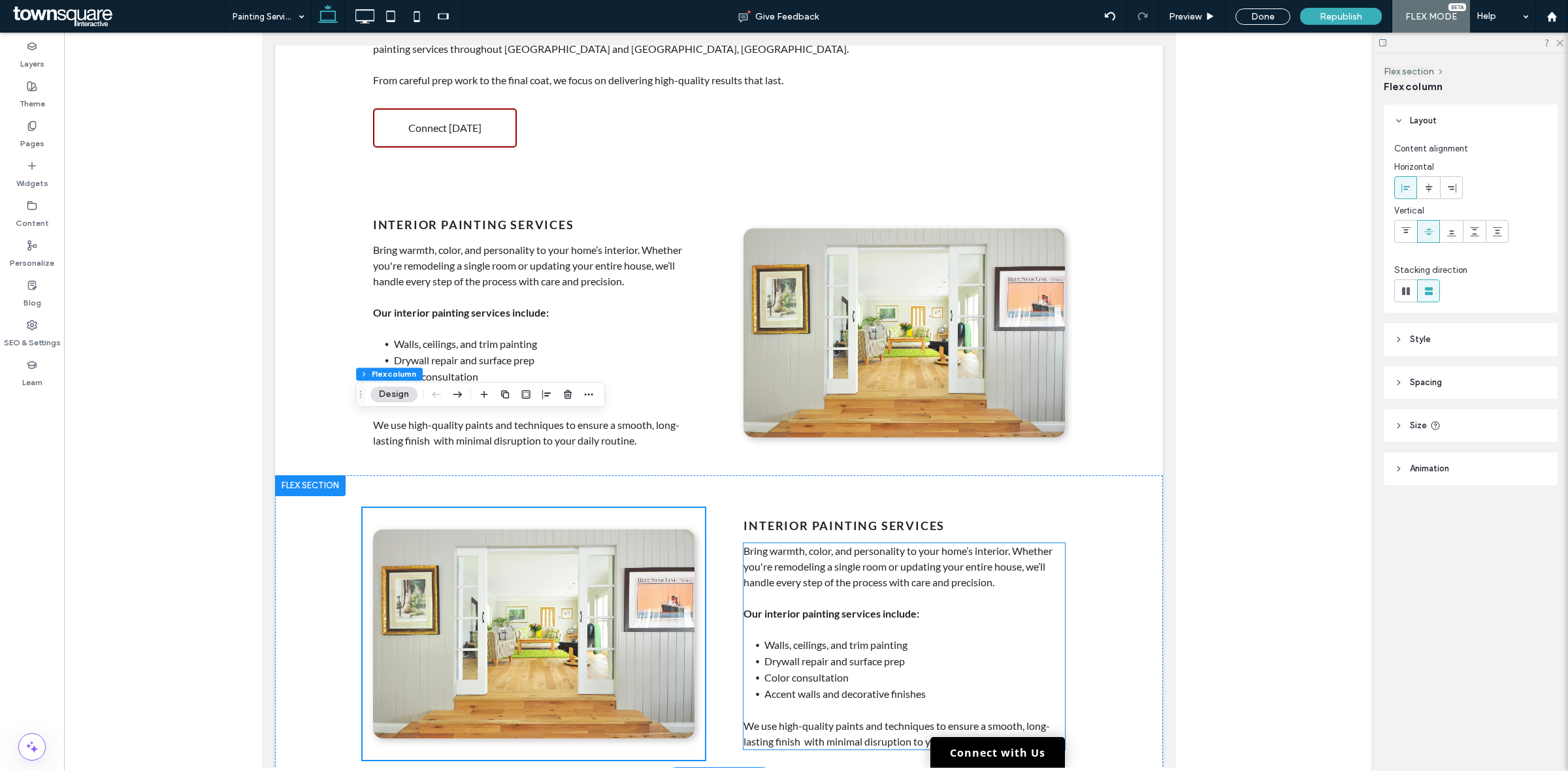
scroll to position [326, 0]
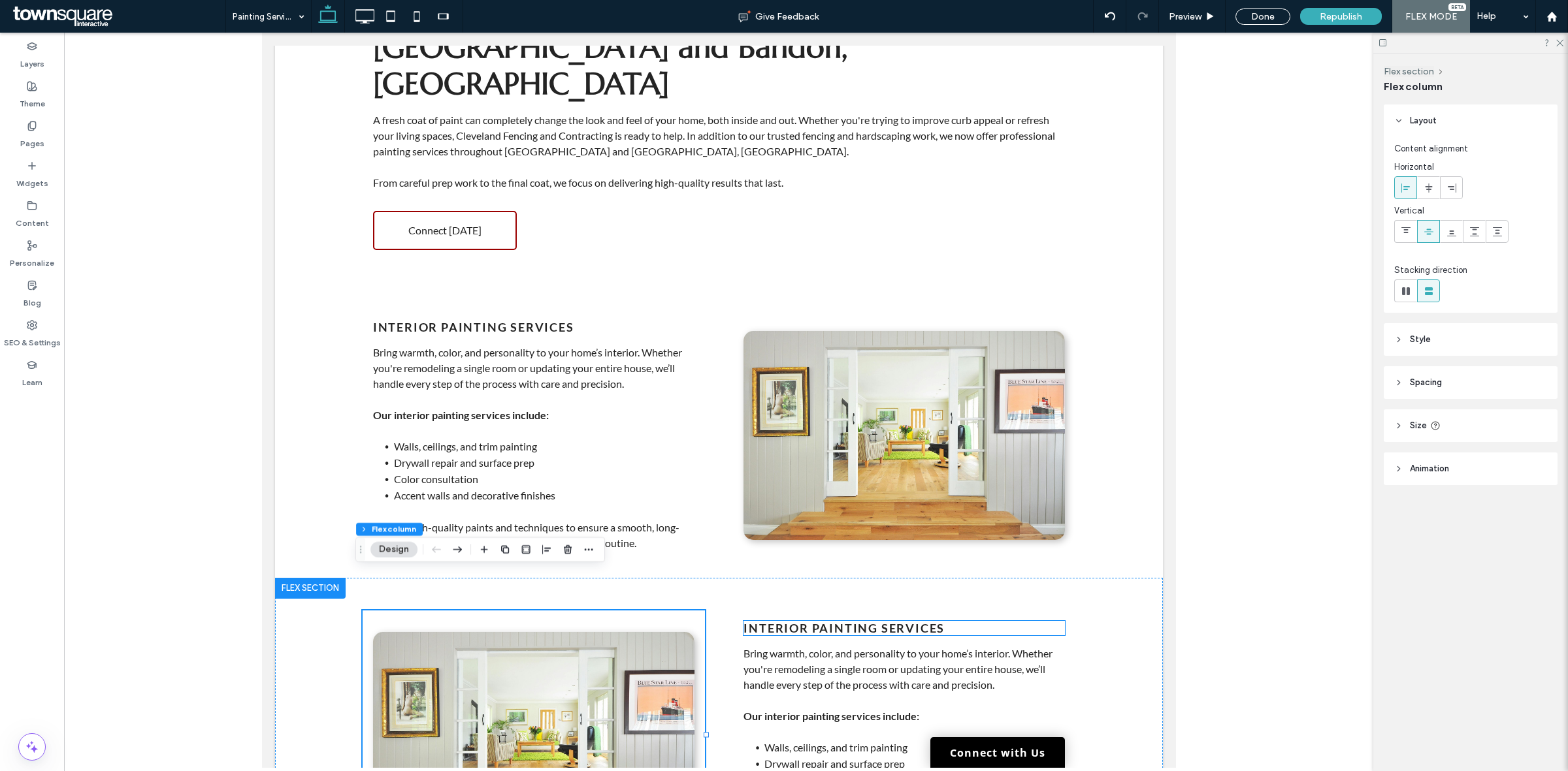
click at [913, 621] on strong "Interior Painting Services" at bounding box center [843, 628] width 201 height 14
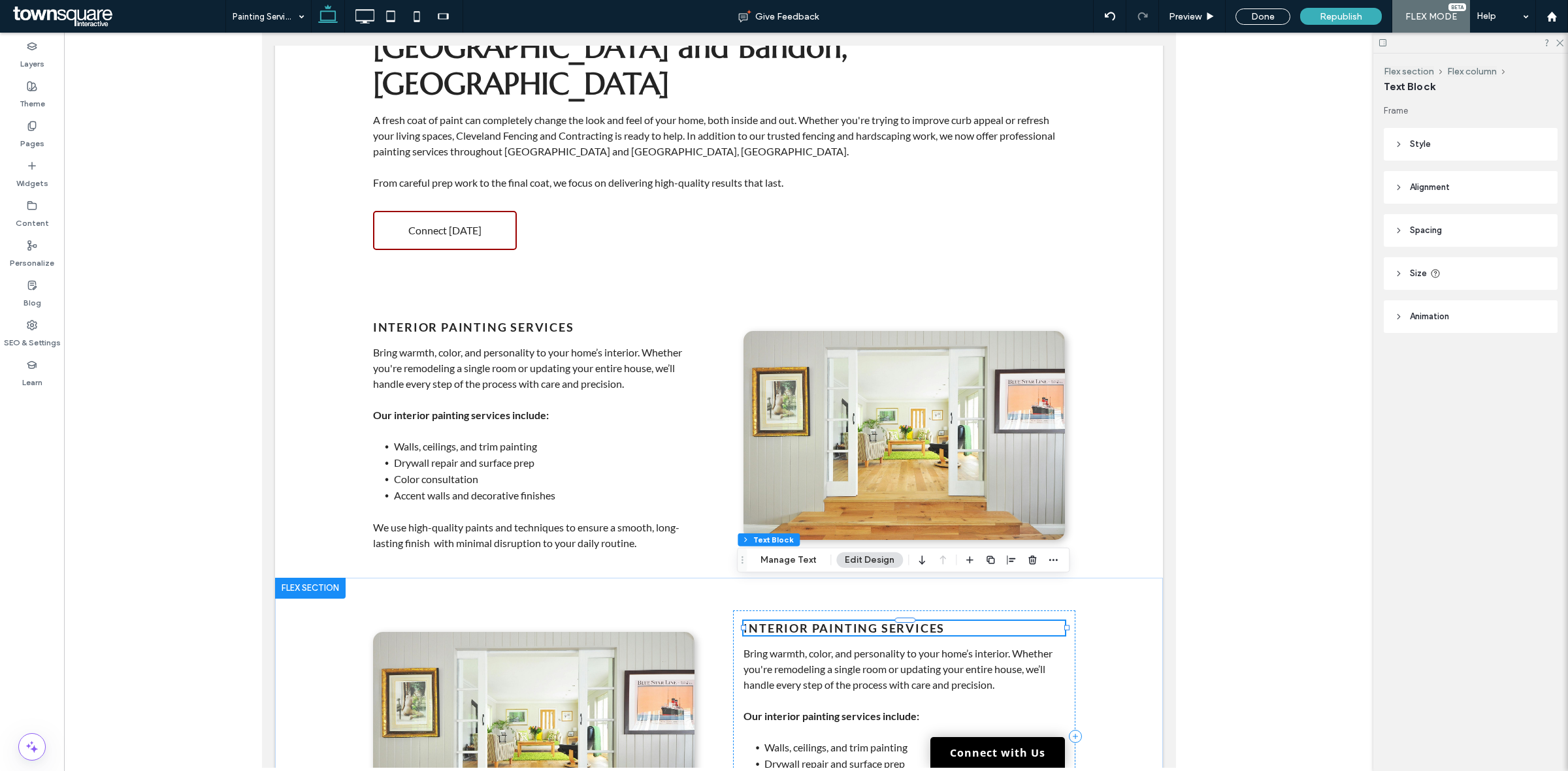
click at [910, 621] on strong "Interior Painting Services" at bounding box center [843, 628] width 201 height 14
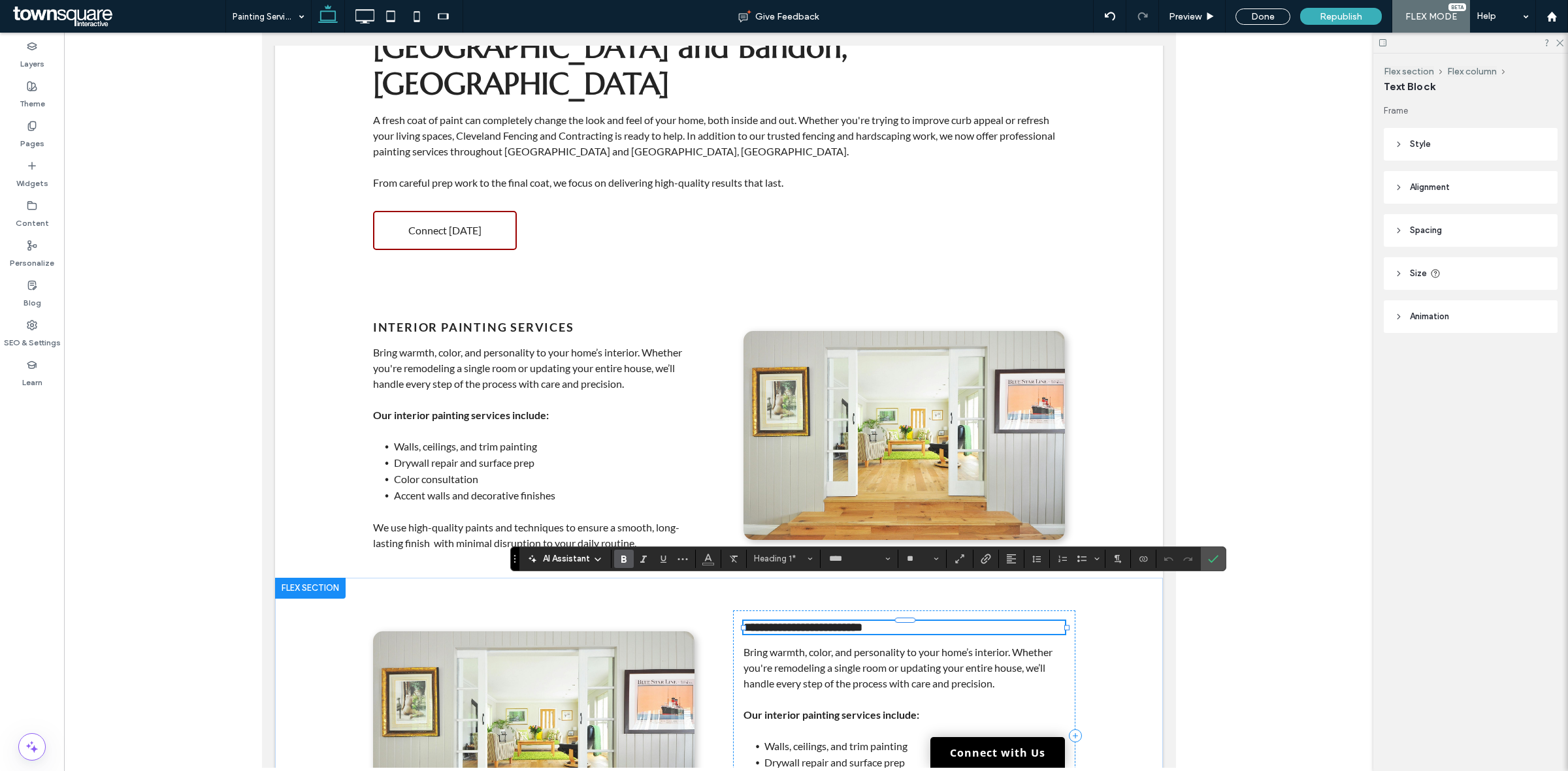
paste div
type input "**"
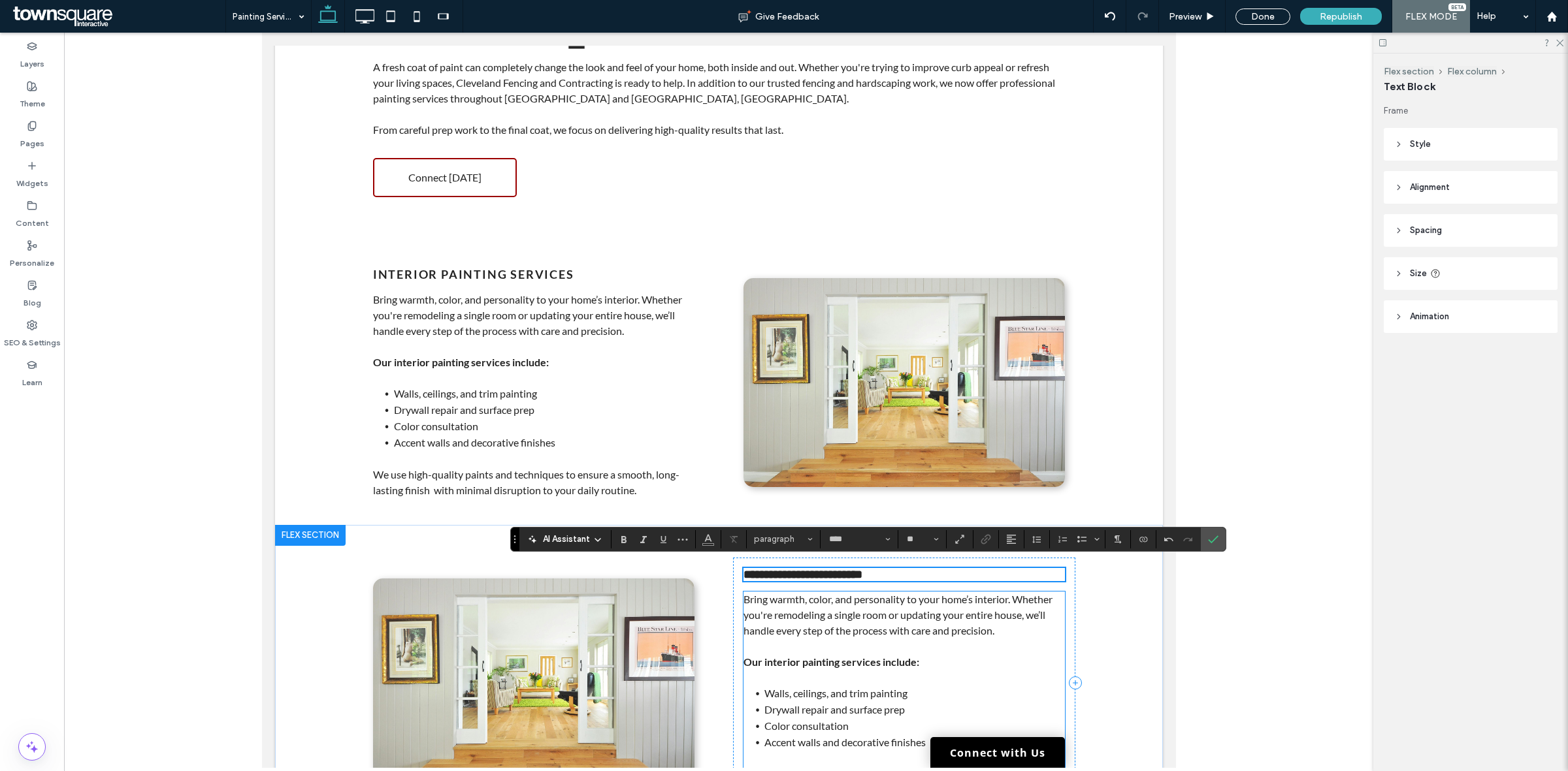
scroll to position [408, 0]
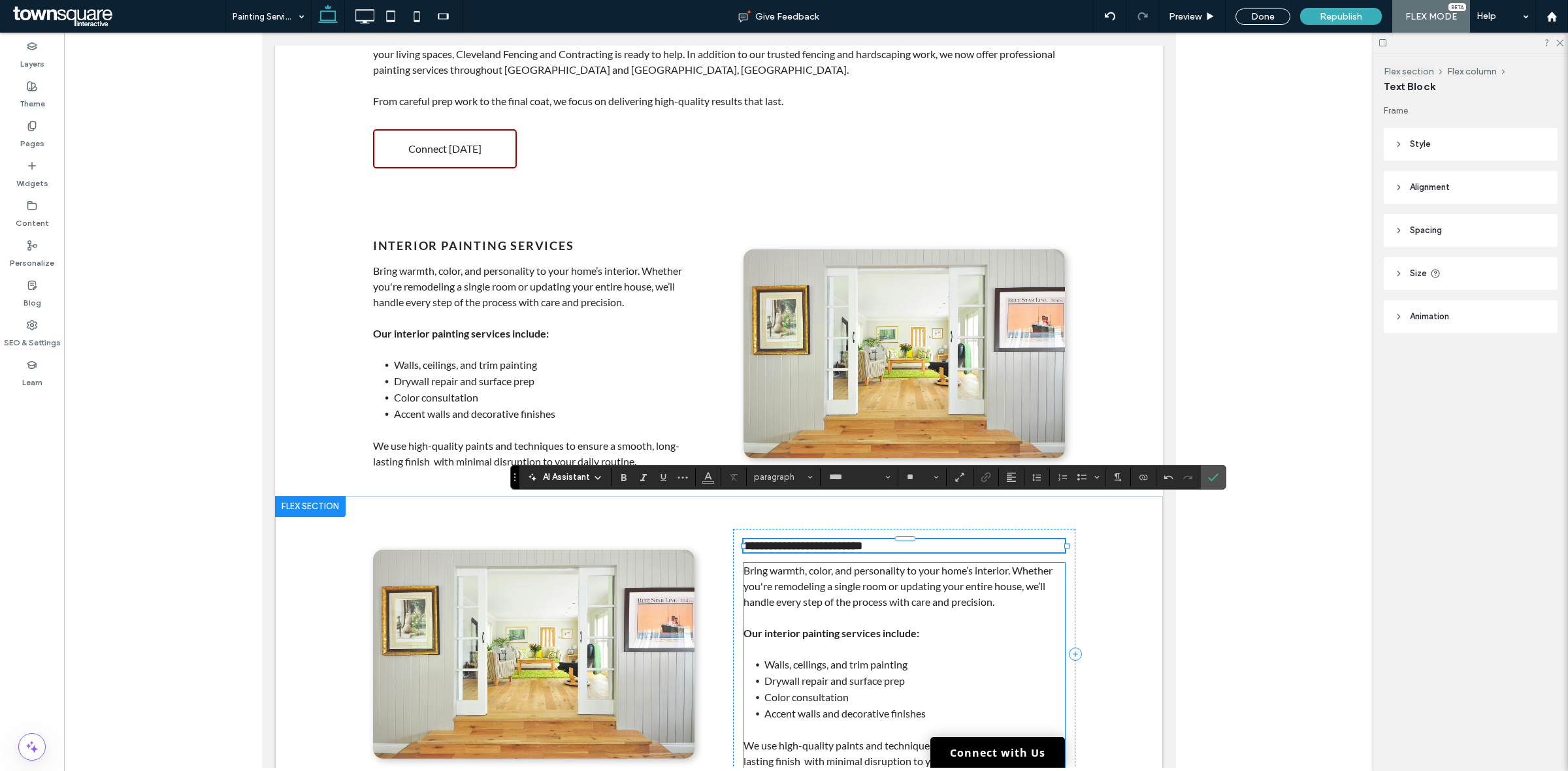
click at [857, 658] on span "Walls, ceilings, and trim painting" at bounding box center [835, 664] width 143 height 12
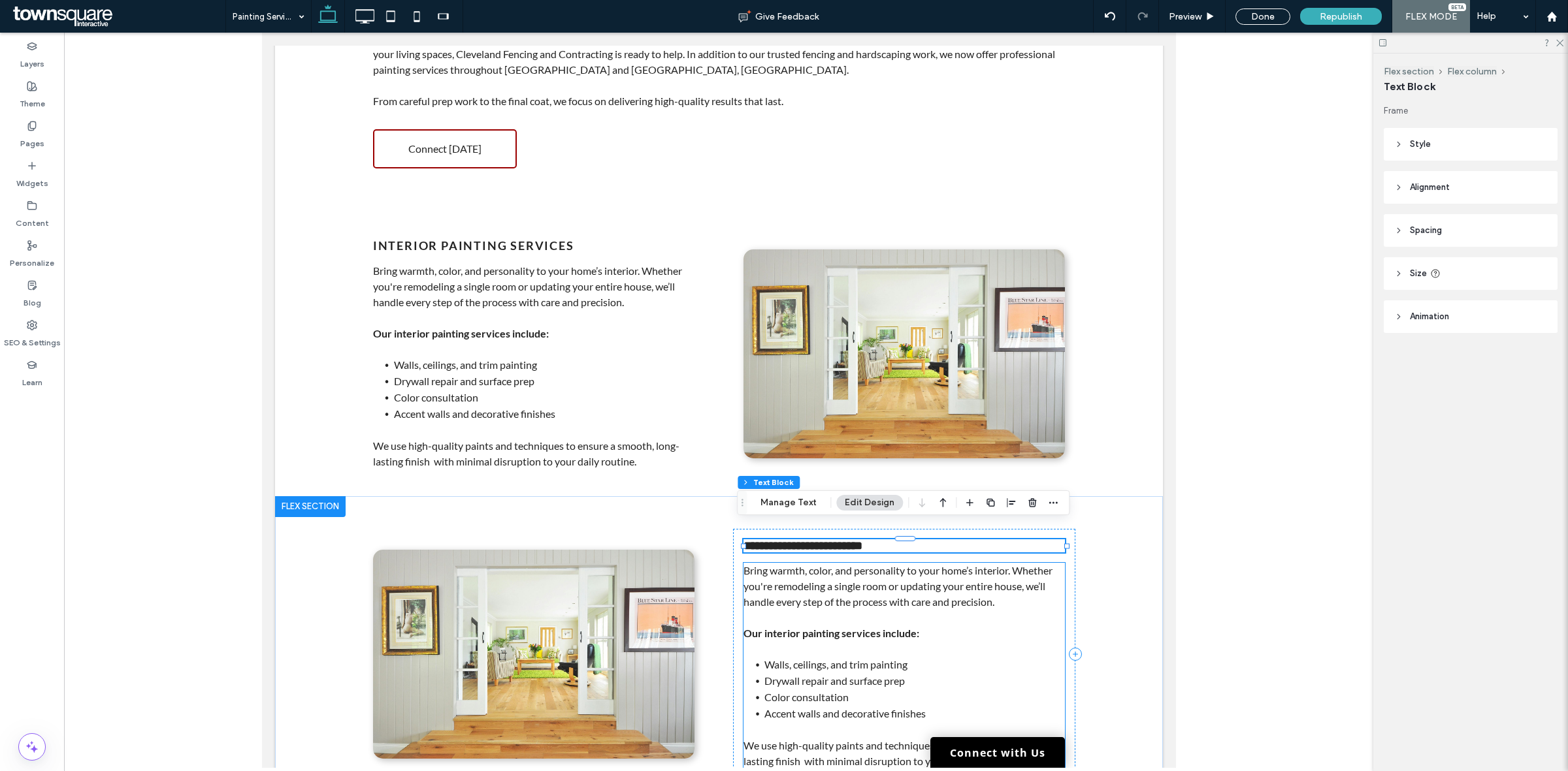
click at [857, 621] on div "Bring warmth, color, and personality to your home’s interior. Whether you're re…" at bounding box center [904, 666] width 321 height 206
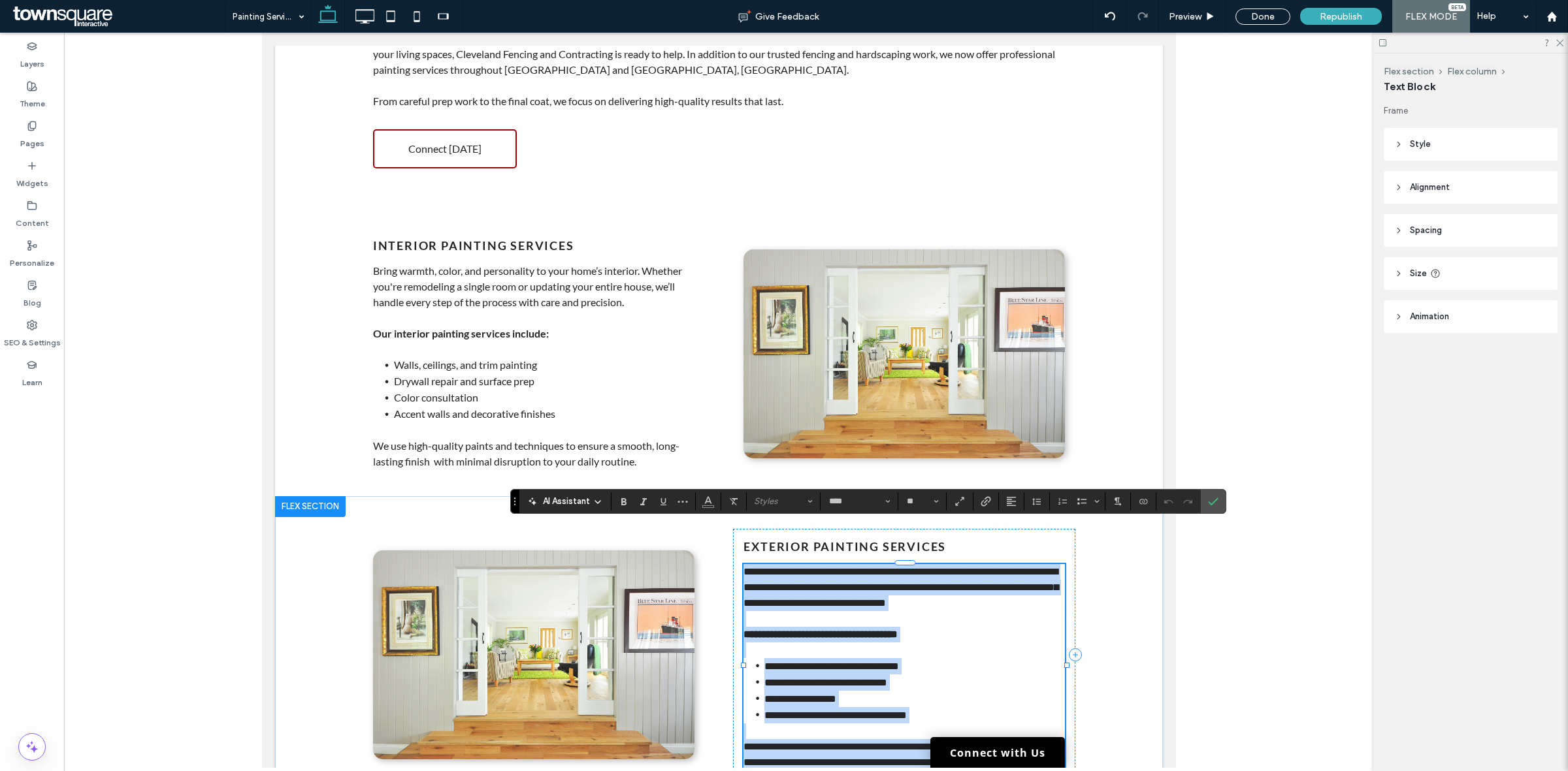
paste div
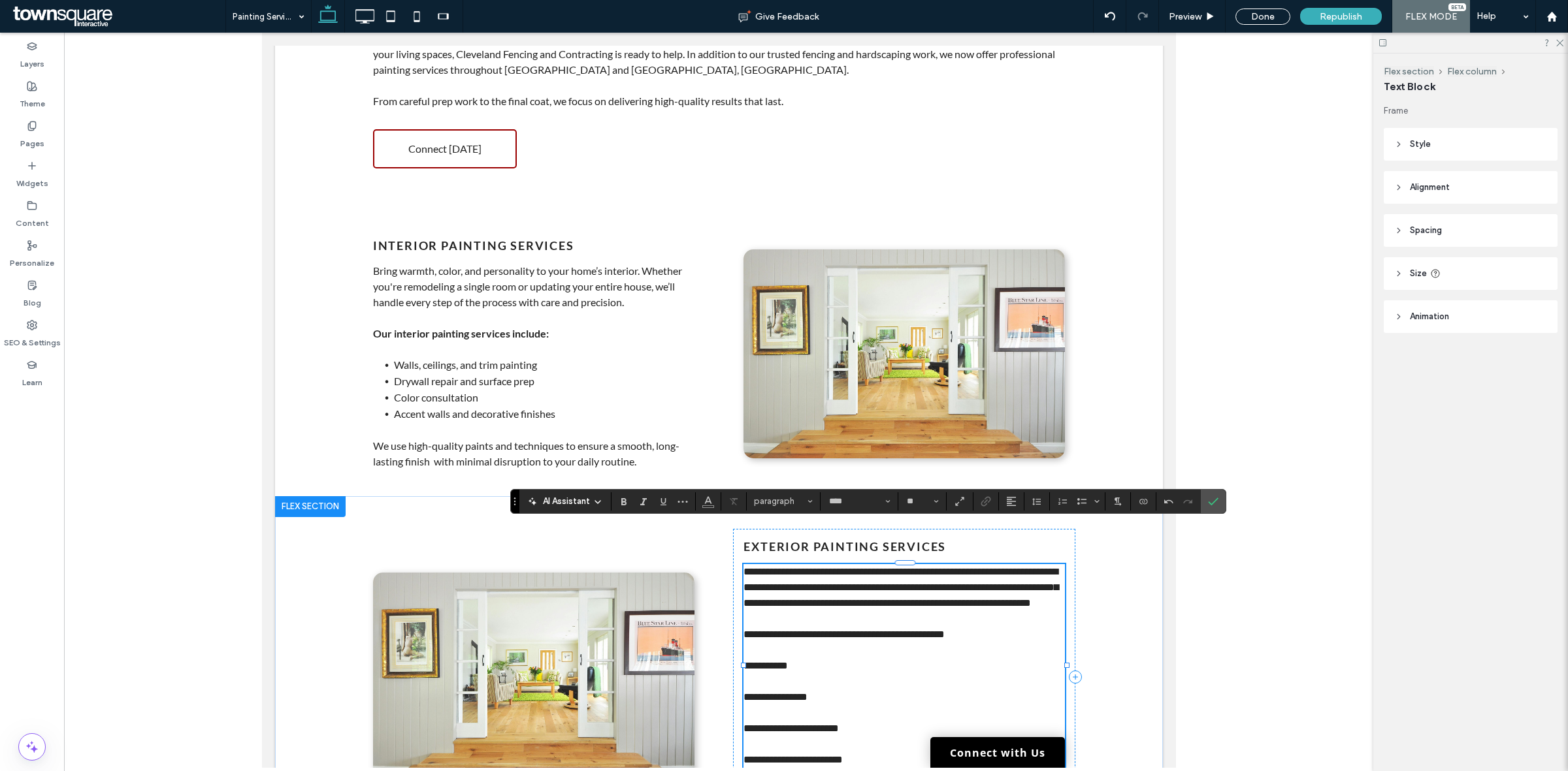
scroll to position [752, 0]
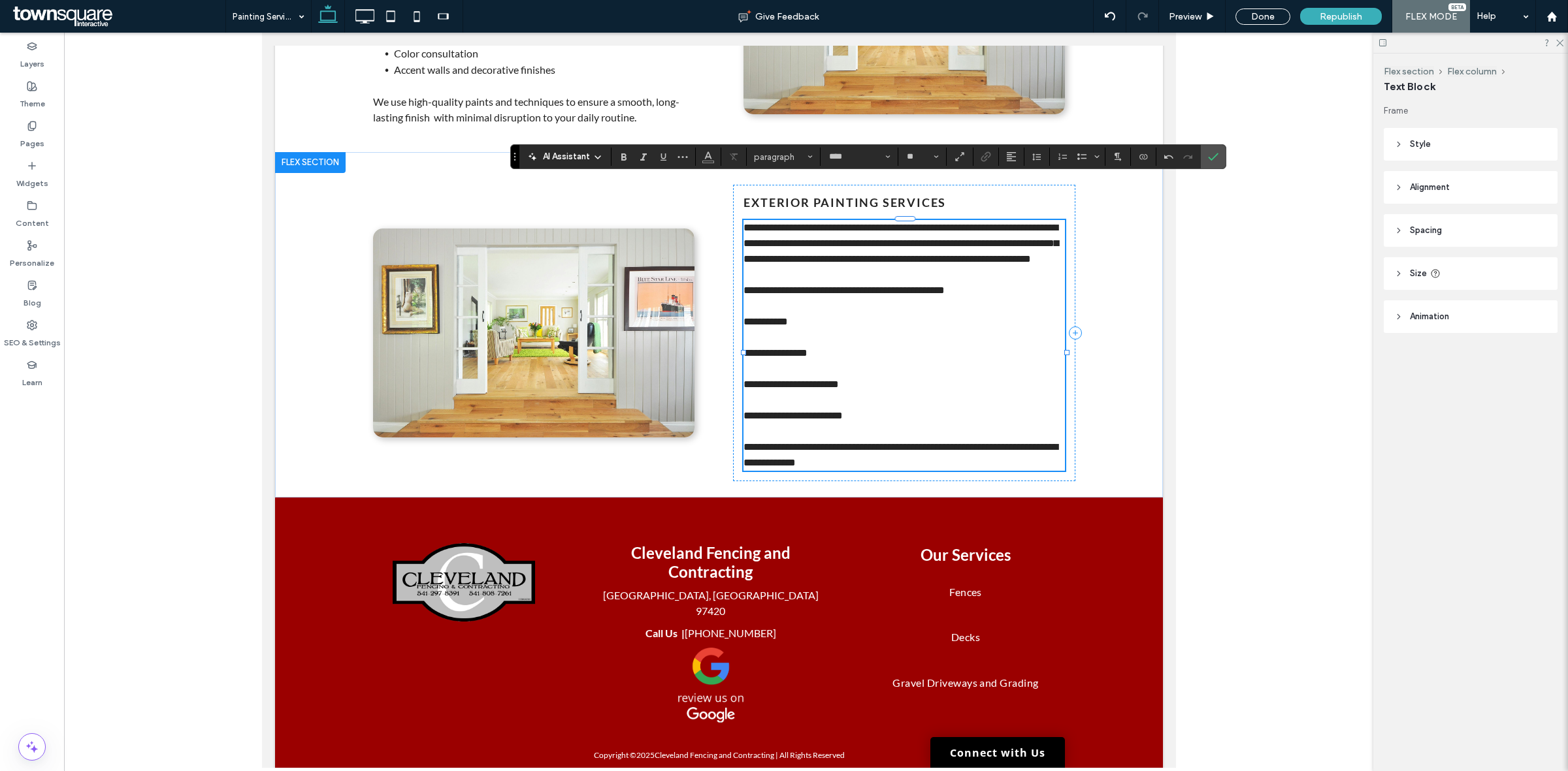
click at [859, 392] on p at bounding box center [904, 400] width 321 height 15
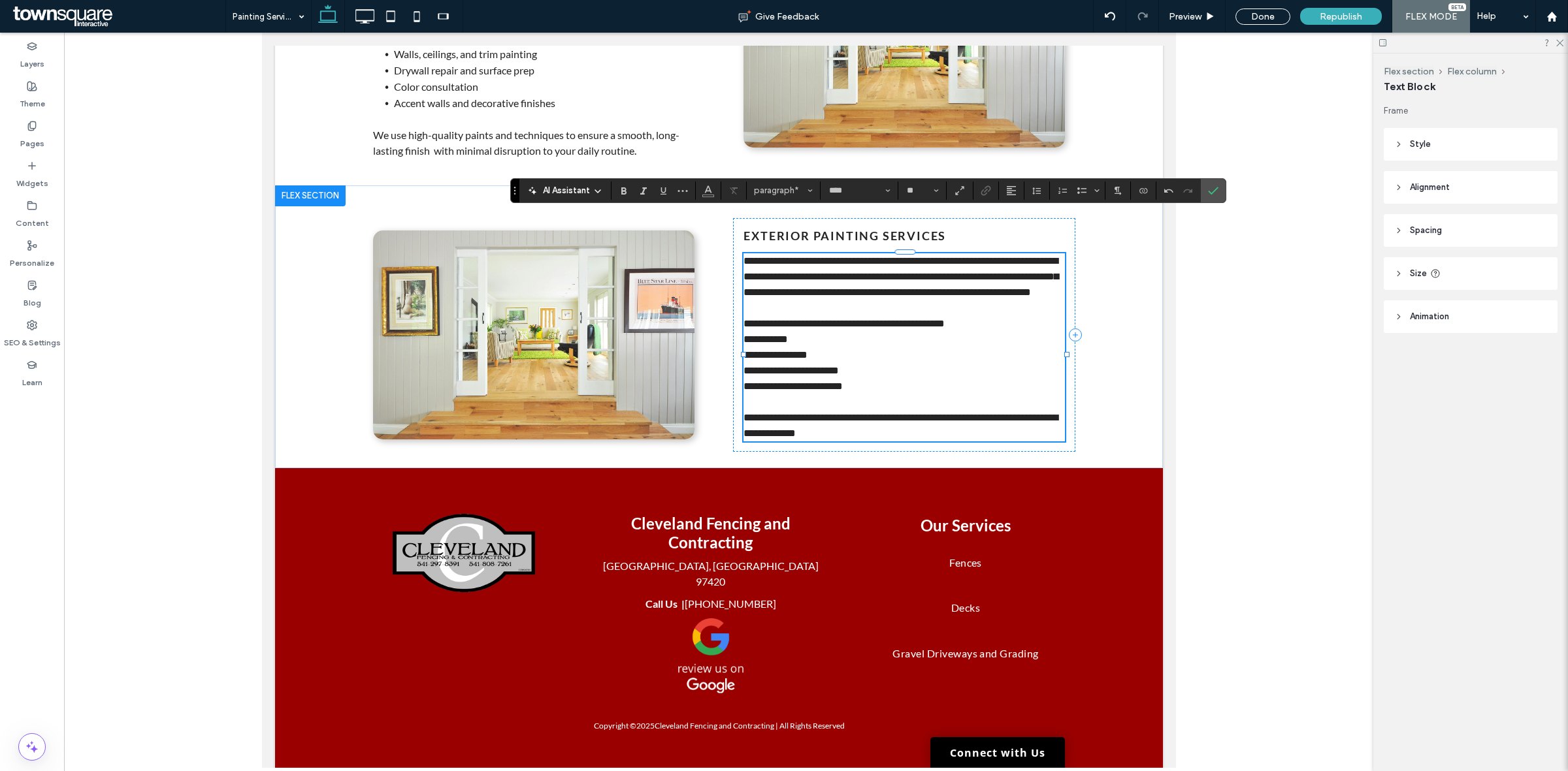
scroll to position [735, 0]
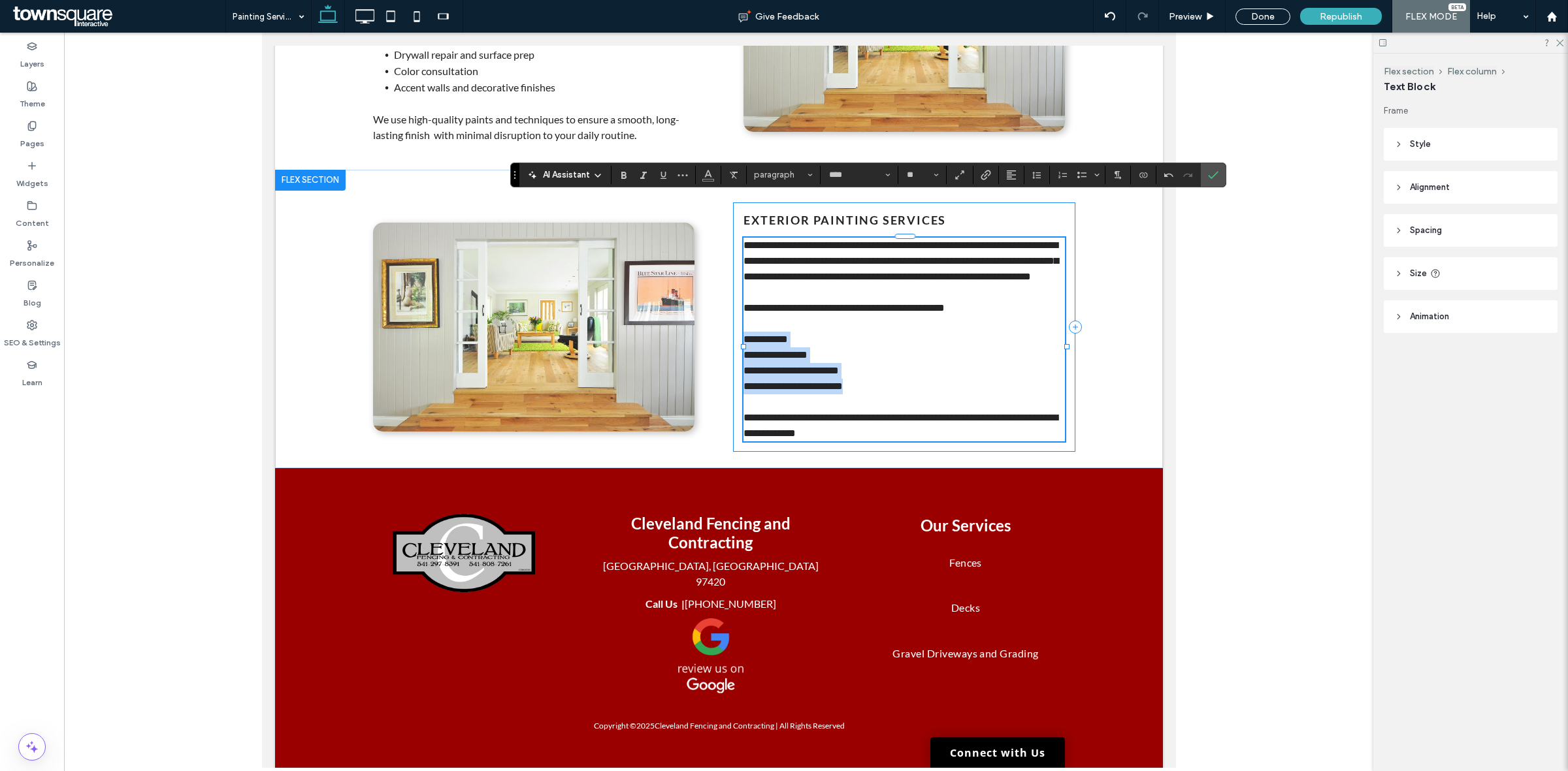
drag, startPoint x: 867, startPoint y: 367, endPoint x: 734, endPoint y: 311, distance: 144.3
click at [734, 311] on div "**********" at bounding box center [903, 326] width 342 height 249
click at [1082, 177] on use "Bulleted List" at bounding box center [1082, 175] width 9 height 7
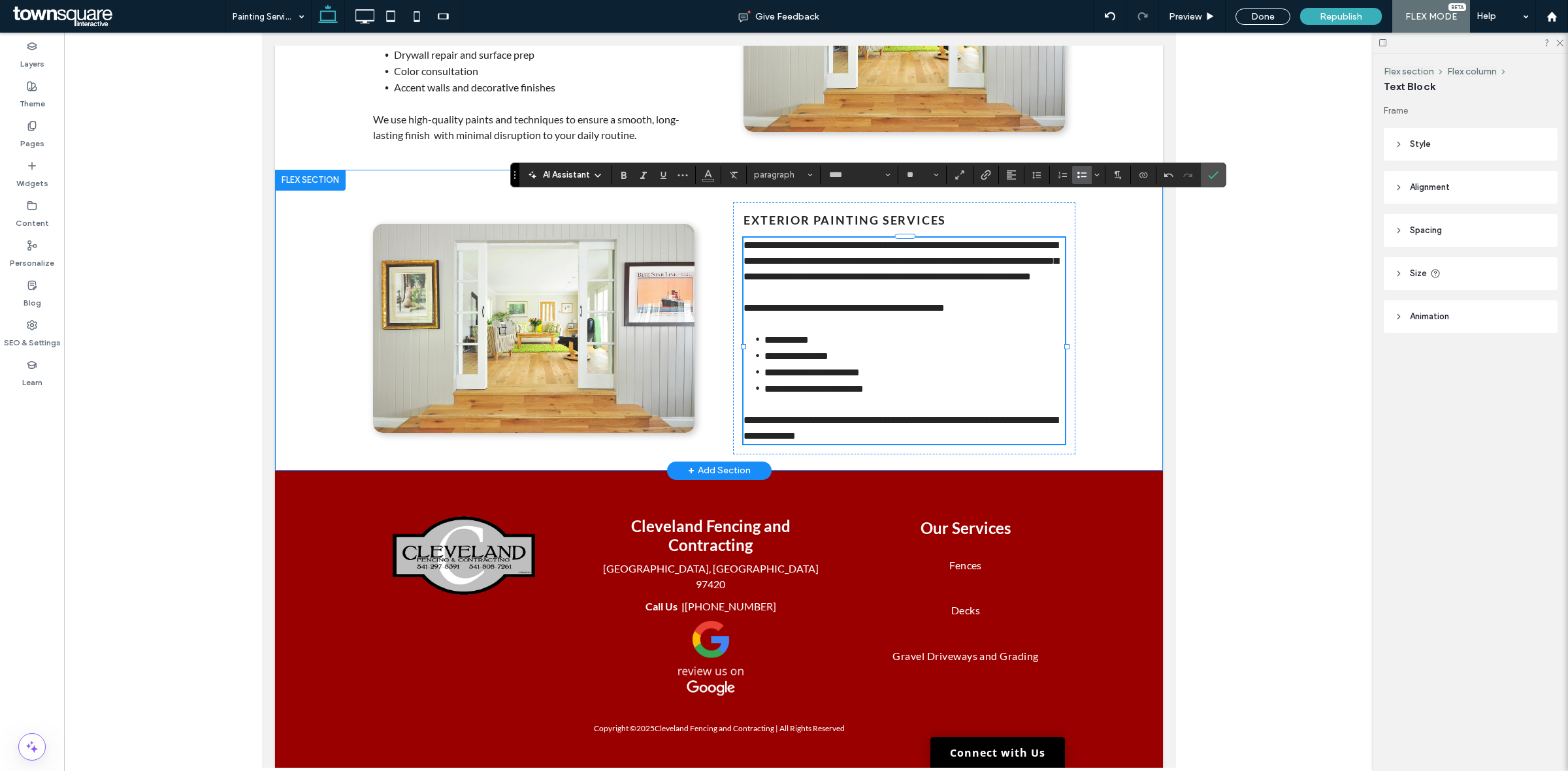
click at [1120, 320] on div "**********" at bounding box center [717, 320] width 887 height 301
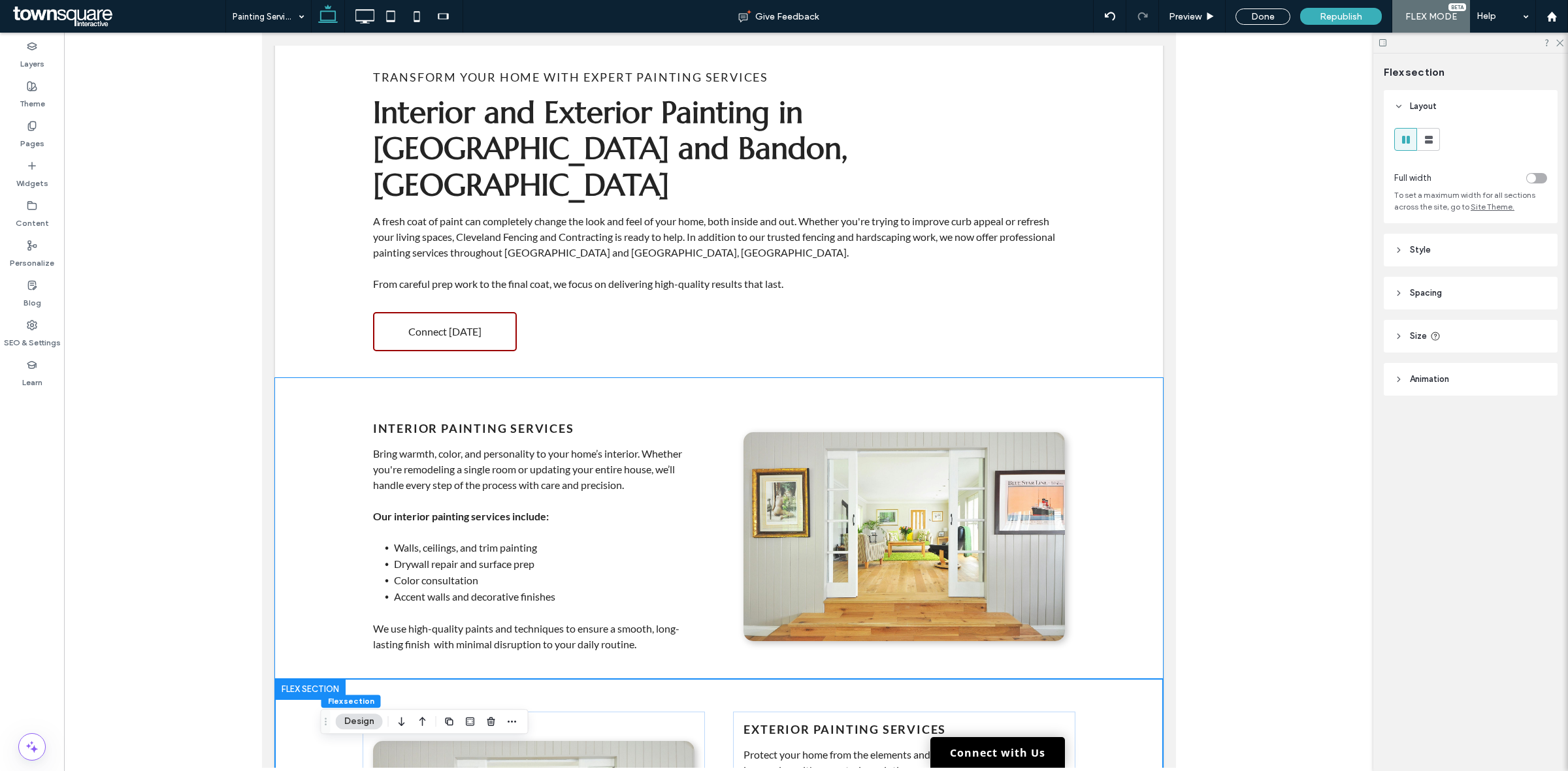
scroll to position [490, 0]
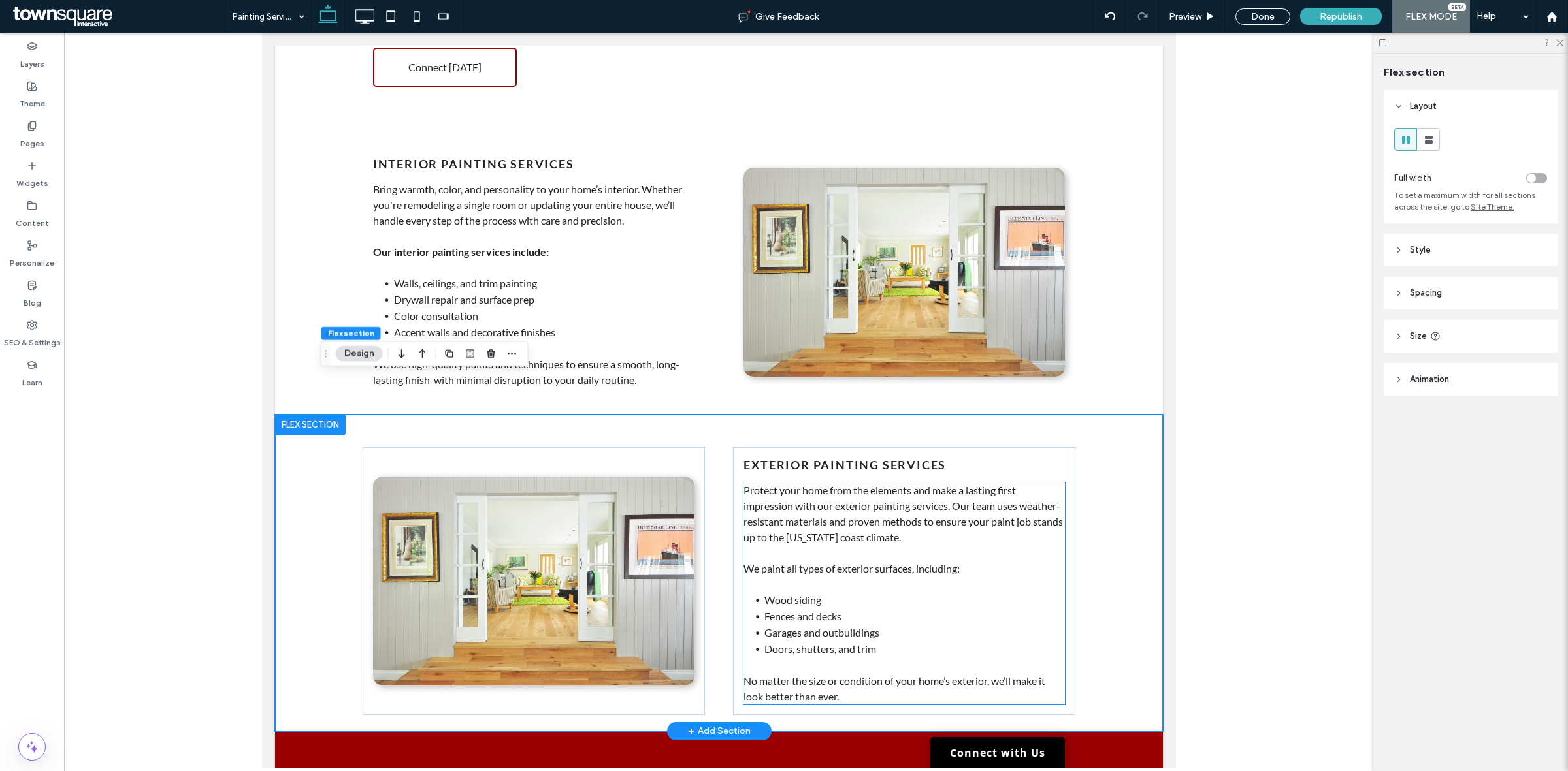
click at [959, 483] on p "Protect your home from the elements and make a lasting first impression with ou…" at bounding box center [904, 514] width 321 height 62
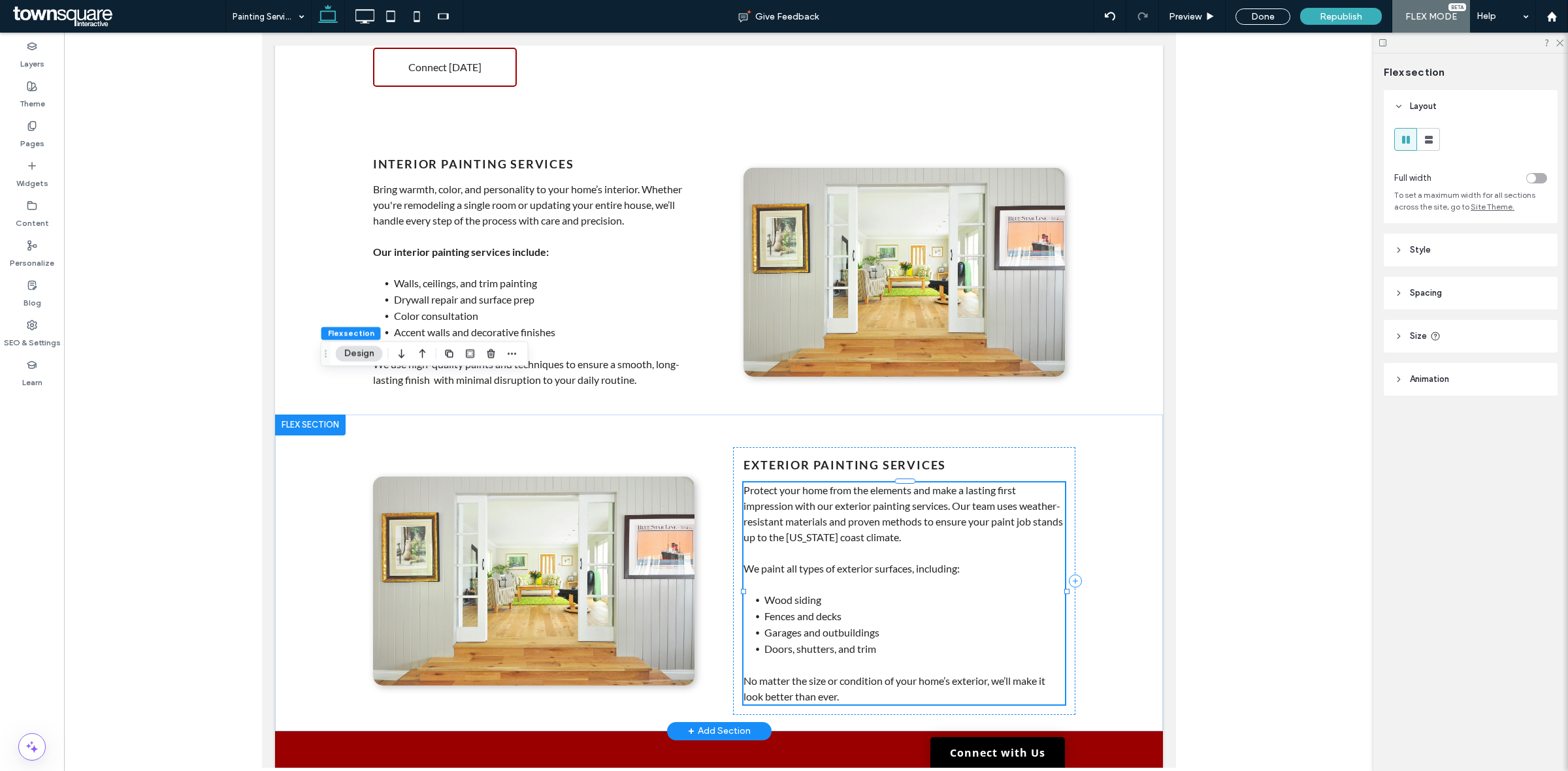
click at [959, 483] on div "Protect your home from the elements and make a lasting first impression with ou…" at bounding box center [904, 594] width 321 height 222
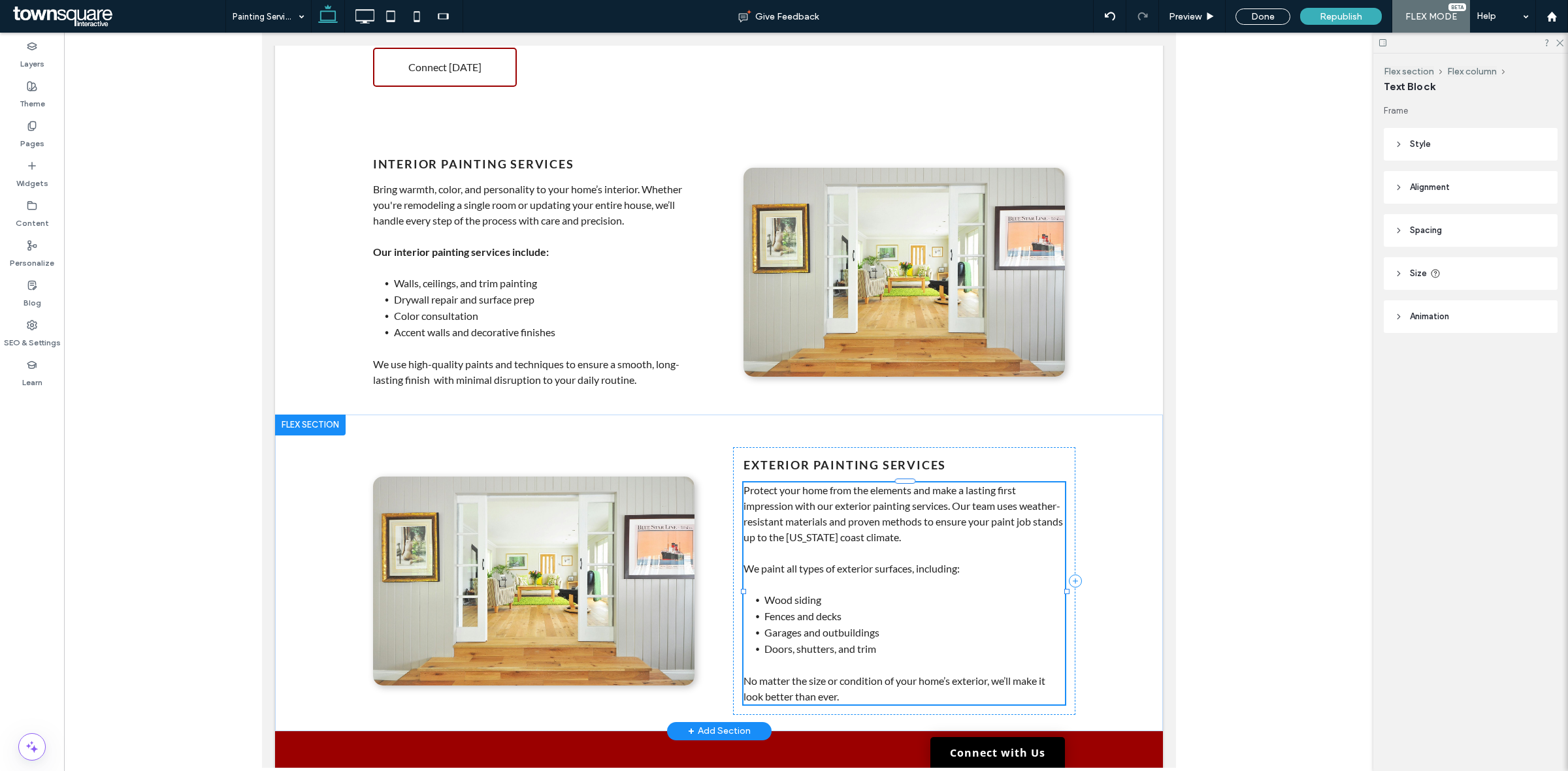
type input "****"
type input "**"
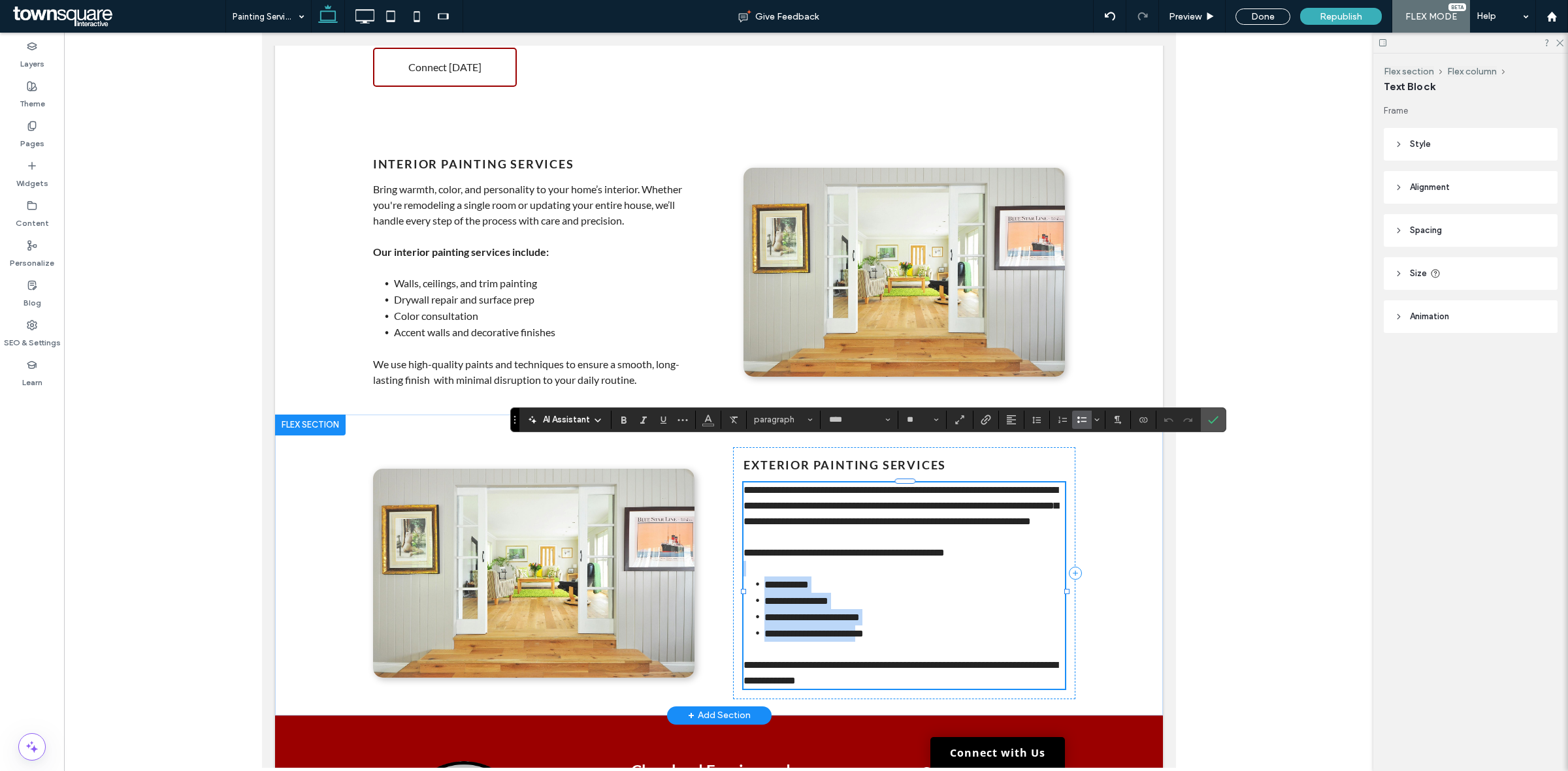
click at [1013, 577] on li "**********" at bounding box center [914, 585] width 300 height 16
click at [984, 660] on span "**********" at bounding box center [900, 673] width 314 height 26
drag, startPoint x: 1213, startPoint y: 422, endPoint x: 1192, endPoint y: 428, distance: 21.8
click at [1215, 422] on icon "Confirm" at bounding box center [1213, 420] width 11 height 11
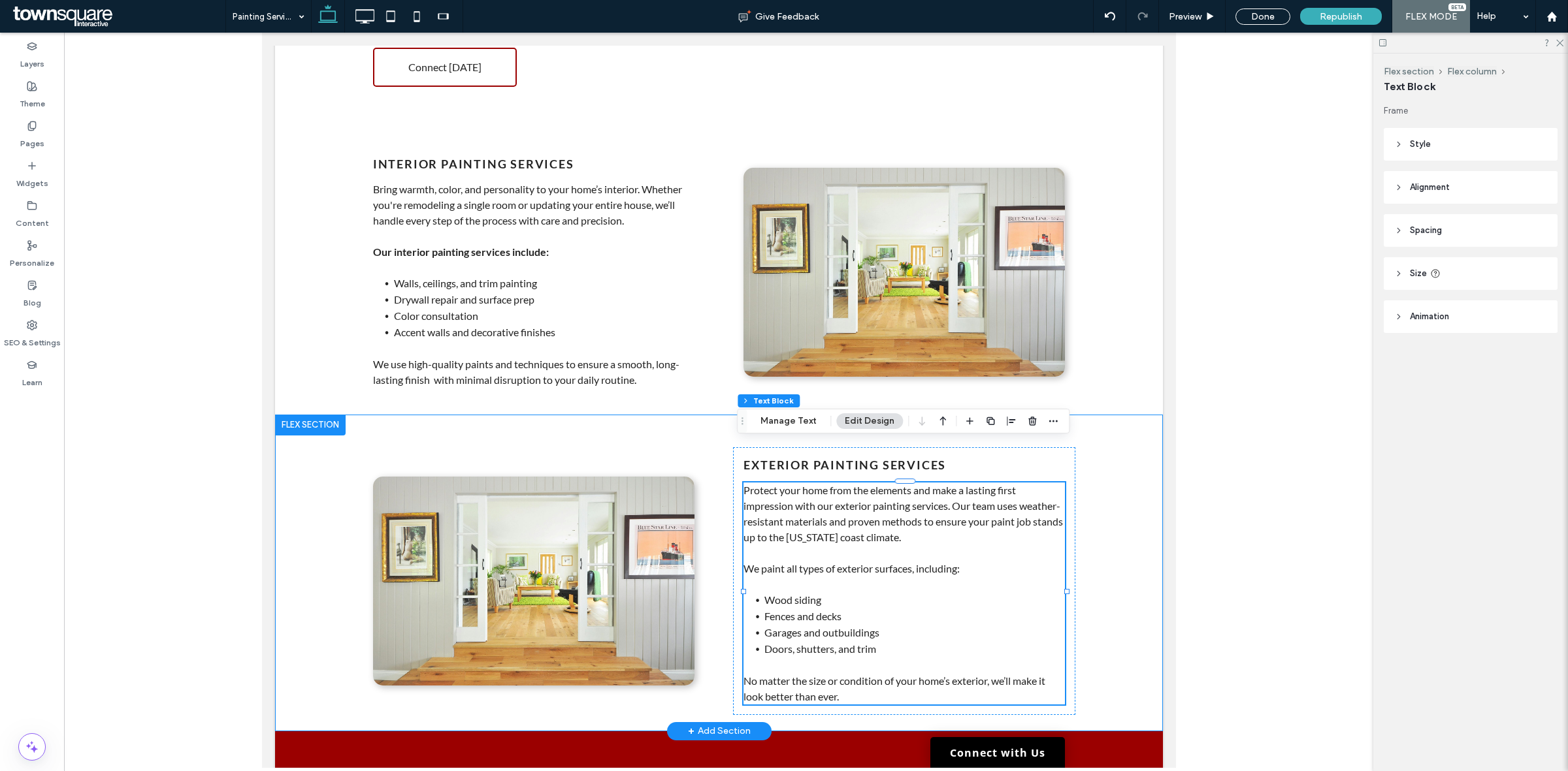
click at [1106, 475] on div "Exterior Painting Services Protect your home from the elements and make a lasti…" at bounding box center [717, 573] width 887 height 317
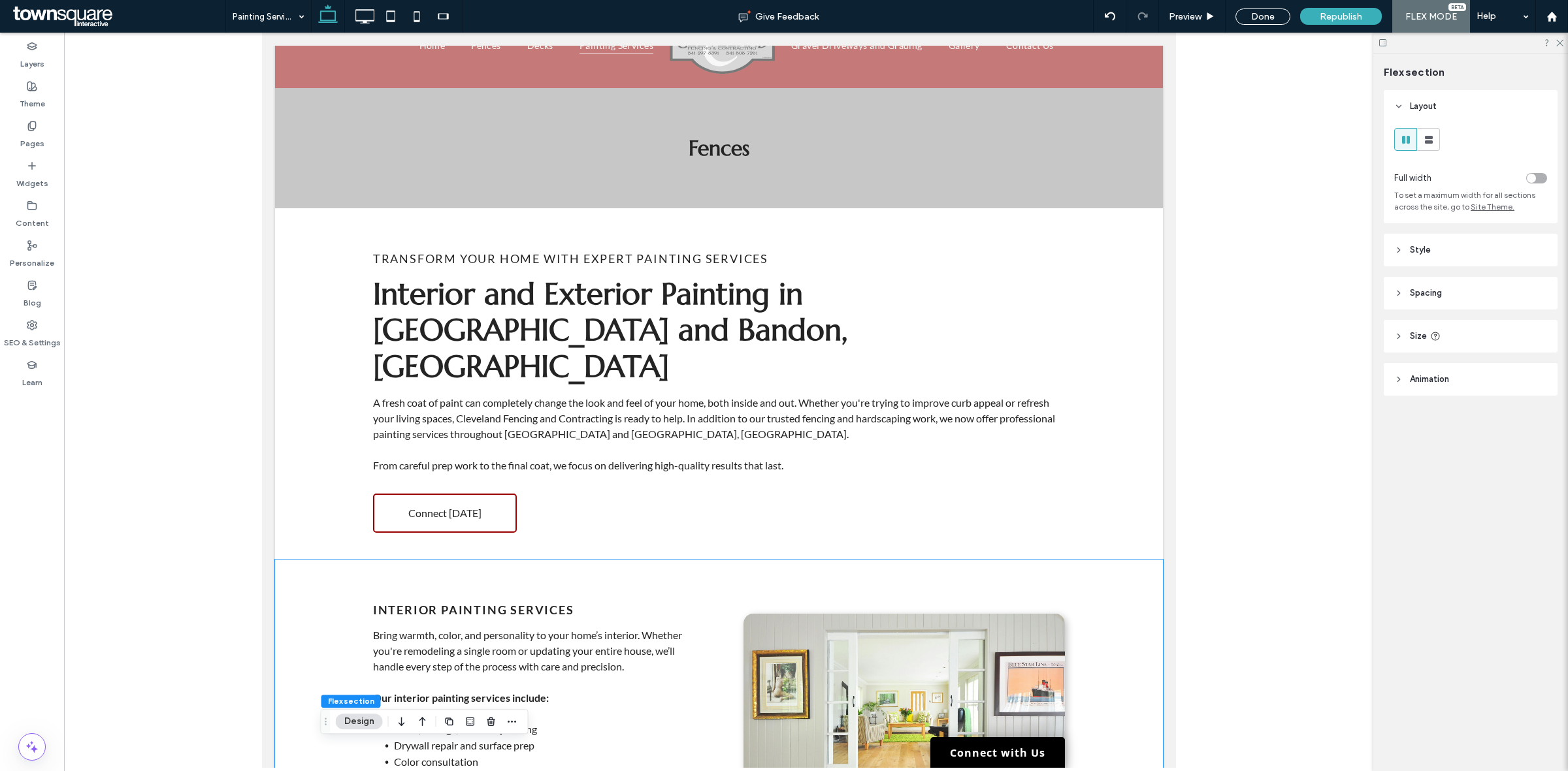
scroll to position [0, 0]
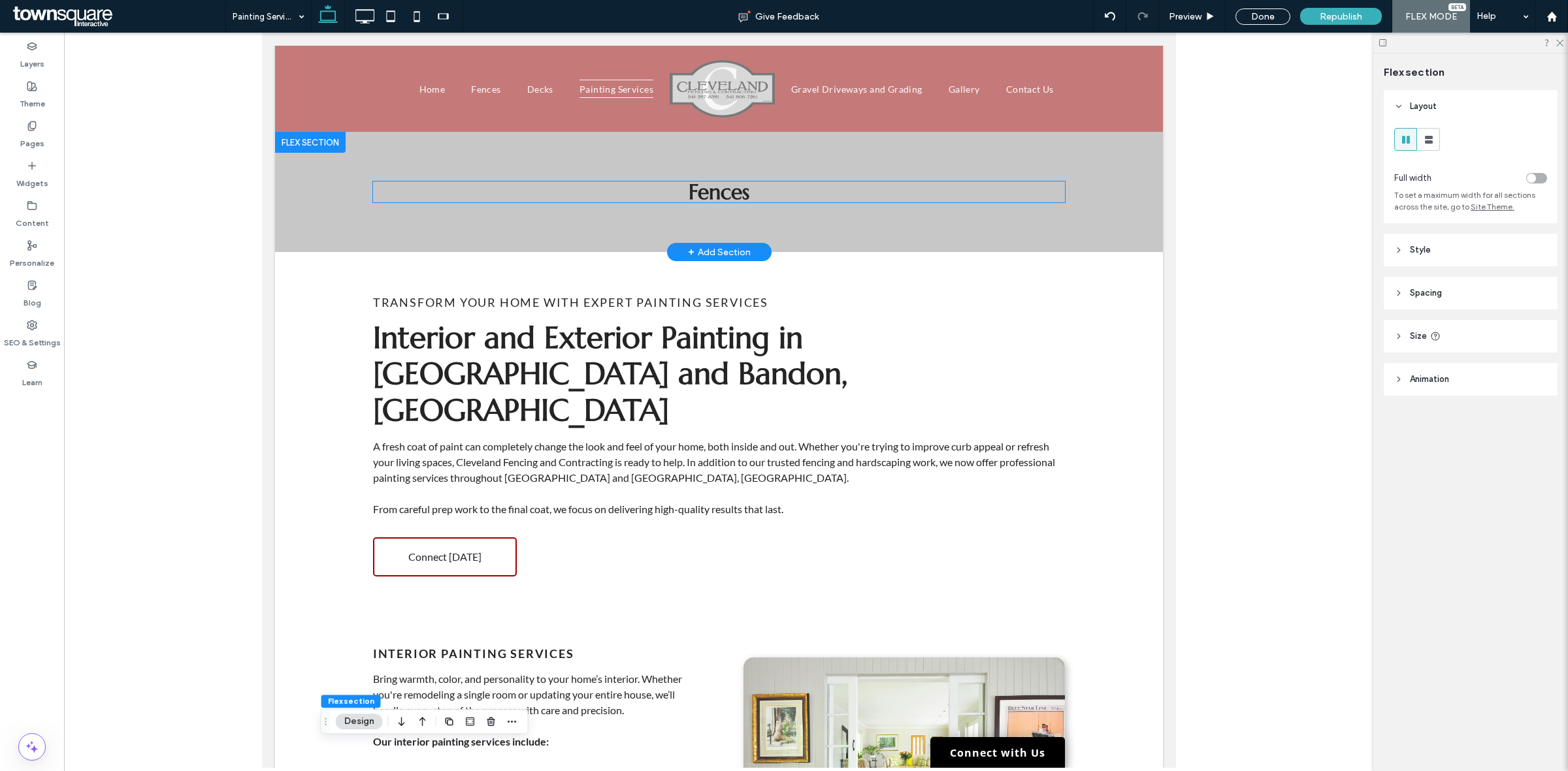
click at [737, 189] on span "Fences" at bounding box center [718, 191] width 60 height 26
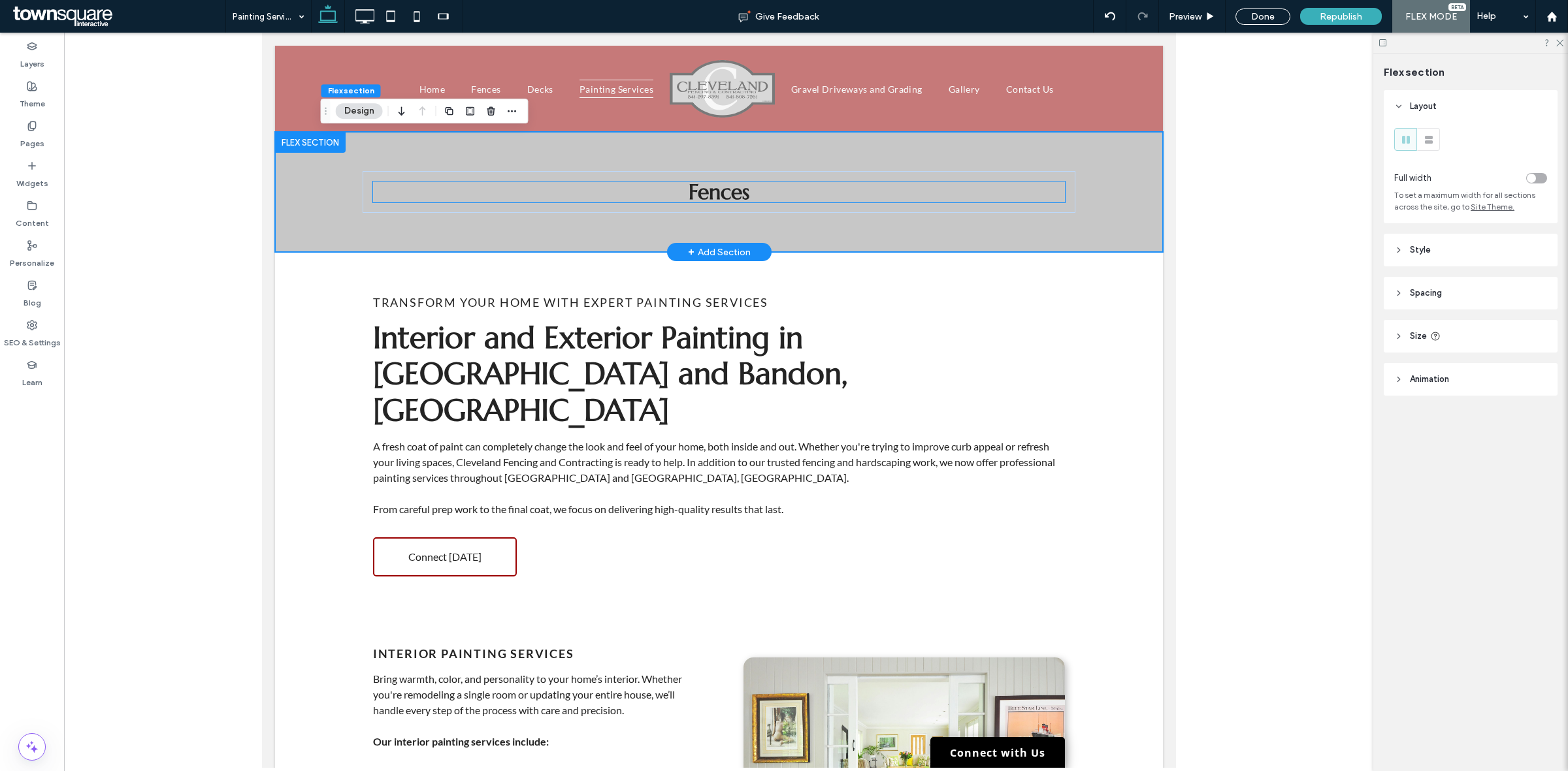
click at [711, 194] on span "Fences" at bounding box center [718, 191] width 60 height 26
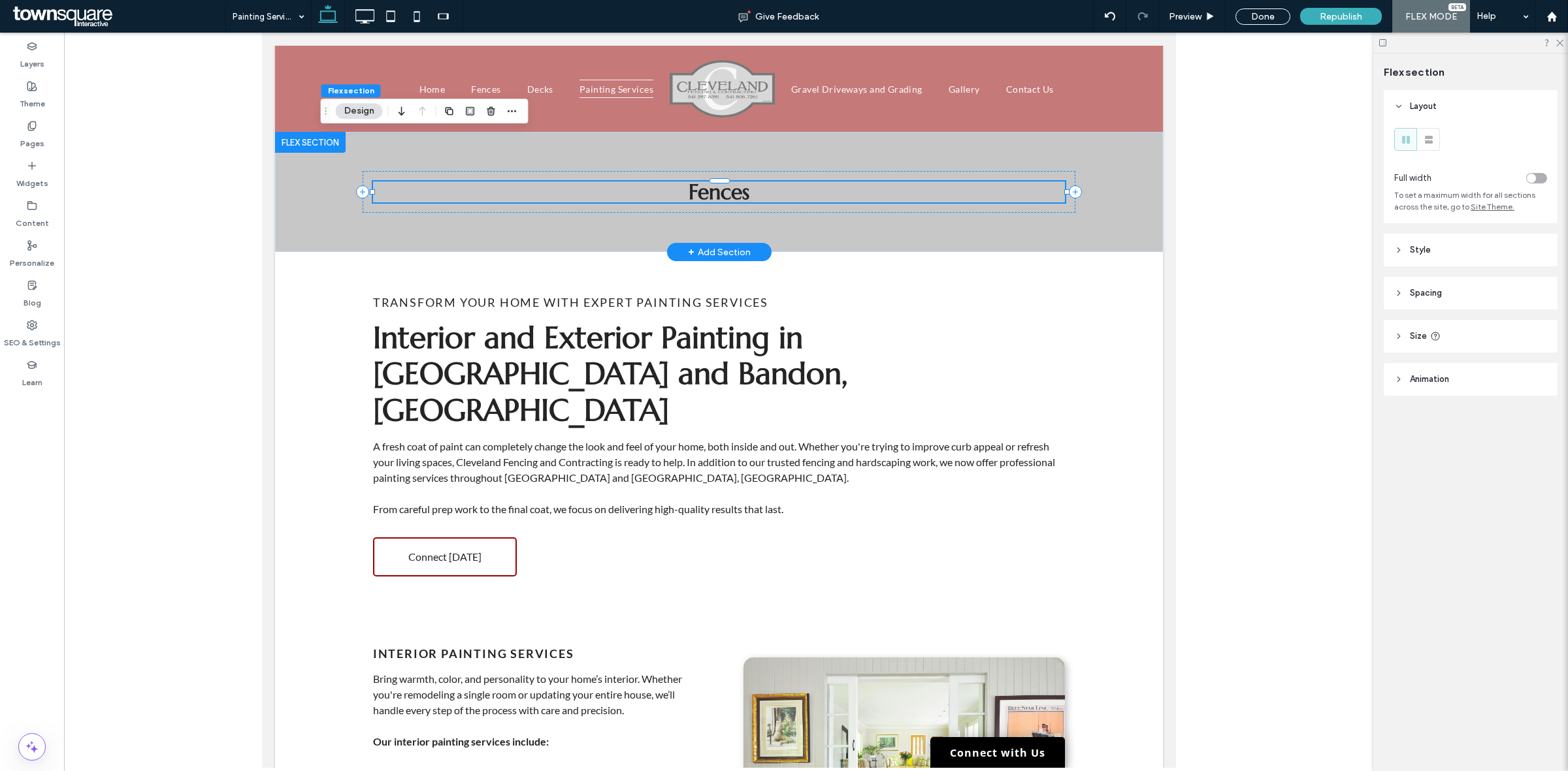
click at [711, 194] on span "Fences" at bounding box center [718, 191] width 60 height 26
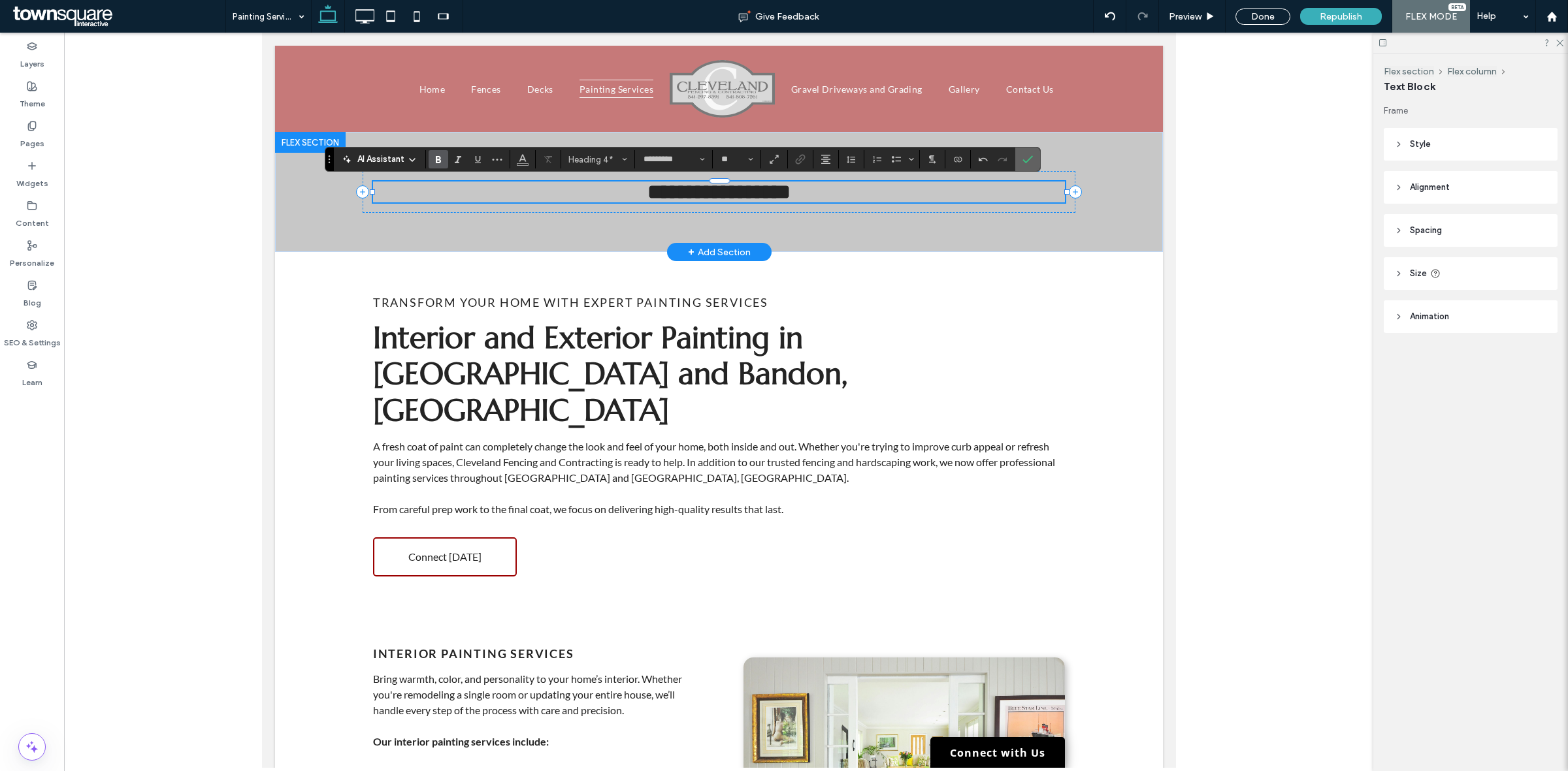
click at [1027, 151] on span "Confirm" at bounding box center [1025, 159] width 6 height 24
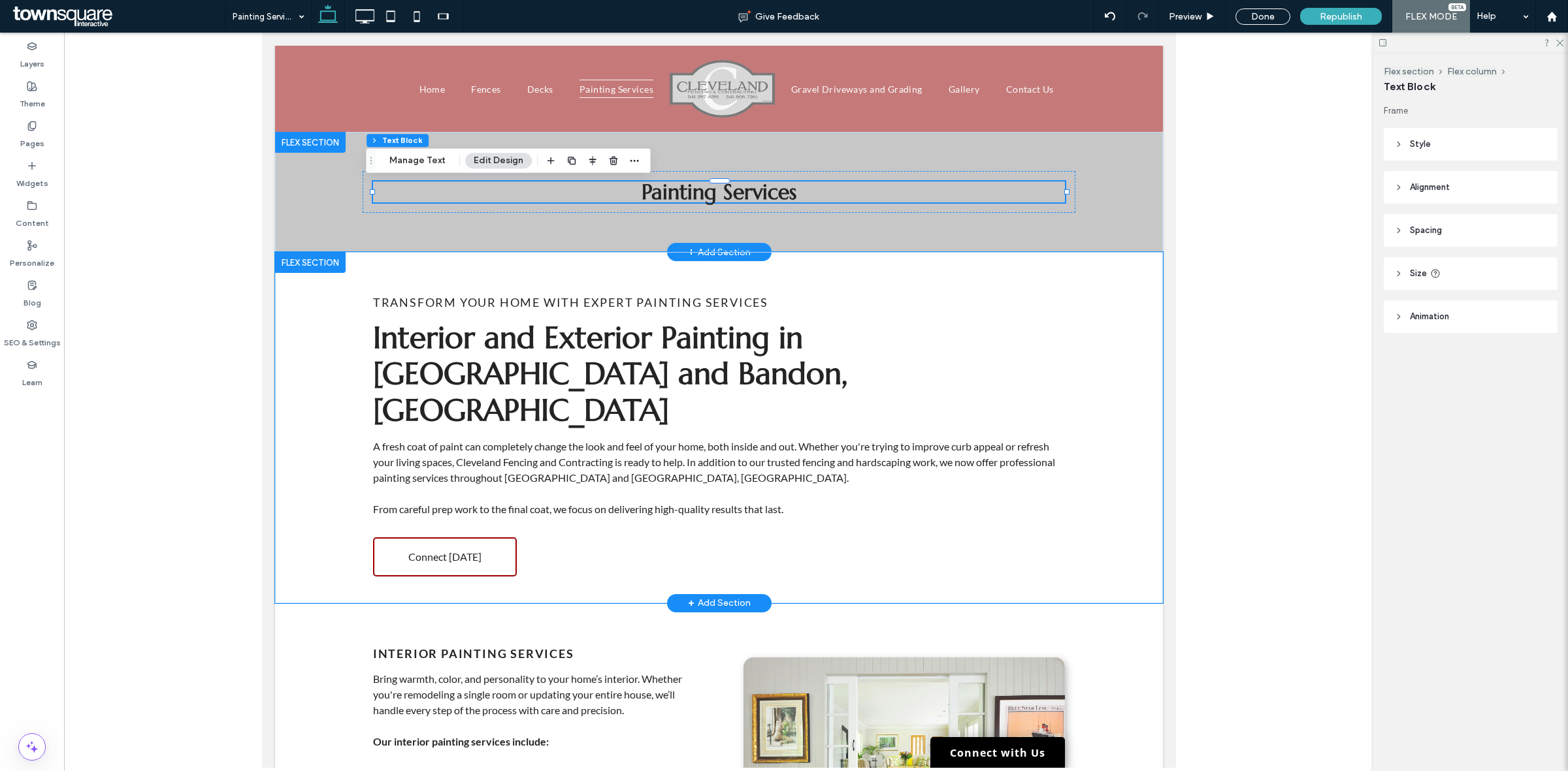
click at [1090, 324] on div "Transform Your Home With Expert Painting Services Interior and Exterior Paintin…" at bounding box center [718, 427] width 784 height 351
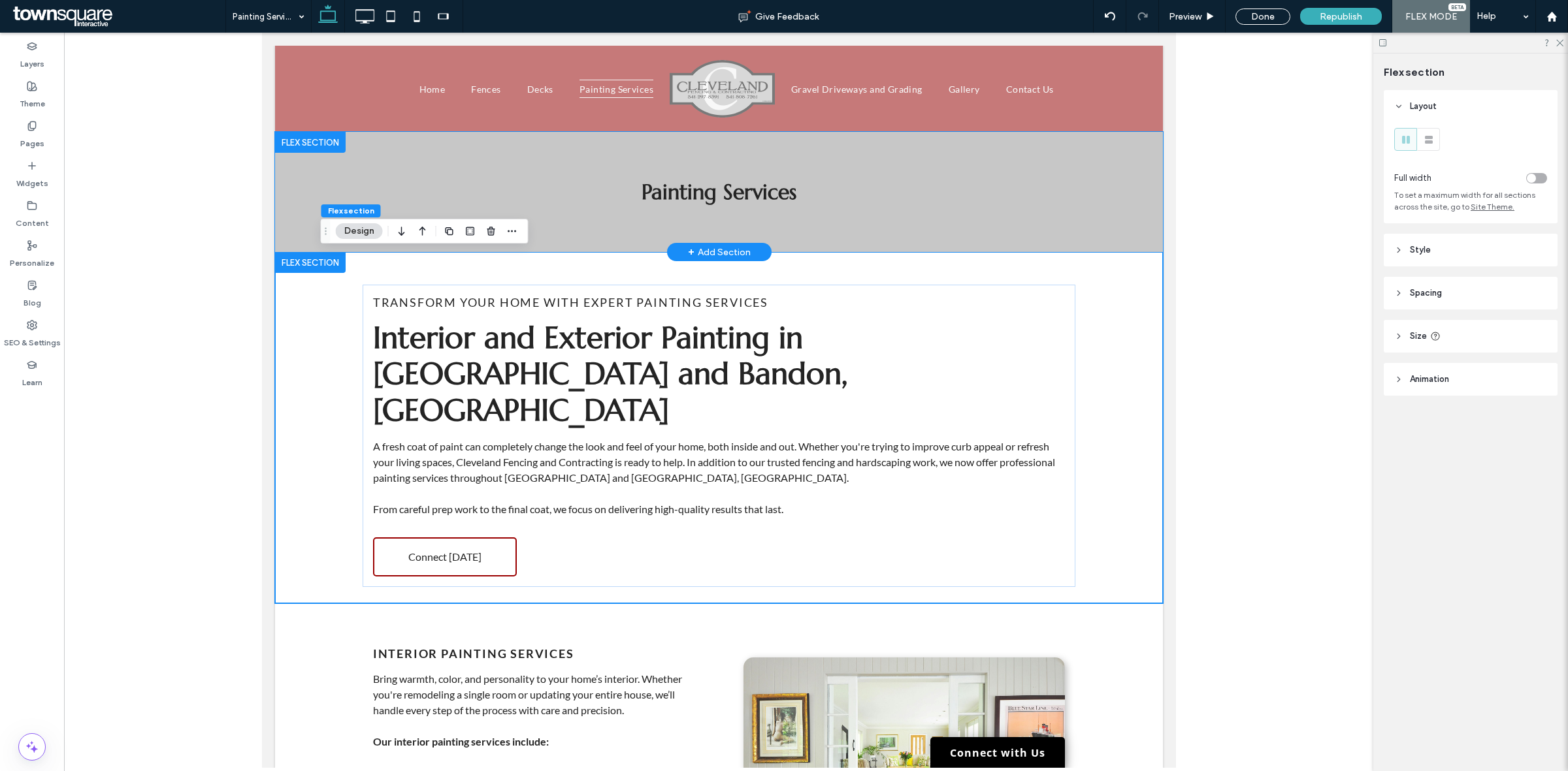
click at [1084, 207] on div "Painting Services" at bounding box center [718, 191] width 784 height 120
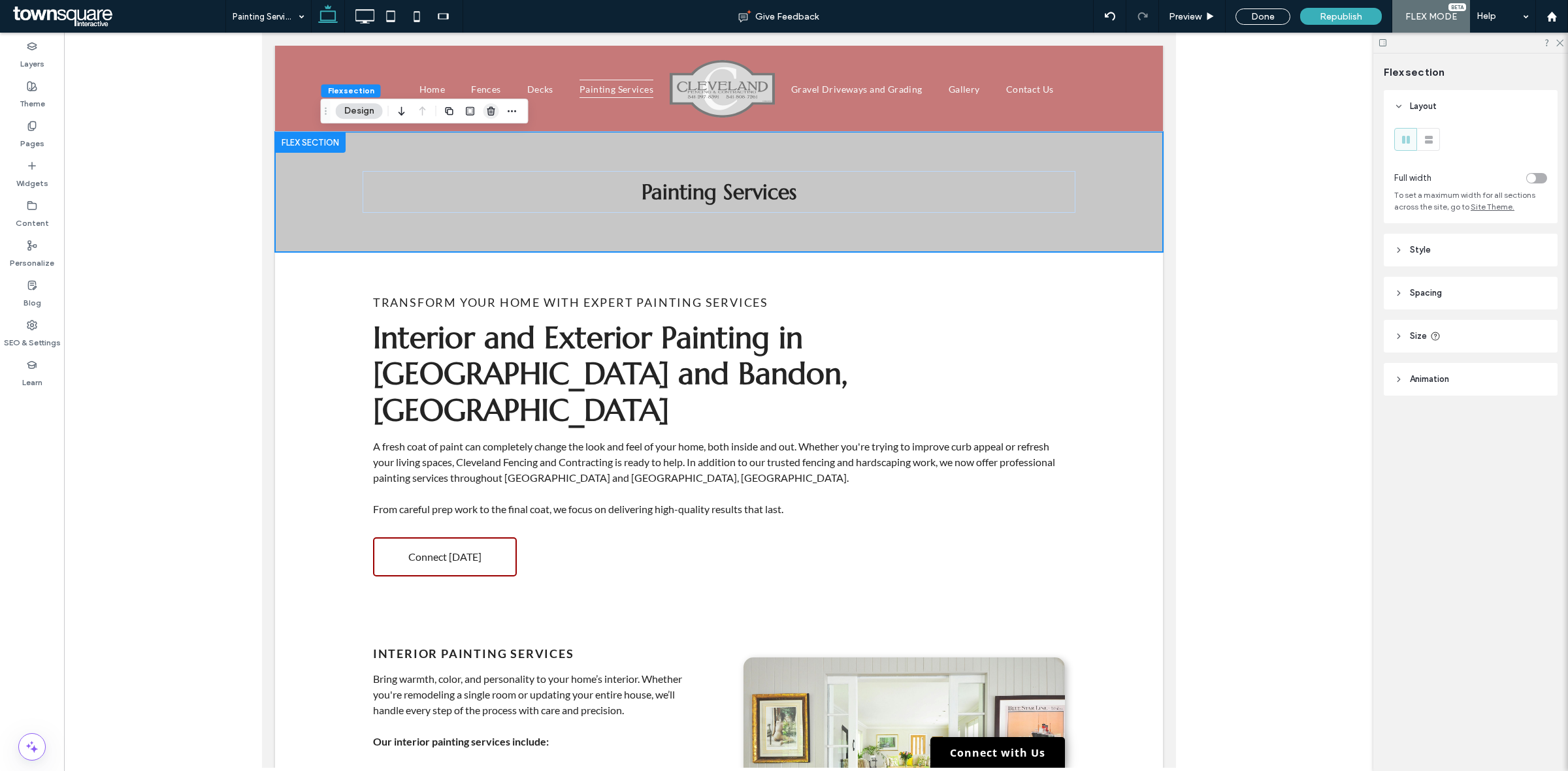
click at [491, 106] on use "button" at bounding box center [490, 110] width 8 height 9
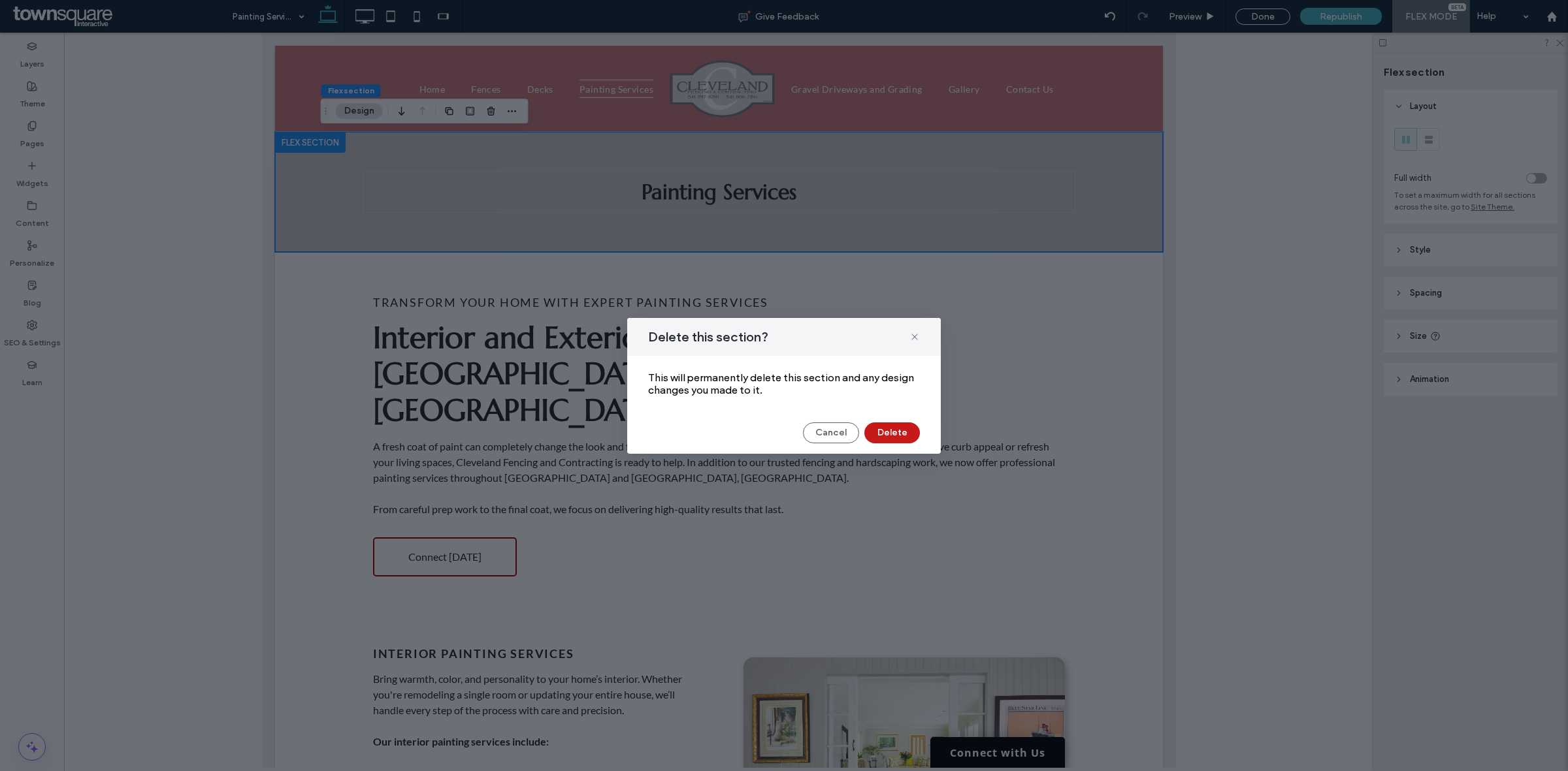
click at [903, 432] on button "Delete" at bounding box center [891, 433] width 56 height 21
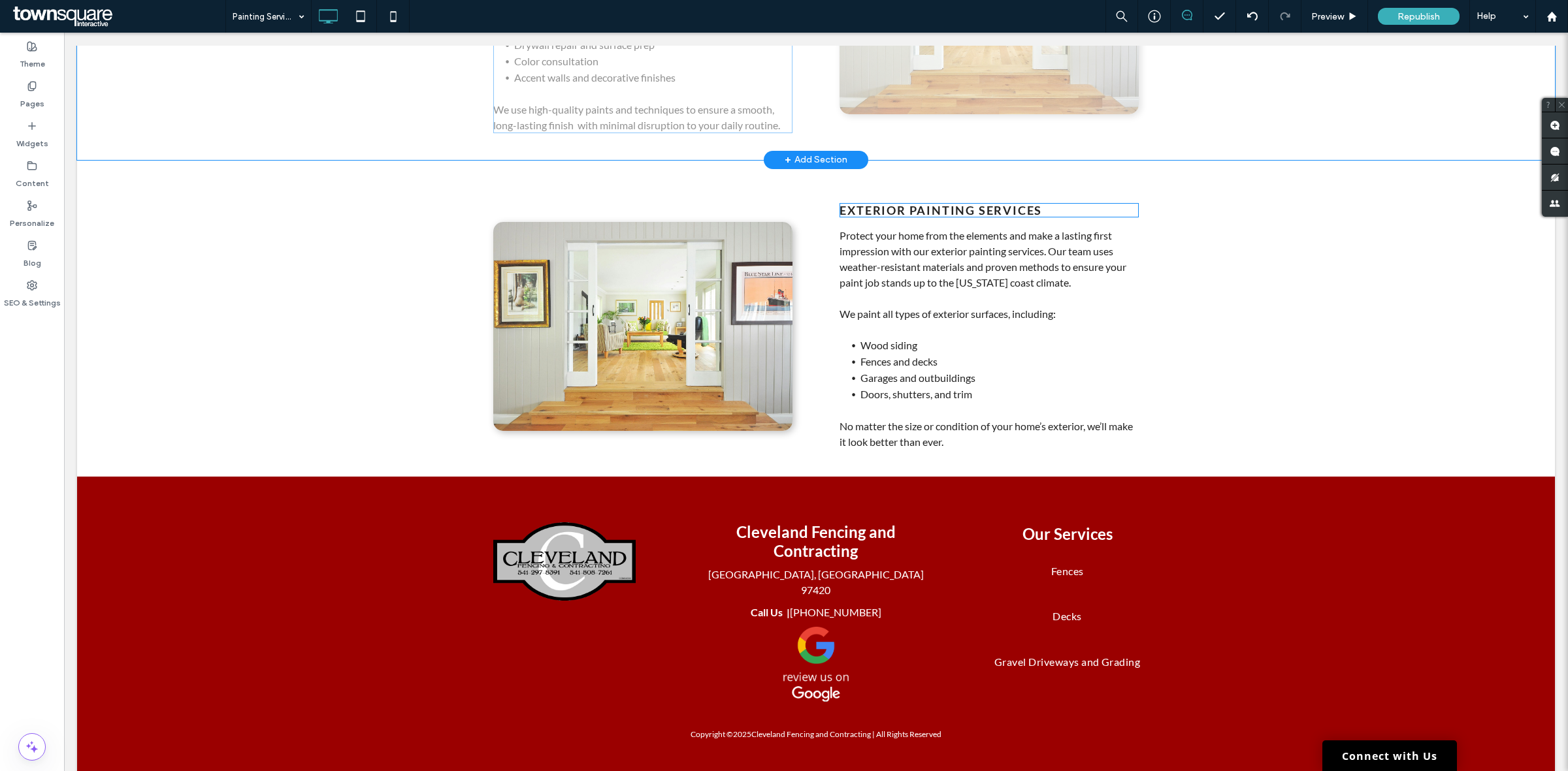
scroll to position [150, 0]
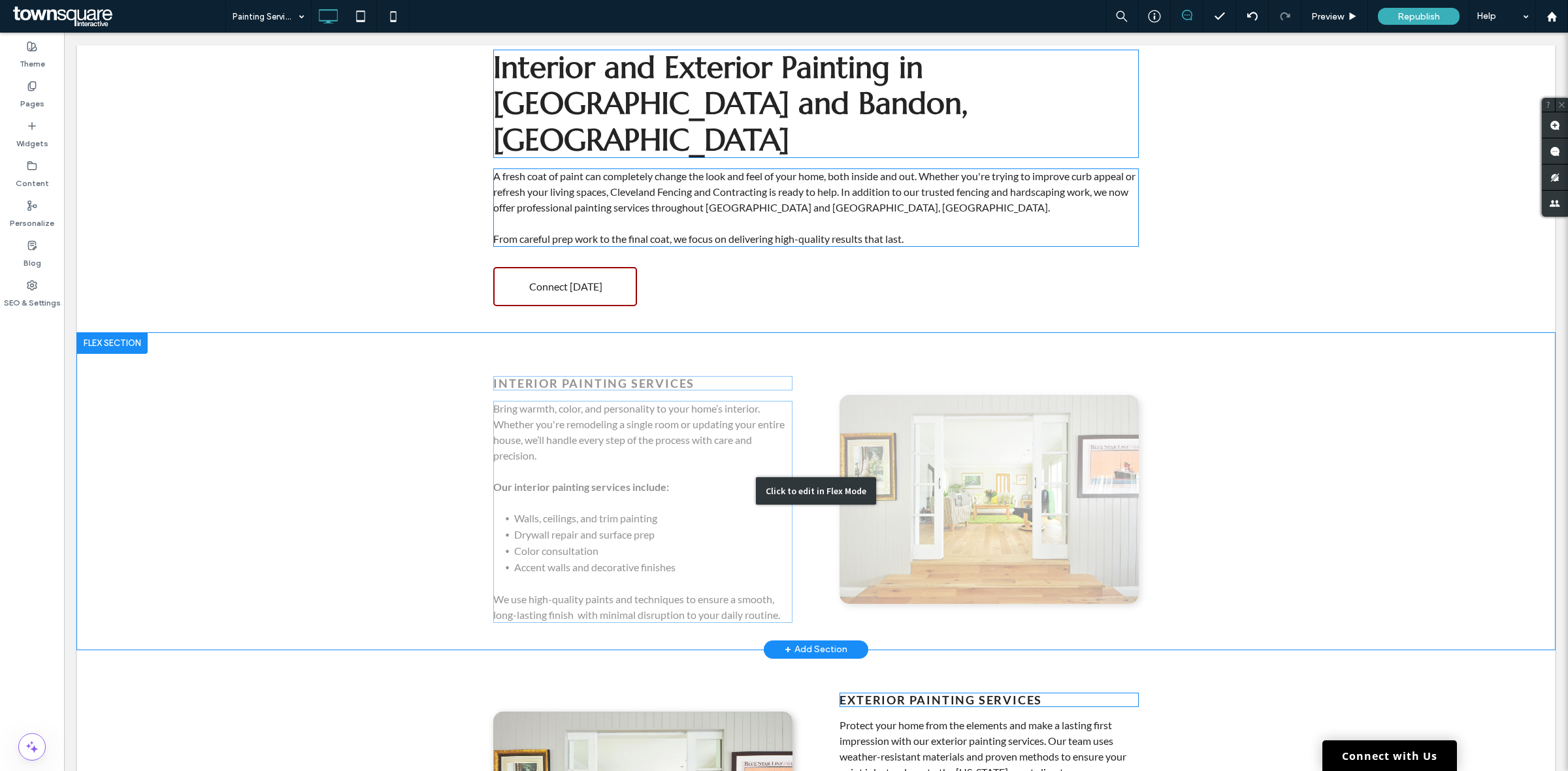
click at [322, 443] on div "Click to edit in Flex Mode" at bounding box center [816, 492] width 1477 height 317
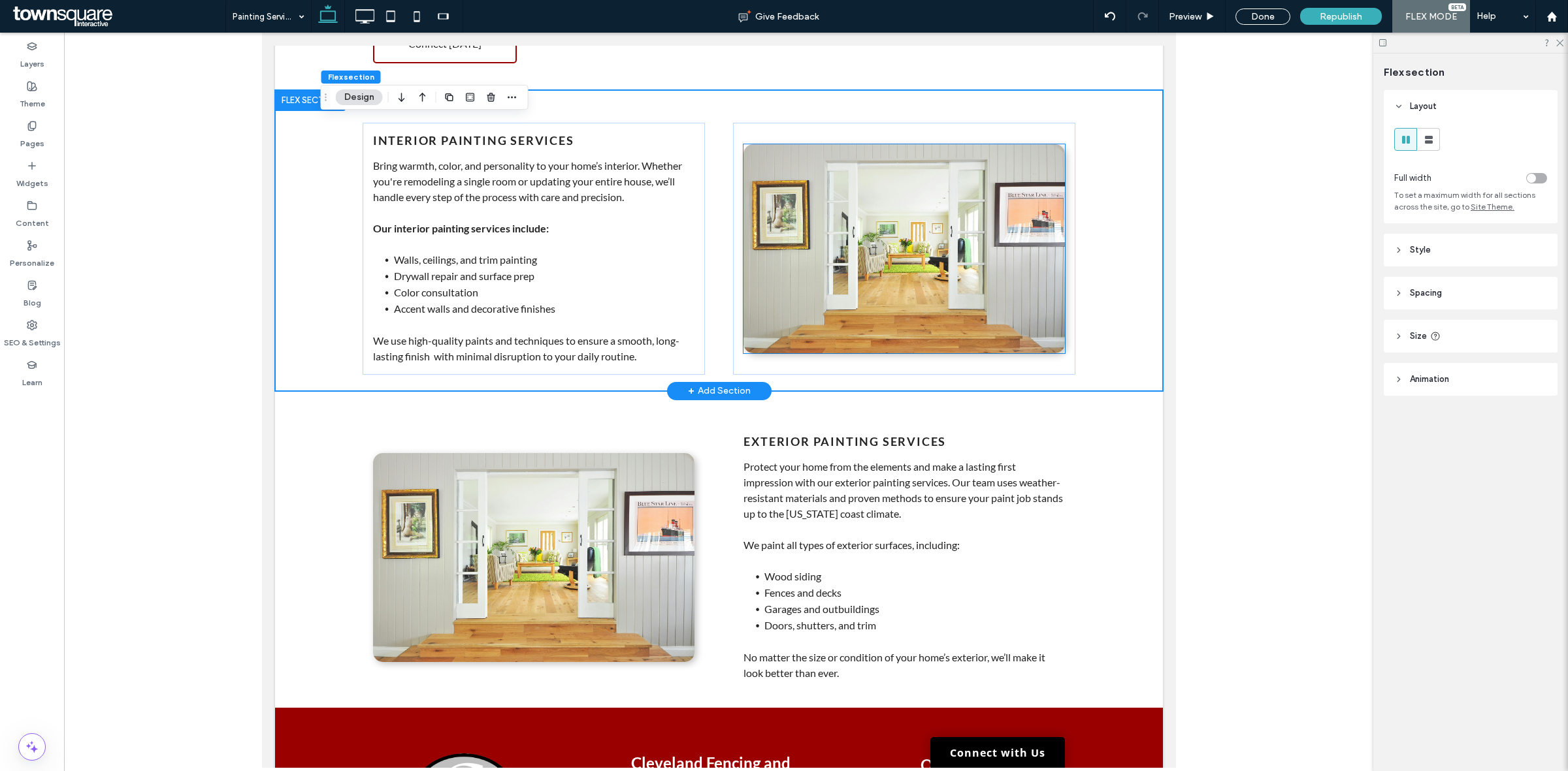
scroll to position [232, 0]
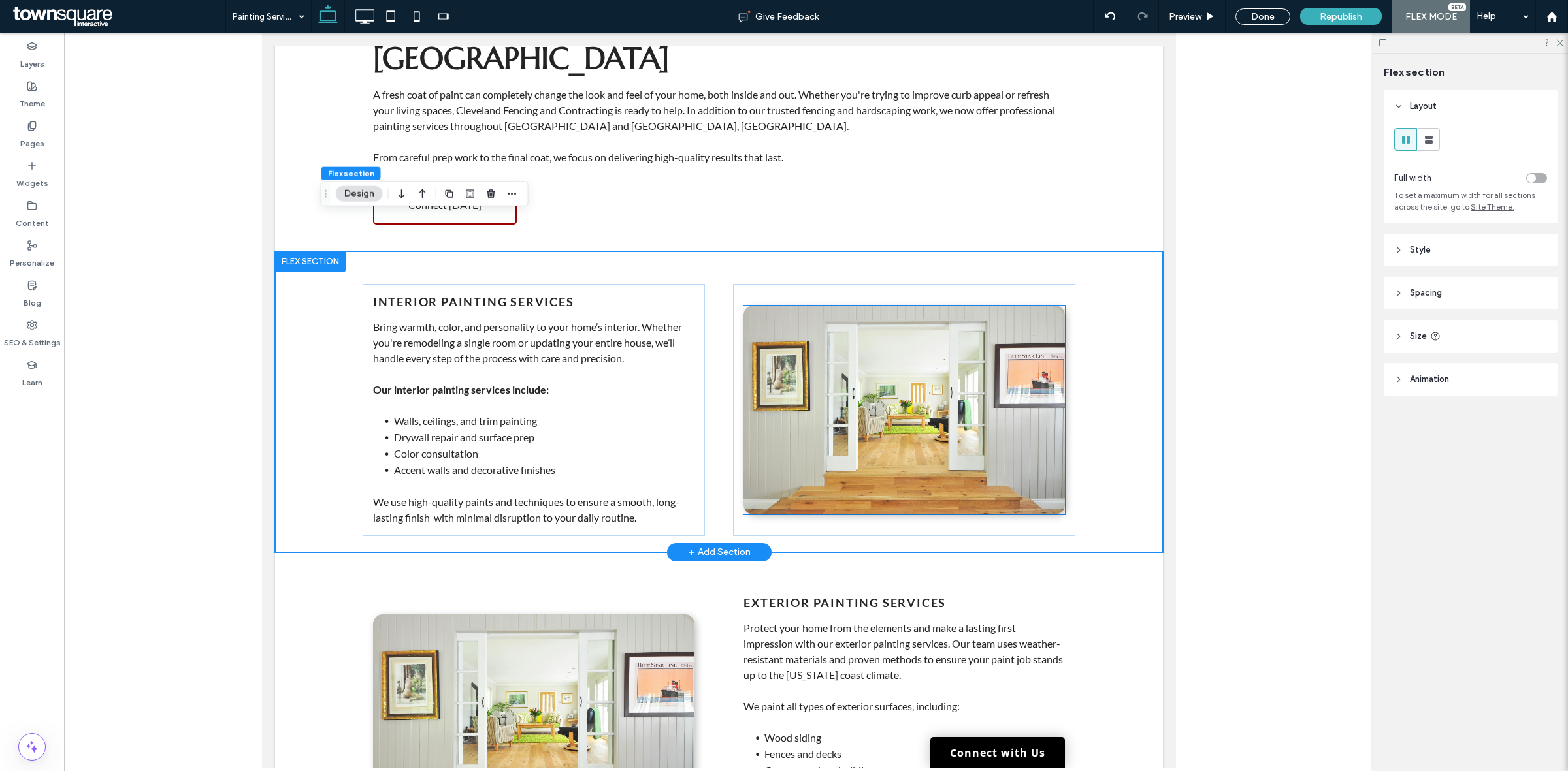
click at [871, 375] on img at bounding box center [904, 410] width 321 height 209
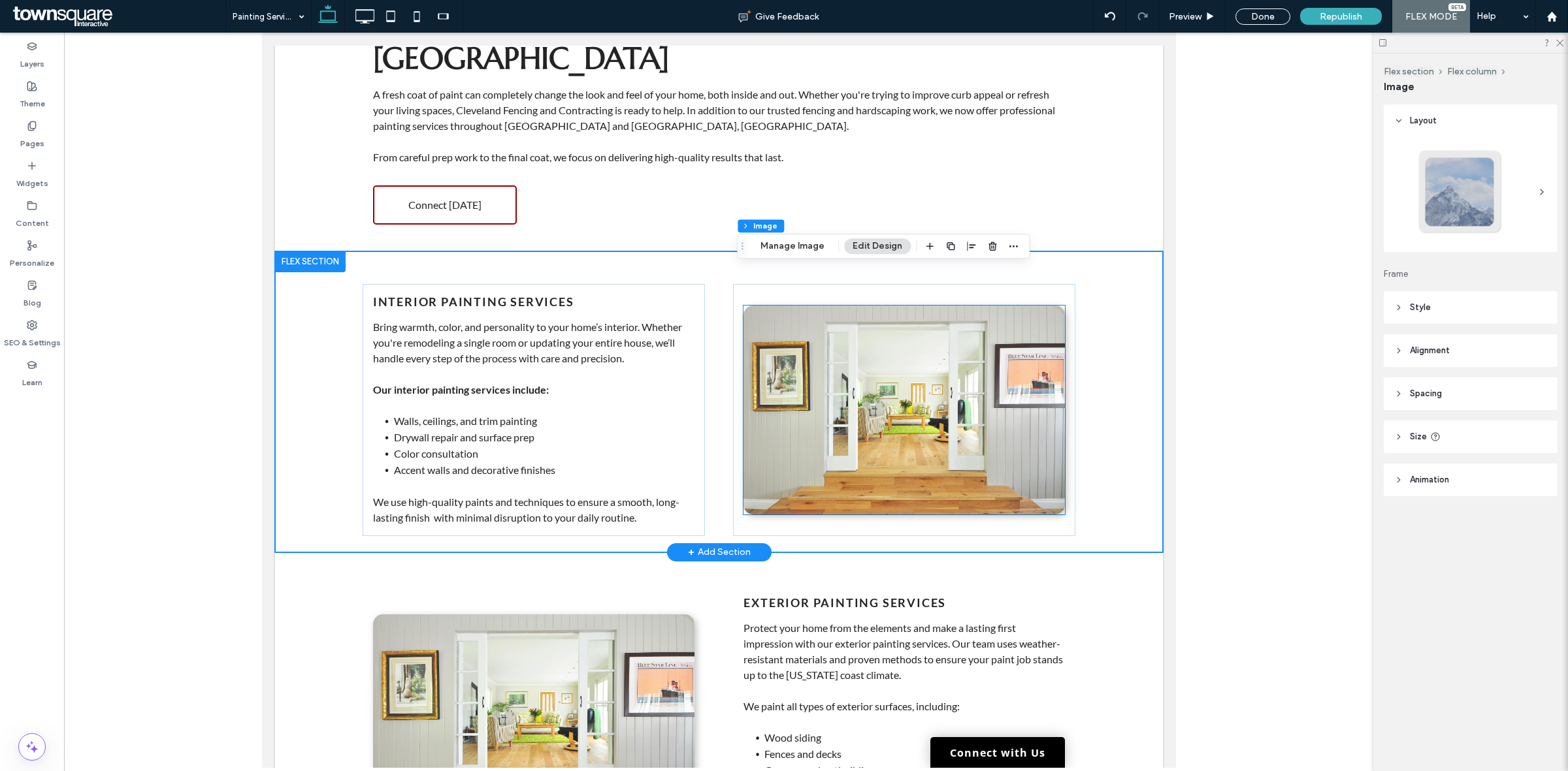
type input "**"
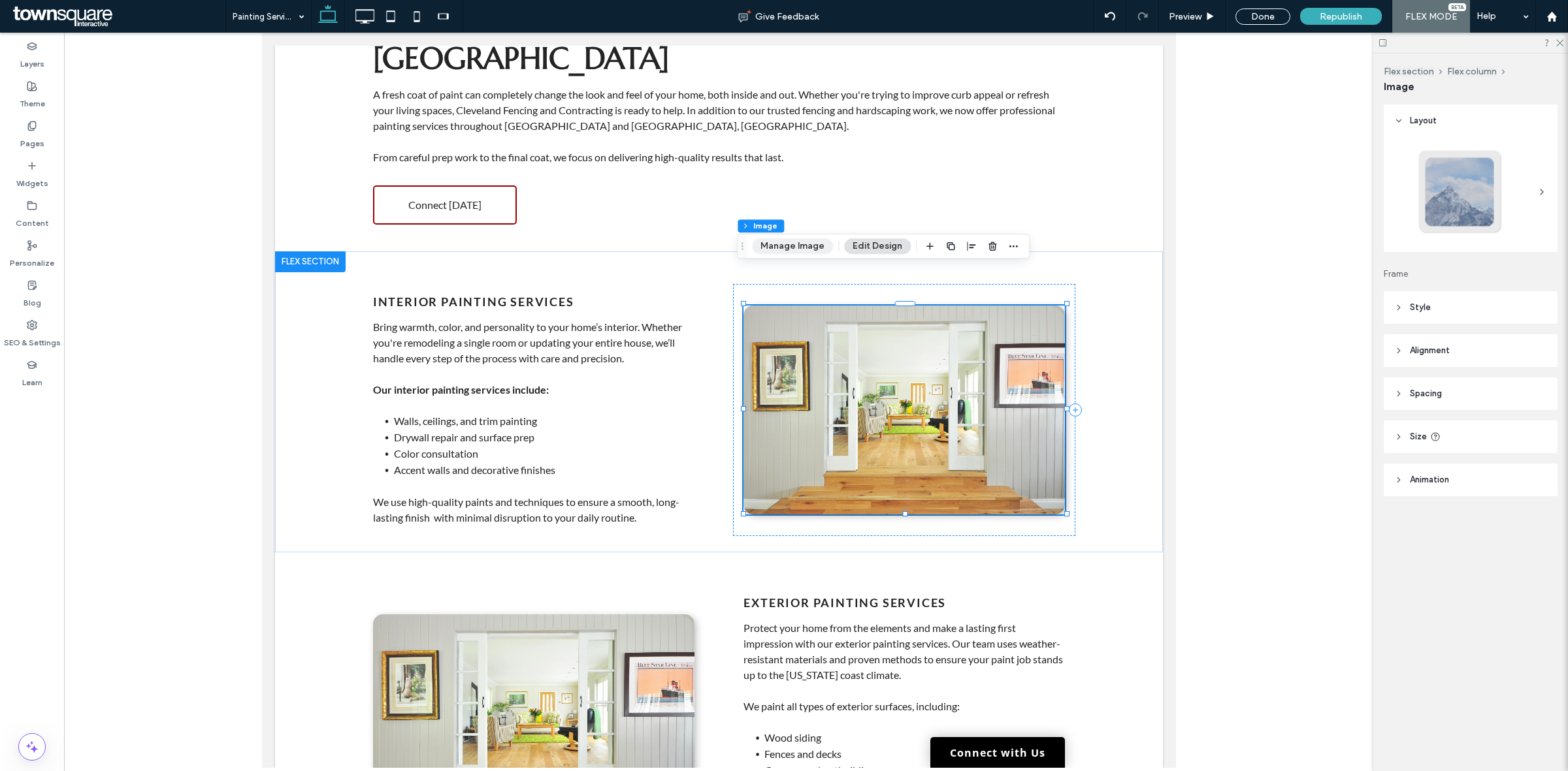
click at [786, 250] on button "Manage Image" at bounding box center [792, 246] width 81 height 15
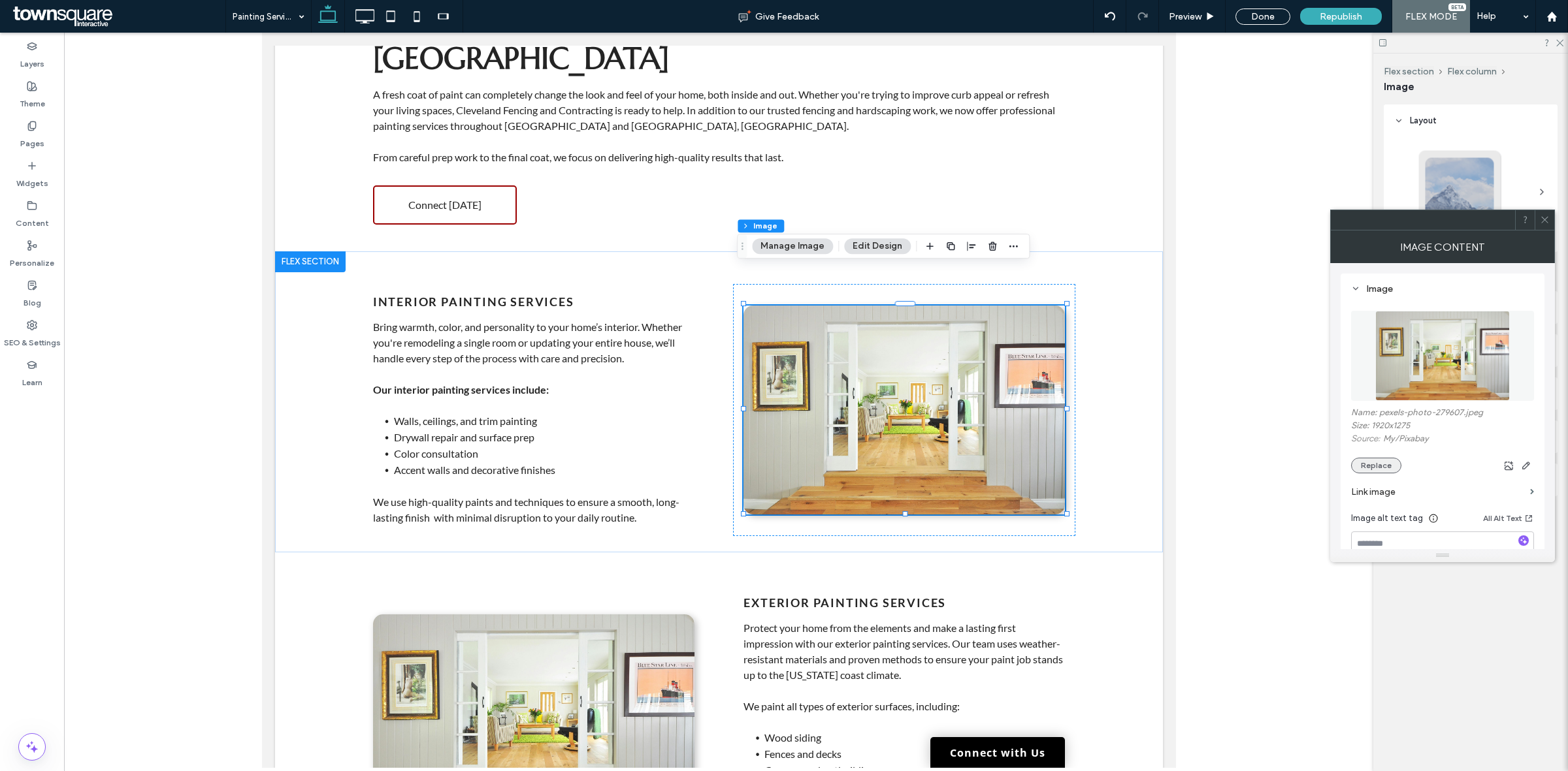
click at [1373, 468] on button "Replace" at bounding box center [1376, 465] width 50 height 15
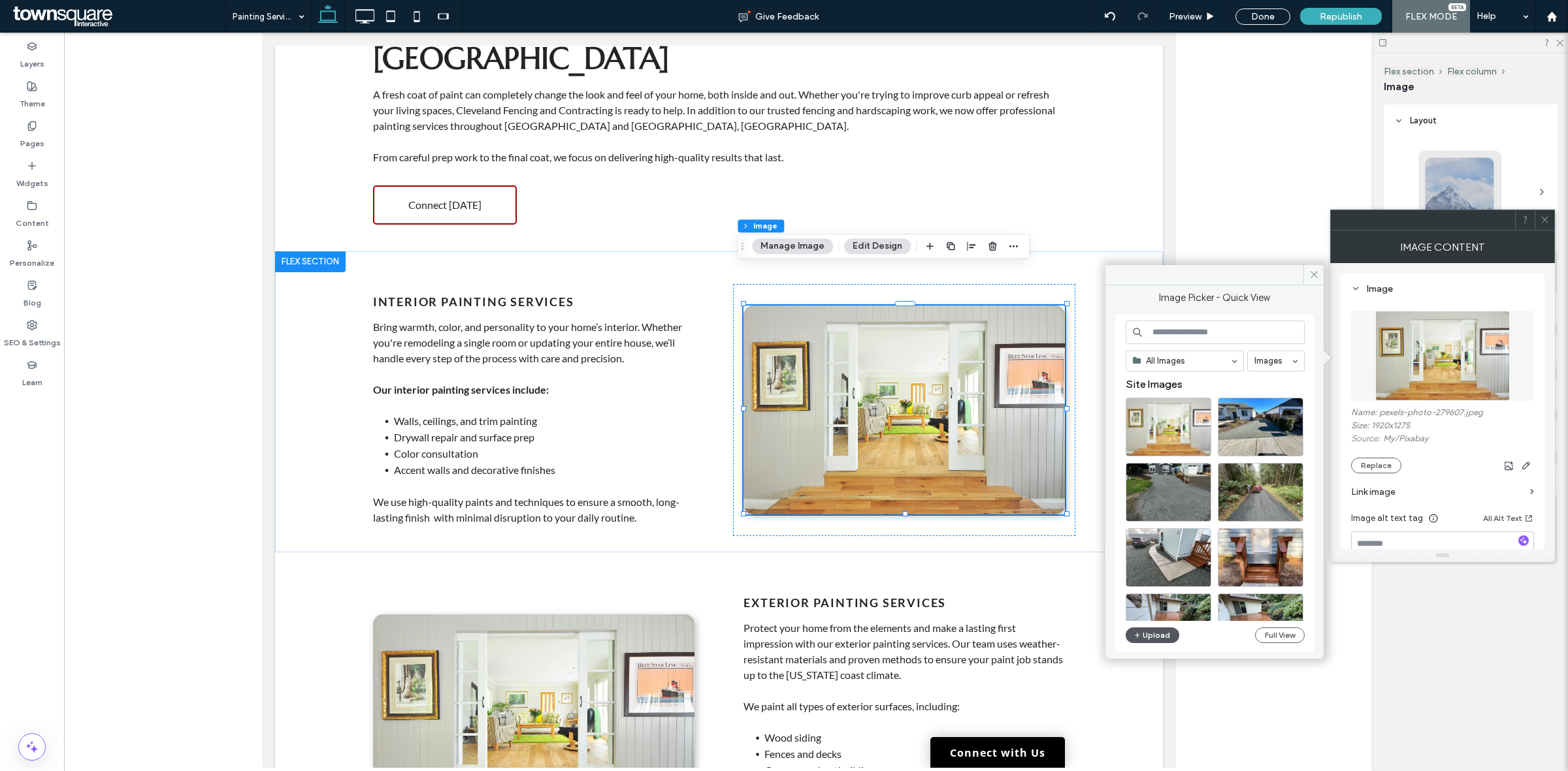
click at [1131, 637] on button "Upload" at bounding box center [1152, 635] width 54 height 15
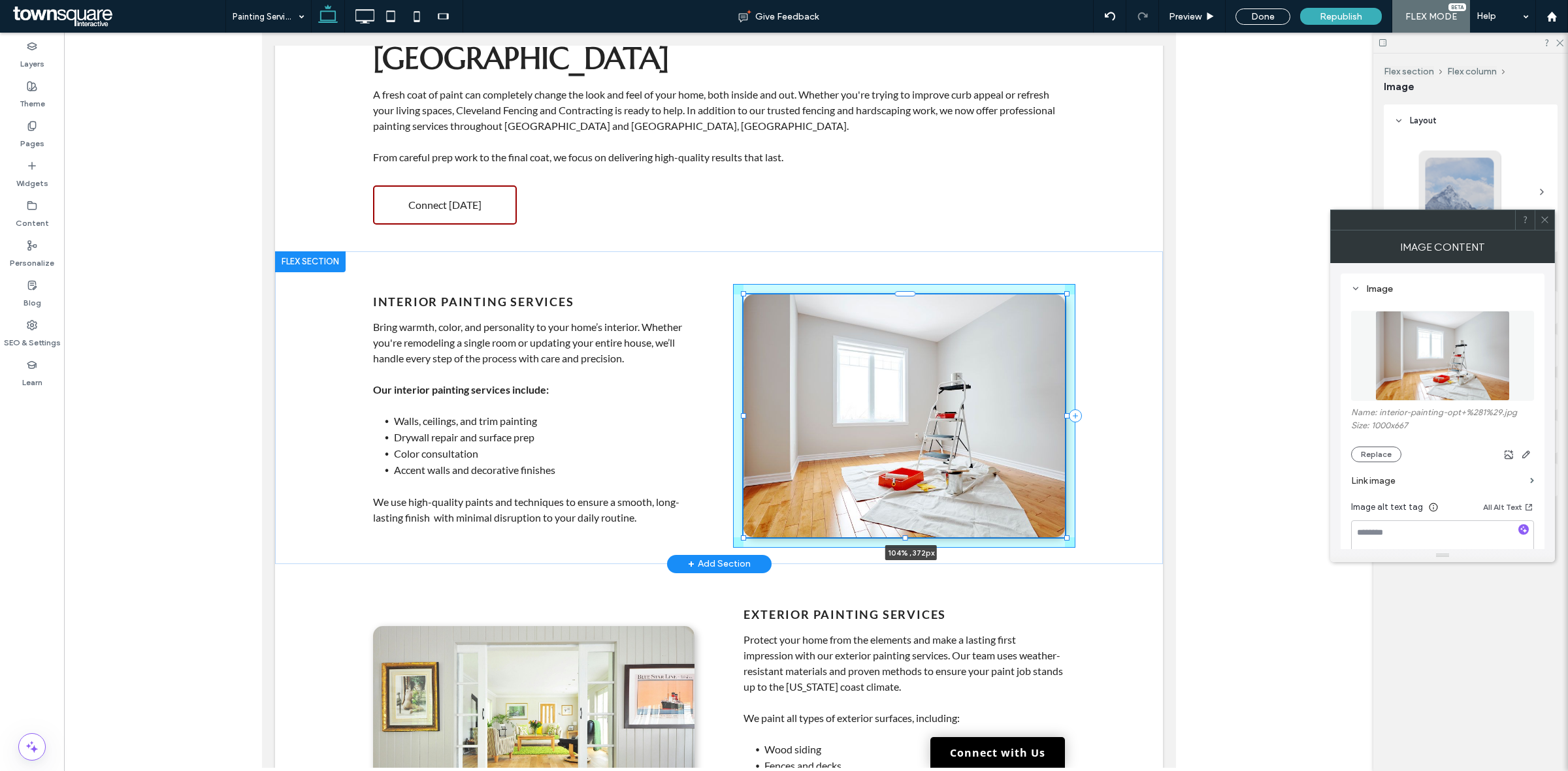
drag, startPoint x: 1057, startPoint y: 477, endPoint x: 1071, endPoint y: 494, distance: 22.0
click at [1071, 494] on div "Interior Painting Services Bring warmth, color, and personality to your home’s …" at bounding box center [718, 408] width 784 height 313
type input "***"
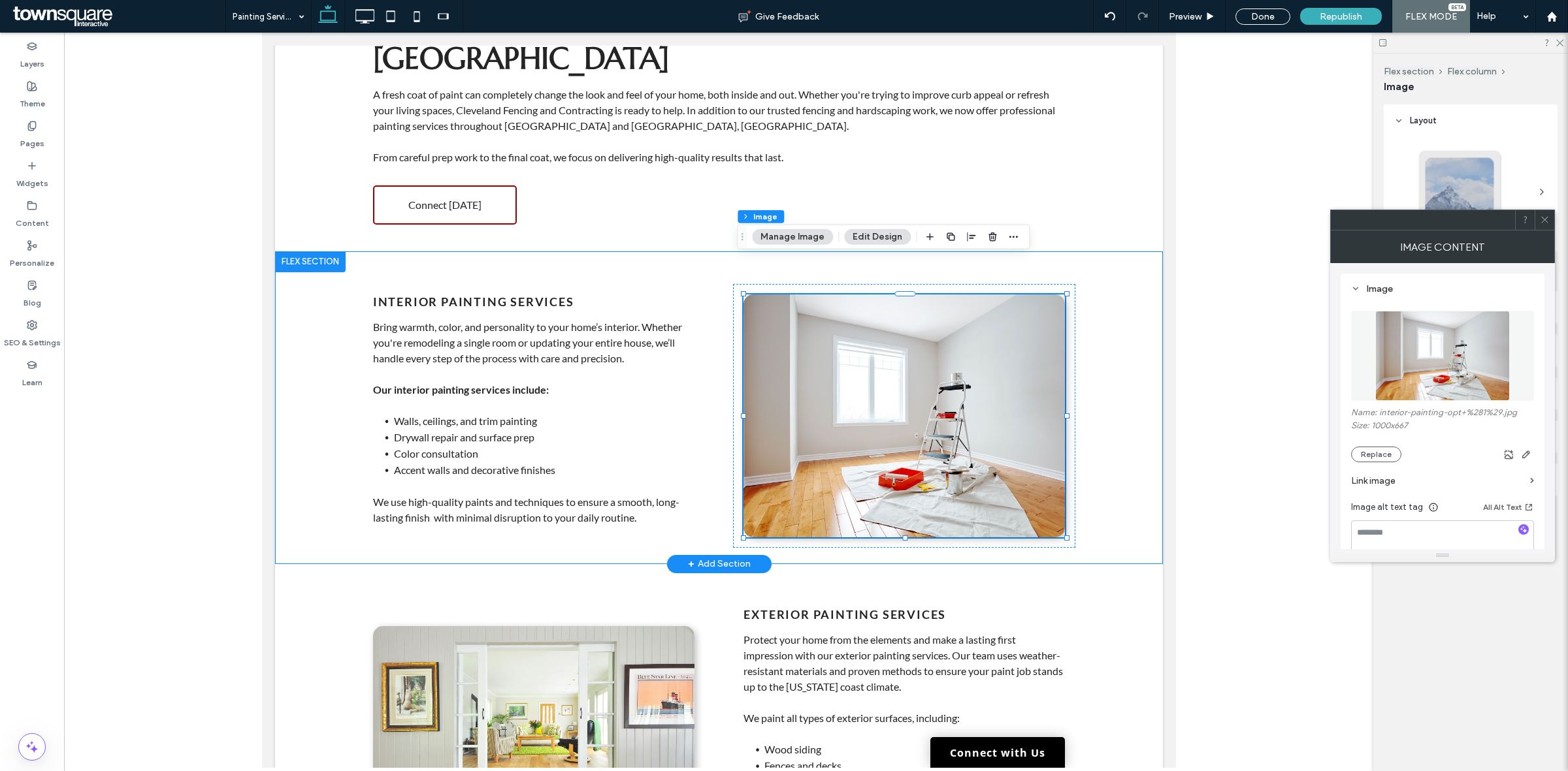
click at [1137, 453] on div "Interior Painting Services Bring warmth, color, and personality to your home’s …" at bounding box center [717, 408] width 887 height 313
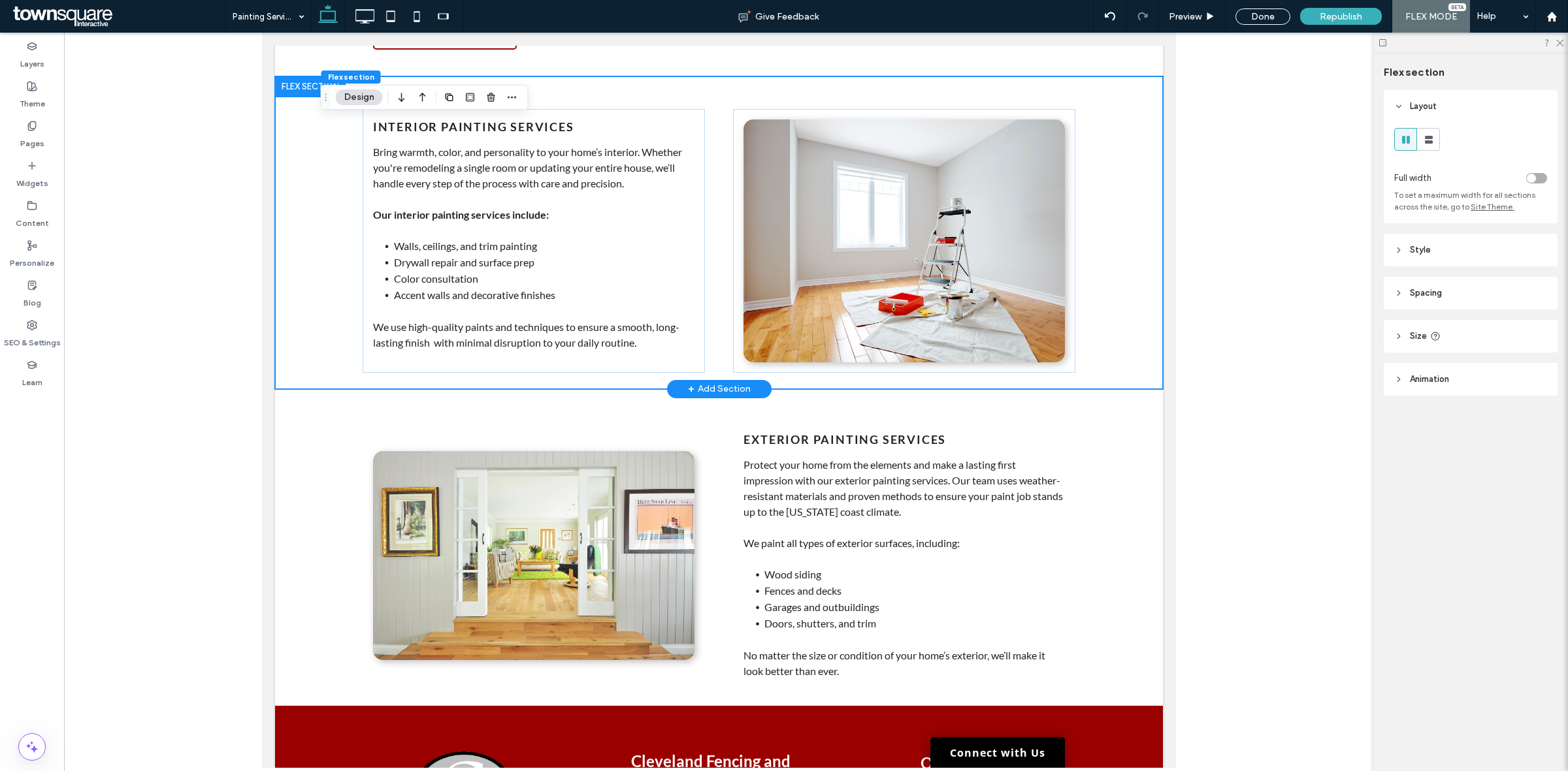
scroll to position [408, 0]
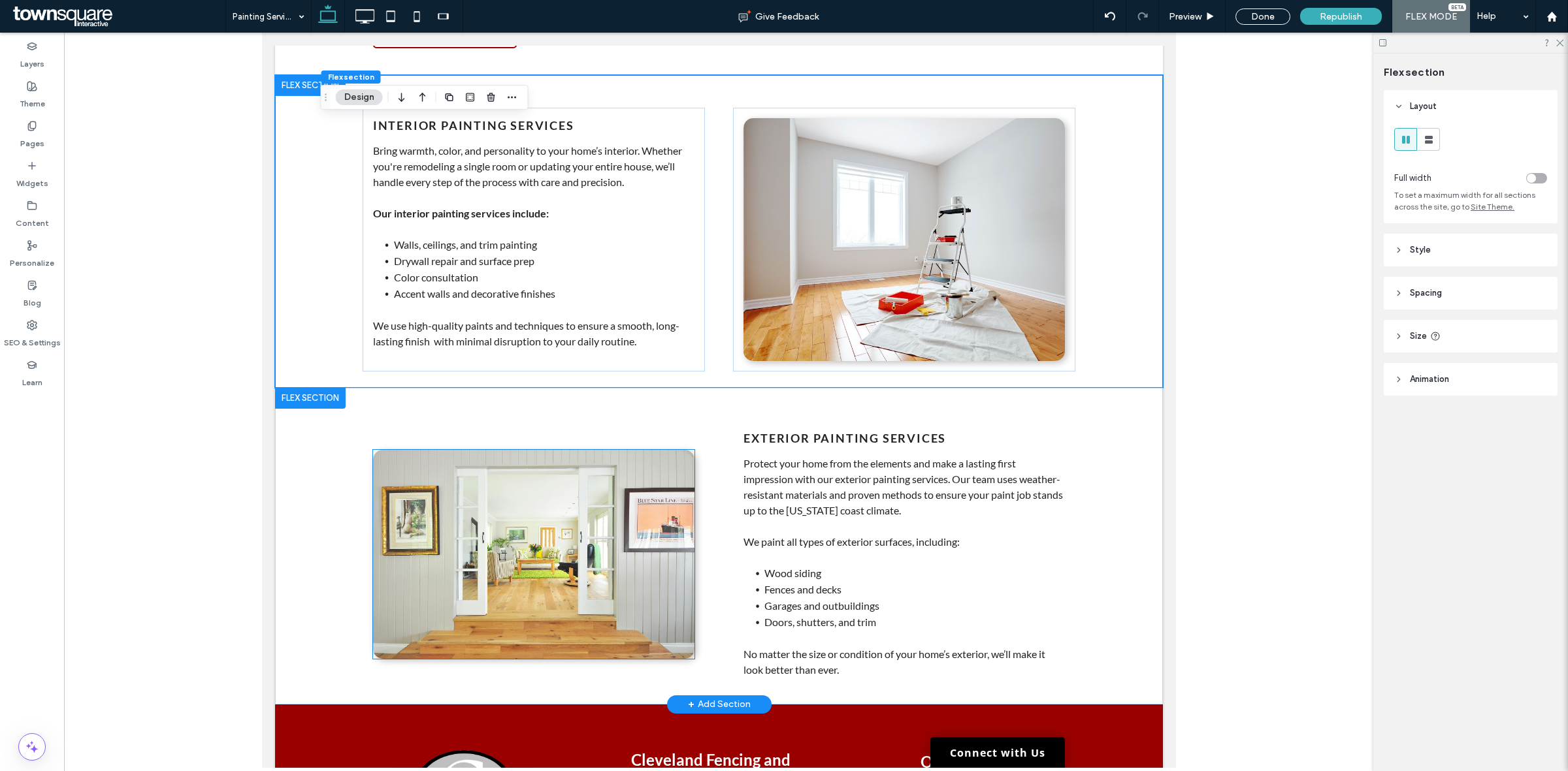
click at [507, 555] on img at bounding box center [533, 554] width 321 height 209
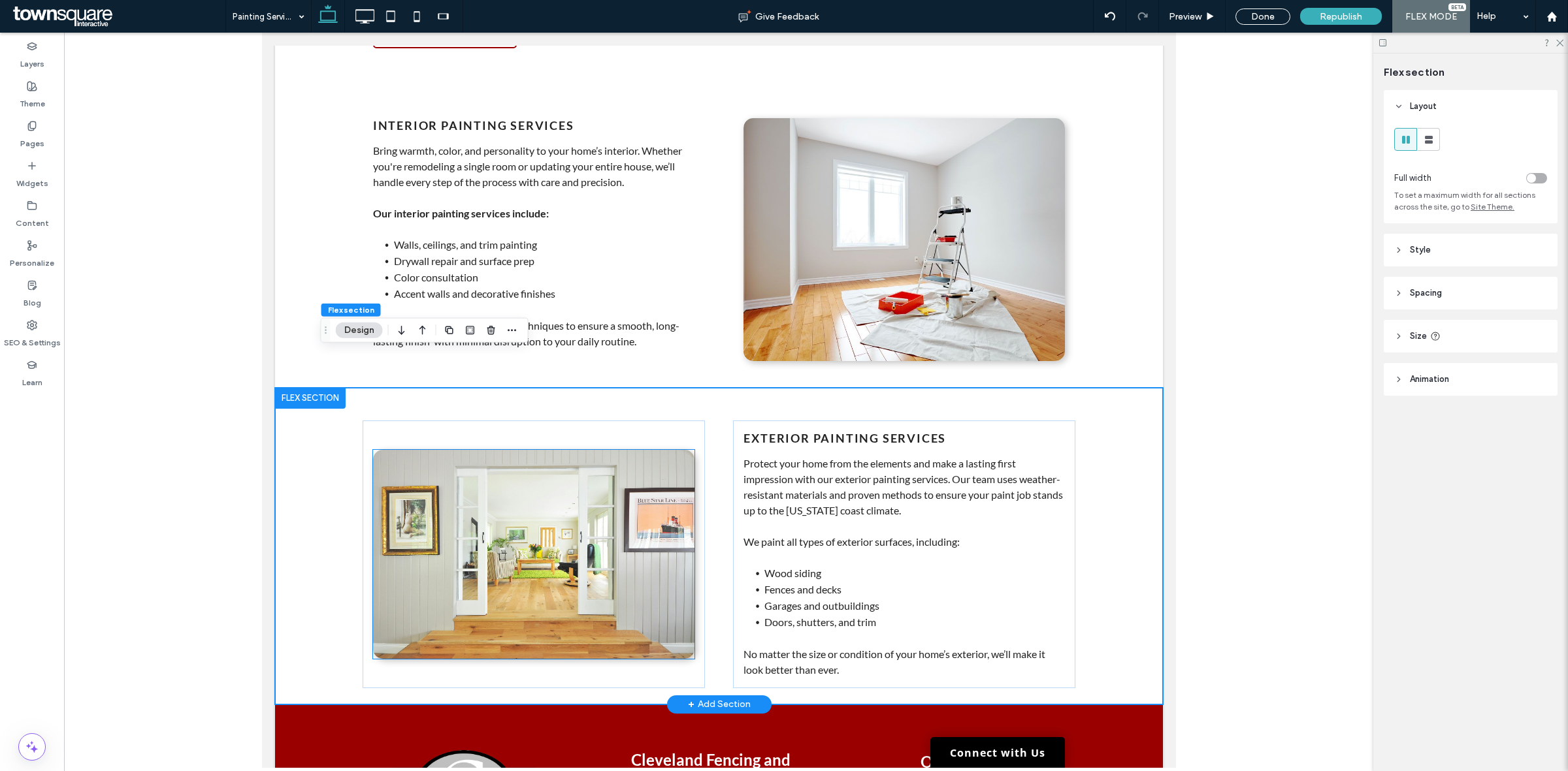
click at [466, 506] on img at bounding box center [533, 554] width 321 height 209
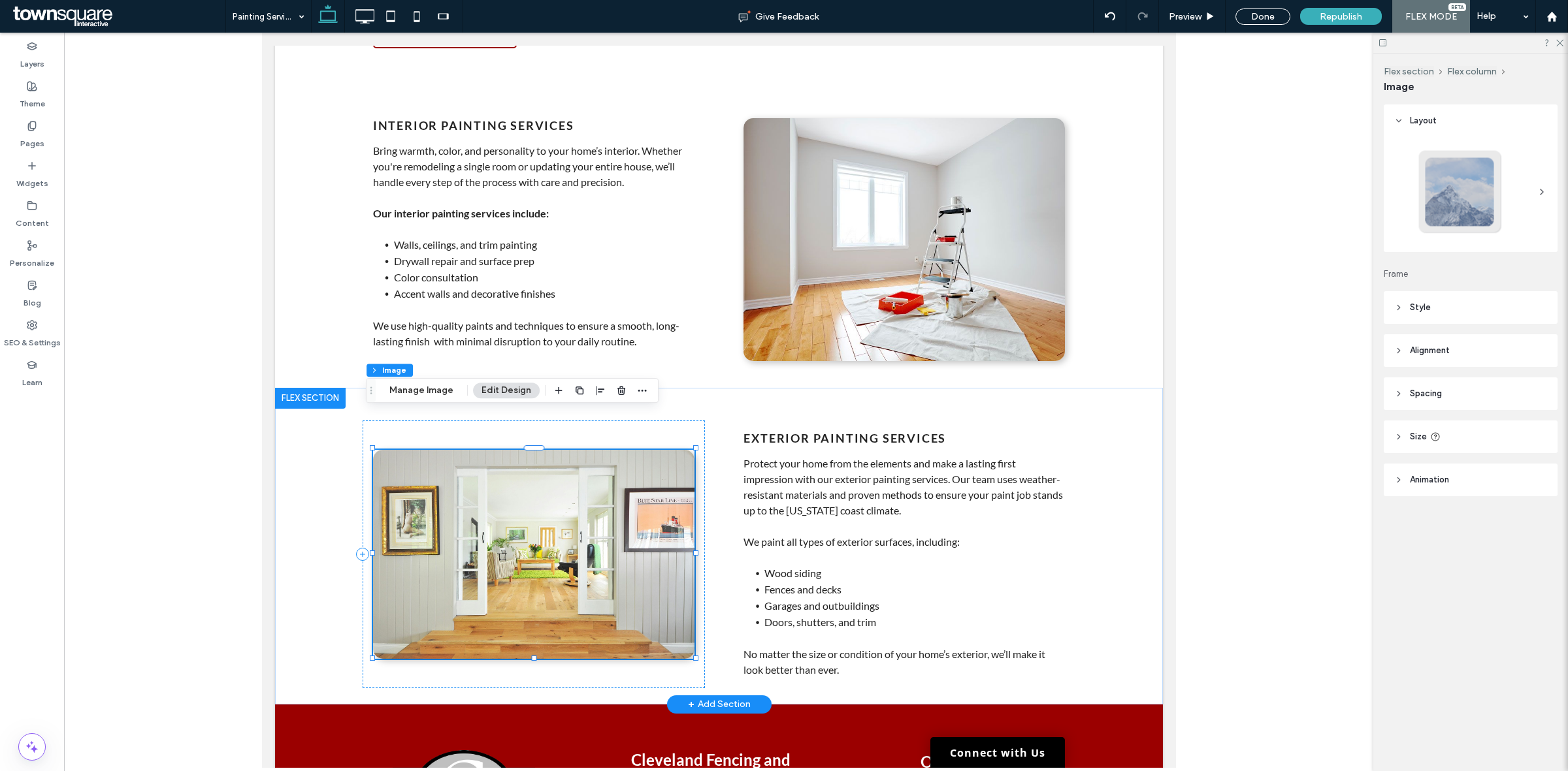
click at [466, 506] on div at bounding box center [533, 554] width 321 height 209
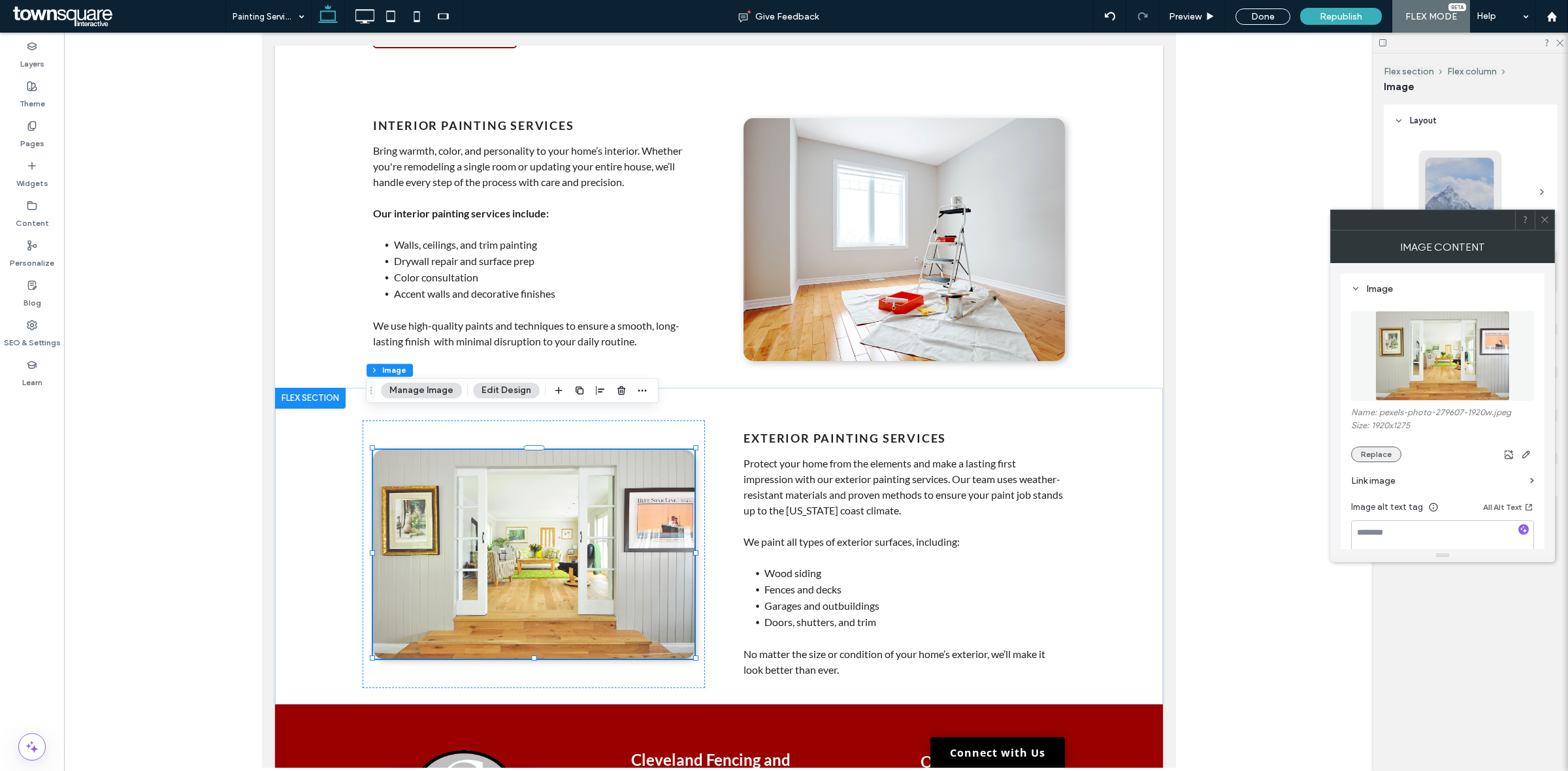
click at [1393, 449] on button "Replace" at bounding box center [1376, 454] width 50 height 15
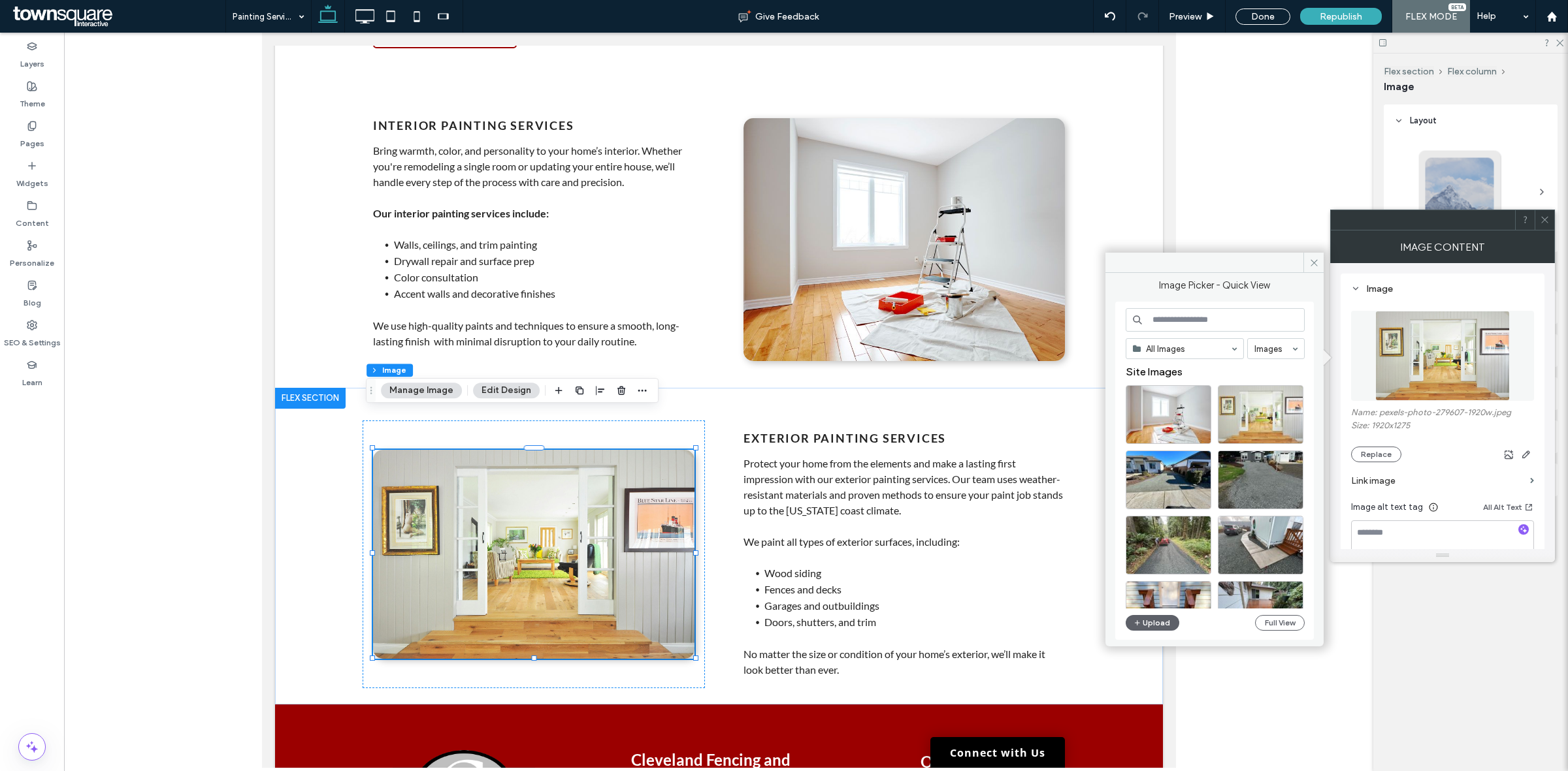
click at [1161, 323] on input at bounding box center [1215, 320] width 179 height 24
type input "*"
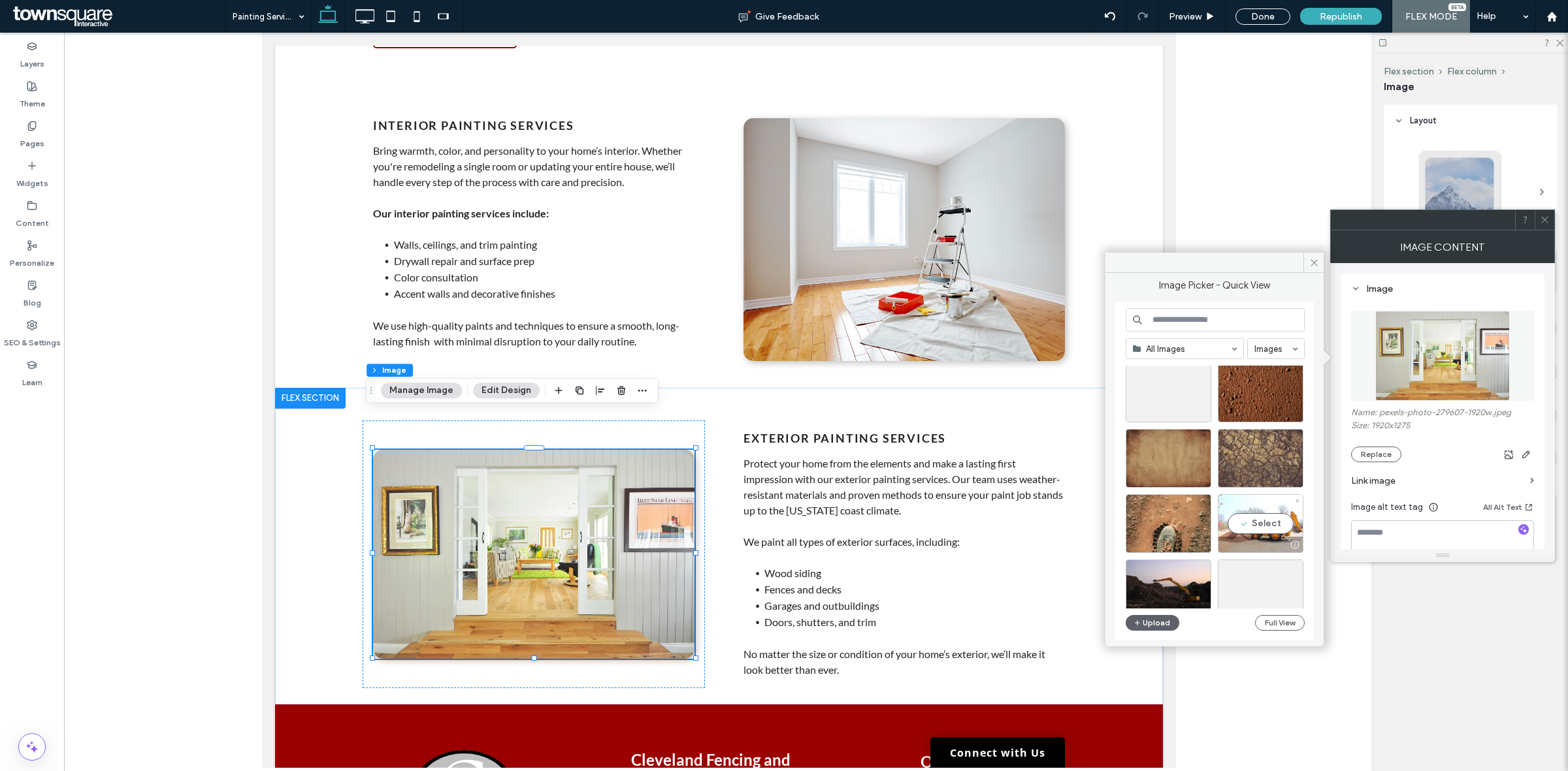
scroll to position [2829, 0]
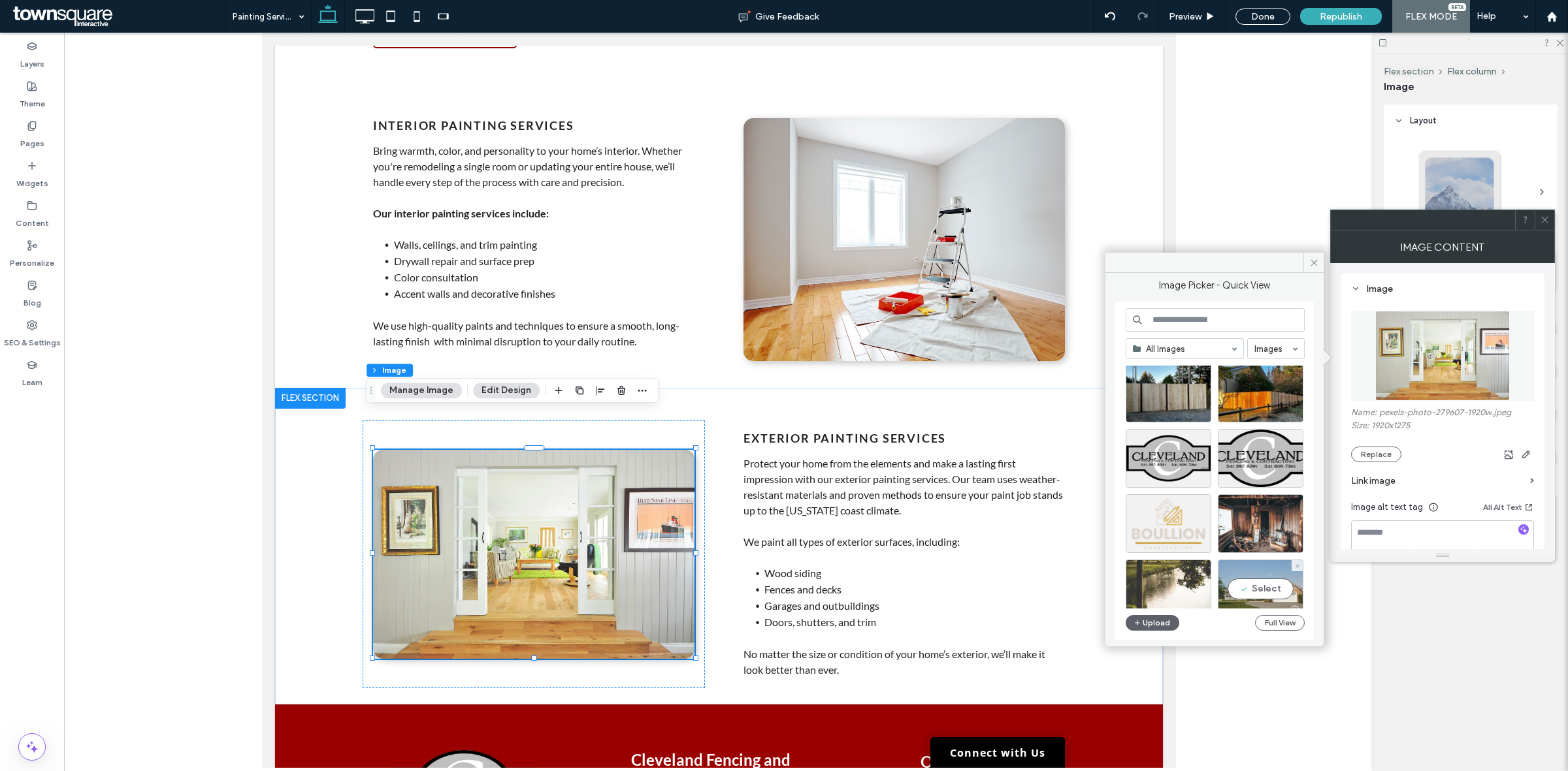
click at [1262, 578] on div "Select" at bounding box center [1260, 589] width 85 height 59
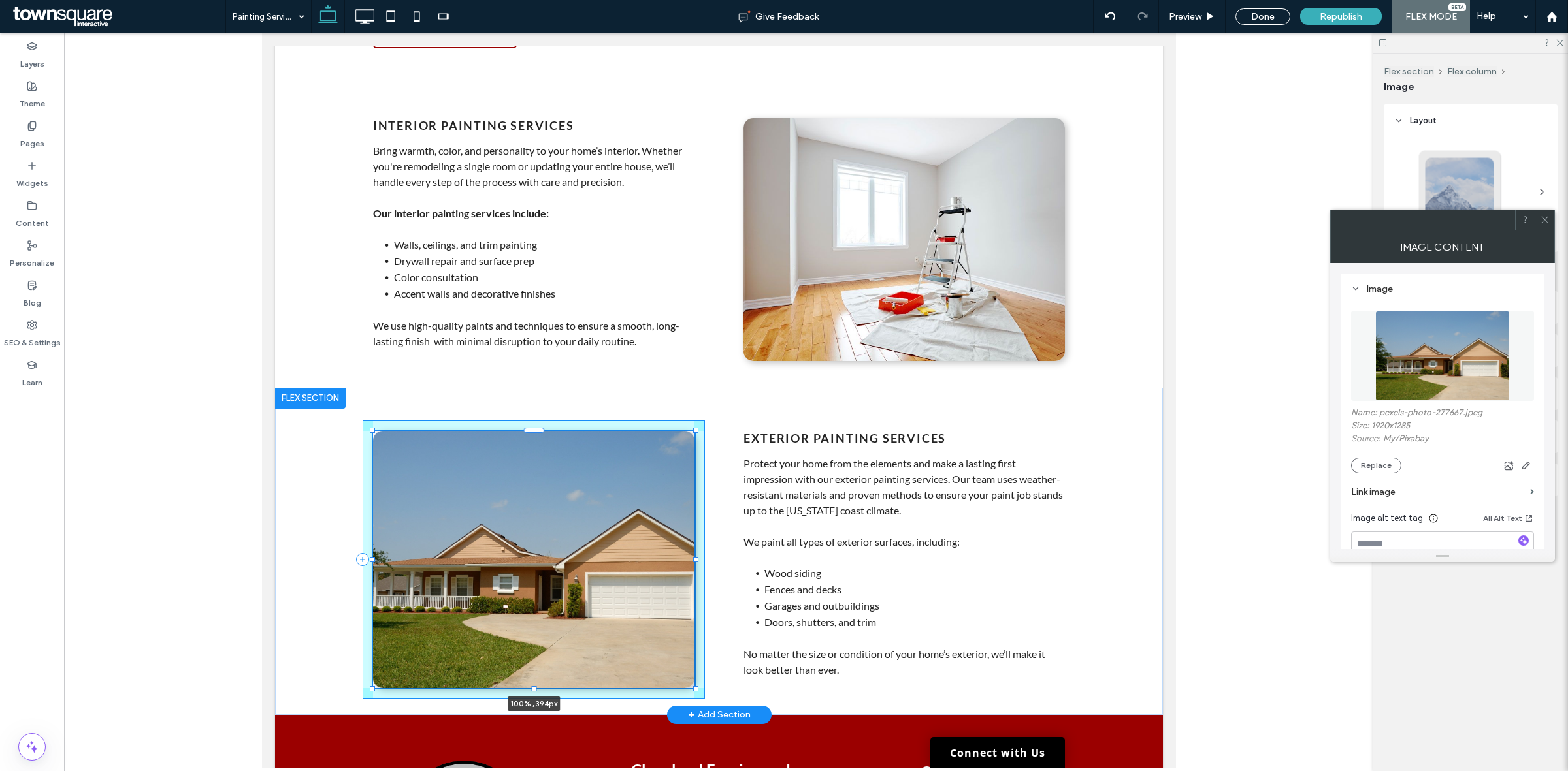
drag, startPoint x: 688, startPoint y: 619, endPoint x: 689, endPoint y: 638, distance: 19.0
click at [689, 643] on div "100% , 394px Exterior Painting Services Protect your home from the elements and…" at bounding box center [718, 551] width 784 height 327
type input "***"
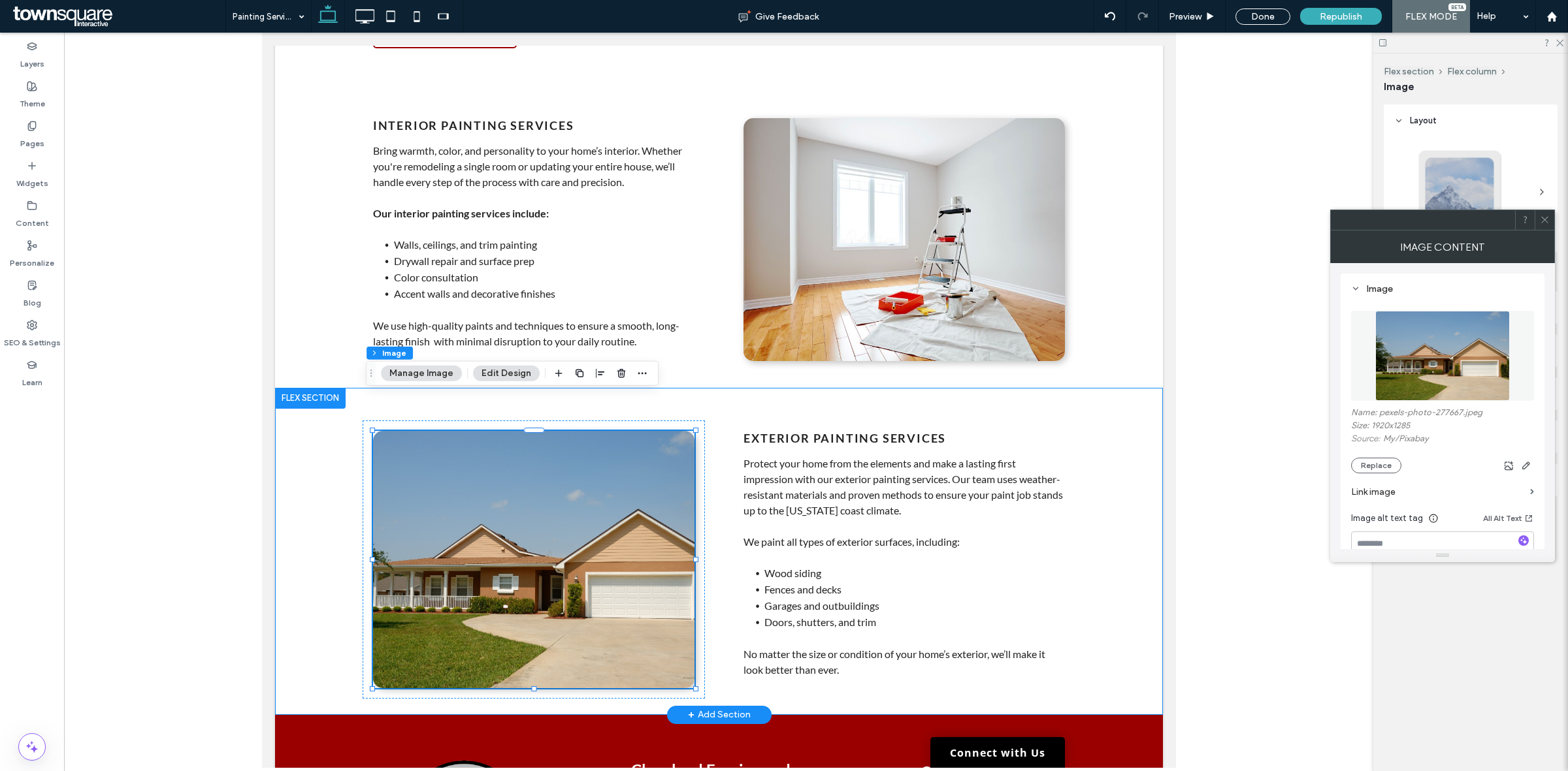
click at [1127, 477] on div "100% , 394px Exterior Painting Services Protect your home from the elements and…" at bounding box center [717, 551] width 887 height 327
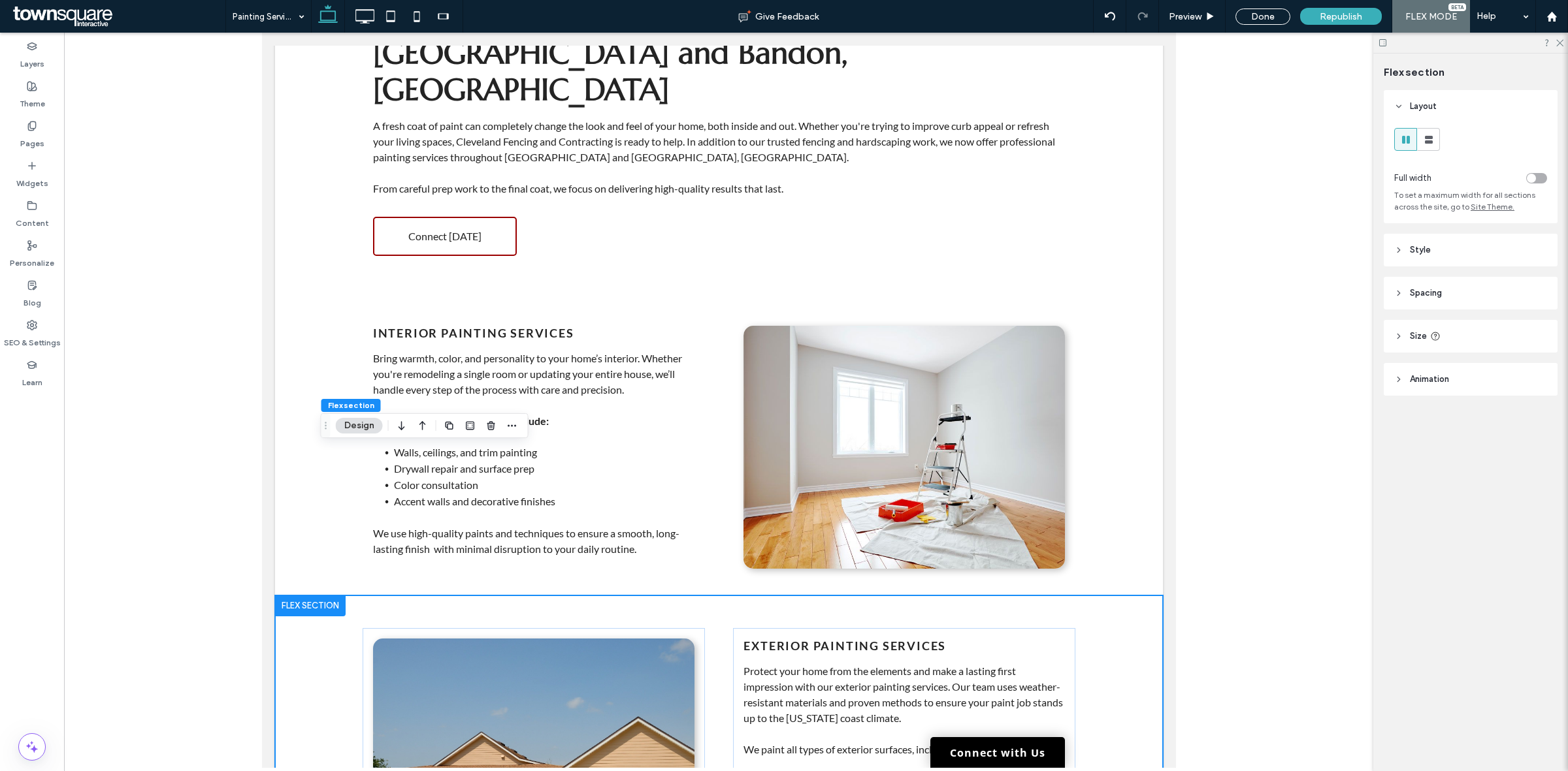
scroll to position [0, 0]
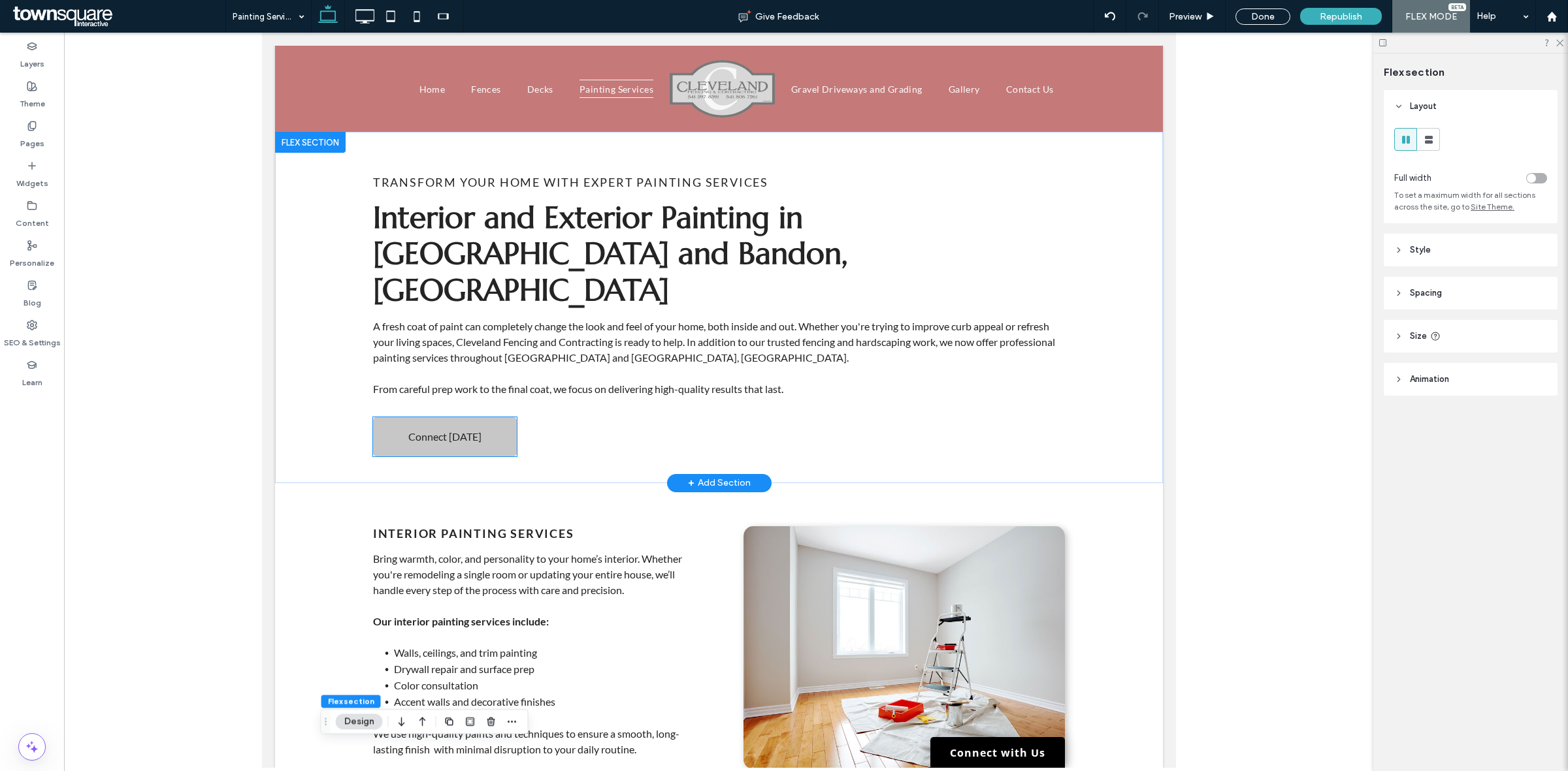
click at [478, 417] on link "Connect Today" at bounding box center [444, 437] width 144 height 39
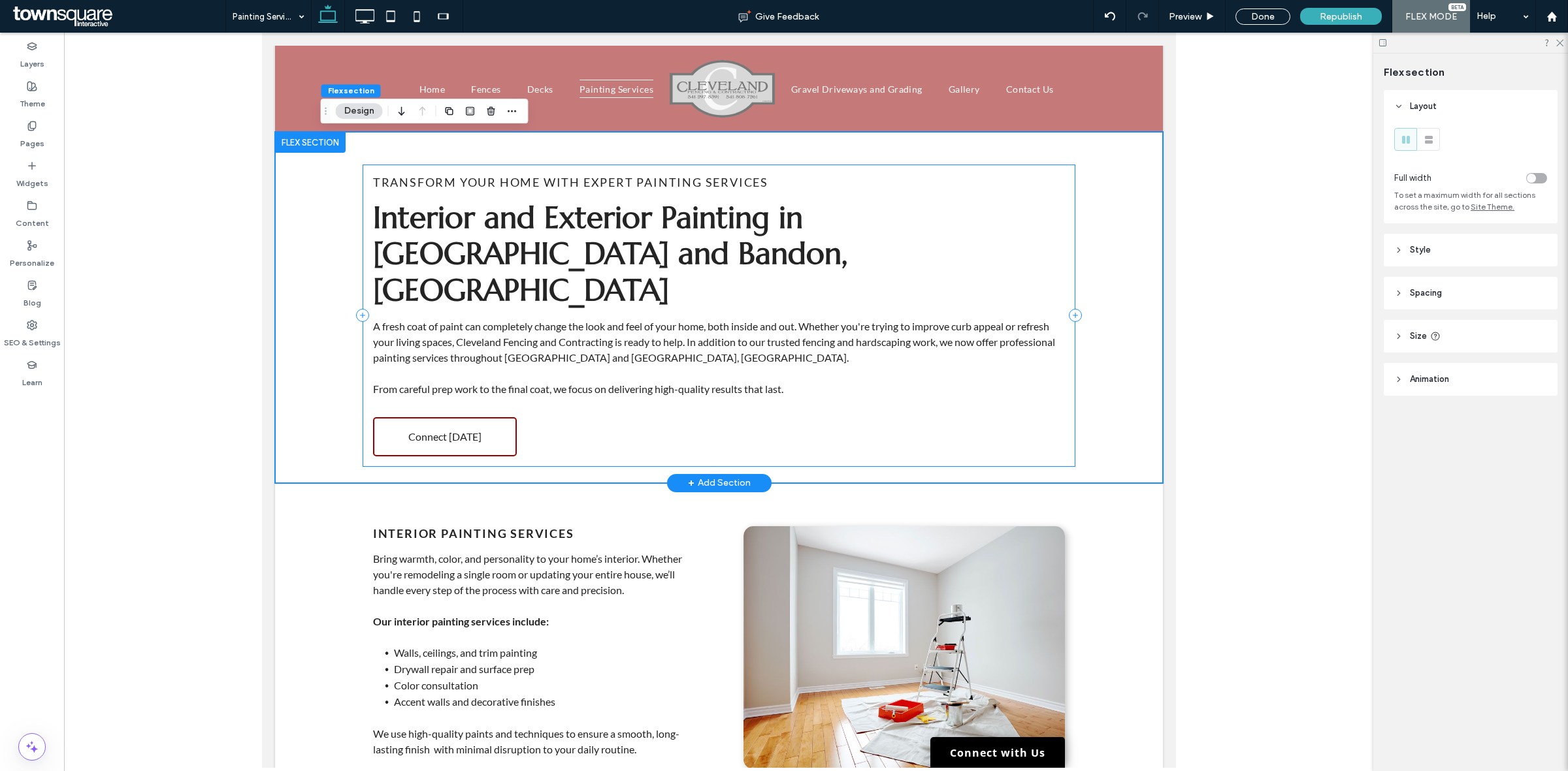
click at [502, 279] on div "Transform Your Home With Expert Painting Services Interior and Exterior Paintin…" at bounding box center [718, 316] width 713 height 302
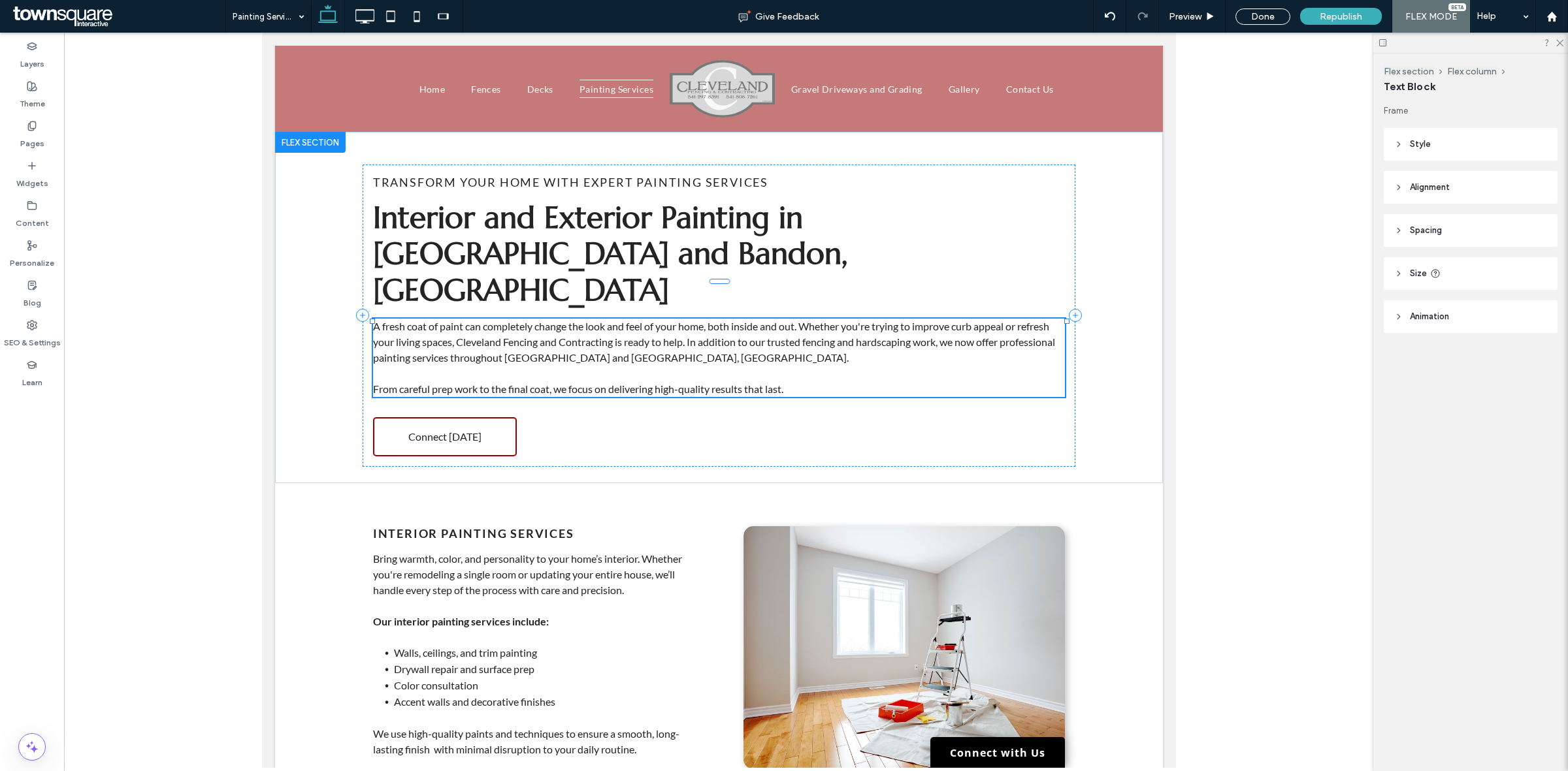
click at [515, 320] on span "A fresh coat of paint can completely change the look and feel of your home, bot…" at bounding box center [713, 341] width 682 height 44
type input "****"
type input "**"
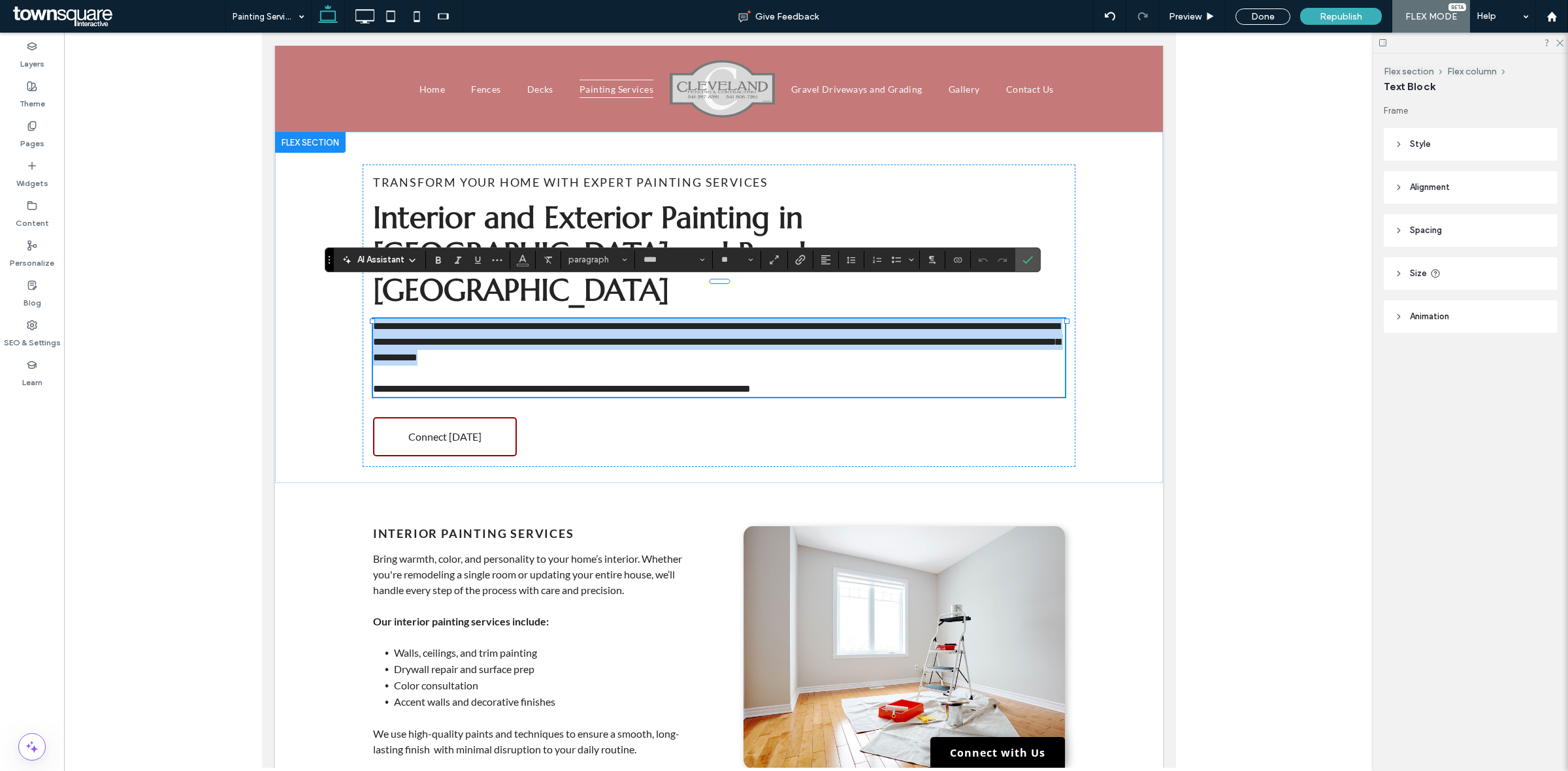
drag, startPoint x: 813, startPoint y: 353, endPoint x: 251, endPoint y: 274, distance: 567.5
click at [261, 274] on html "**********" at bounding box center [718, 741] width 914 height 1416
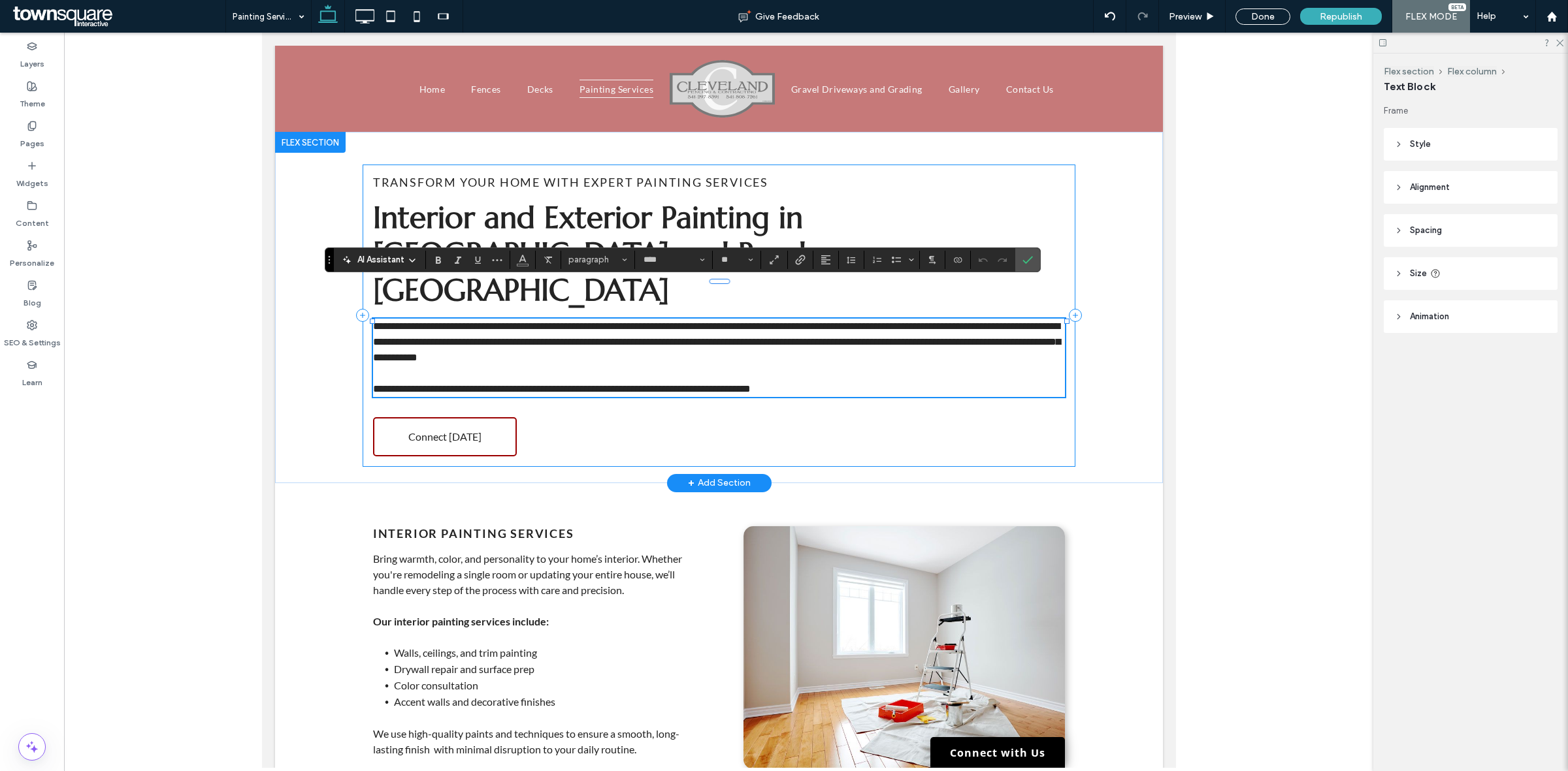
click at [745, 277] on div "**********" at bounding box center [718, 316] width 713 height 302
click at [825, 381] on p "**********" at bounding box center [718, 389] width 692 height 15
drag, startPoint x: 825, startPoint y: 354, endPoint x: 613, endPoint y: 347, distance: 212.1
click at [613, 381] on p "**********" at bounding box center [718, 389] width 692 height 15
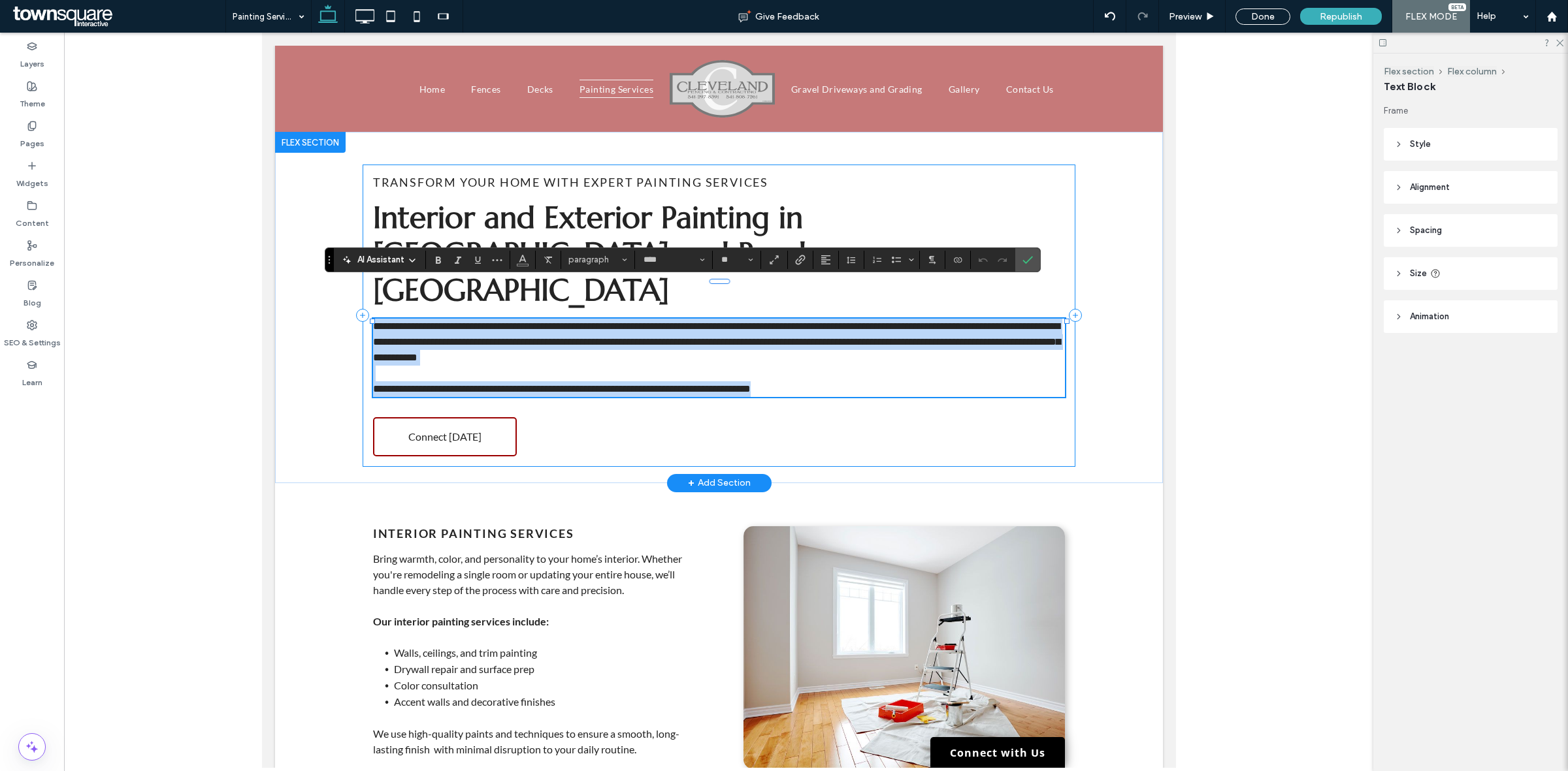
drag, startPoint x: 367, startPoint y: 289, endPoint x: 836, endPoint y: 364, distance: 475.0
click at [836, 364] on div "**********" at bounding box center [718, 316] width 713 height 302
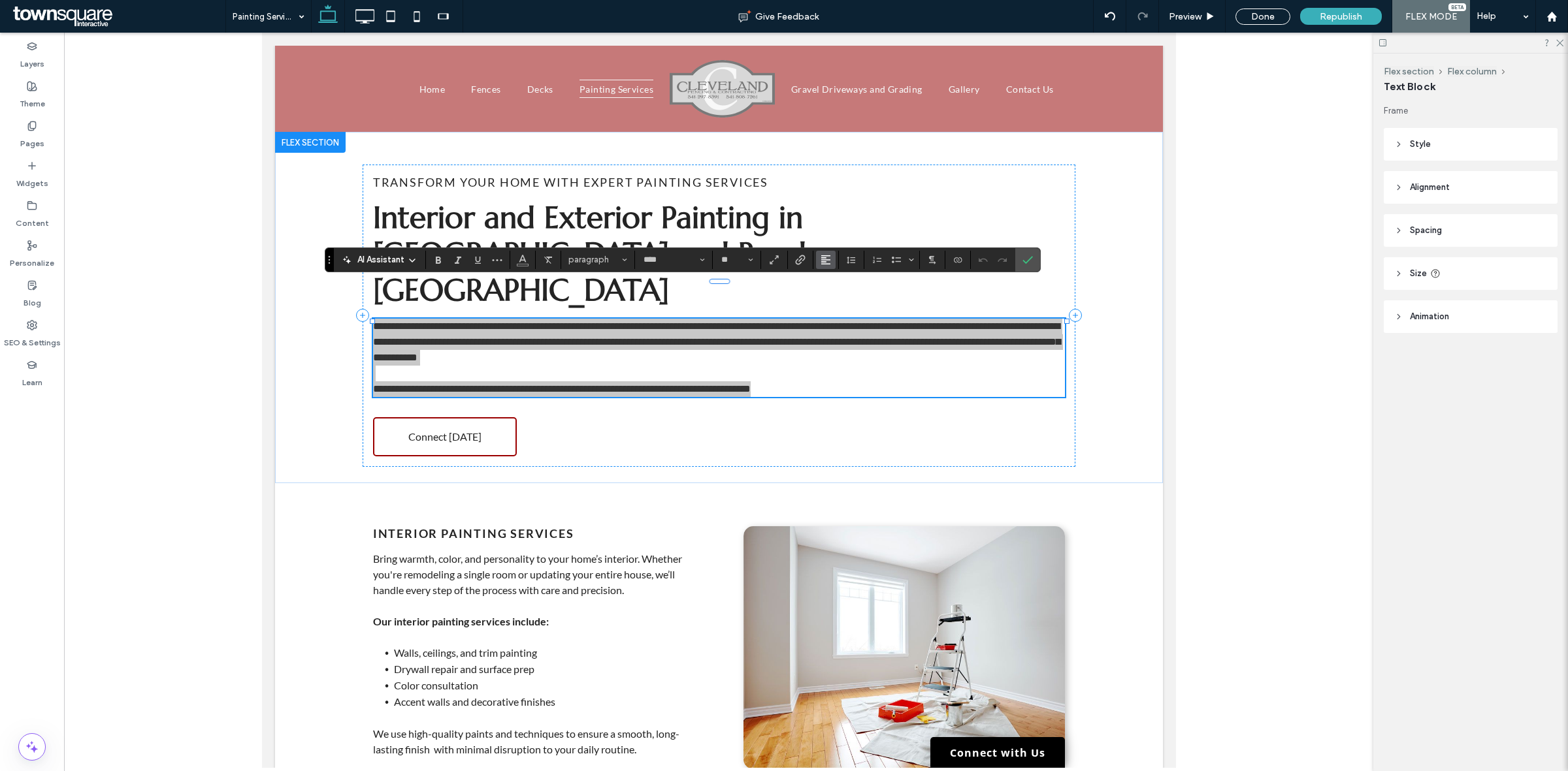
click at [824, 263] on icon "Alignment" at bounding box center [826, 260] width 11 height 11
click at [840, 304] on icon "ui.textEditor.alignment.center" at bounding box center [836, 300] width 11 height 11
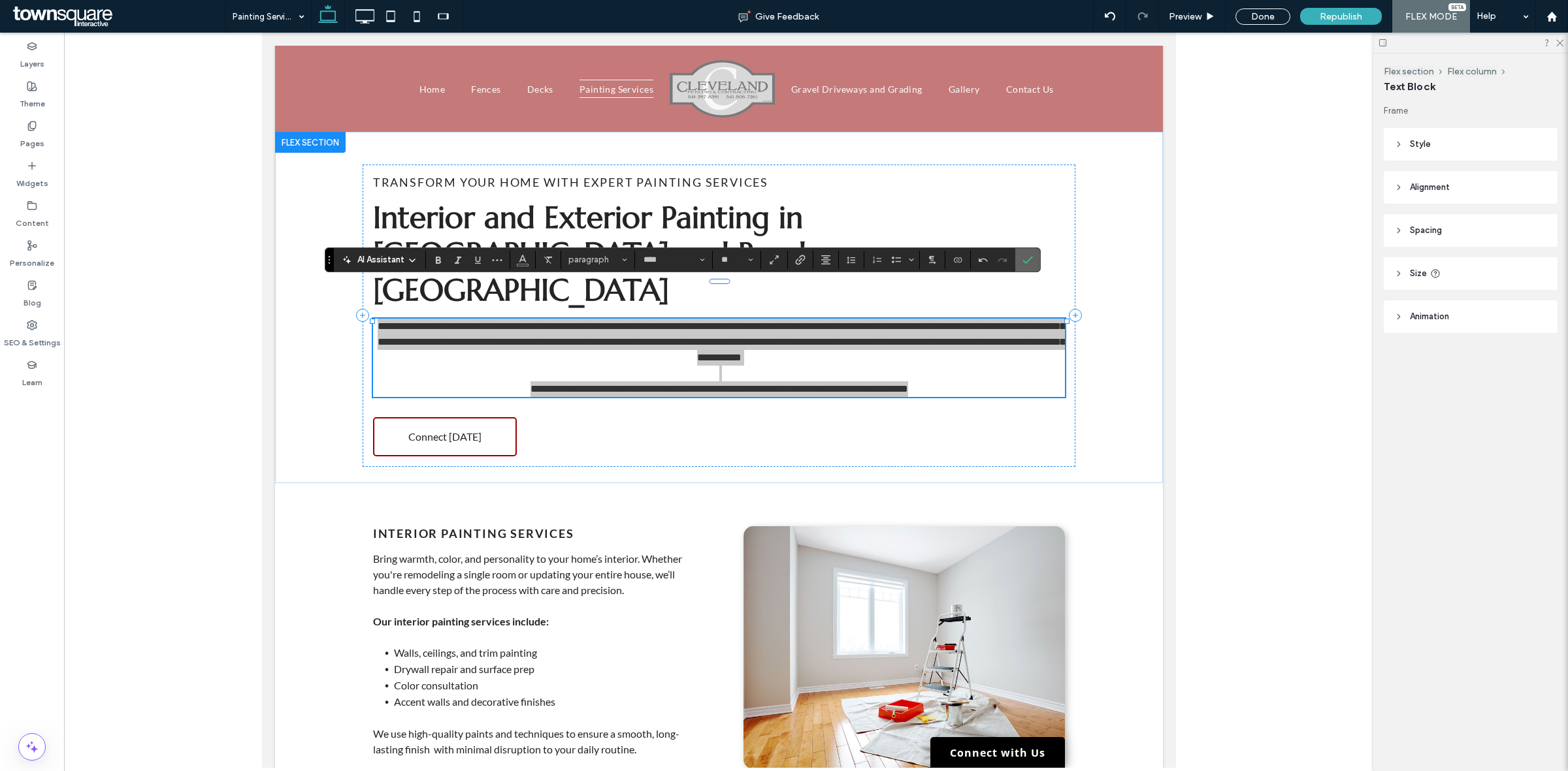
click at [1033, 259] on icon "Confirm" at bounding box center [1028, 260] width 11 height 11
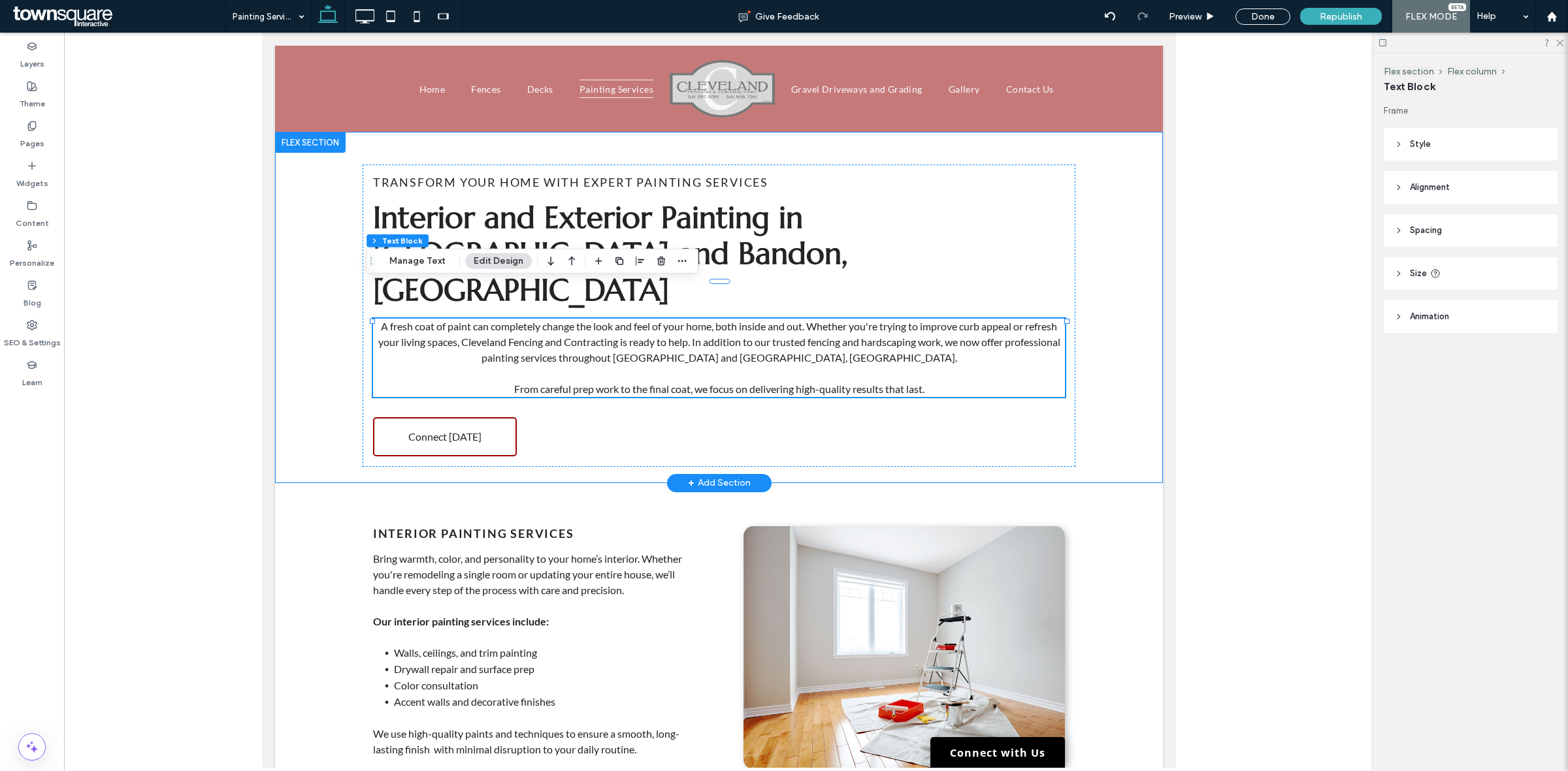
click at [1119, 265] on div "Transform Your Home With Expert Painting Services Interior and Exterior Paintin…" at bounding box center [717, 307] width 887 height 351
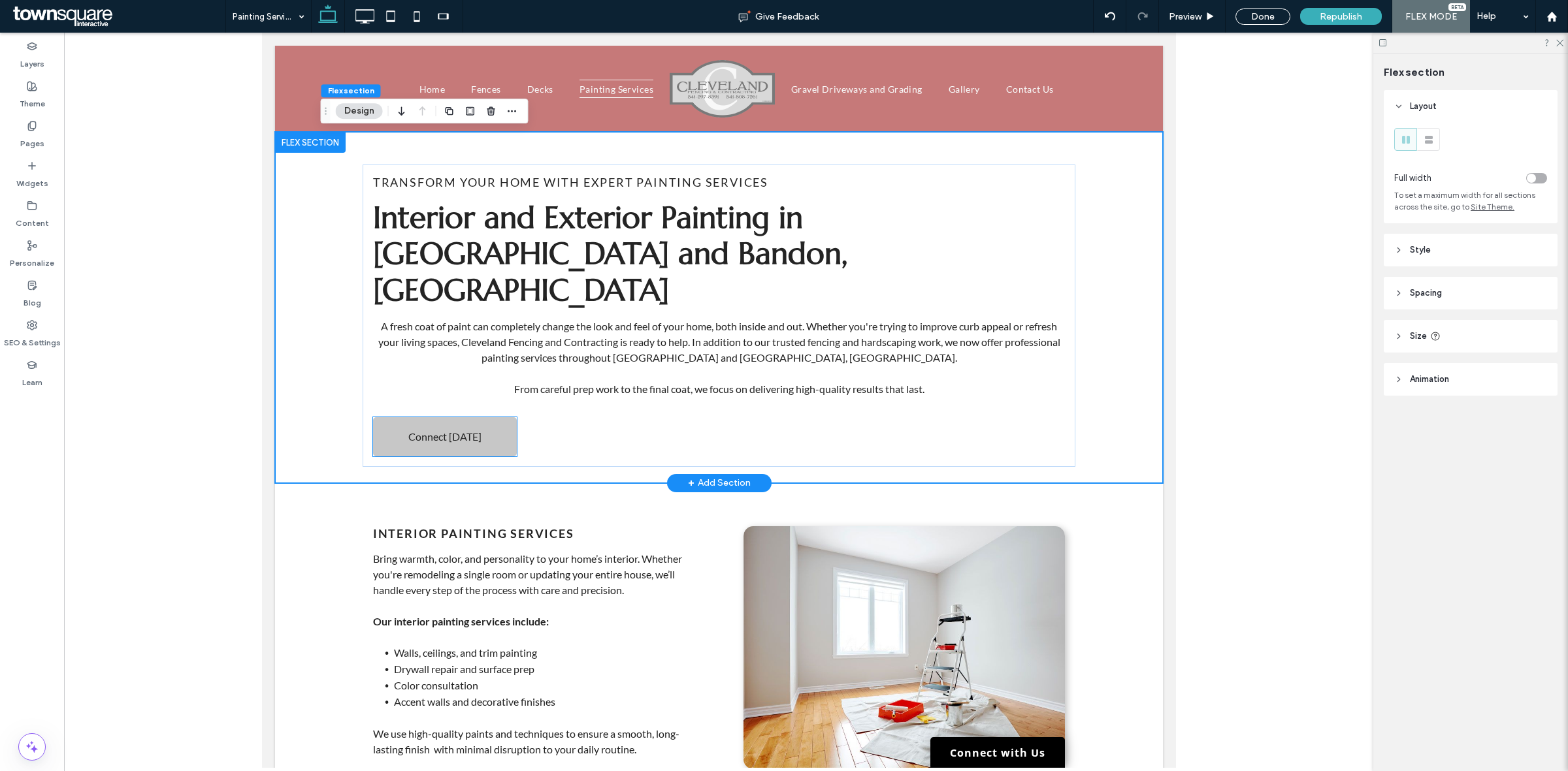
click at [496, 417] on link "Connect Today" at bounding box center [444, 437] width 144 height 39
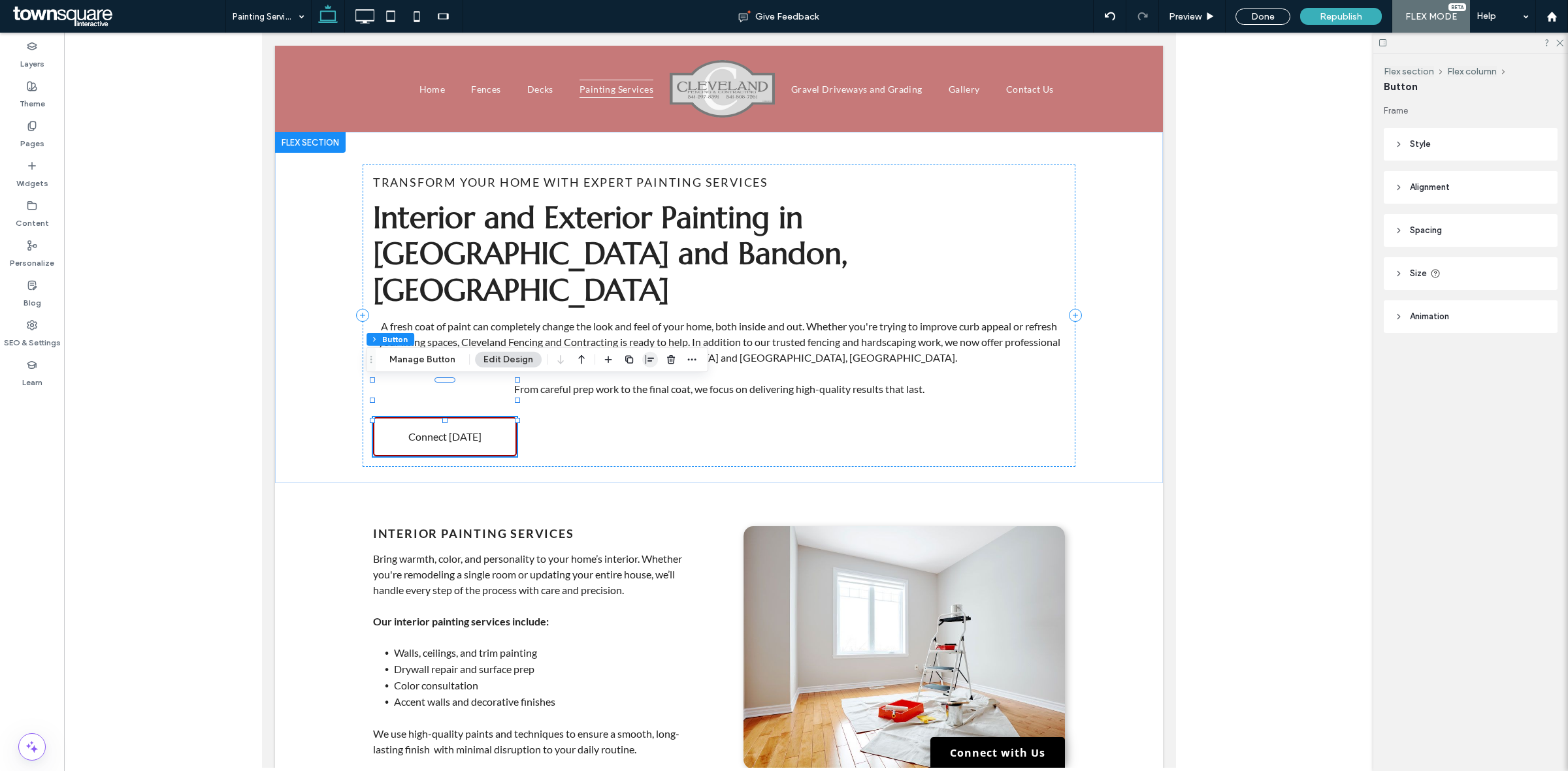
click at [647, 361] on use "button" at bounding box center [650, 360] width 9 height 9
click at [636, 383] on use "center" at bounding box center [636, 386] width 7 height 9
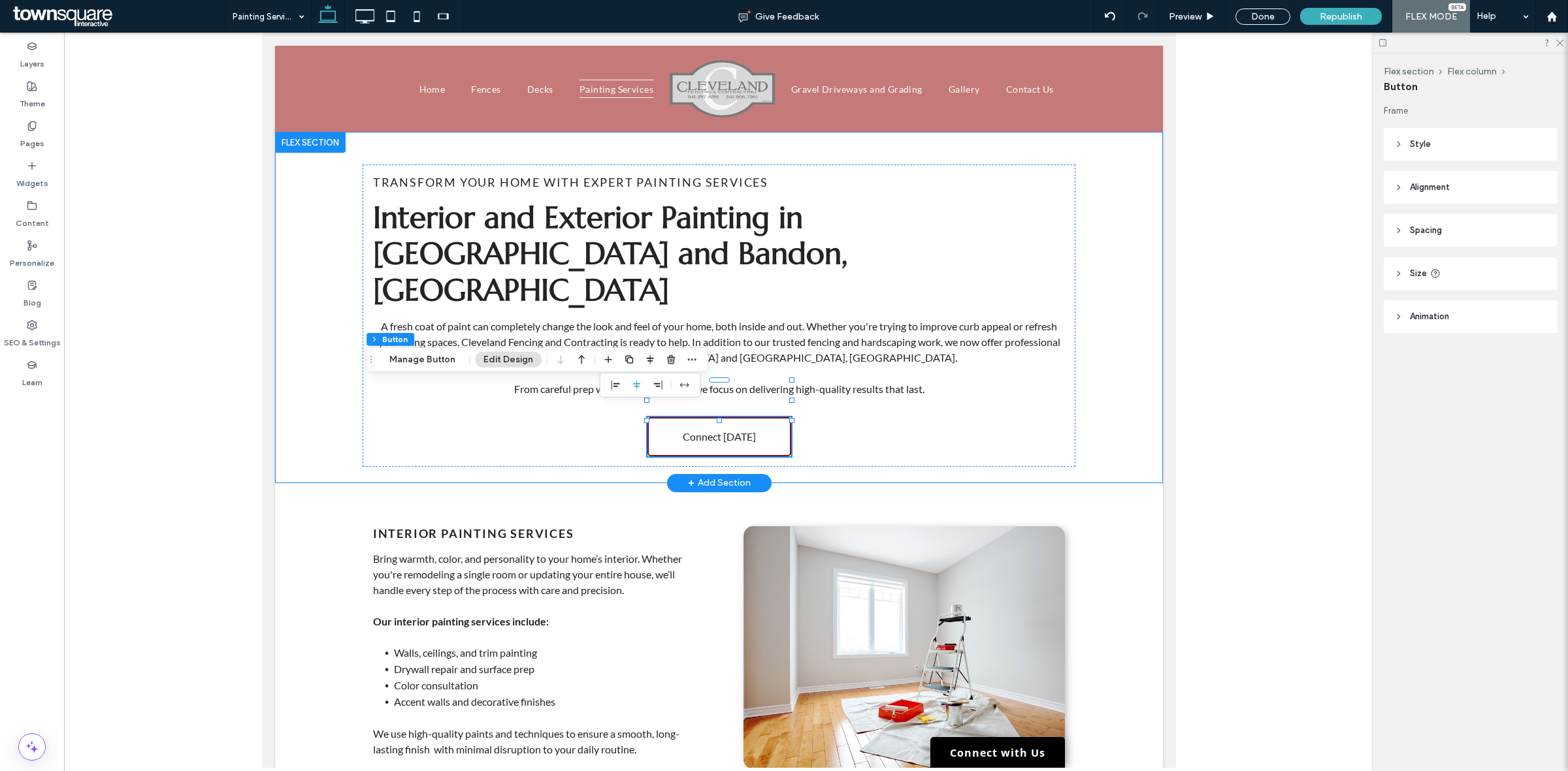
click at [1094, 299] on div "Transform Your Home With Expert Painting Services Interior and Exterior Paintin…" at bounding box center [718, 307] width 784 height 351
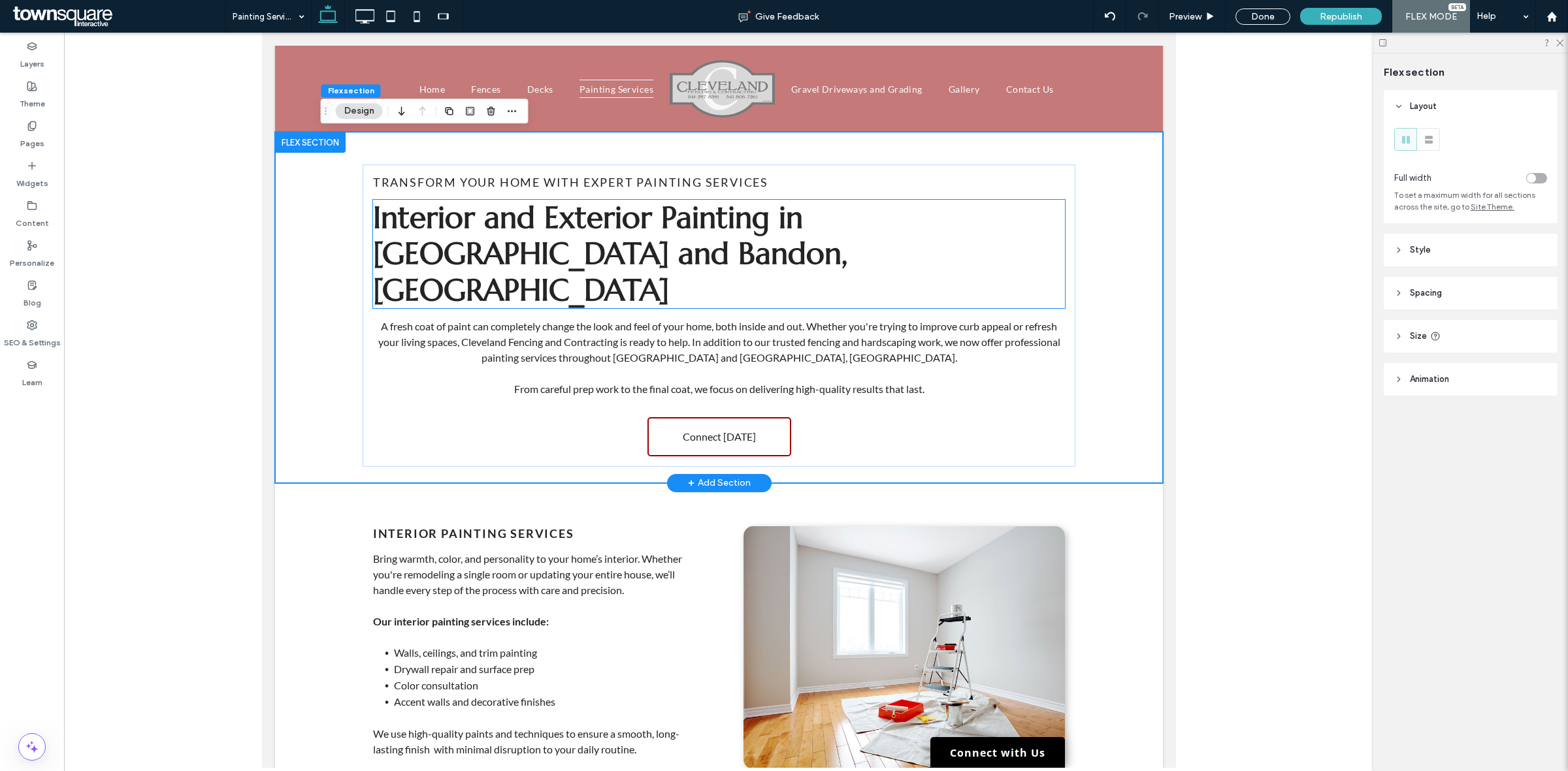
click at [830, 239] on h2 "Interior and Exterior Painting in Coos Bay and Bandon, OR" at bounding box center [718, 254] width 692 height 108
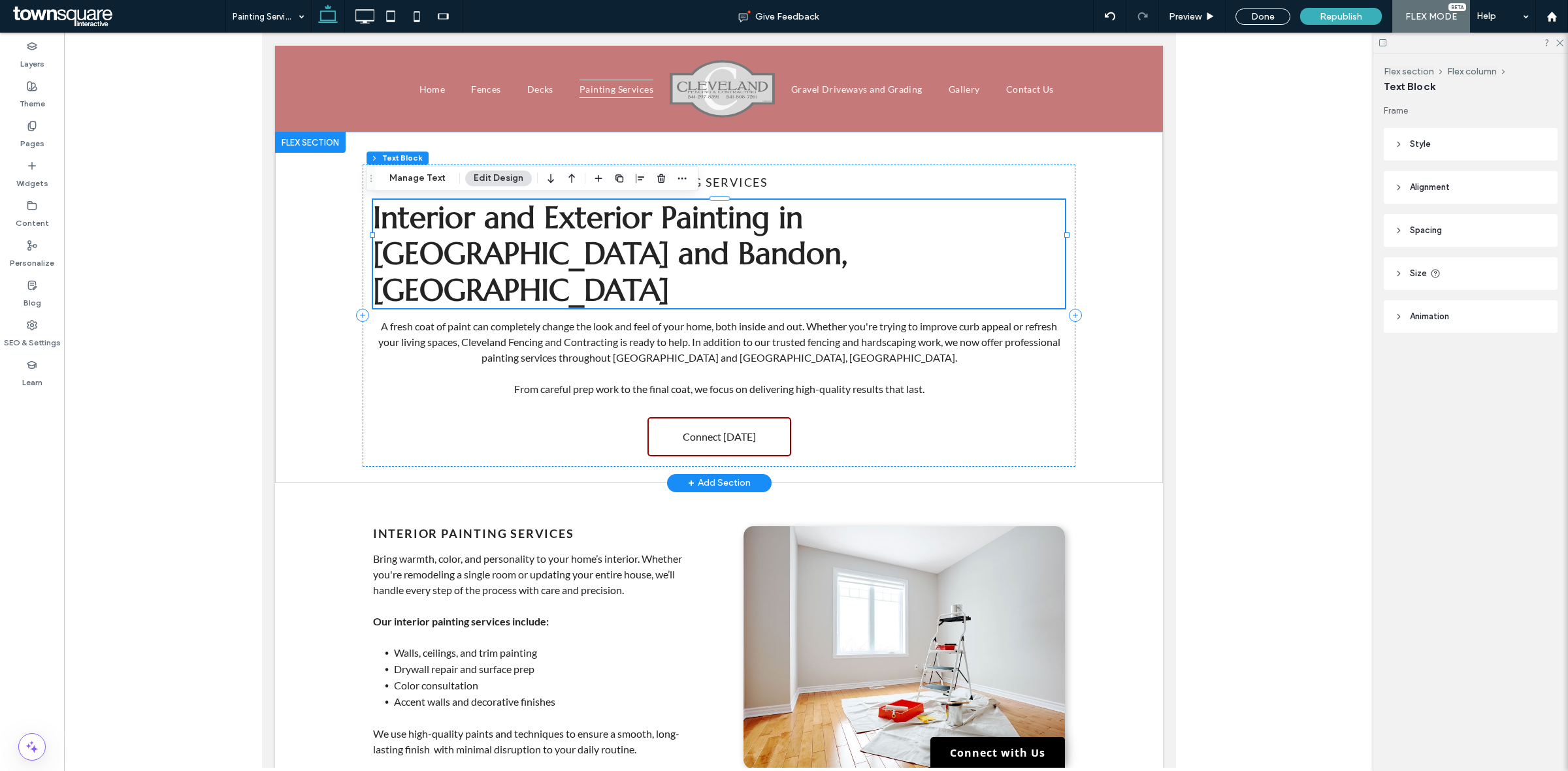
click at [830, 239] on div "Interior and Exterior Painting in Coos Bay and Bandon, OR" at bounding box center [718, 254] width 692 height 108
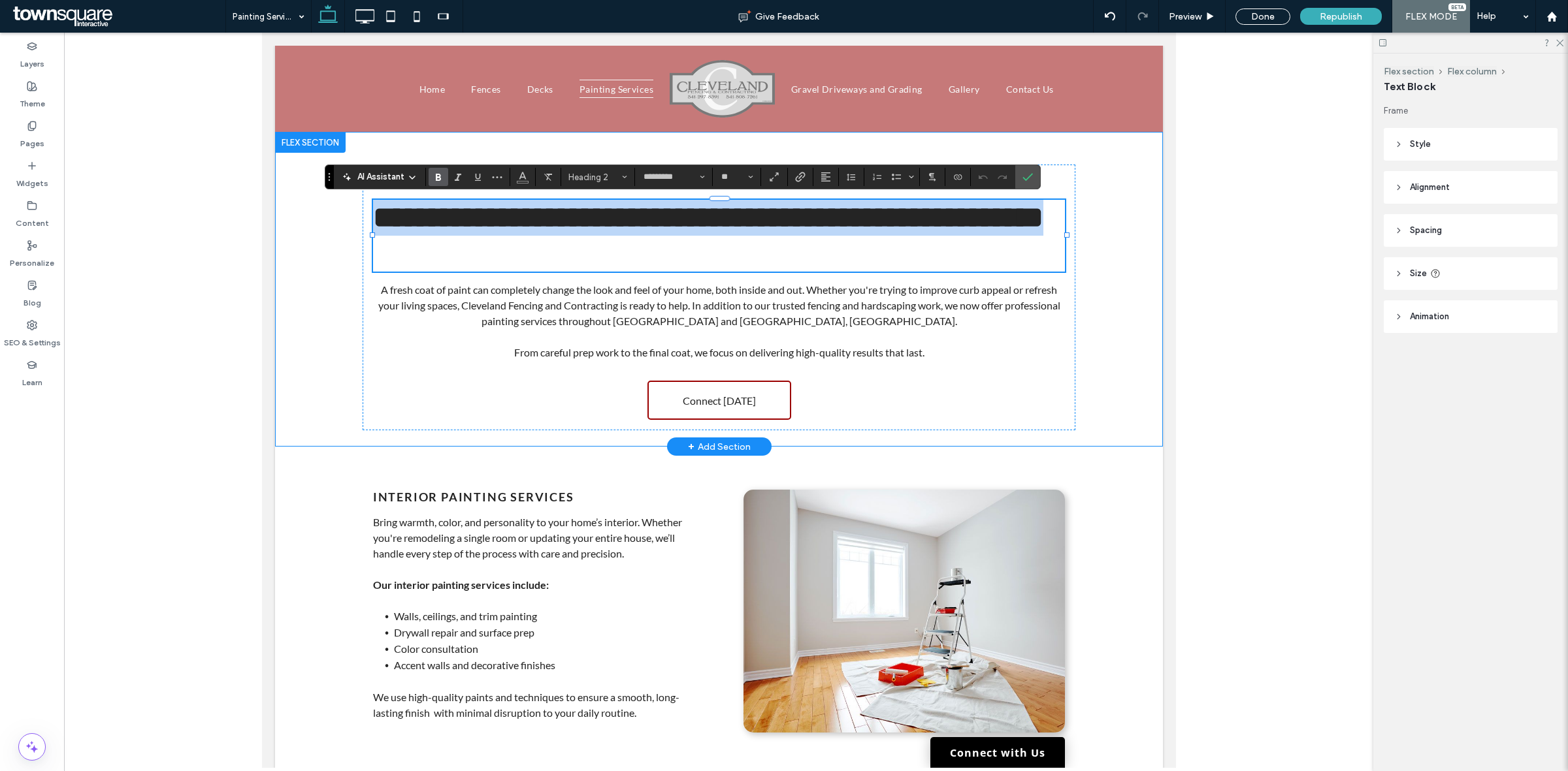
drag, startPoint x: 675, startPoint y: 256, endPoint x: 299, endPoint y: 220, distance: 377.7
click at [299, 220] on div "**********" at bounding box center [717, 289] width 887 height 315
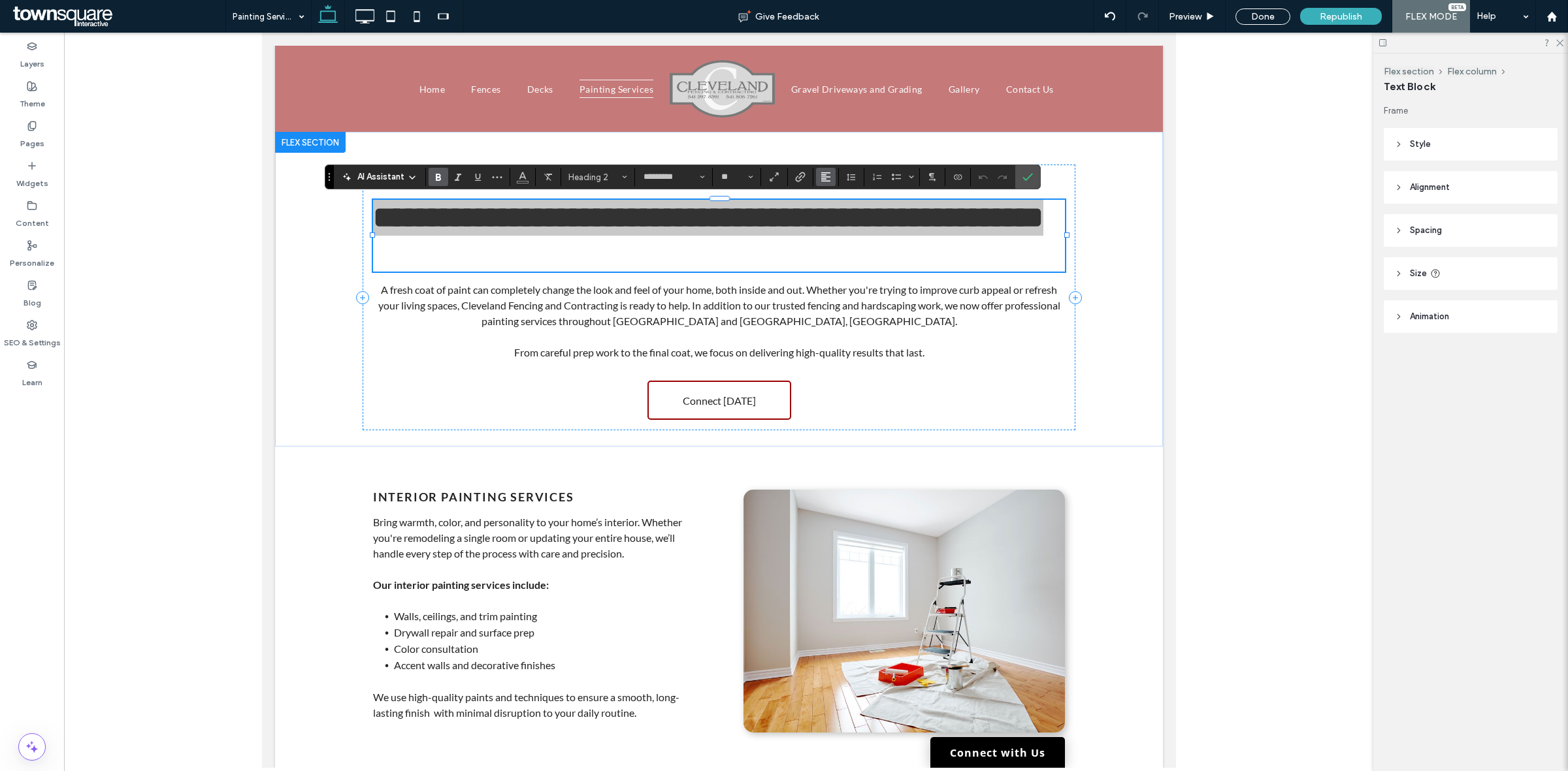
click at [827, 184] on span "Alignment" at bounding box center [826, 177] width 11 height 17
click at [837, 220] on use "ui.textEditor.alignment.center" at bounding box center [836, 218] width 9 height 9
click at [1017, 180] on section at bounding box center [1027, 177] width 25 height 24
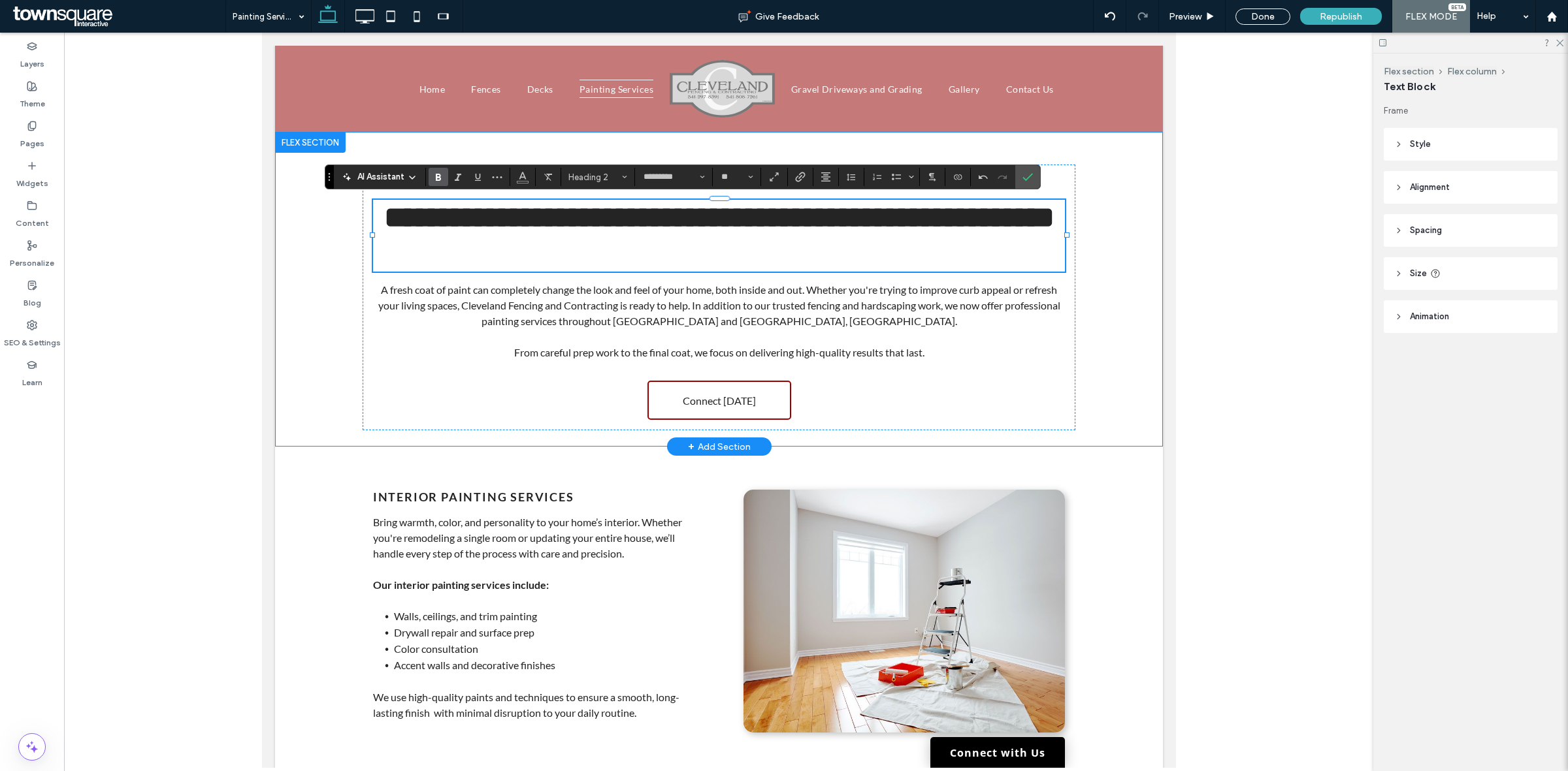
click at [1084, 214] on div "**********" at bounding box center [718, 289] width 784 height 315
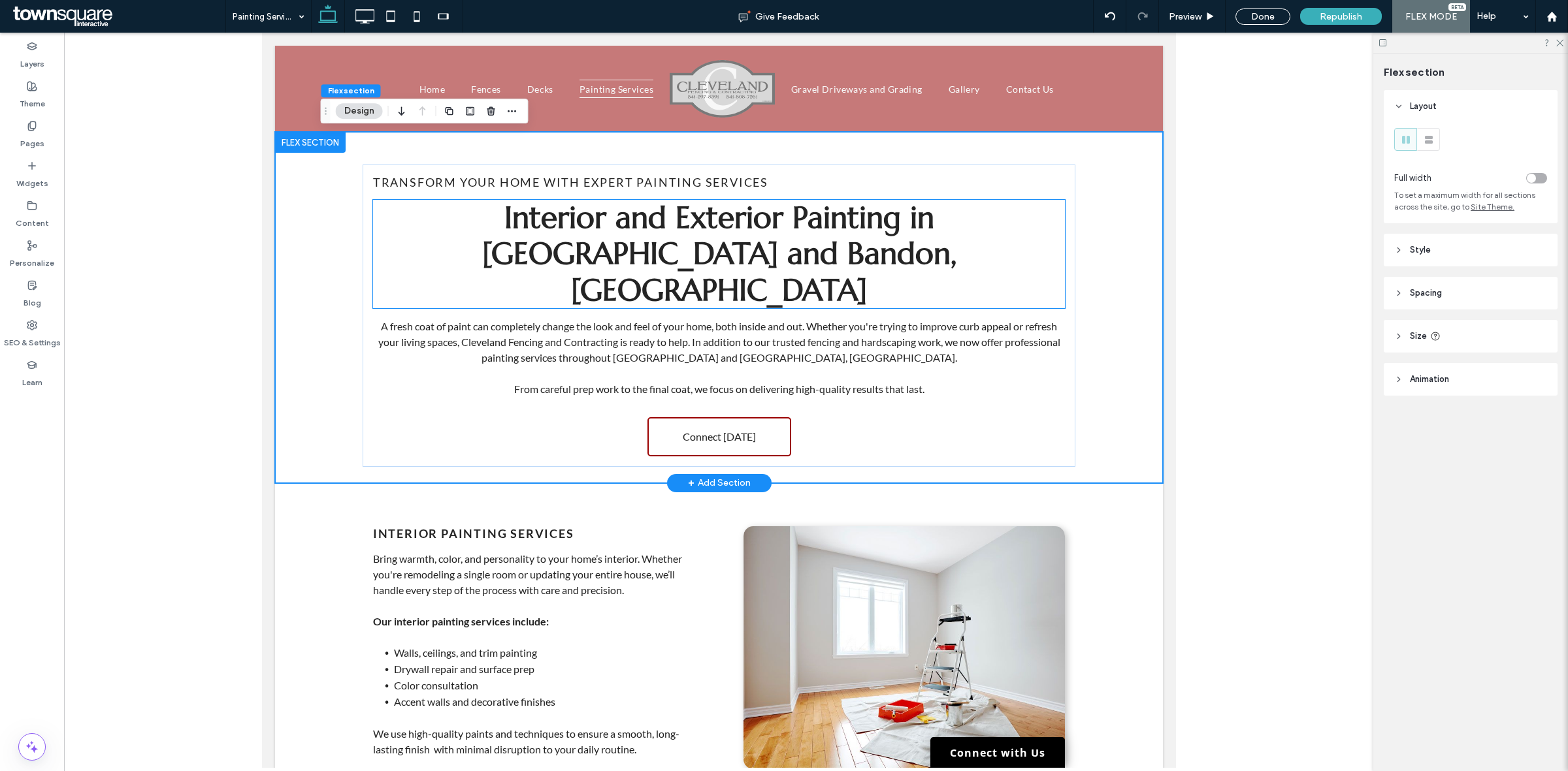
click at [853, 250] on h2 "Interior and Exterior Painting in Coos Bay and Bandon, OR" at bounding box center [718, 254] width 692 height 108
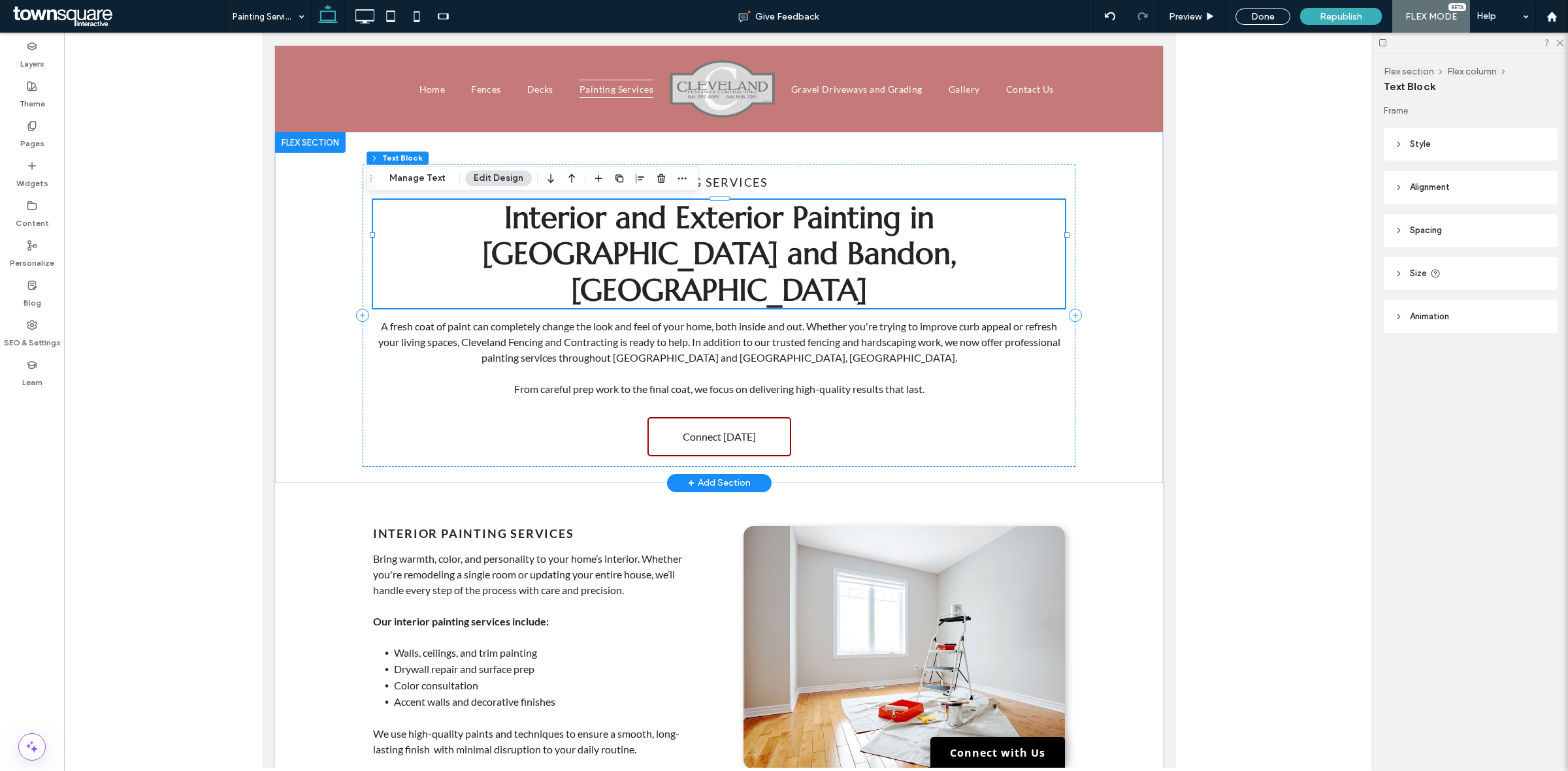
click at [856, 247] on div "Interior and Exterior Painting in Coos Bay and Bandon, OR" at bounding box center [718, 254] width 692 height 108
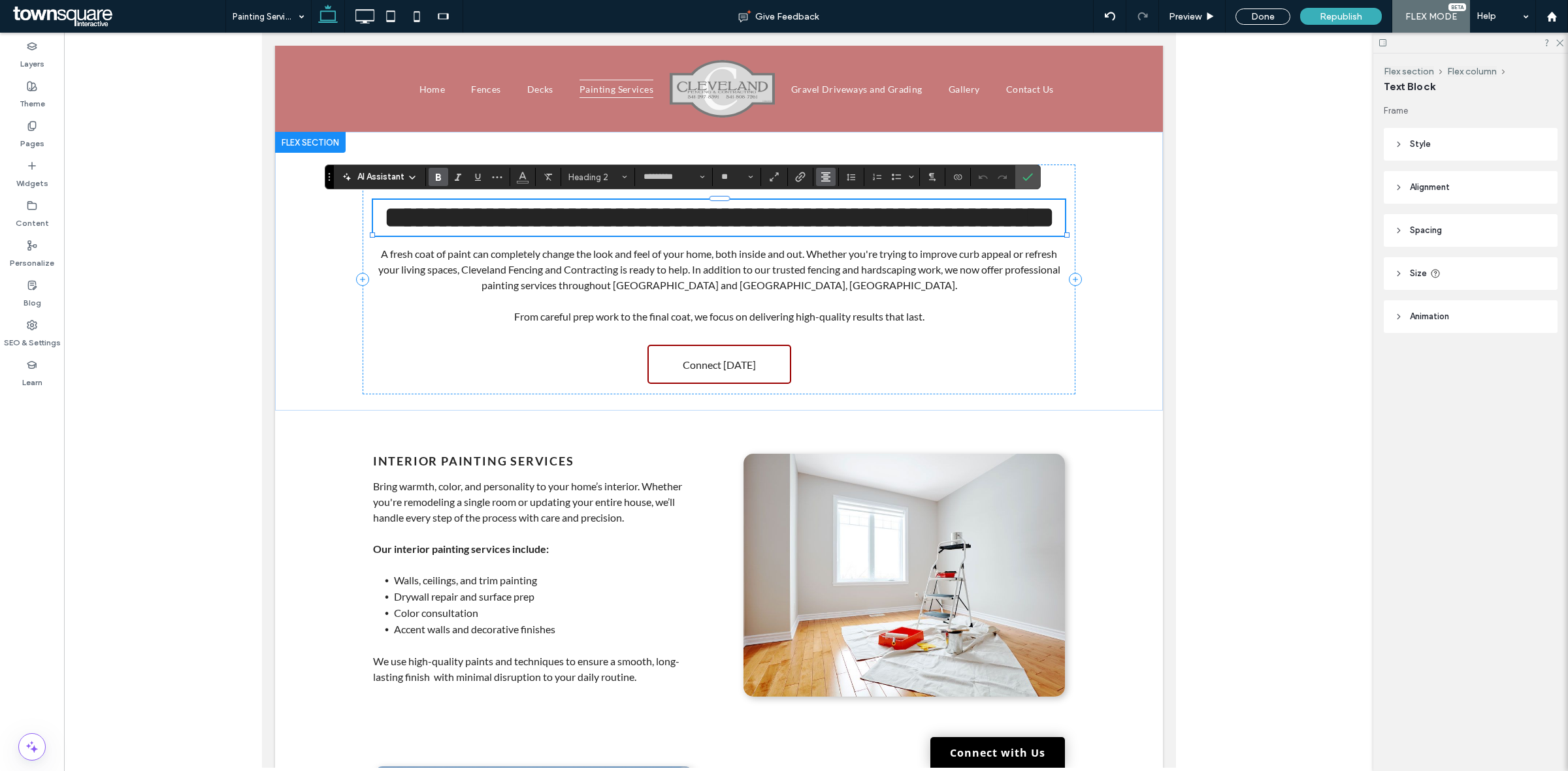
click at [818, 177] on button "Alignment" at bounding box center [825, 177] width 19 height 18
click at [835, 200] on use "ui.textEditor.alignment.left" at bounding box center [836, 199] width 9 height 9
click at [1123, 281] on div "**********" at bounding box center [717, 271] width 887 height 279
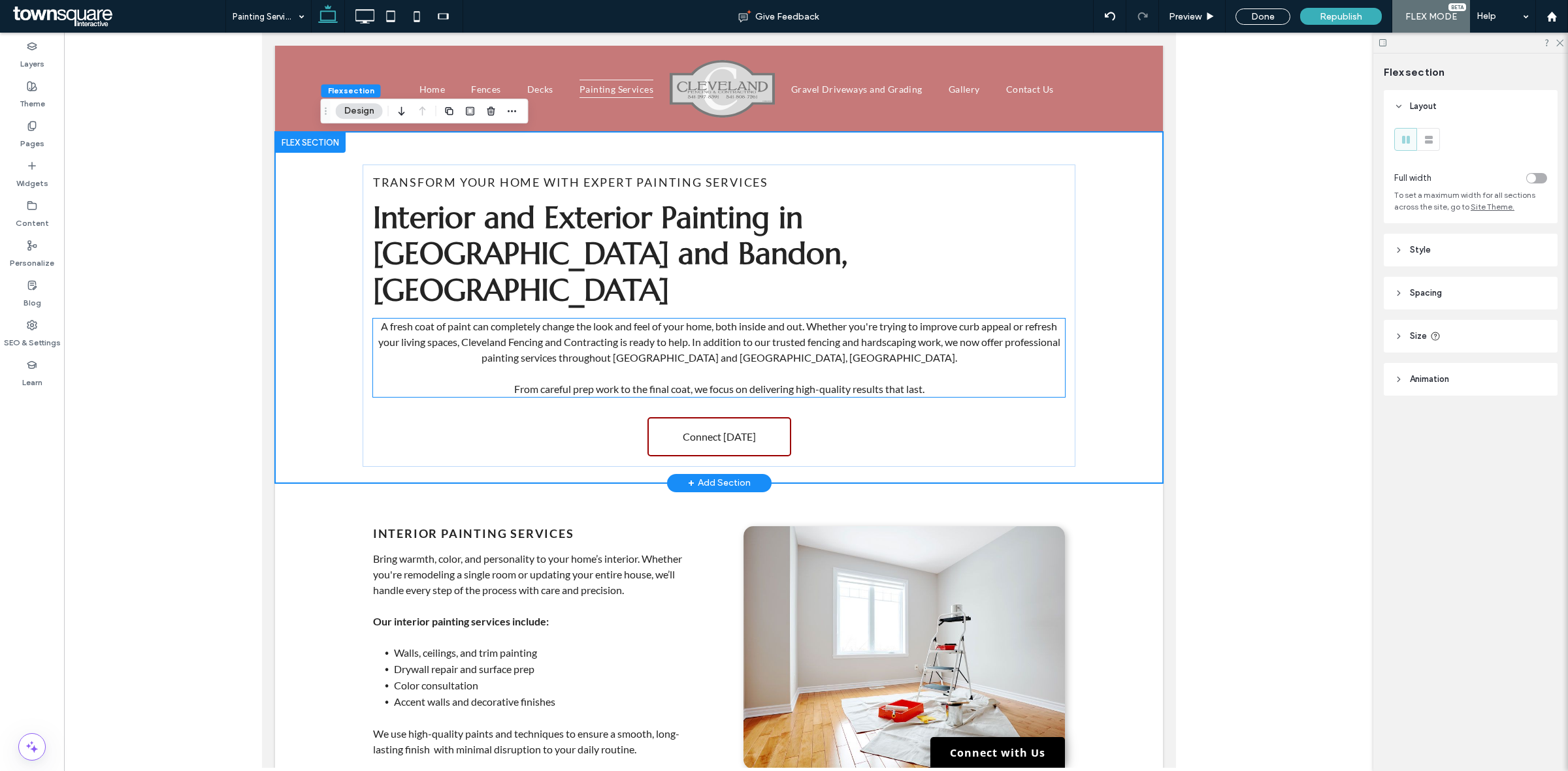
click at [739, 365] on p at bounding box center [718, 373] width 692 height 15
click at [739, 337] on div "A fresh coat of paint can completely change the look and feel of your home, bot…" at bounding box center [718, 357] width 692 height 79
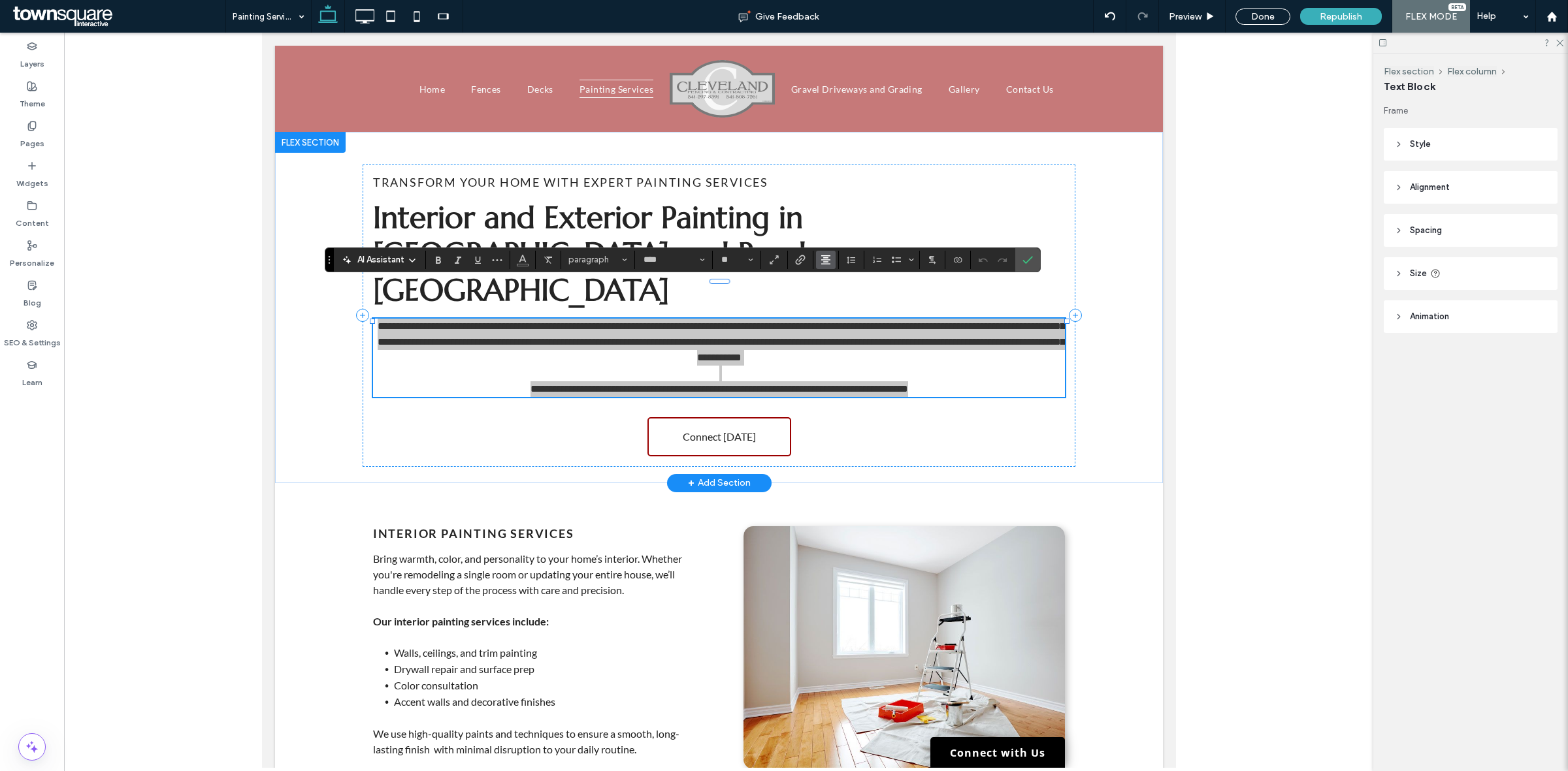
click at [824, 269] on button "Alignment" at bounding box center [825, 259] width 19 height 18
click at [839, 279] on icon "ui.textEditor.alignment.left" at bounding box center [836, 281] width 11 height 11
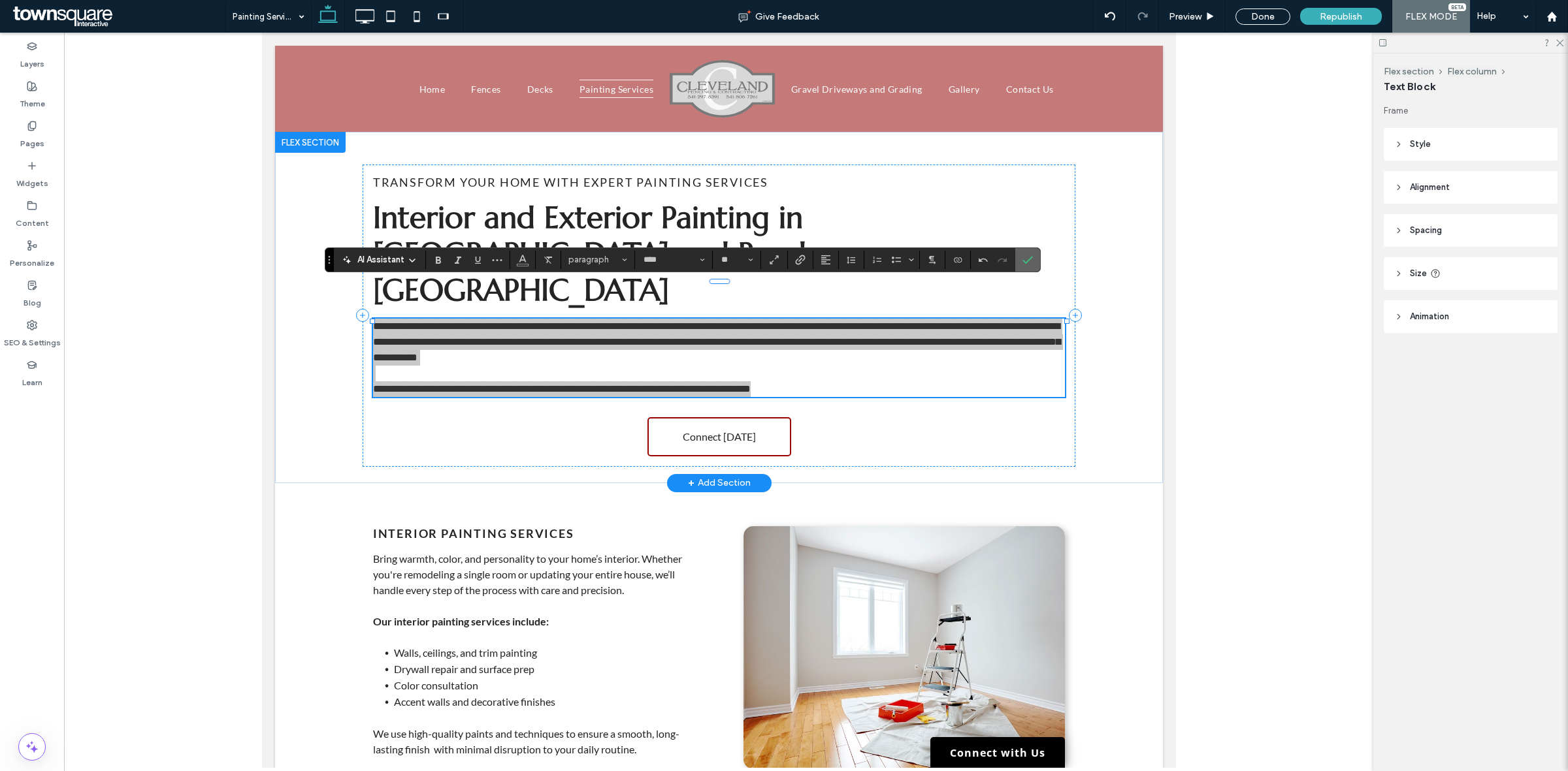
click at [1027, 259] on icon "Confirm" at bounding box center [1028, 260] width 11 height 11
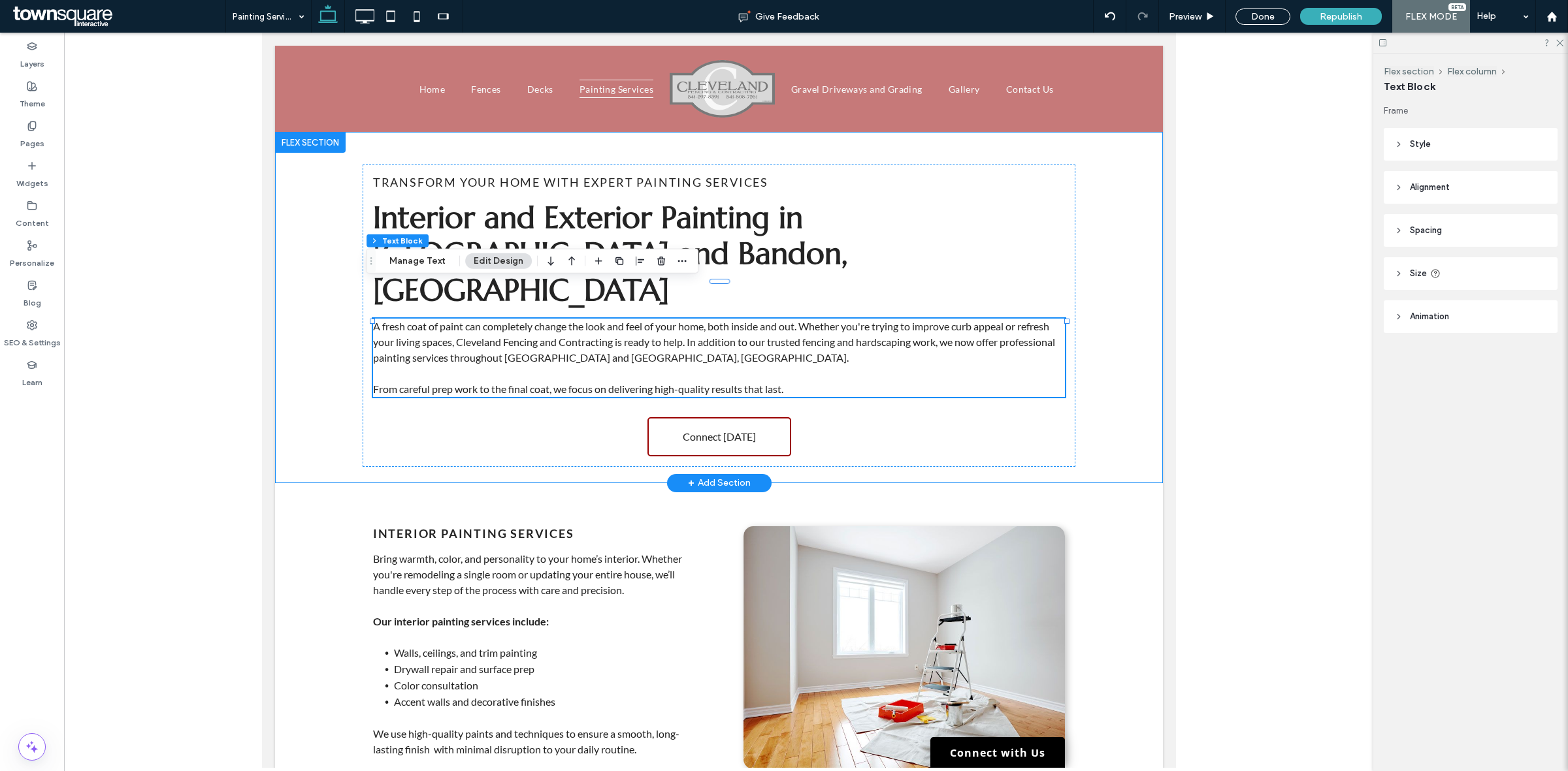
click at [1135, 263] on div "Transform Your Home With Expert Painting Services Interior and Exterior Paintin…" at bounding box center [717, 307] width 887 height 351
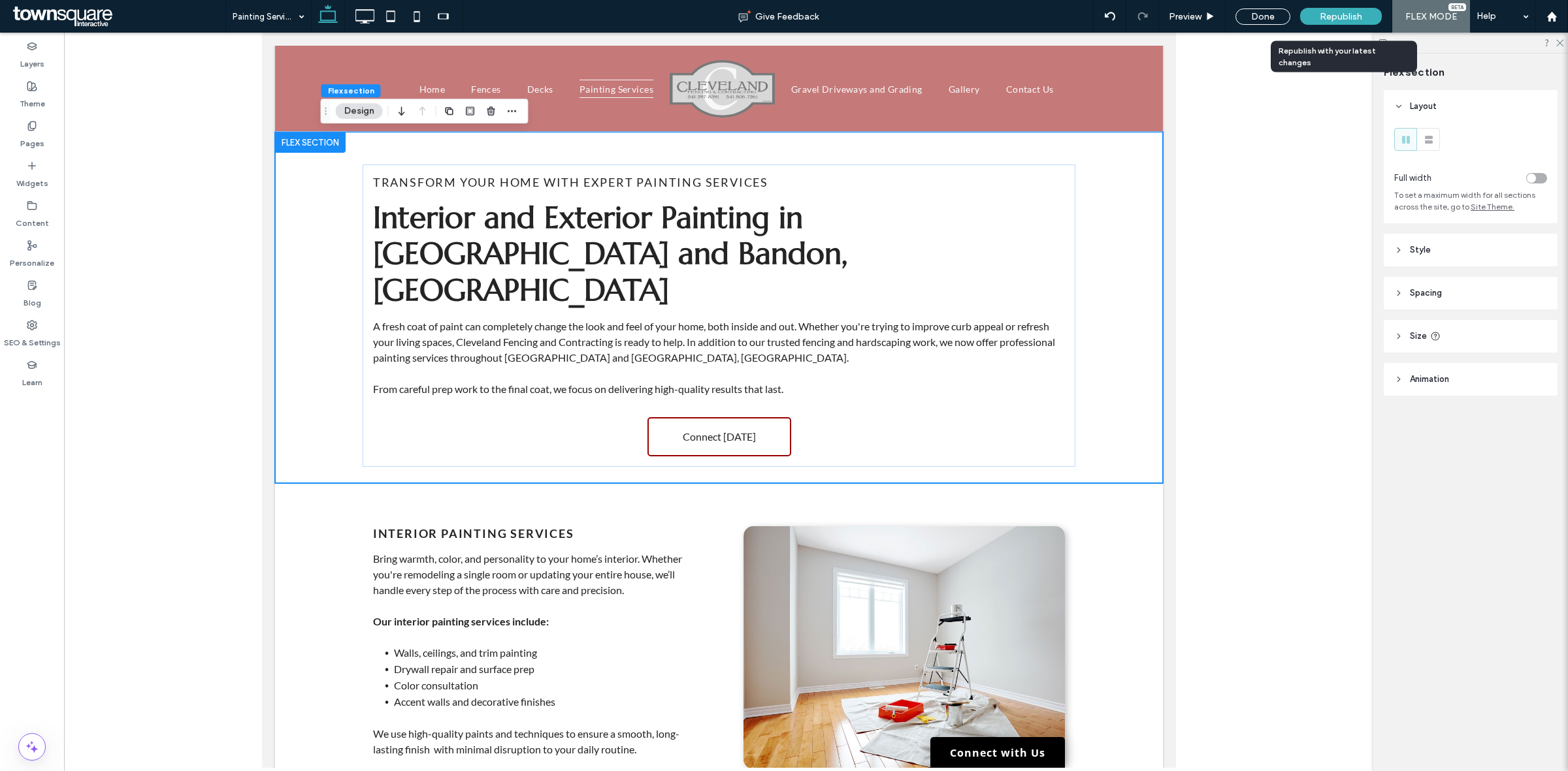
click at [1336, 13] on span "Republish" at bounding box center [1340, 17] width 42 height 11
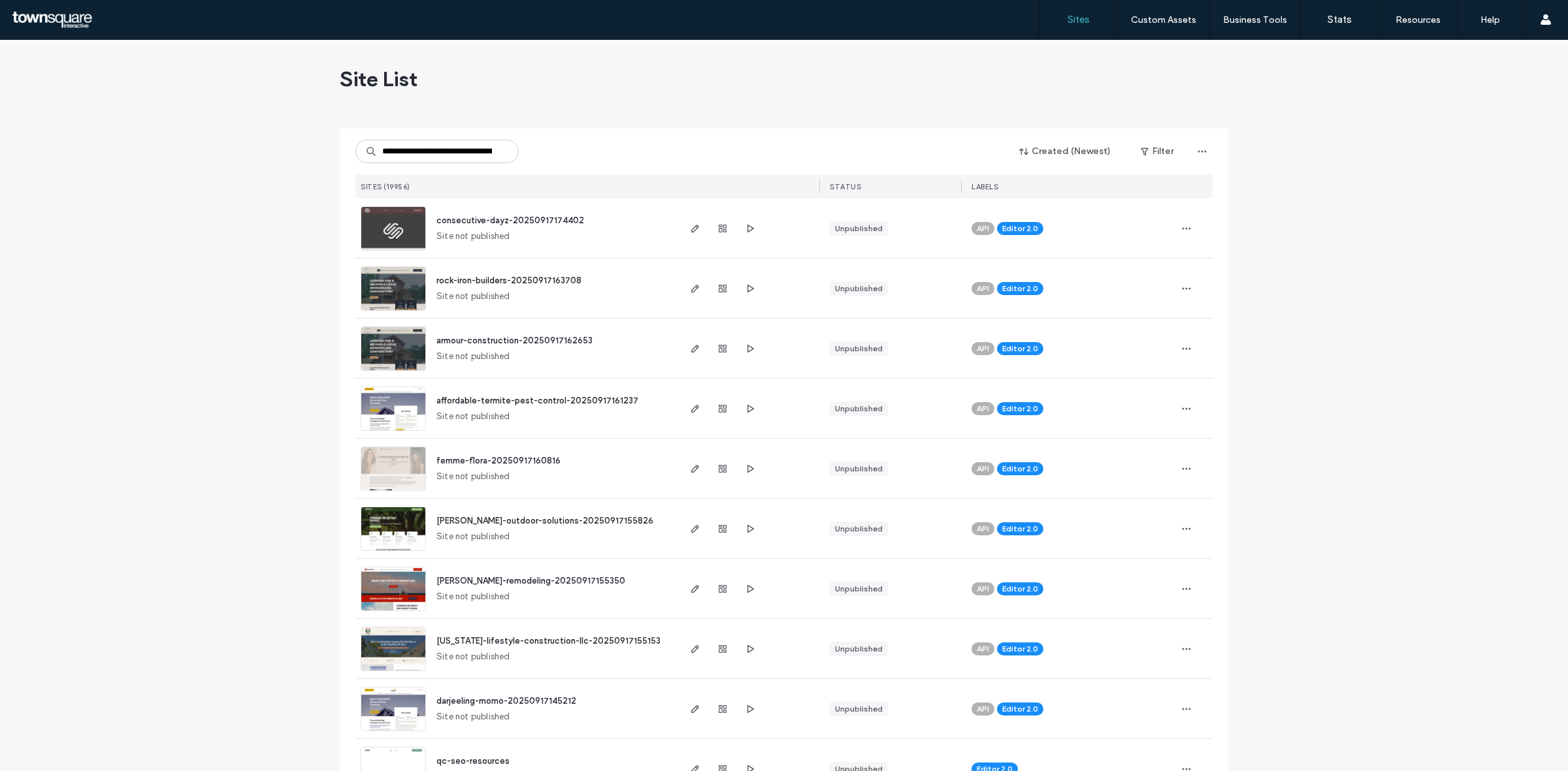
scroll to position [0, 103]
type input "**********"
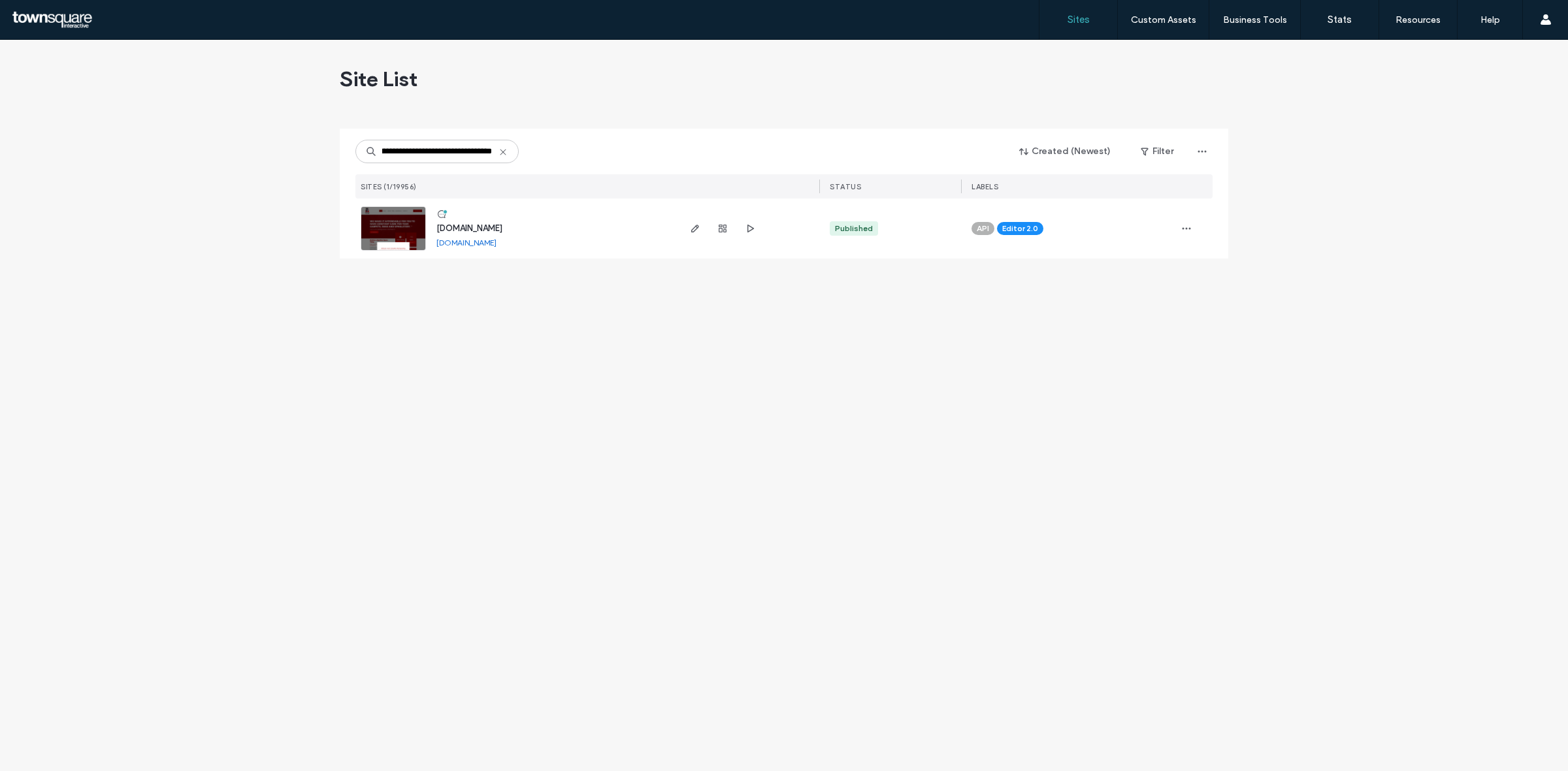
click at [683, 232] on div at bounding box center [748, 228] width 142 height 60
click at [693, 232] on use "button" at bounding box center [695, 228] width 8 height 8
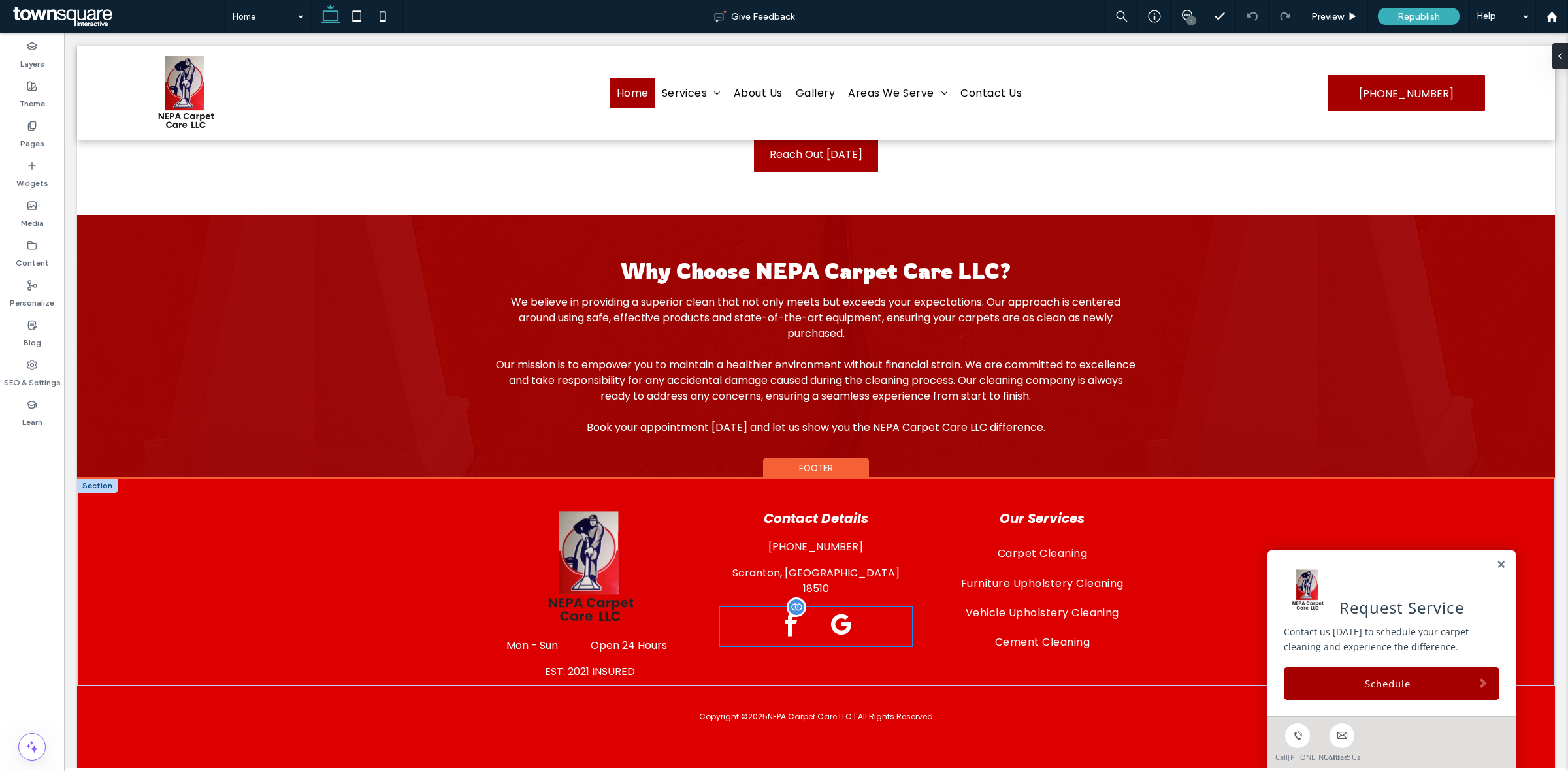
click at [837, 615] on span "google_my_business" at bounding box center [840, 625] width 36 height 36
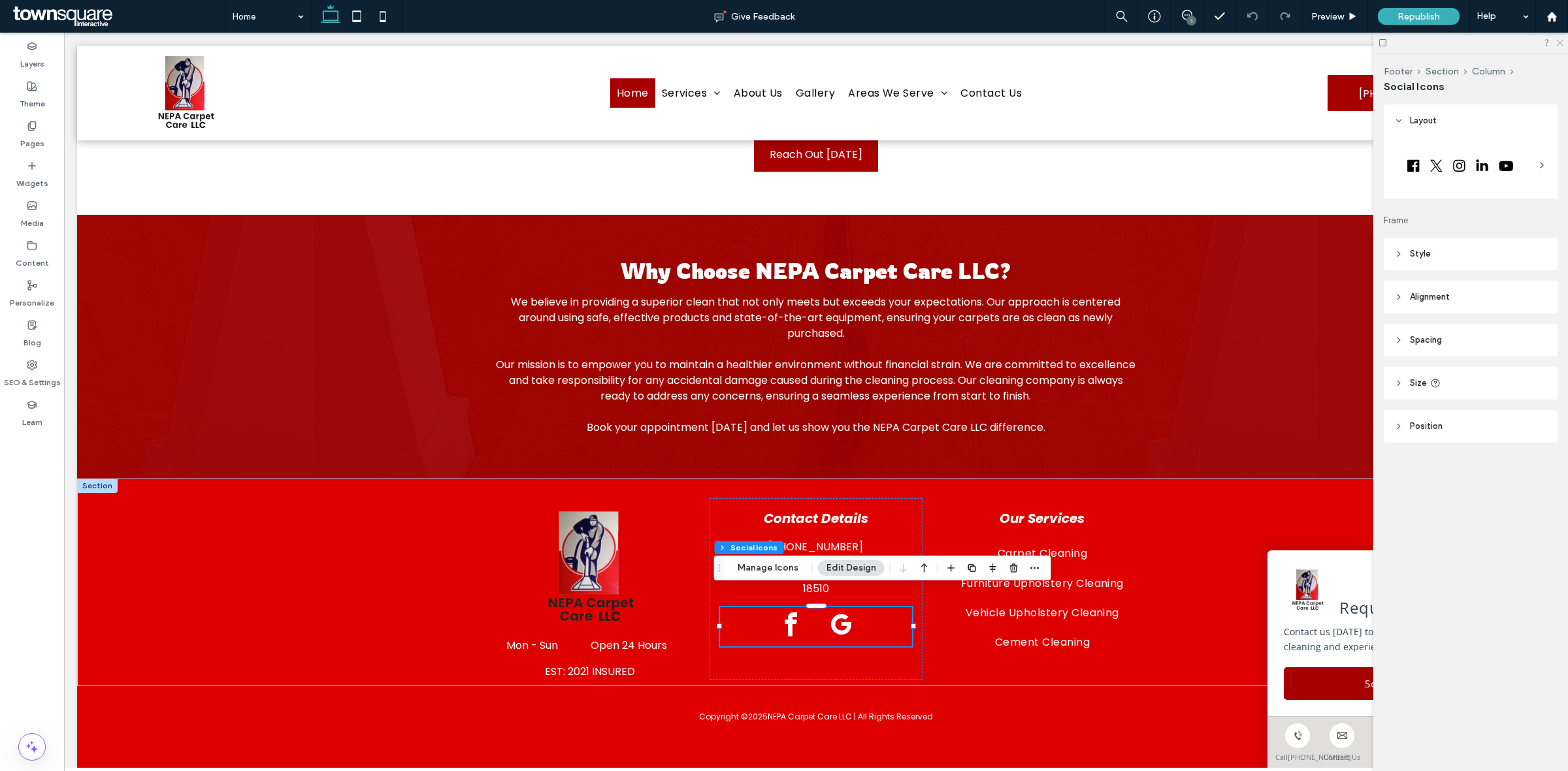
click at [1556, 44] on icon at bounding box center [1559, 42] width 9 height 9
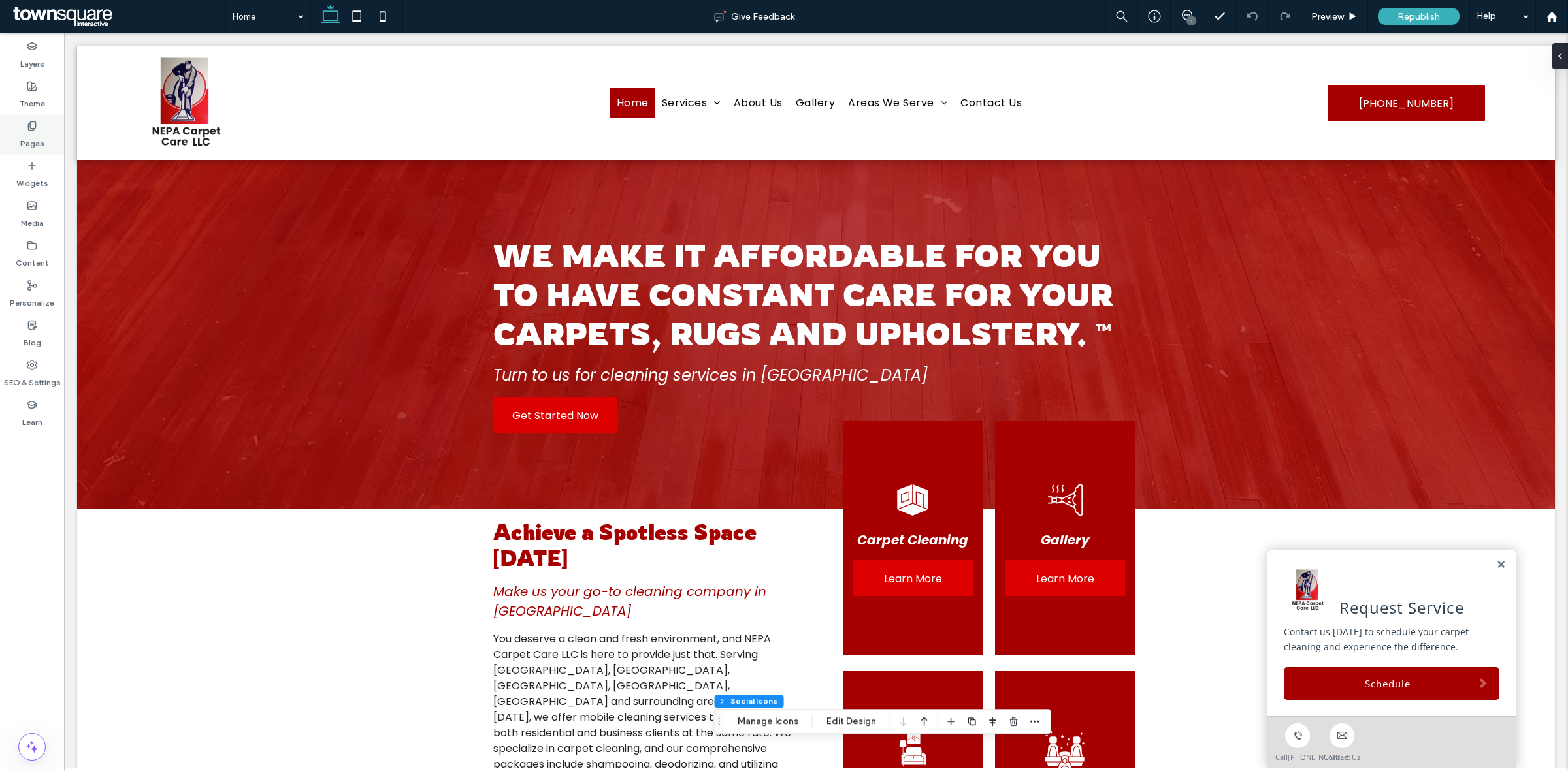
click at [36, 132] on label "Pages" at bounding box center [32, 140] width 24 height 18
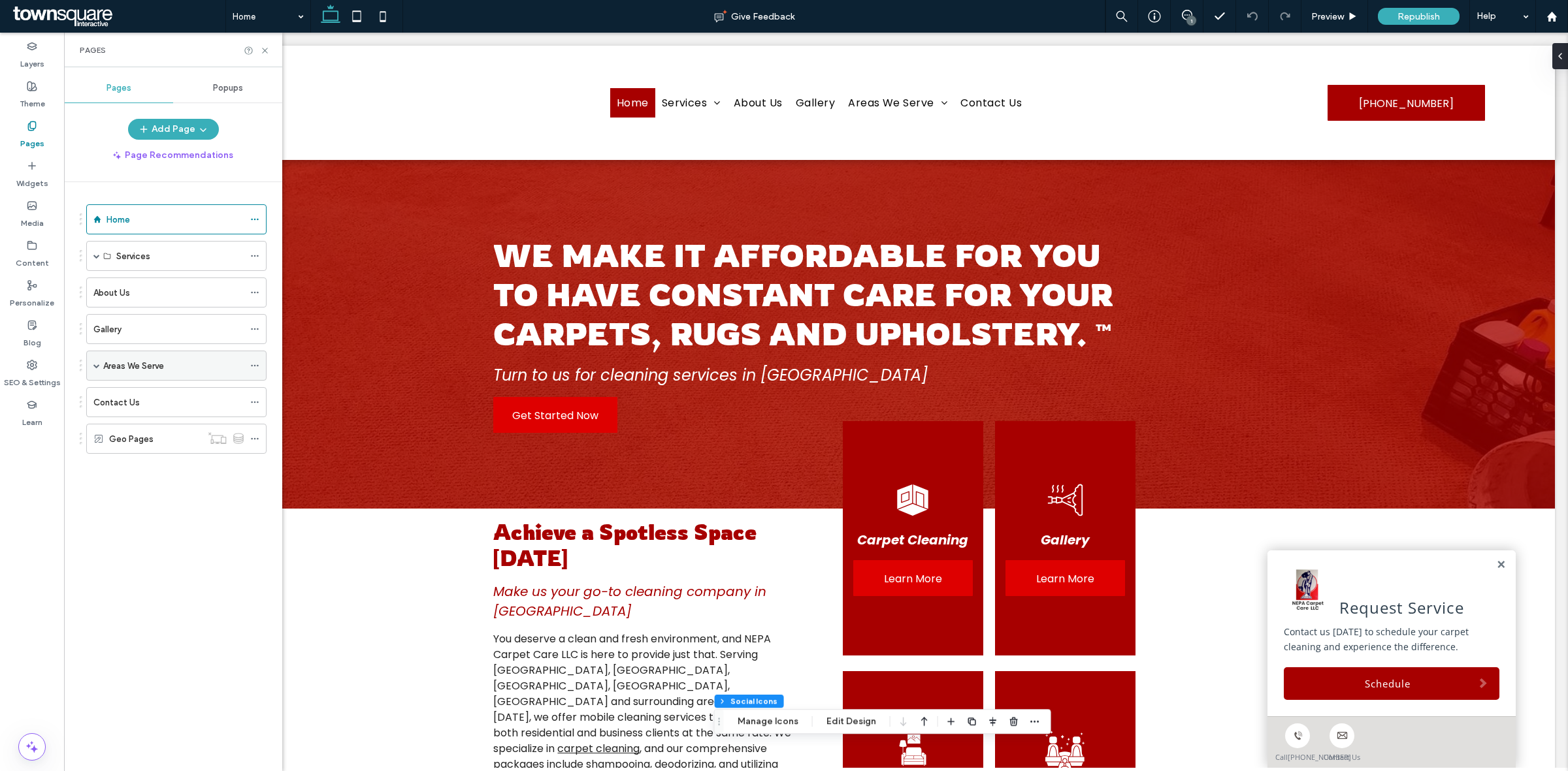
click at [96, 372] on span at bounding box center [97, 365] width 7 height 29
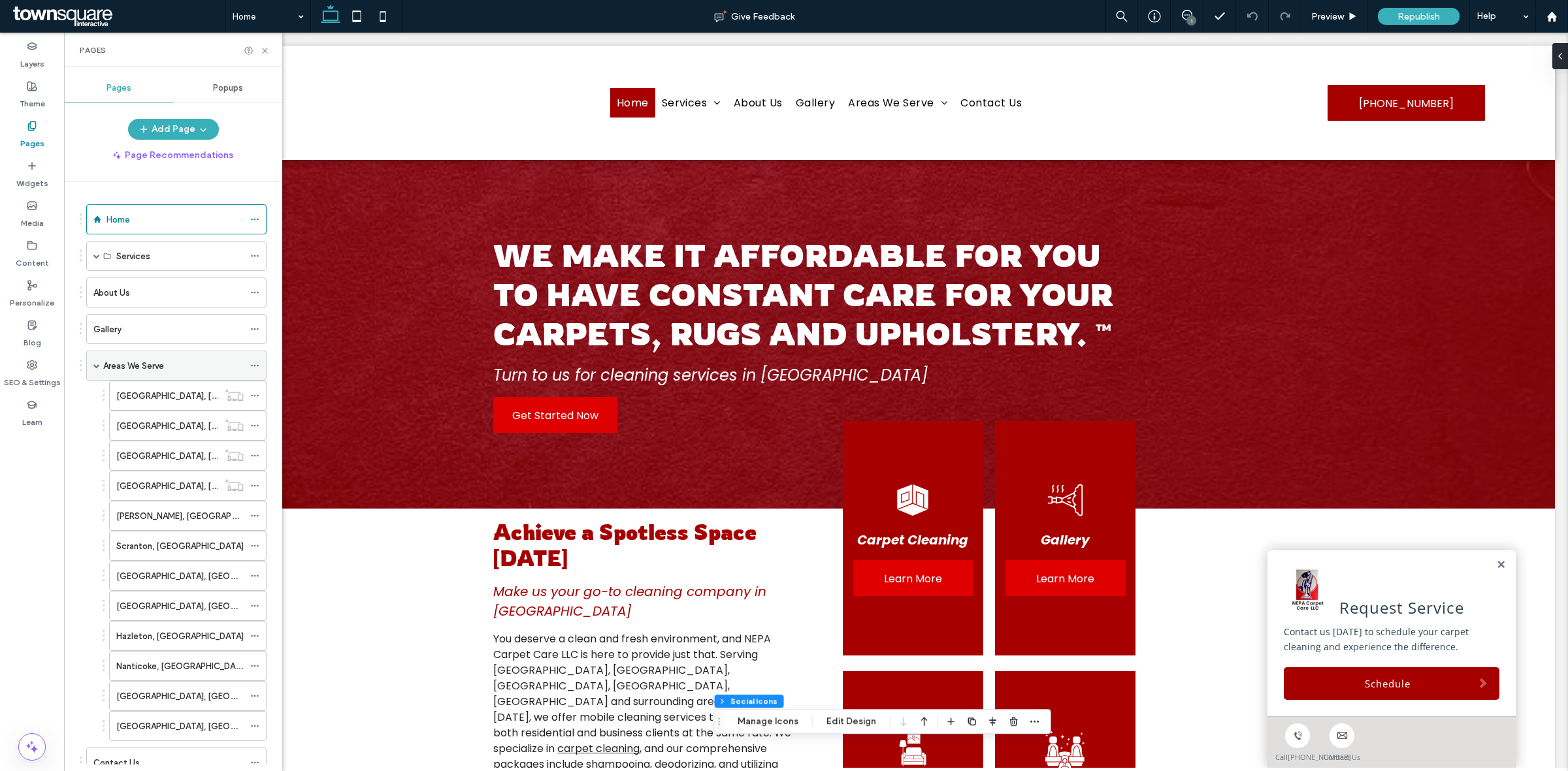
click at [102, 370] on div "Areas We Serve" at bounding box center [176, 365] width 180 height 30
click at [98, 377] on span at bounding box center [97, 365] width 7 height 29
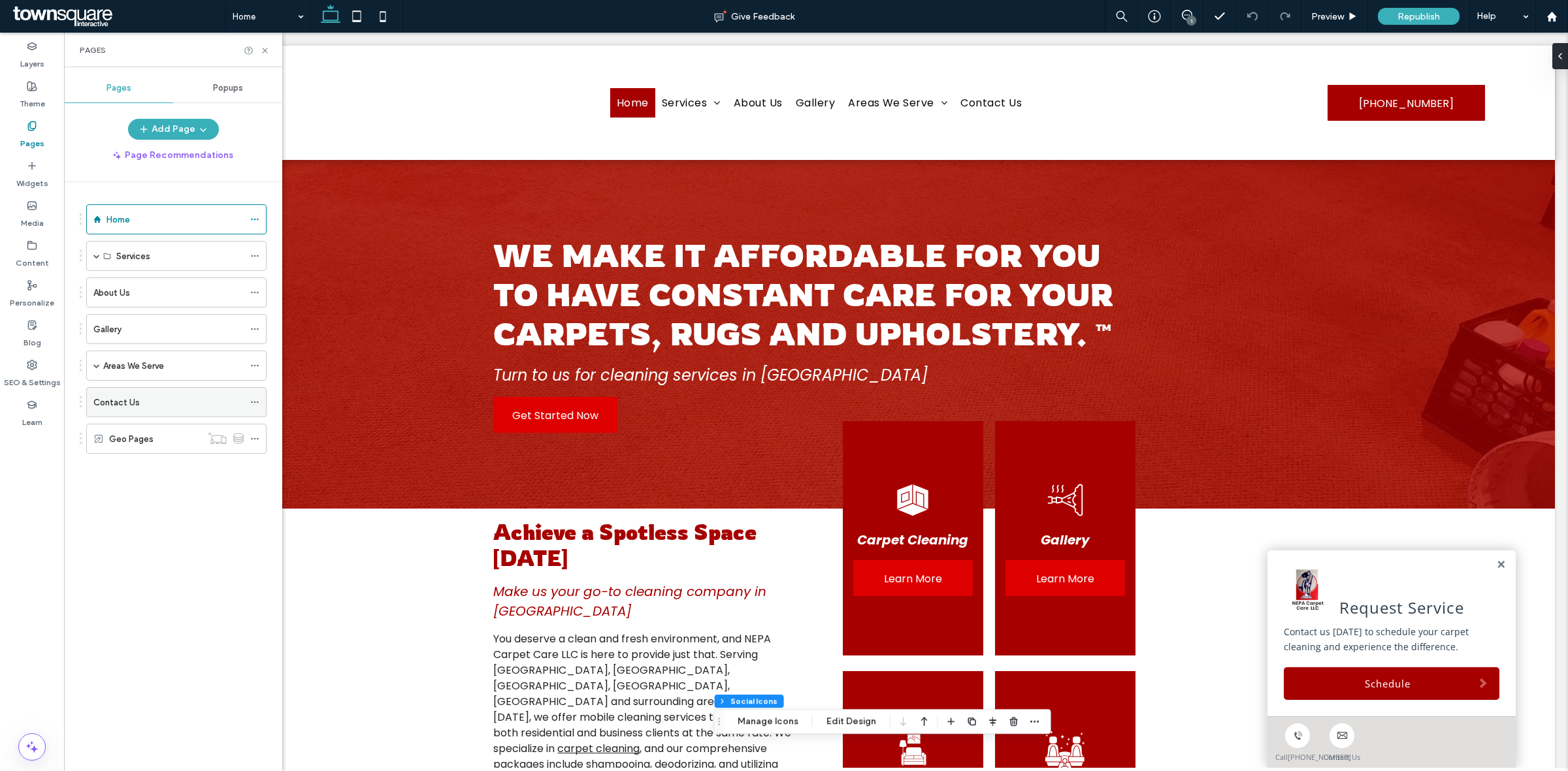
click at [153, 395] on div "Contact Us" at bounding box center [169, 402] width 150 height 29
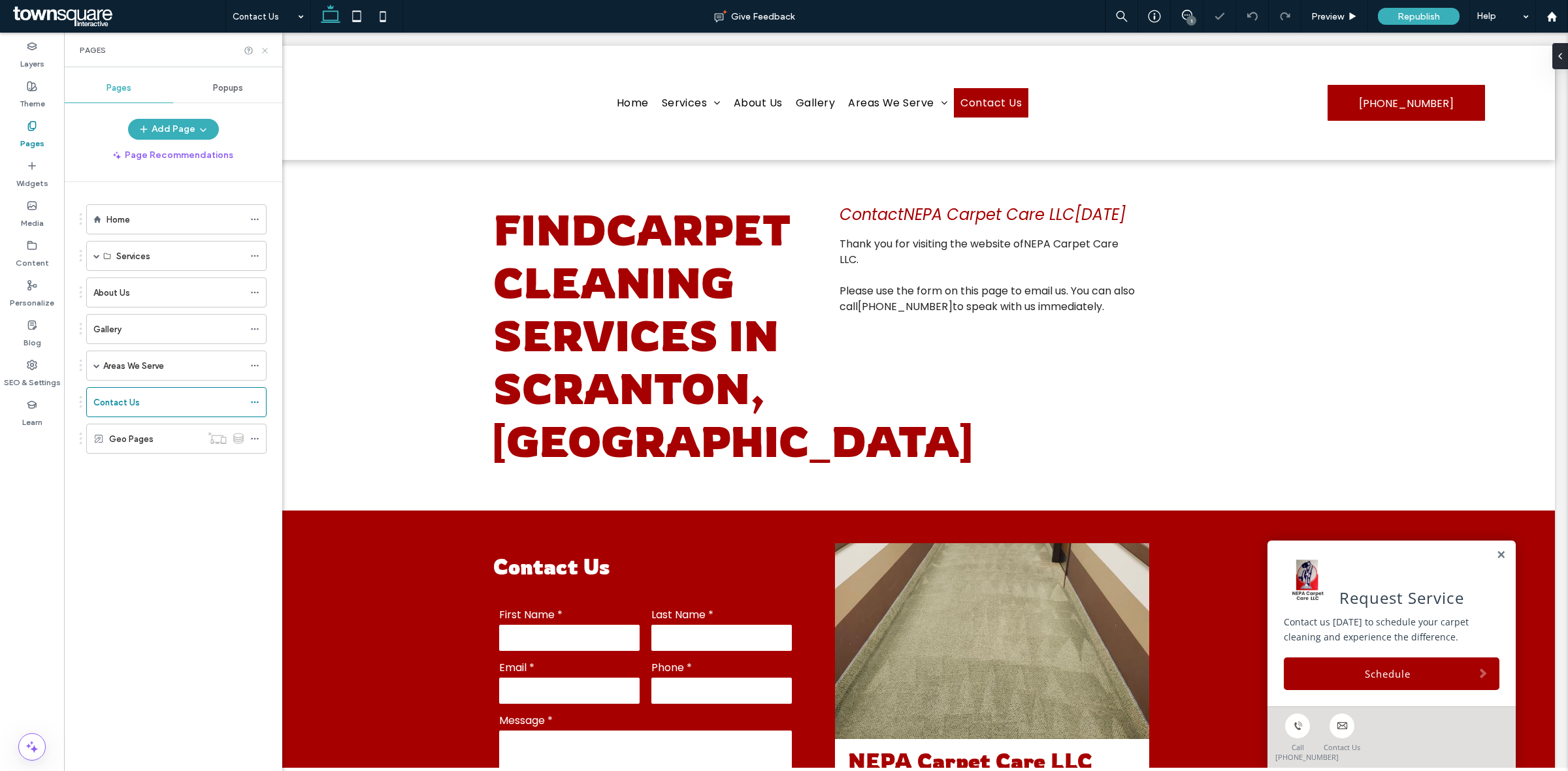
click at [263, 50] on icon at bounding box center [265, 50] width 10 height 10
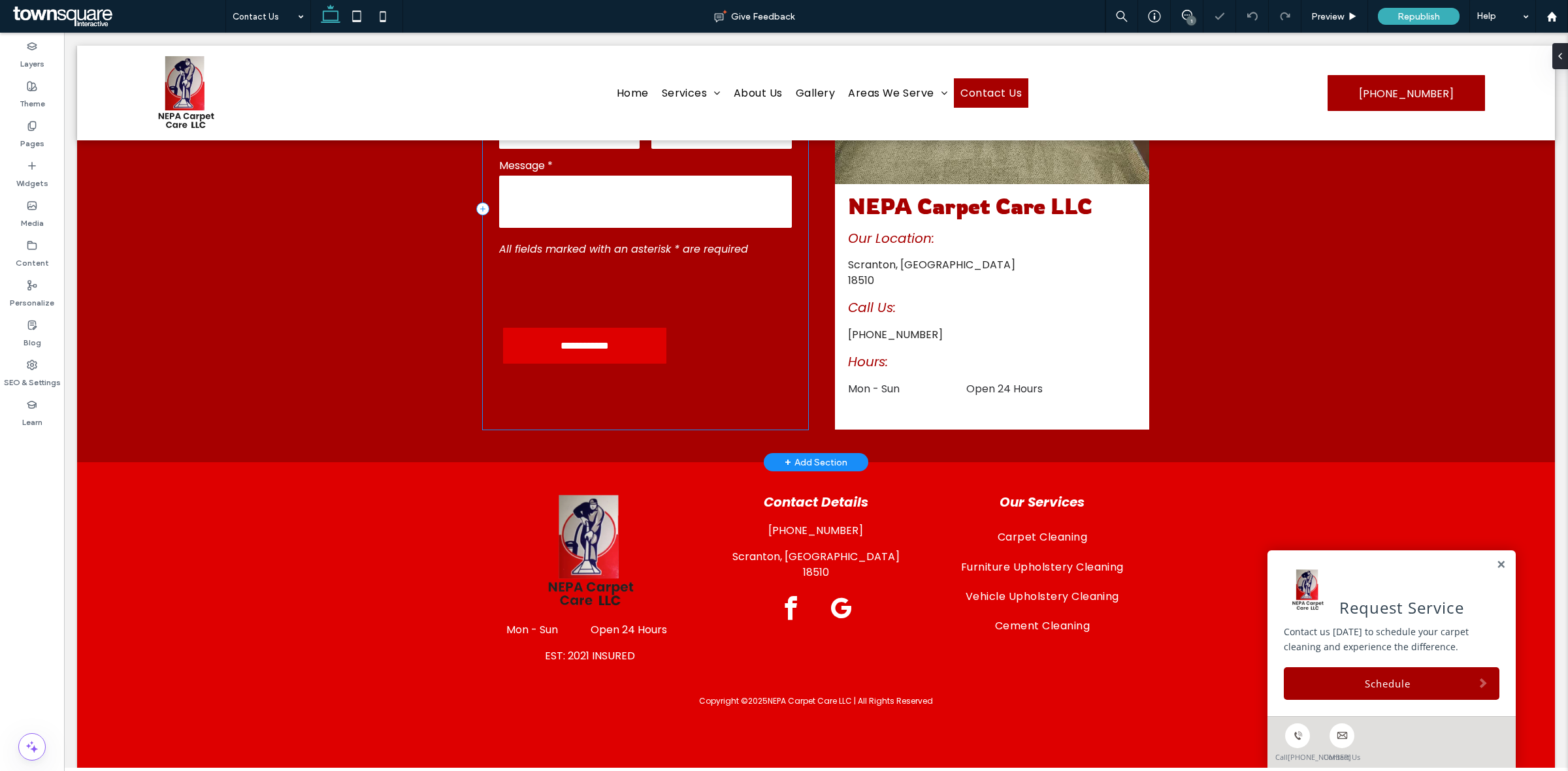
scroll to position [536, 0]
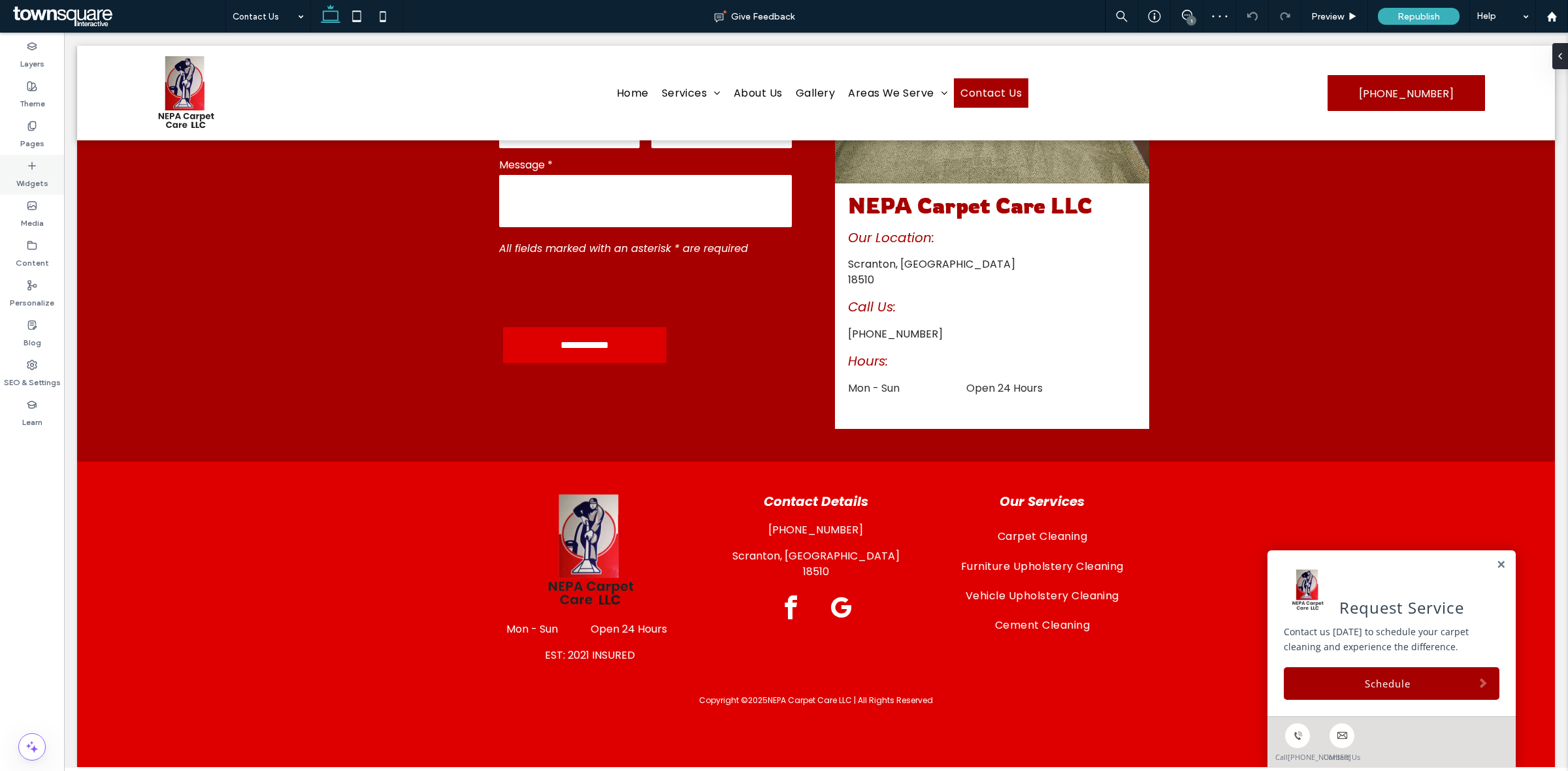
click at [17, 178] on label "Widgets" at bounding box center [32, 180] width 32 height 18
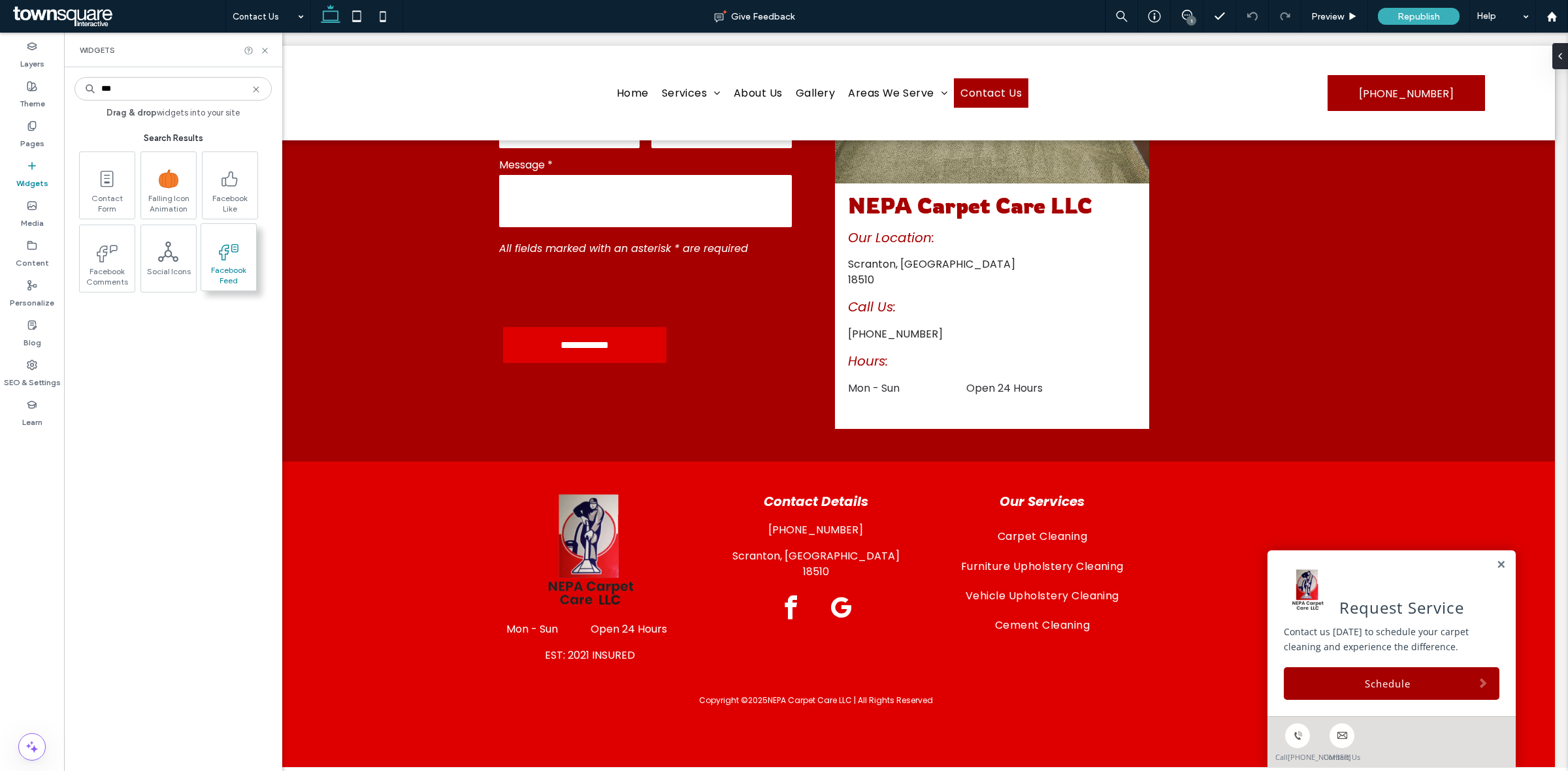
type input "***"
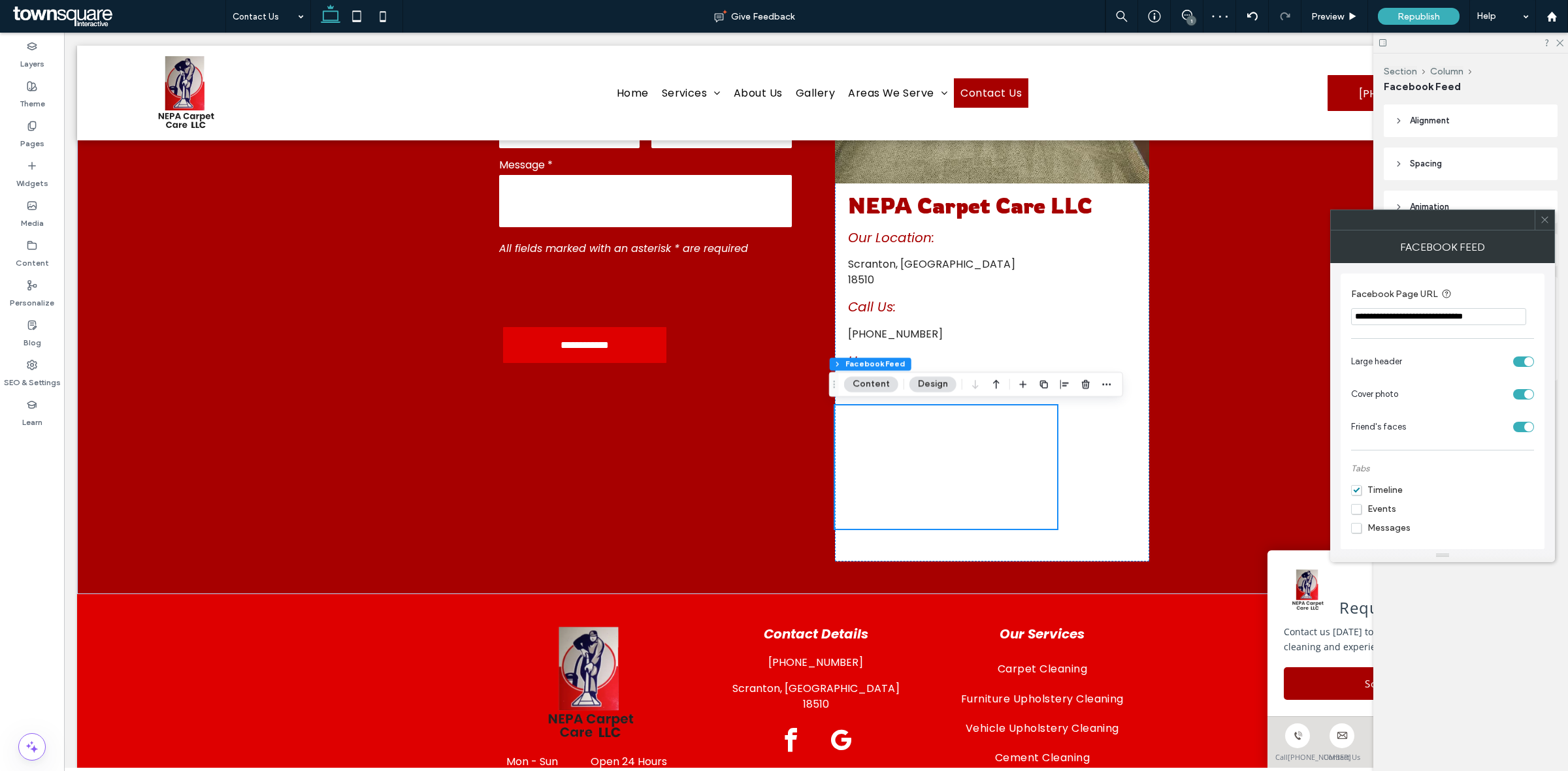
scroll to position [10, 0]
click at [1542, 225] on span at bounding box center [1544, 220] width 10 height 19
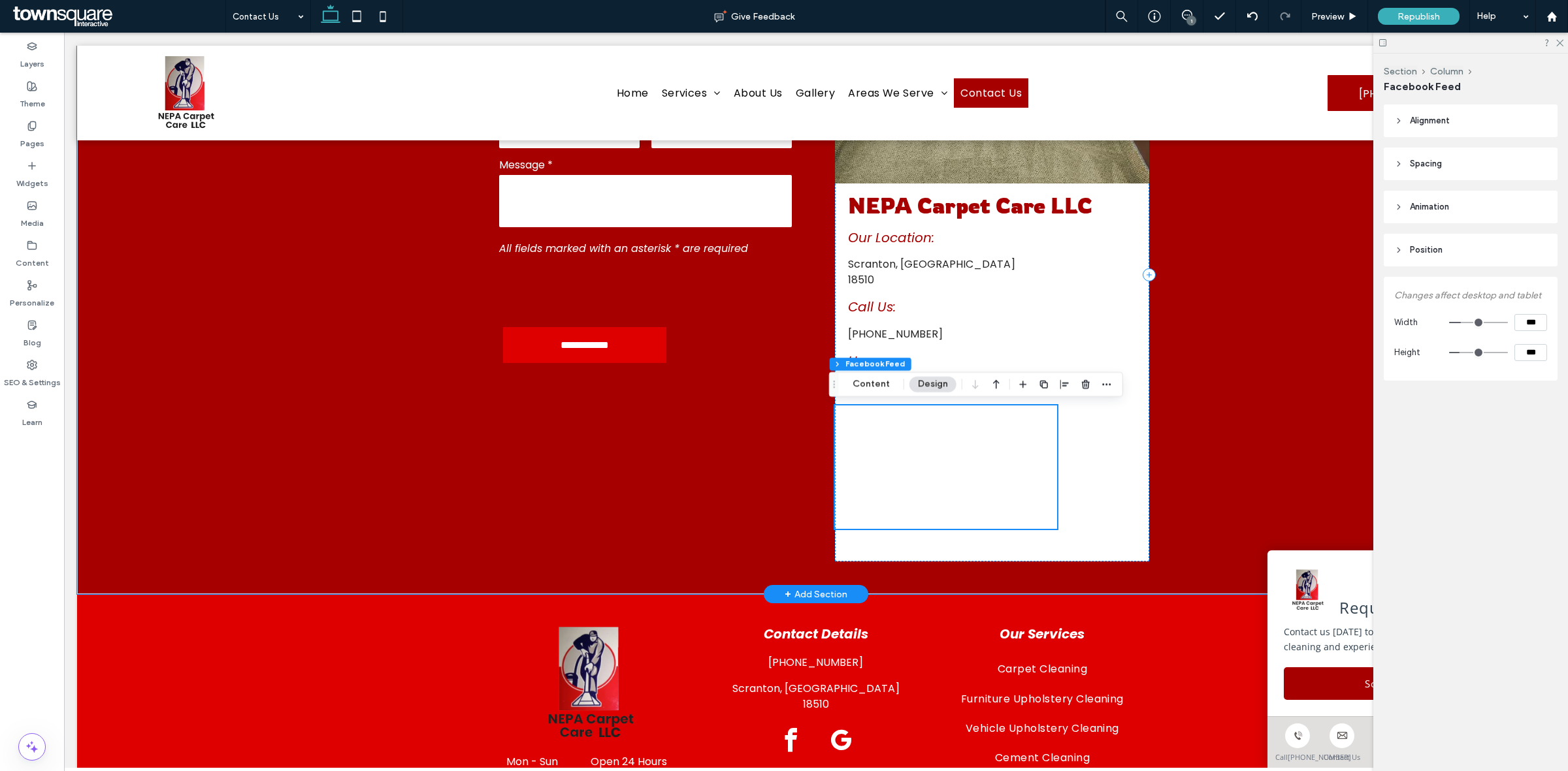
click at [922, 480] on div at bounding box center [946, 478] width 222 height 124
click at [1247, 17] on icon at bounding box center [1252, 17] width 11 height 11
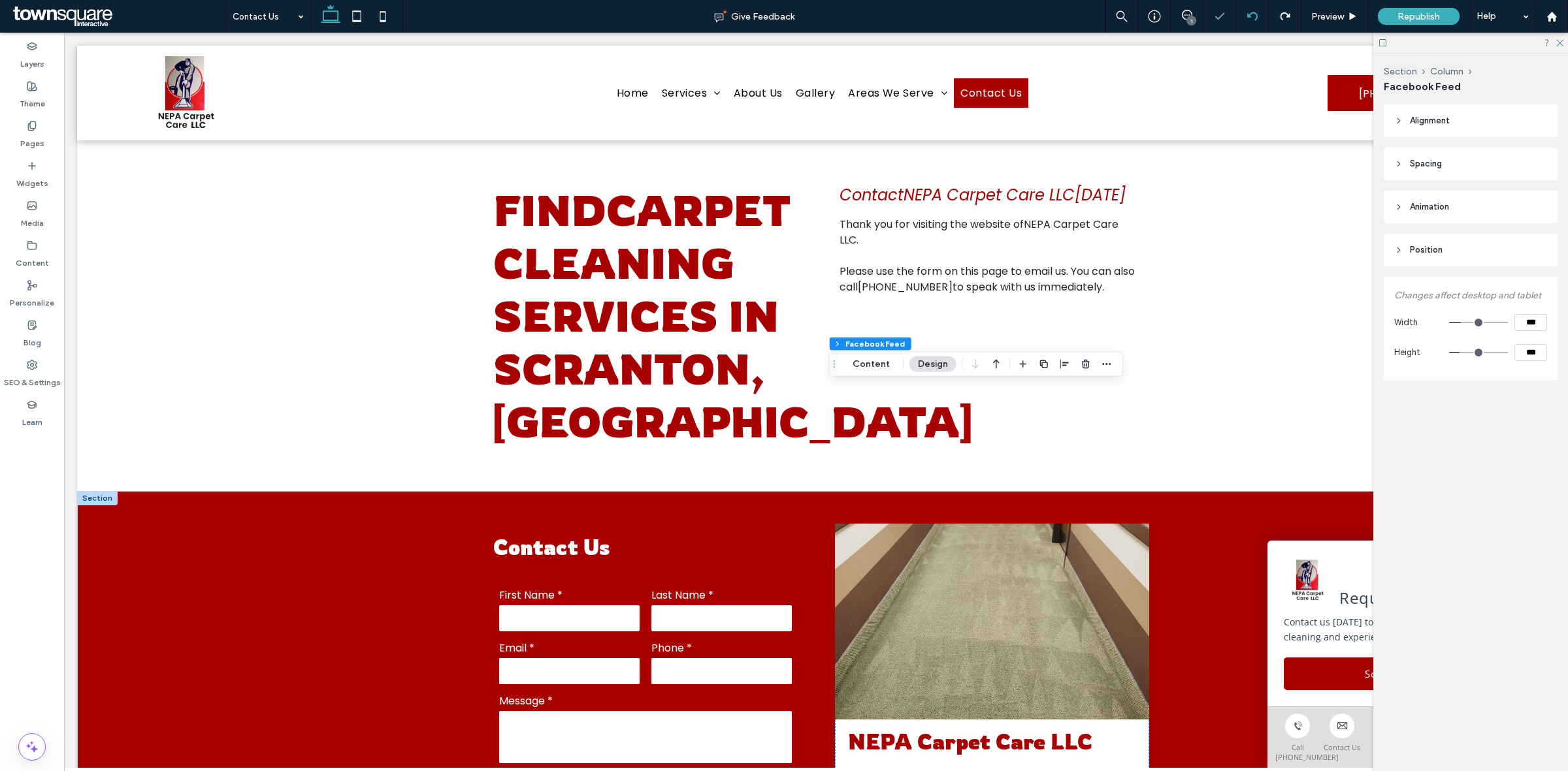
scroll to position [628, 0]
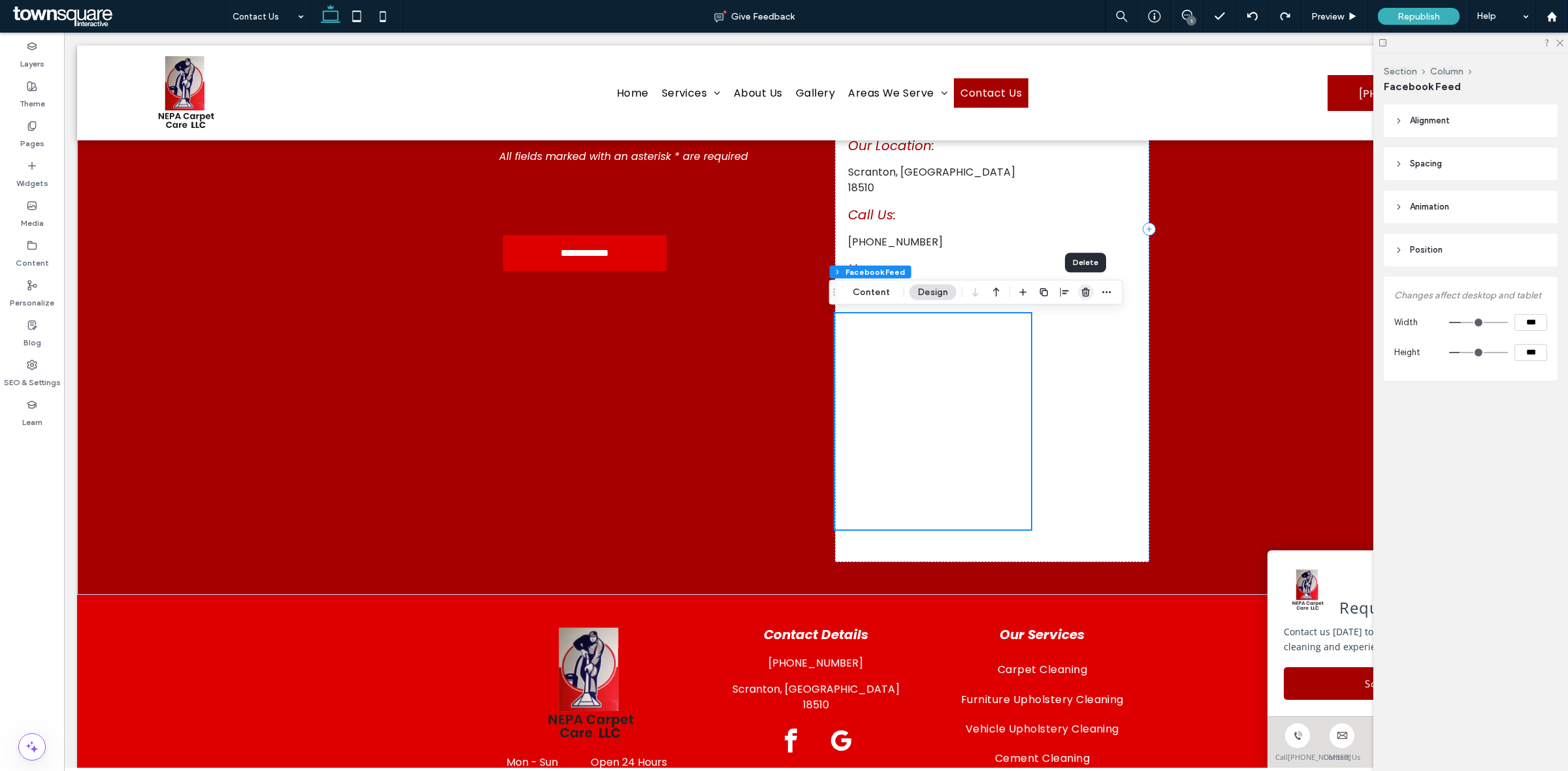
drag, startPoint x: 1082, startPoint y: 295, endPoint x: 894, endPoint y: 361, distance: 199.2
click at [1082, 295] on icon "button" at bounding box center [1086, 293] width 11 height 11
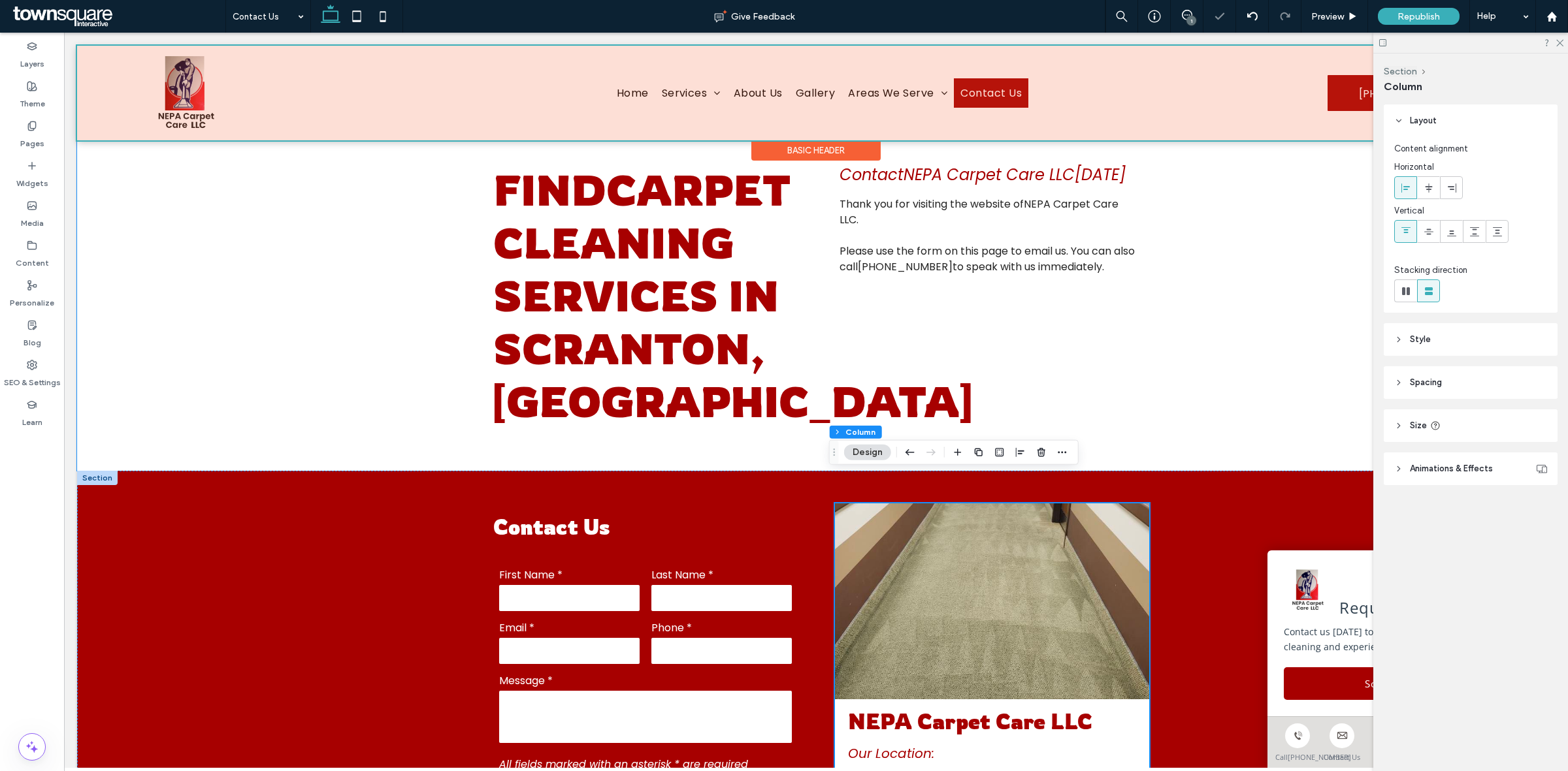
scroll to position [0, 0]
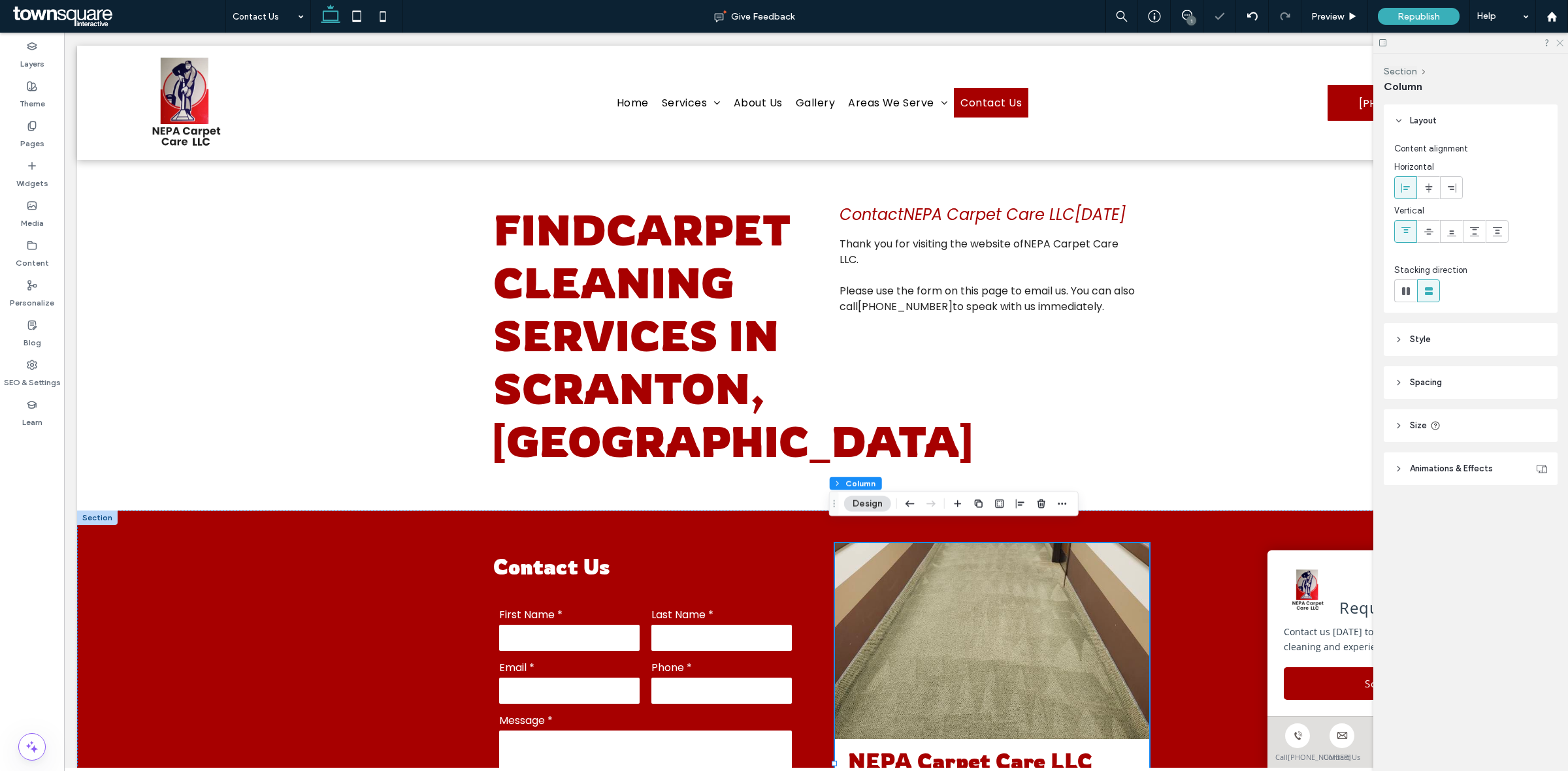
click at [1555, 39] on icon at bounding box center [1559, 42] width 9 height 9
